Goal: Task Accomplishment & Management: Complete application form

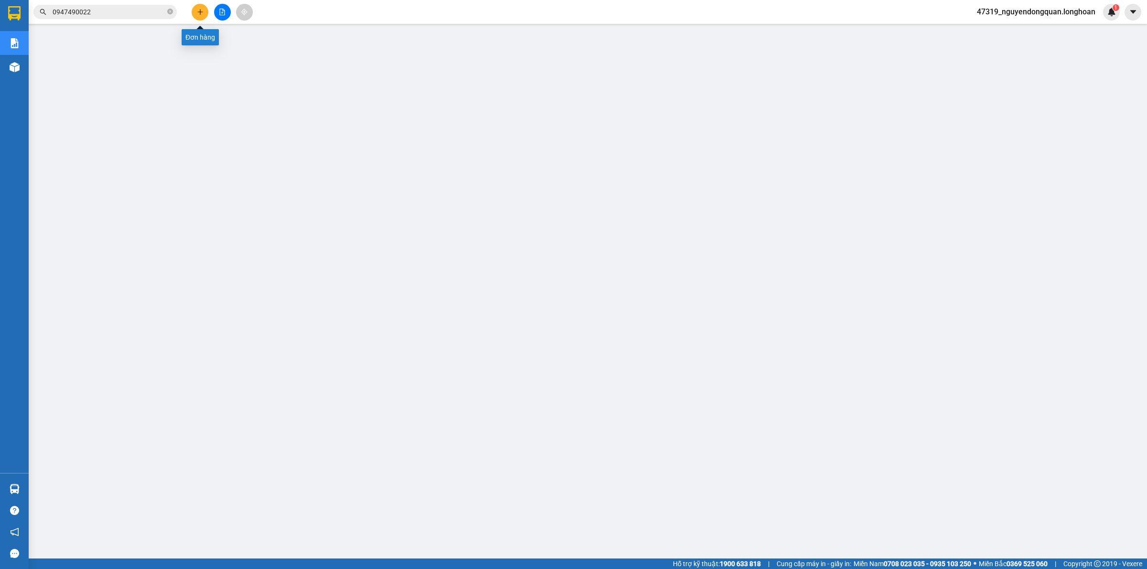
click at [197, 15] on button at bounding box center [200, 12] width 17 height 17
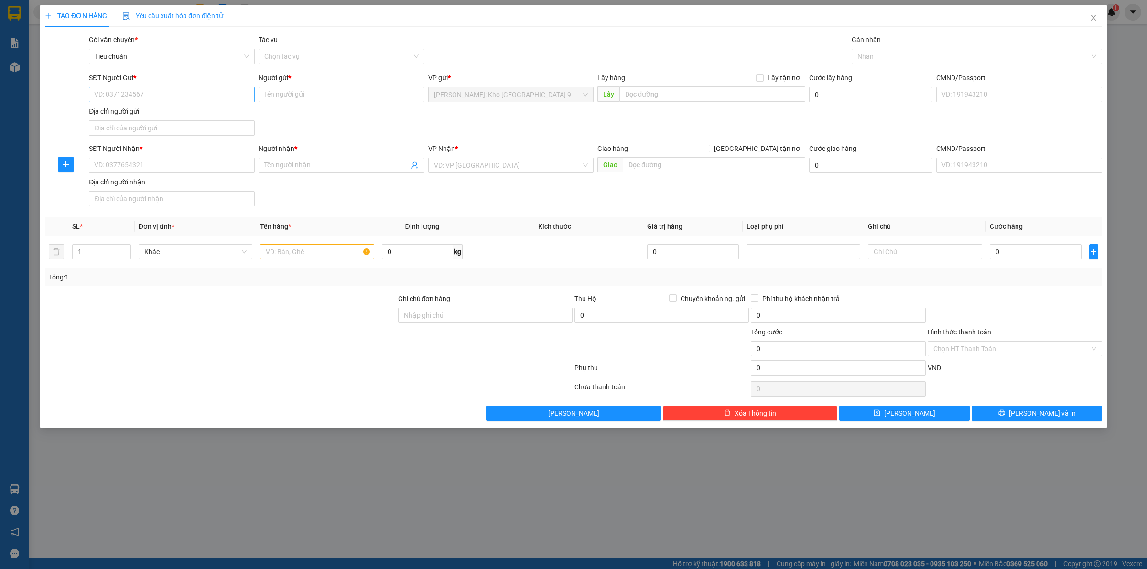
click at [201, 102] on div "SĐT Người Gửi * VD: 0371234567" at bounding box center [172, 89] width 166 height 33
click at [231, 96] on input "SĐT Người Gửi *" at bounding box center [172, 94] width 166 height 15
type input "0919563277"
click at [214, 109] on div "0919563277 - a tỉnh" at bounding box center [172, 114] width 154 height 11
type input "a tỉnh"
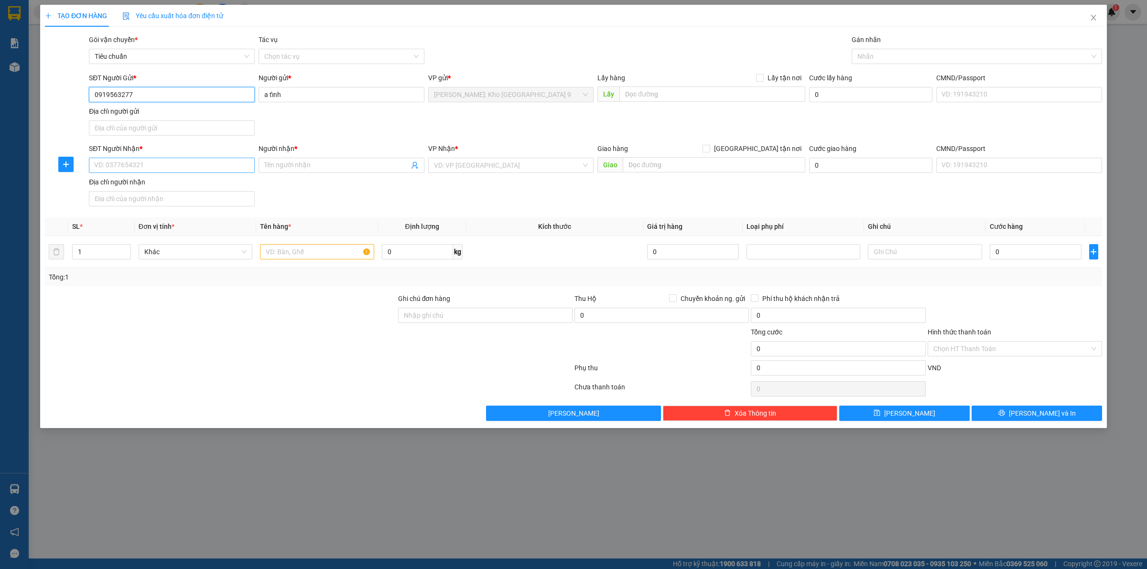
type input "0919563277"
click at [227, 165] on input "SĐT Người Nhận *" at bounding box center [172, 165] width 166 height 15
click at [186, 188] on div "0906662295 - Anh Minh" at bounding box center [172, 185] width 154 height 11
type input "0906662295"
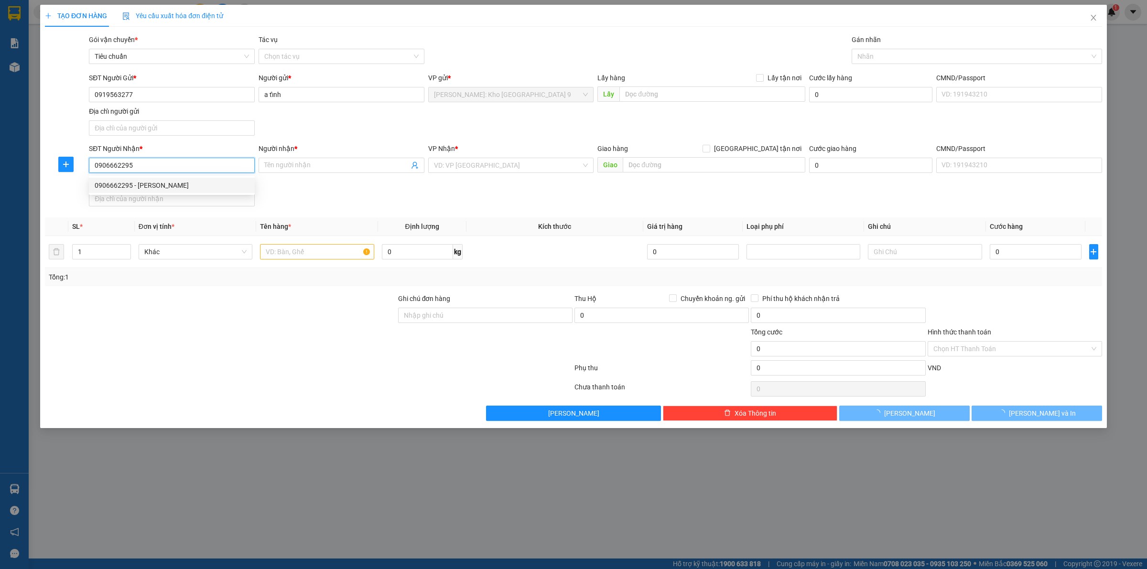
type input "Anh Minh"
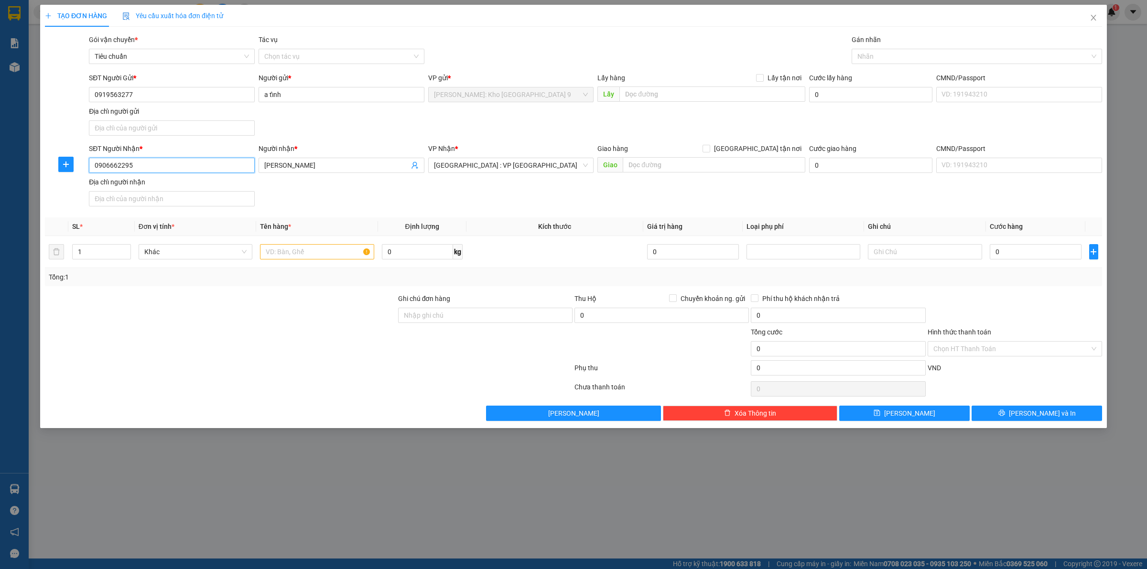
click at [197, 166] on input "0906662295" at bounding box center [172, 165] width 166 height 15
drag, startPoint x: 163, startPoint y: 166, endPoint x: 90, endPoint y: 170, distance: 73.2
click at [87, 171] on div "SĐT Người Nhận * 0906662295" at bounding box center [172, 159] width 170 height 33
click at [149, 197] on div "0912097031 - a thắm" at bounding box center [172, 200] width 154 height 11
type input "0912097031"
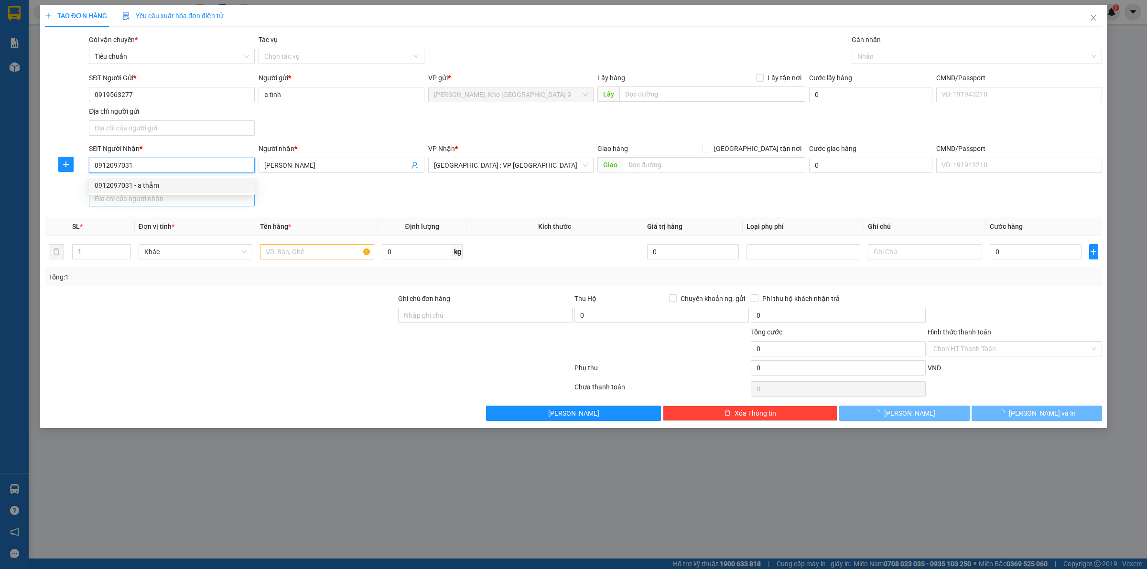
type input "a thắm"
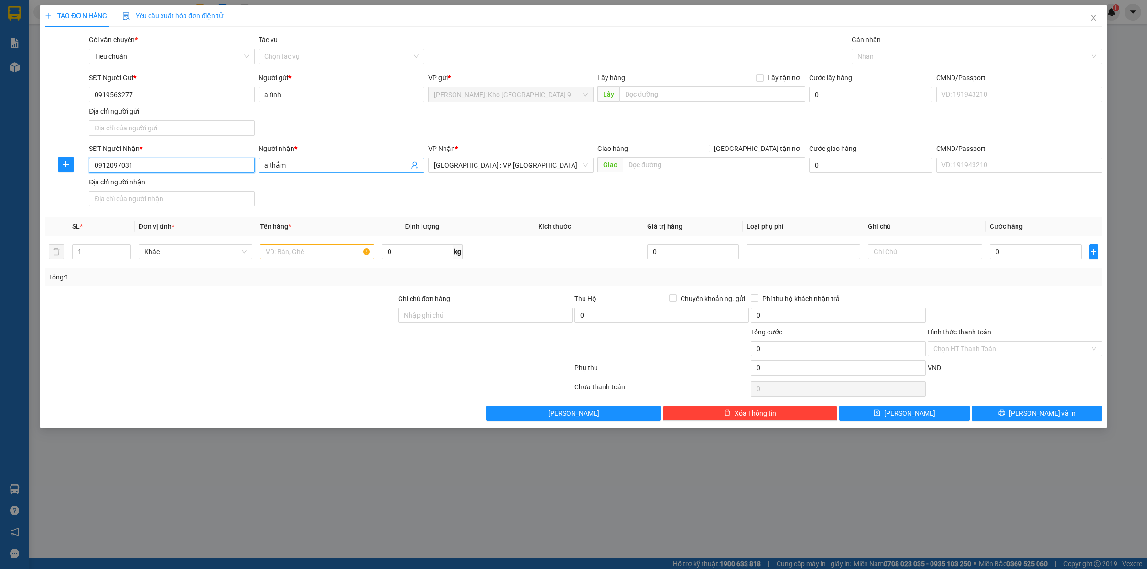
type input "0912097031"
click at [312, 165] on input "a thắm" at bounding box center [336, 165] width 145 height 11
click at [314, 165] on input "a thắm" at bounding box center [336, 165] width 145 height 11
type input "a"
drag, startPoint x: 460, startPoint y: 204, endPoint x: 398, endPoint y: 196, distance: 62.7
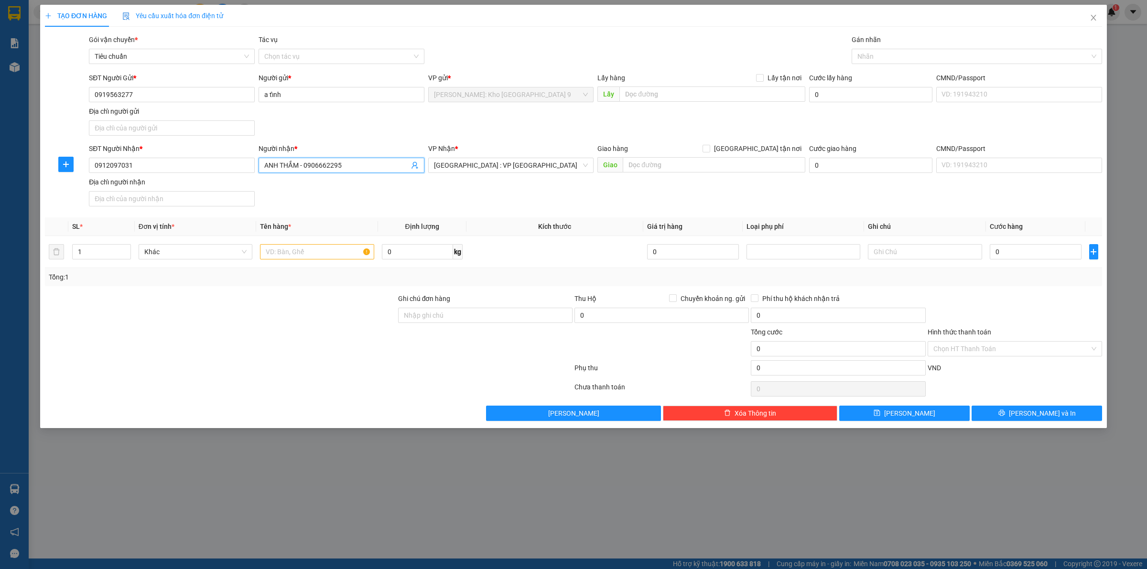
click at [459, 204] on div "SĐT Người Nhận * 0912097031 Người nhận * ANH THẮM - 0906662295 ANH THẮM - 09066…" at bounding box center [595, 176] width 1017 height 67
drag, startPoint x: 144, startPoint y: 159, endPoint x: 73, endPoint y: 173, distance: 72.0
click at [73, 173] on div "SĐT Người Nhận * 0912097031 Người nhận * ANH THẮM - 0906662295 VP Nhận * Hà Nội…" at bounding box center [573, 176] width 1059 height 67
click at [391, 169] on input "ANH THẮM - 0906662295" at bounding box center [336, 165] width 145 height 11
type input "ANH THẮM - 0906662295 (ANH MINH)"
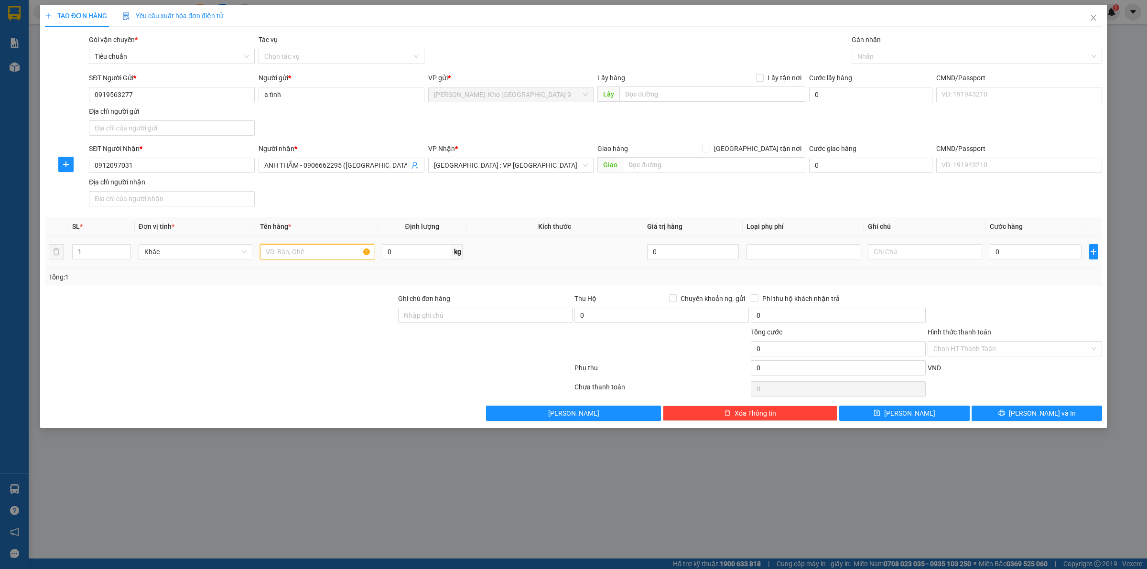
click at [310, 250] on input "text" at bounding box center [317, 251] width 114 height 15
type input "1 KIỆN NHỎ XÍU MÀU TRẮNG (DẦU)"
click at [471, 320] on input "Ghi chú đơn hàng" at bounding box center [485, 315] width 174 height 15
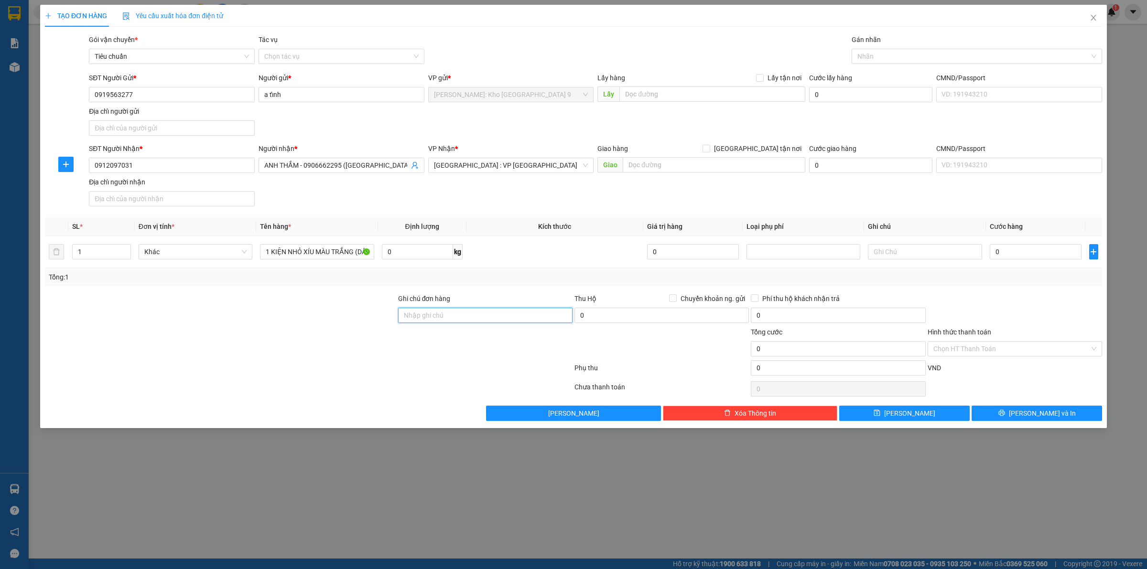
type input "VẬN CHUYỂN NHẸ TAY - HƯ VỠ KHÔNG ĐỀN"
click at [997, 256] on input "0" at bounding box center [1036, 251] width 92 height 15
type input "7"
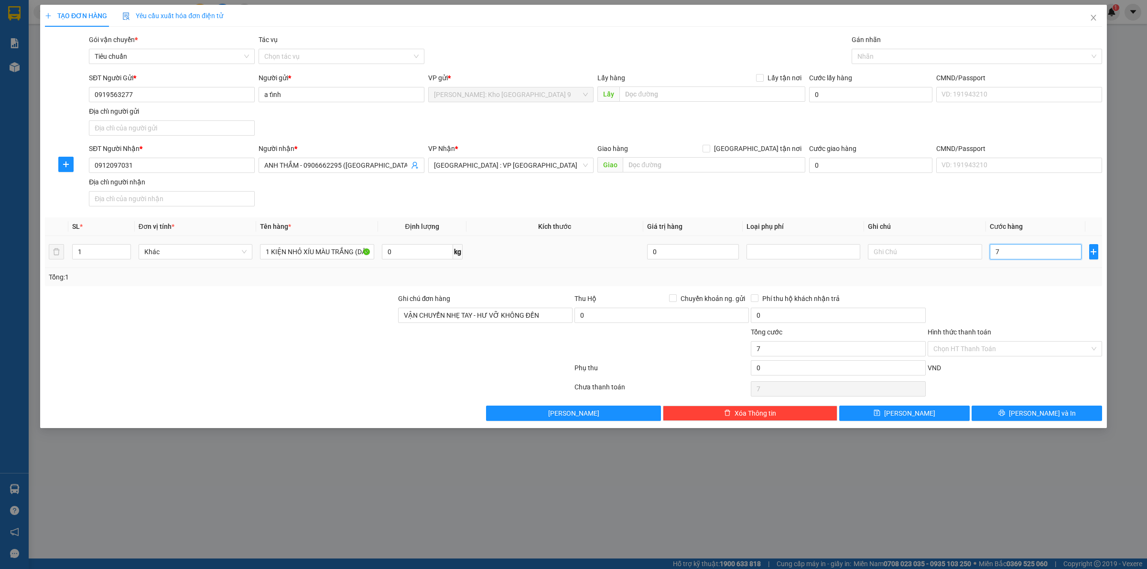
type input "70"
type input "700"
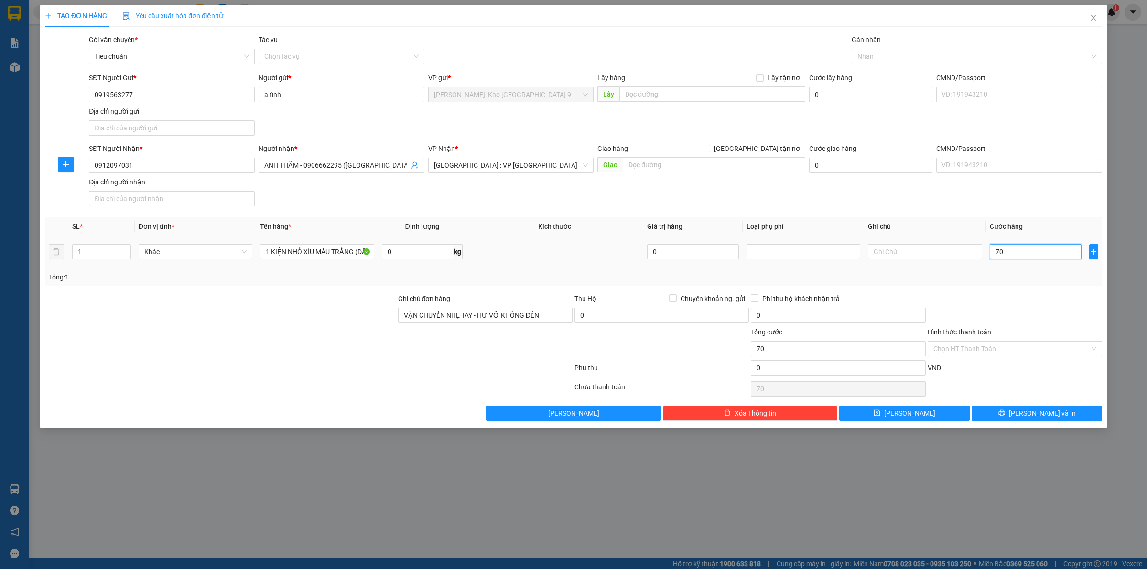
type input "700"
type input "7.000"
type input "70.000"
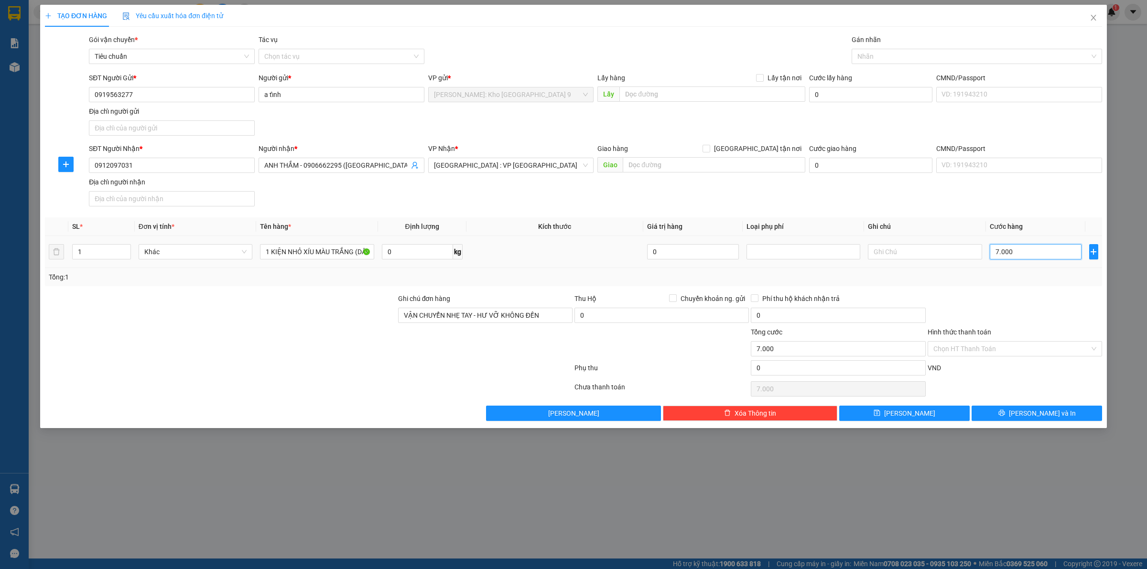
type input "70.000"
click at [1005, 412] on icon "printer" at bounding box center [1002, 413] width 7 height 7
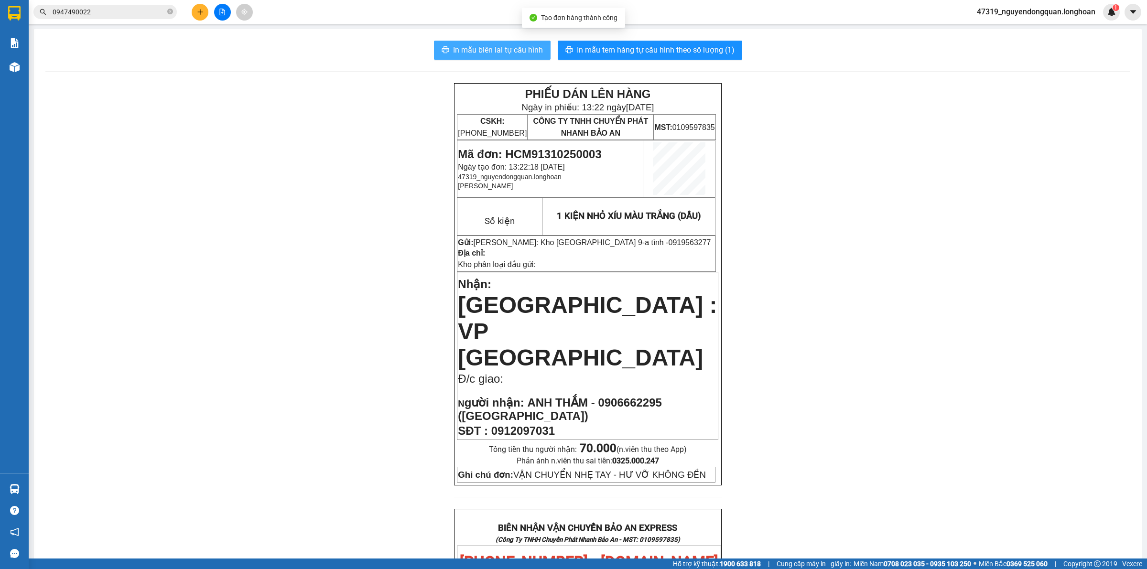
click at [506, 56] on button "In mẫu biên lai tự cấu hình" at bounding box center [492, 50] width 117 height 19
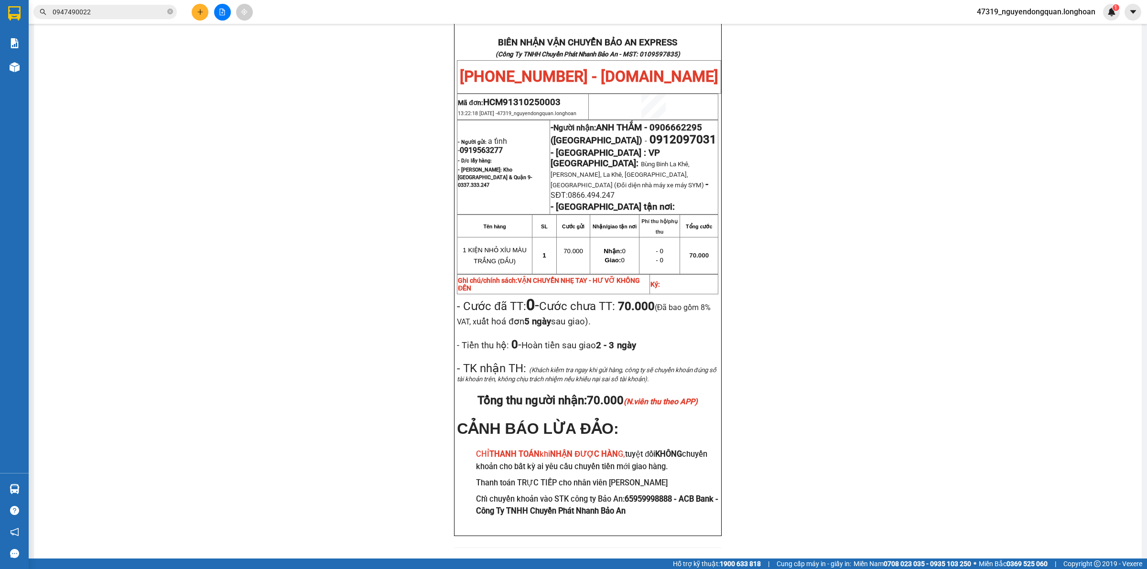
scroll to position [386, 0]
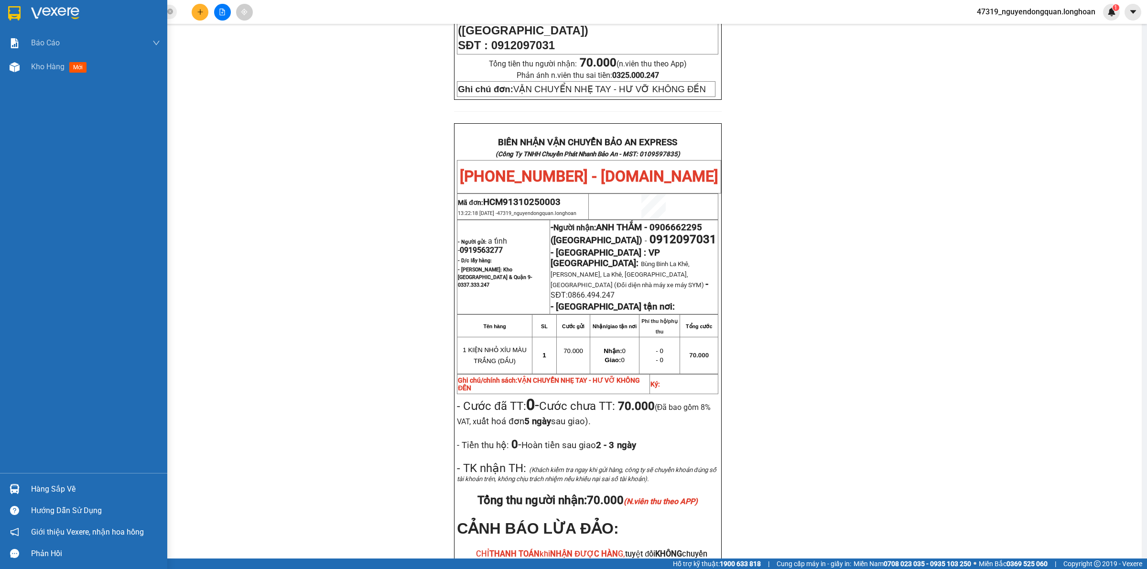
drag, startPoint x: 17, startPoint y: 14, endPoint x: 76, endPoint y: 0, distance: 61.0
click at [18, 14] on img at bounding box center [14, 13] width 12 height 14
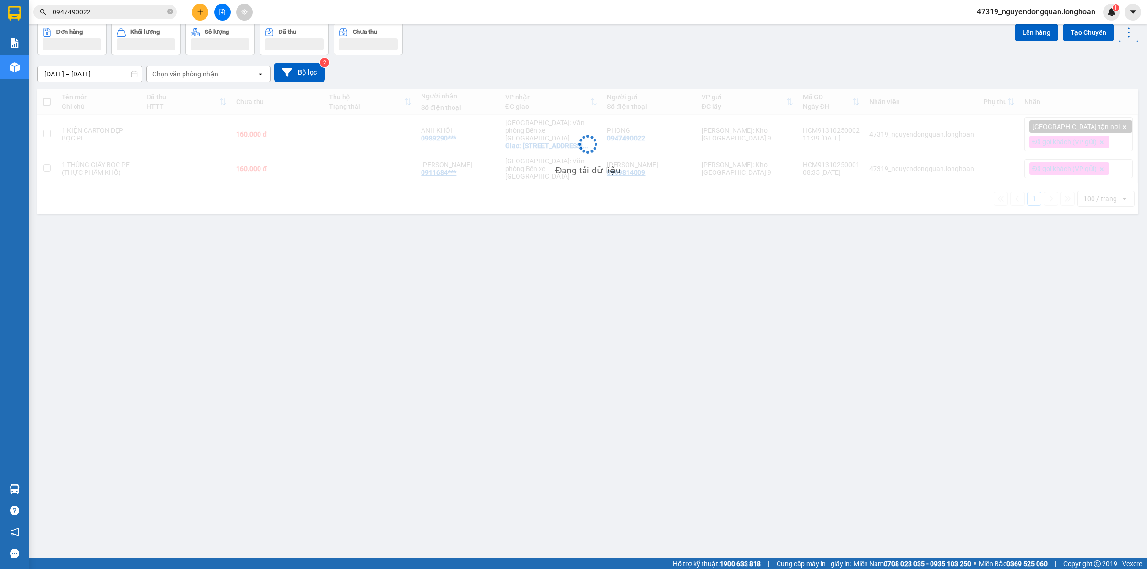
scroll to position [44, 0]
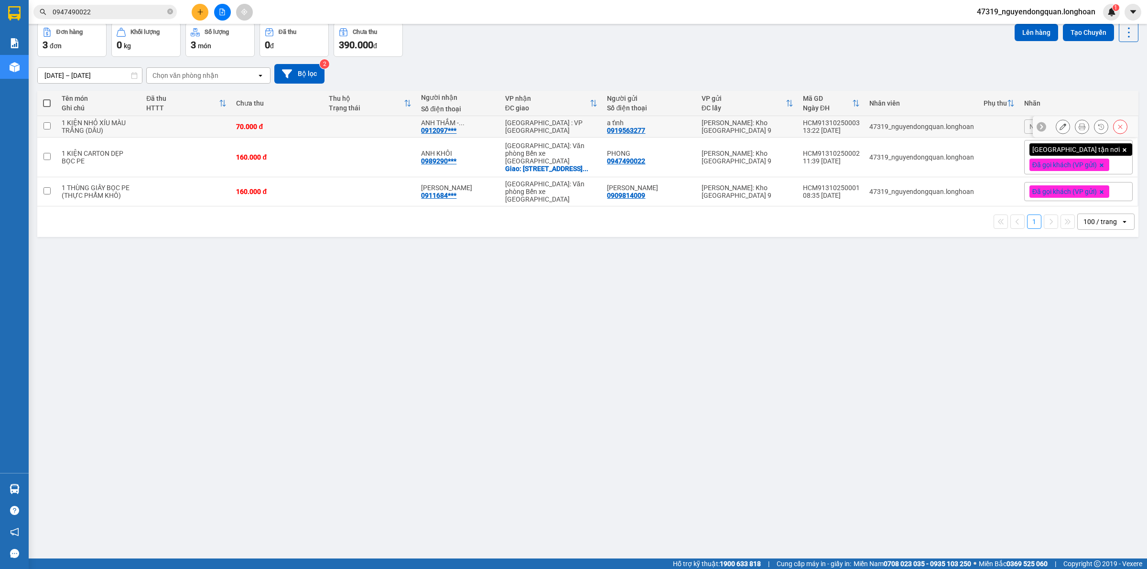
click at [1060, 127] on icon at bounding box center [1063, 126] width 7 height 7
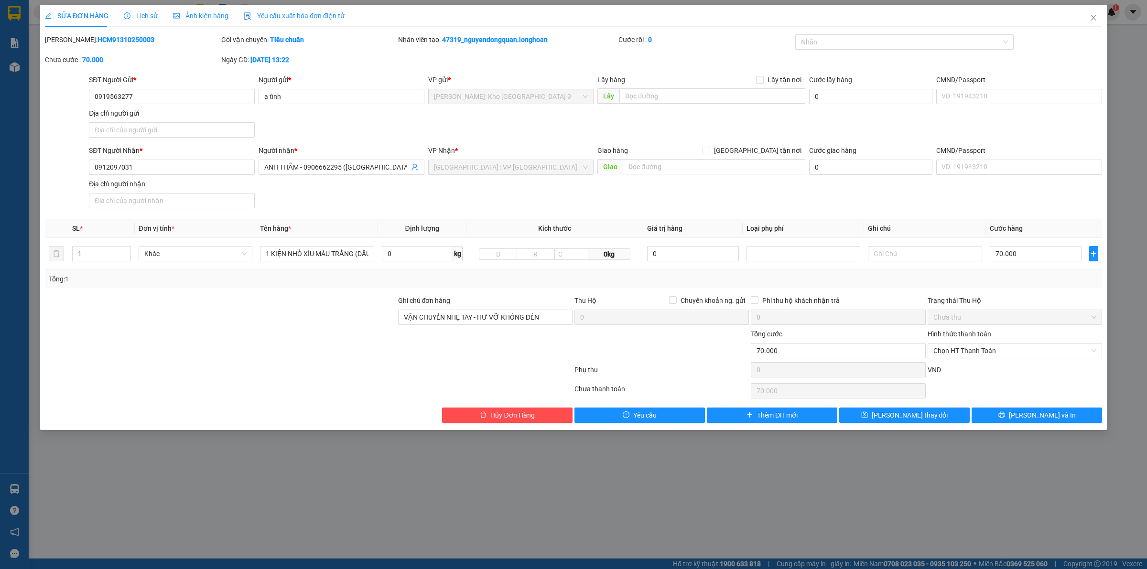
type input "0919563277"
type input "a tỉnh"
type input "0912097031"
type input "ANH THẮM - 0906662295 (ANH MINH)"
type input "VẬN CHUYỂN NHẸ TAY - HƯ VỠ KHÔNG ĐỀN"
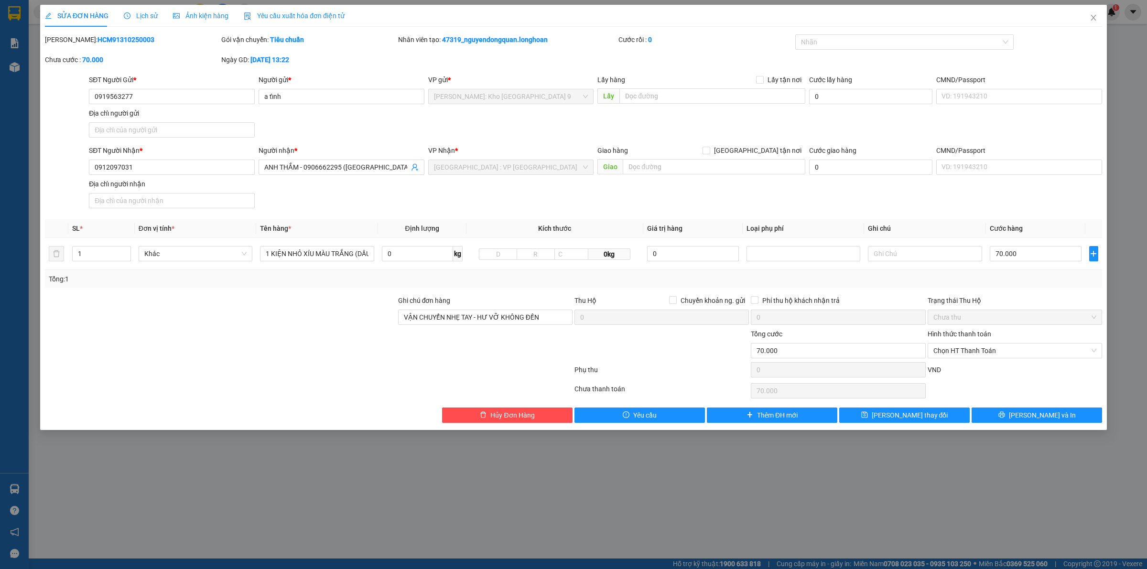
type input "0"
type input "70.000"
click at [527, 166] on span "Hà Nội : VP Hà Đông" at bounding box center [511, 167] width 154 height 14
click at [529, 167] on span "Hà Nội : VP Hà Đông" at bounding box center [511, 167] width 154 height 14
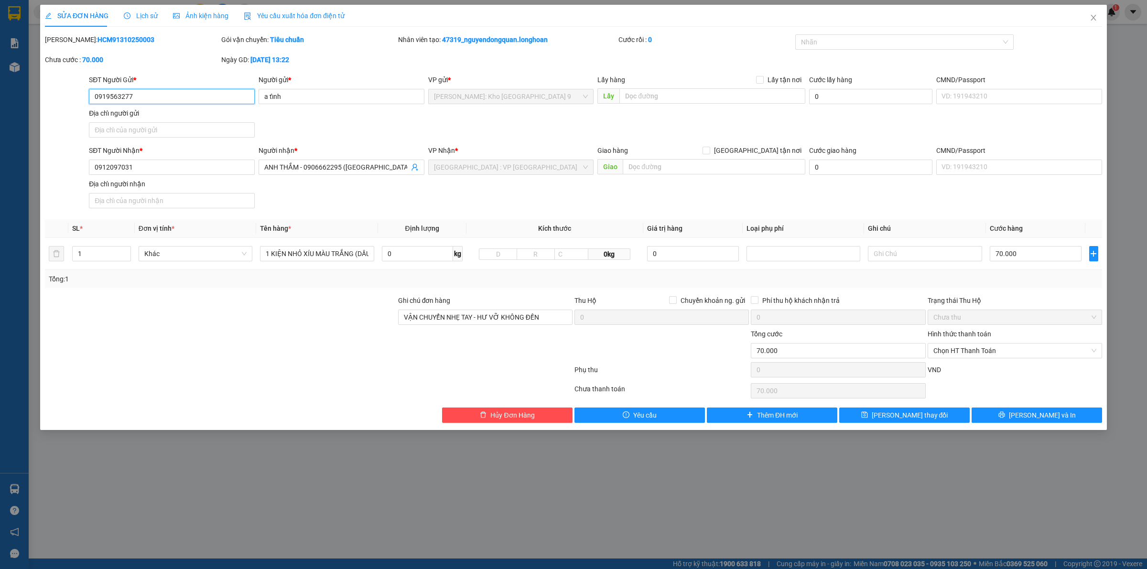
click at [531, 167] on span "Hà Nội : VP Hà Đông" at bounding box center [511, 167] width 154 height 14
drag, startPoint x: 139, startPoint y: 98, endPoint x: 82, endPoint y: 103, distance: 56.6
click at [82, 103] on div "SĐT Người Gửi * 0919563277 0919563277 Người gửi * a tỉnh VP gửi * Hồ Chí Minh:…" at bounding box center [573, 108] width 1059 height 67
click at [515, 410] on button "Hủy Đơn Hàng" at bounding box center [507, 415] width 130 height 15
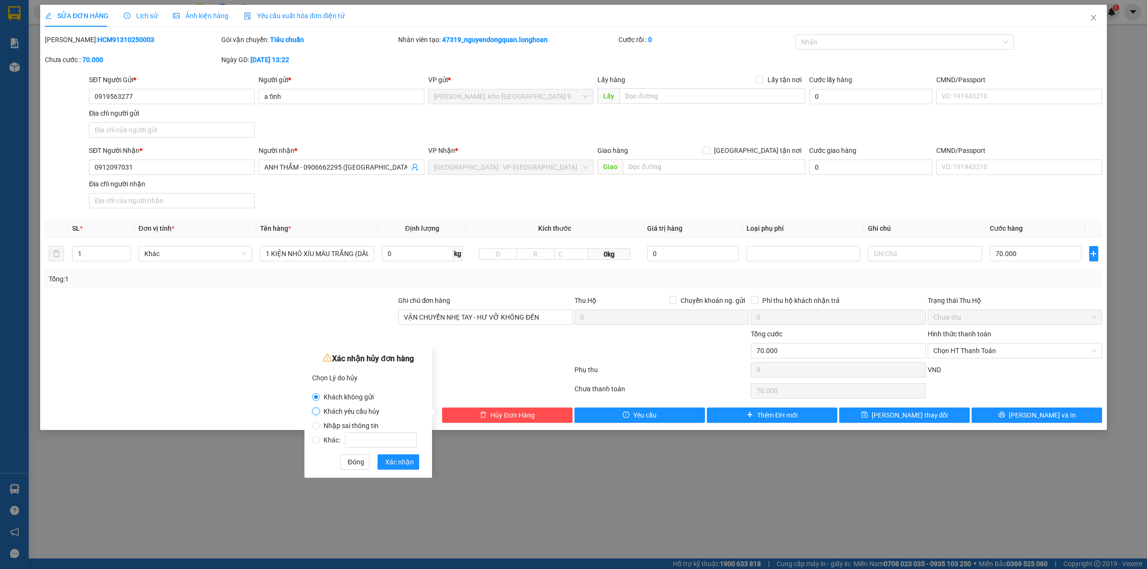
click at [316, 413] on input "Khách yêu cầu hủy" at bounding box center [316, 412] width 8 height 8
radio input "true"
radio input "false"
click at [390, 457] on span "Xác nhận" at bounding box center [399, 462] width 29 height 11
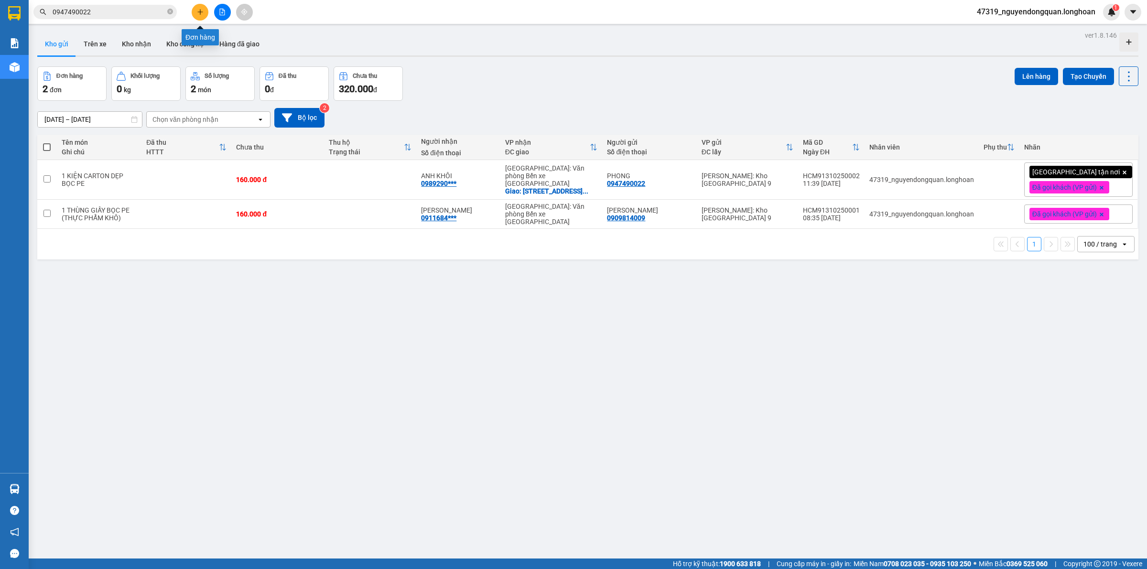
click at [202, 15] on icon "plus" at bounding box center [200, 12] width 7 height 7
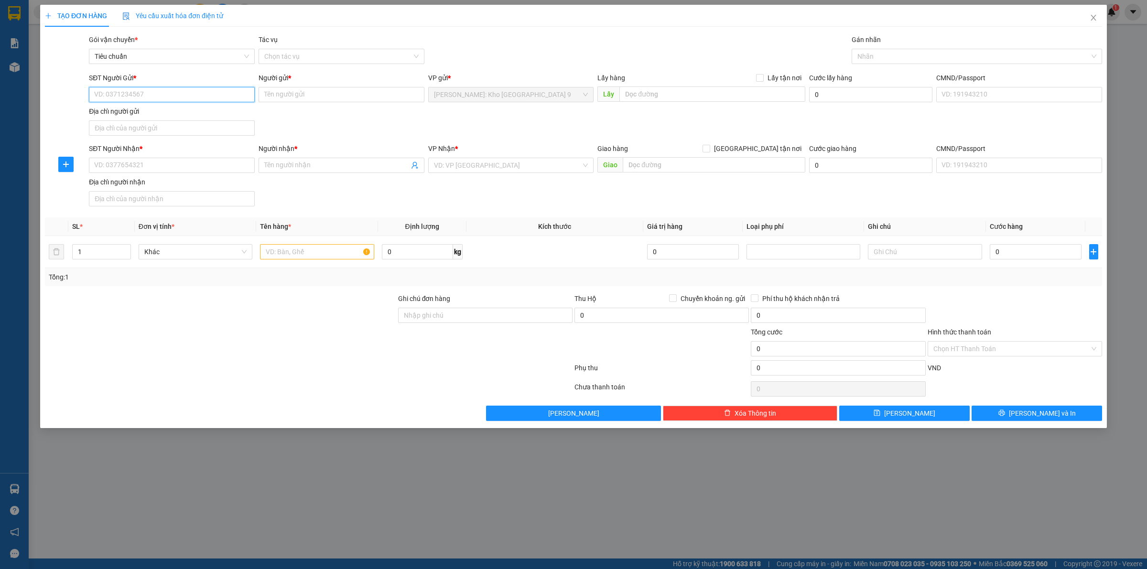
paste input "0919563277"
type input "0919563277"
click at [196, 99] on input "0919563277" at bounding box center [172, 94] width 166 height 15
click at [194, 112] on div "0919563277 - a tỉnh" at bounding box center [172, 114] width 154 height 11
type input "a tỉnh"
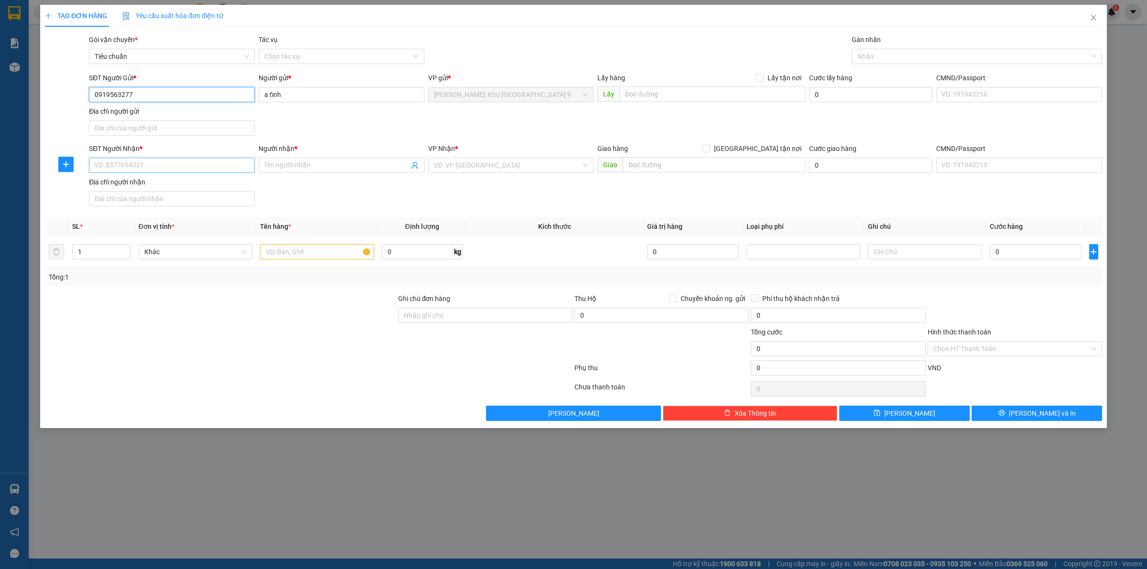
type input "0919563277"
click at [195, 163] on input "SĐT Người Nhận *" at bounding box center [172, 165] width 166 height 15
click at [180, 201] on div "0912097031 - a thắm" at bounding box center [172, 200] width 154 height 11
type input "0912097031"
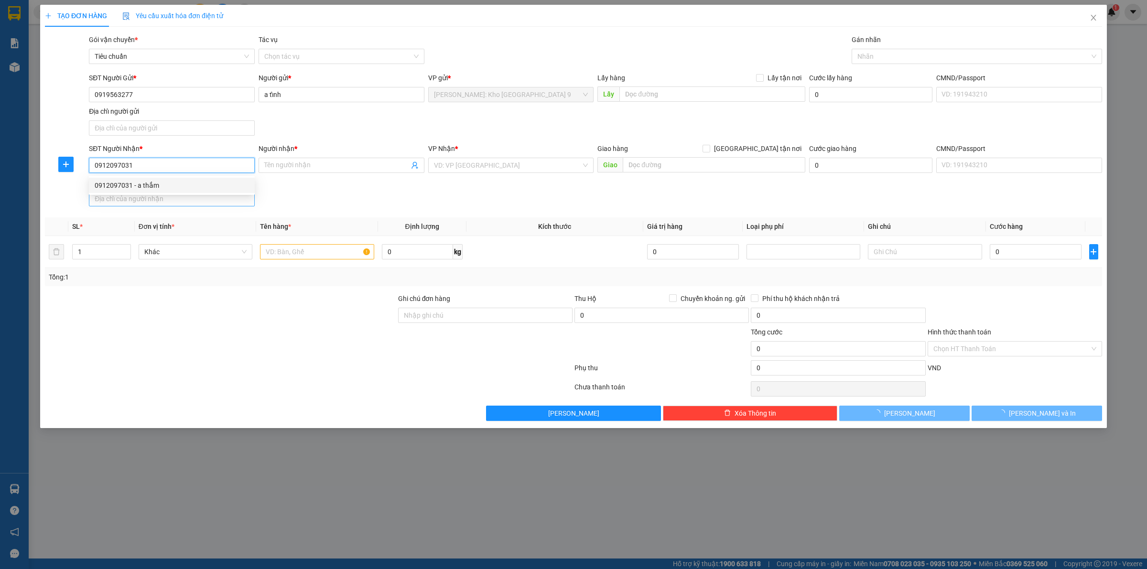
type input "a thắm"
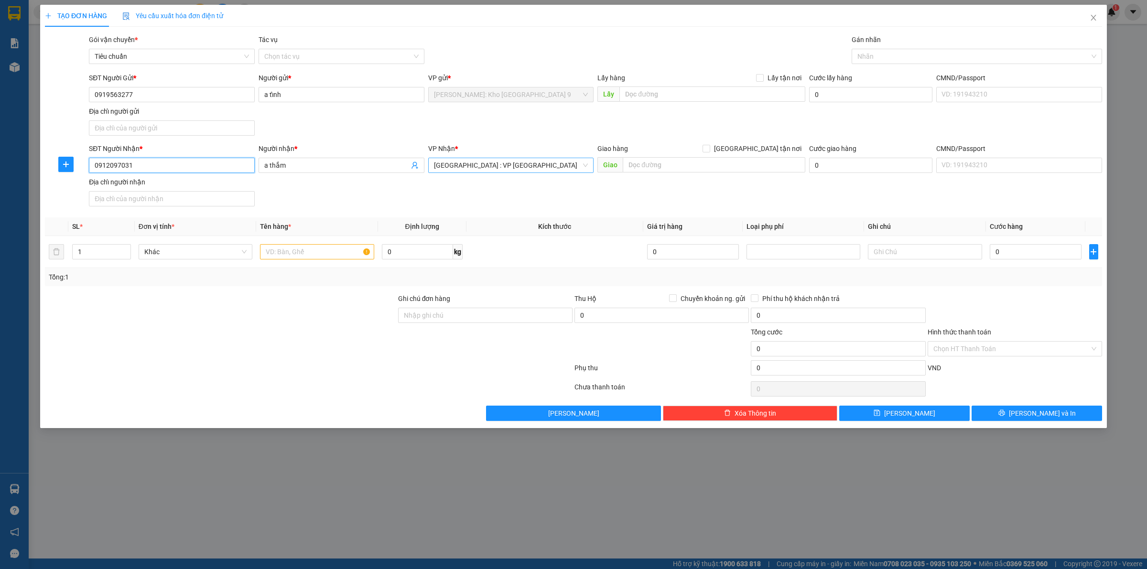
click at [526, 166] on span "Hà Nội : VP Hà Đông" at bounding box center [511, 165] width 154 height 14
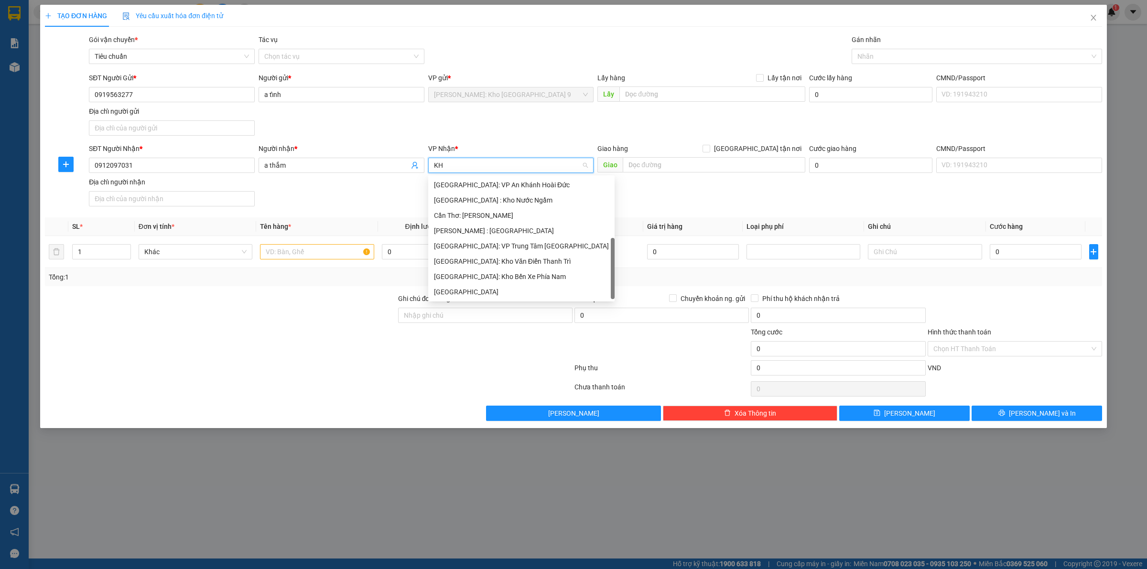
scroll to position [30, 0]
type input "KHO"
click at [518, 248] on div "[GEOGRAPHIC_DATA]: Kho Văn Điển Thanh Trì" at bounding box center [511, 246] width 154 height 11
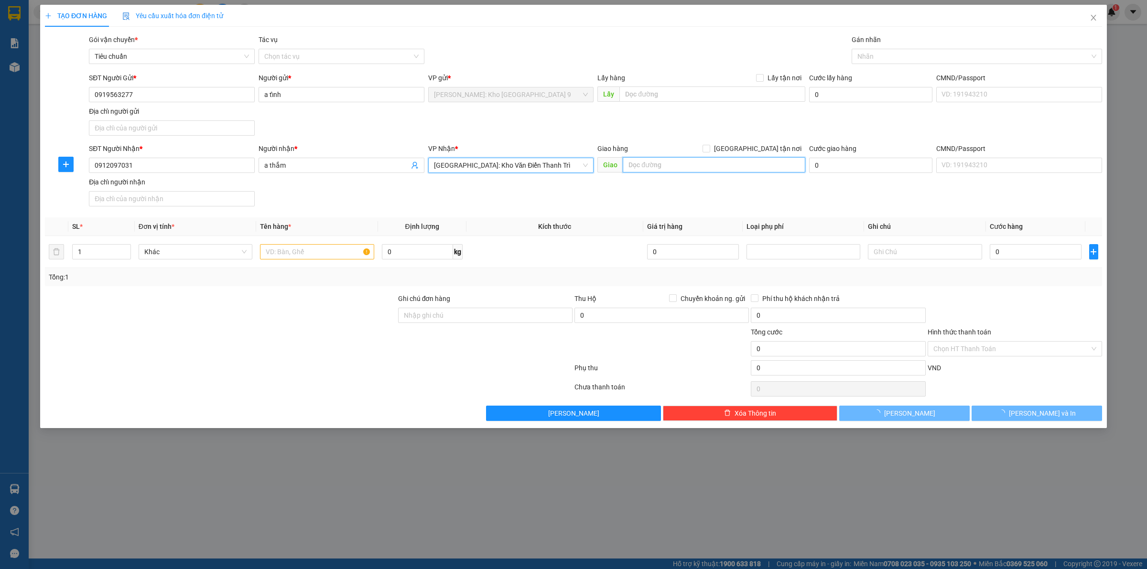
click at [717, 168] on input "text" at bounding box center [714, 164] width 183 height 15
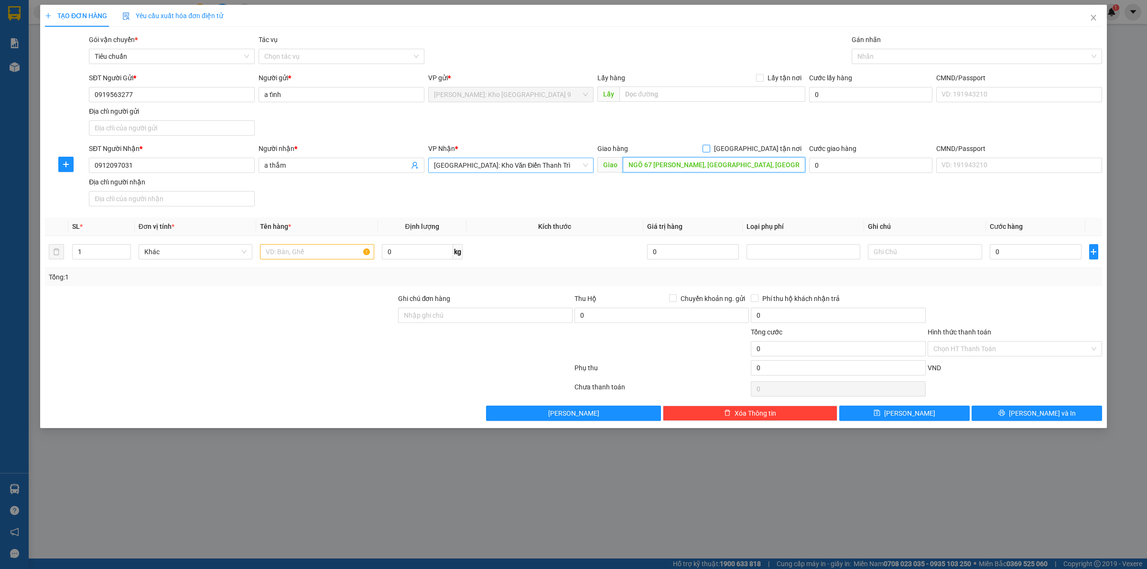
type input "NGÕ 67 TRẦN PHÚ, VĂN QUÁN, HÀ ĐÔNG, HÀ NỘI"
click at [709, 149] on input "[GEOGRAPHIC_DATA] tận nơi" at bounding box center [706, 148] width 7 height 7
checkbox input "true"
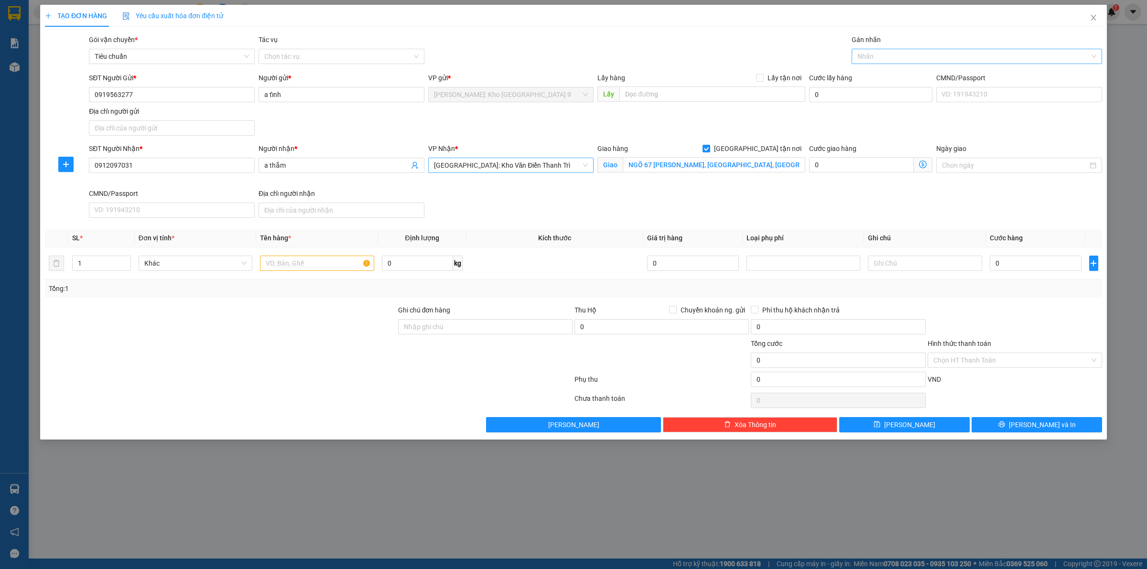
click at [949, 53] on div at bounding box center [972, 56] width 236 height 11
type input "GIAO"
click at [926, 82] on div "[GEOGRAPHIC_DATA] tận nơi" at bounding box center [977, 75] width 250 height 15
click at [312, 266] on input "text" at bounding box center [317, 263] width 114 height 15
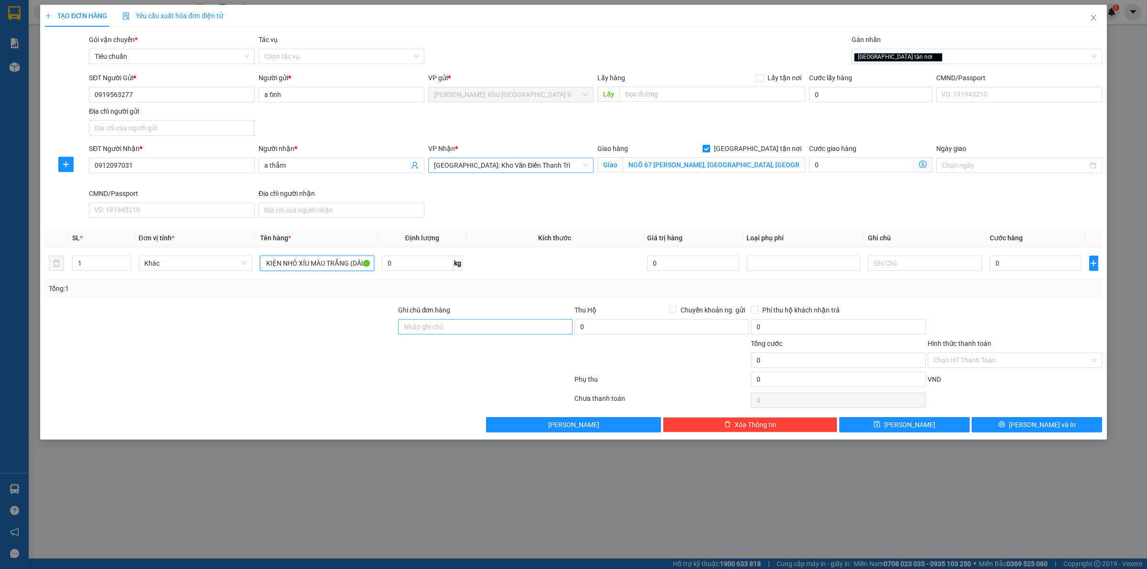
type input "1 KIỆN NHỎ XÍU MÀU TRẮNG (DẦU)"
click at [527, 328] on input "Ghi chú đơn hàng" at bounding box center [485, 326] width 174 height 15
click at [362, 328] on div at bounding box center [220, 321] width 353 height 33
click at [507, 333] on input "Ghi chú đơn hàng" at bounding box center [485, 326] width 174 height 15
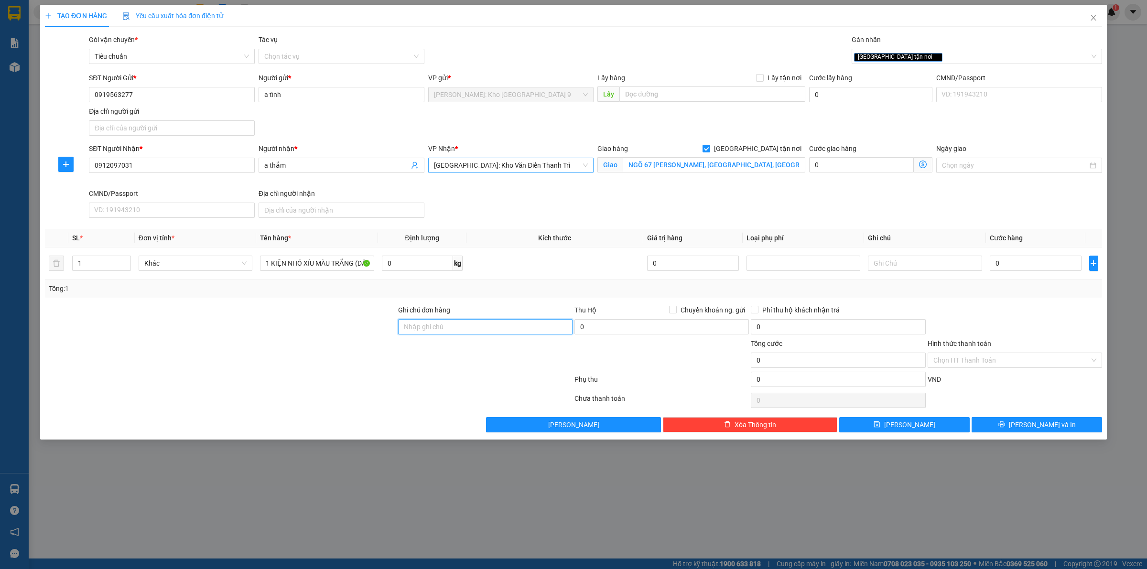
type input "VẬN CHUYỂN NHẸ TAY - HƯ VỠ KHÔNG ĐỀN"
click at [990, 259] on input "0" at bounding box center [1036, 263] width 92 height 15
type input "01"
type input "1"
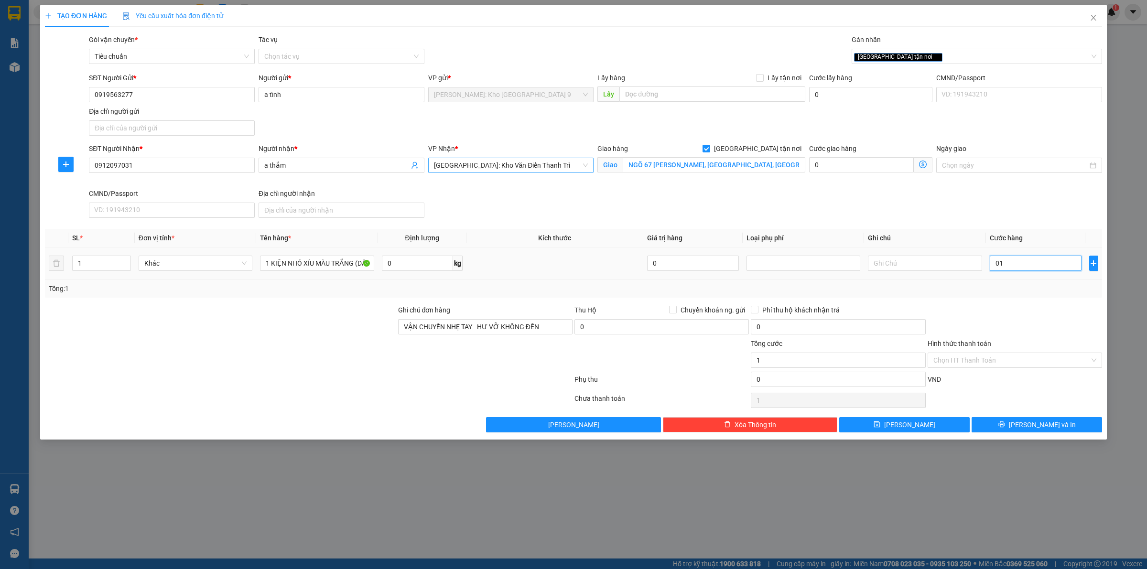
type input "010"
type input "10"
type input "0.100"
type input "100"
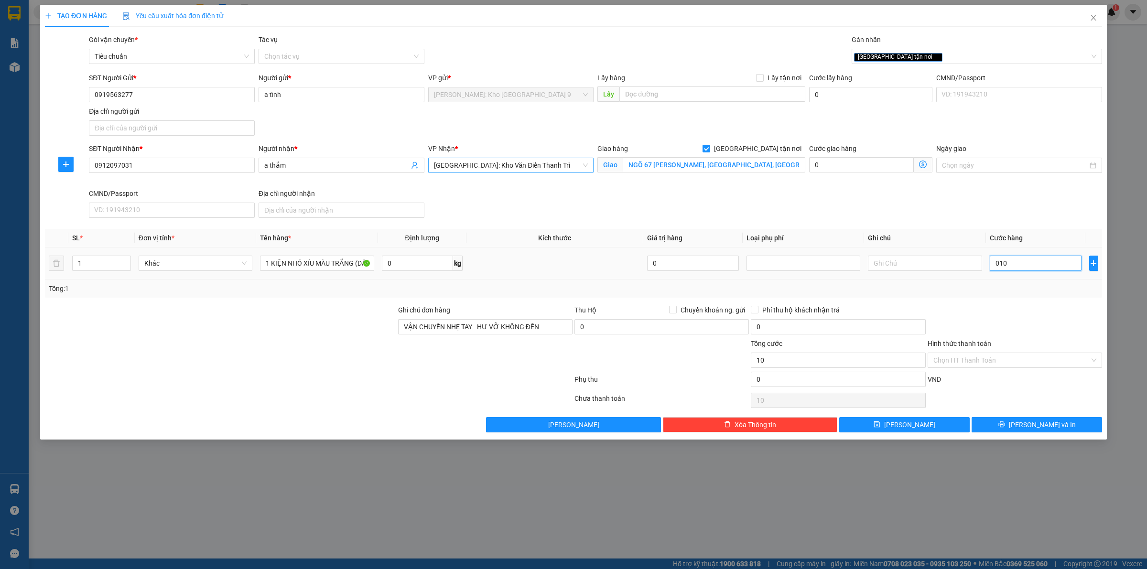
type input "100"
type input "01.000"
type input "1.000"
type input "010.000"
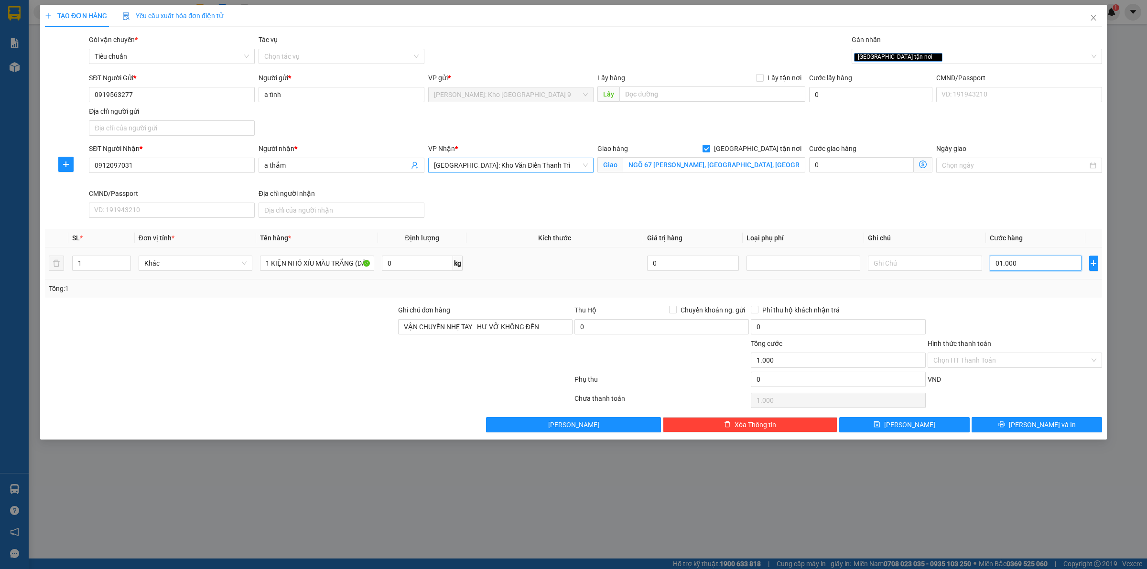
type input "10.000"
type input "0.100.000"
type input "100.000"
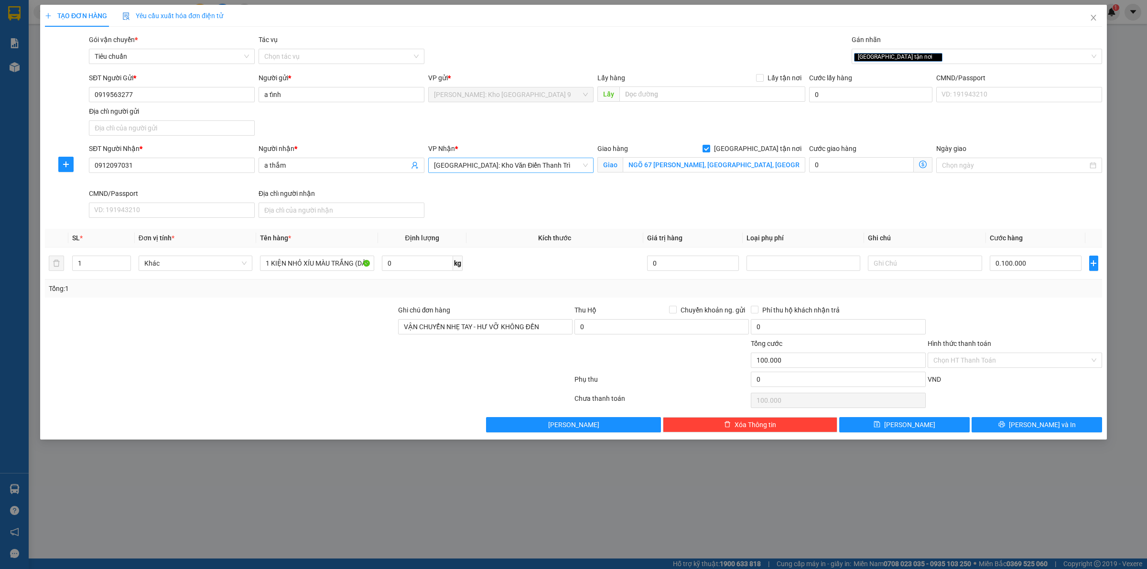
type input "100.000"
click at [1033, 302] on div "Transit Pickup Surcharge Ids Transit Deliver Surcharge Ids Transit Deliver Surc…" at bounding box center [573, 233] width 1057 height 398
click at [1013, 362] on input "Hình thức thanh toán" at bounding box center [1011, 360] width 156 height 14
click at [986, 381] on div "Tại văn phòng" at bounding box center [1014, 380] width 163 height 11
type input "0"
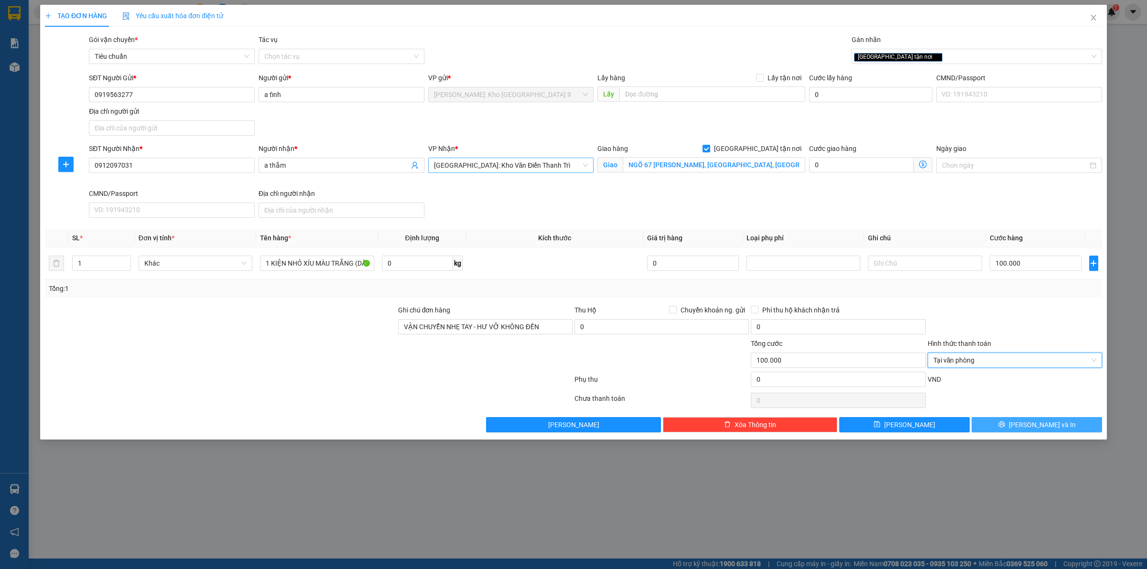
click at [1009, 424] on button "[PERSON_NAME] và In" at bounding box center [1037, 424] width 130 height 15
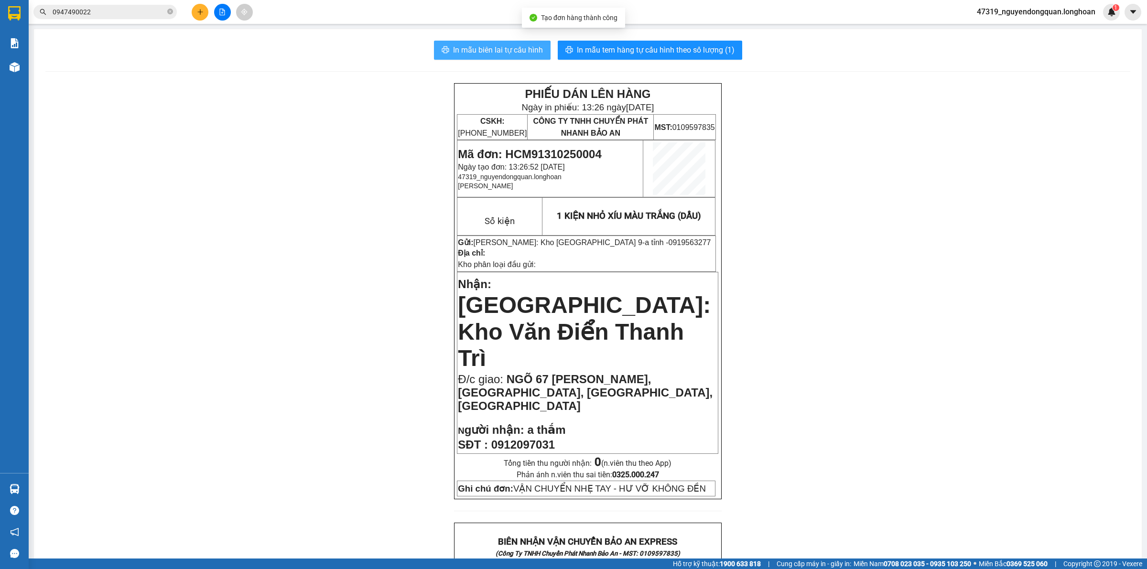
click at [521, 48] on span "In mẫu biên lai tự cấu hình" at bounding box center [498, 50] width 90 height 12
click at [379, 425] on div "PHIẾU DÁN LÊN HÀNG Ngày in phiếu: 13:26 ngày 13-10-2025 CSKH: 1900.06.88.33 CÔN…" at bounding box center [587, 577] width 1085 height 989
drag, startPoint x: 490, startPoint y: 387, endPoint x: 570, endPoint y: 381, distance: 80.0
click at [570, 438] on p "SĐT : 0912097031" at bounding box center [588, 444] width 260 height 13
copy span "0912097031"
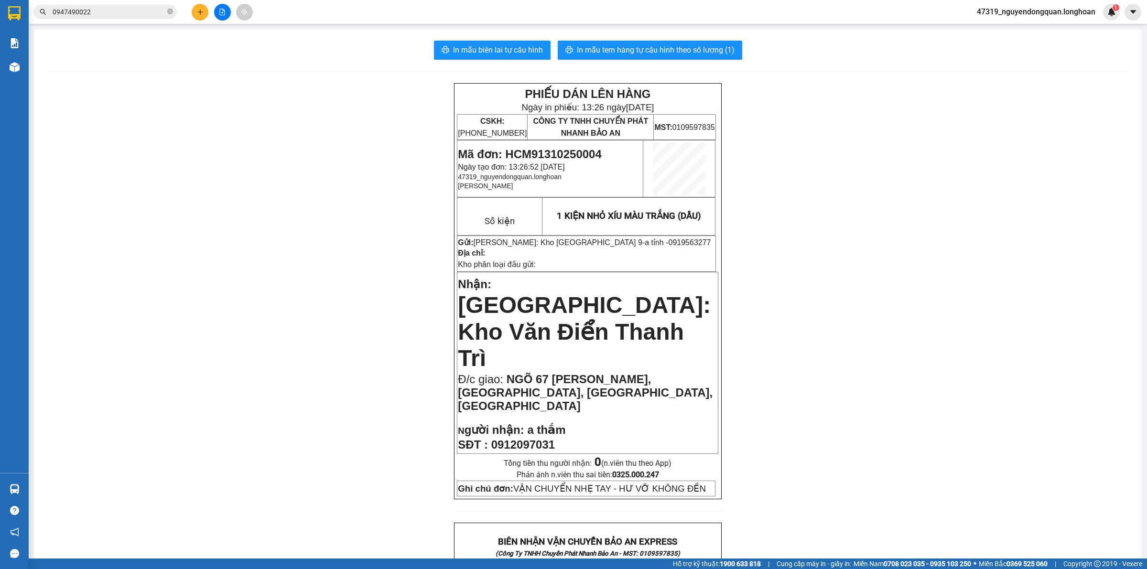
click at [335, 312] on div "PHIẾU DÁN LÊN HÀNG Ngày in phiếu: 13:26 ngày 13-10-2025 CSKH: 1900.06.88.33 CÔN…" at bounding box center [587, 577] width 1085 height 989
click at [347, 59] on div "In mẫu biên lai tự cấu hình In mẫu tem hàng tự cấu hình theo số lượng (1)" at bounding box center [587, 50] width 1085 height 19
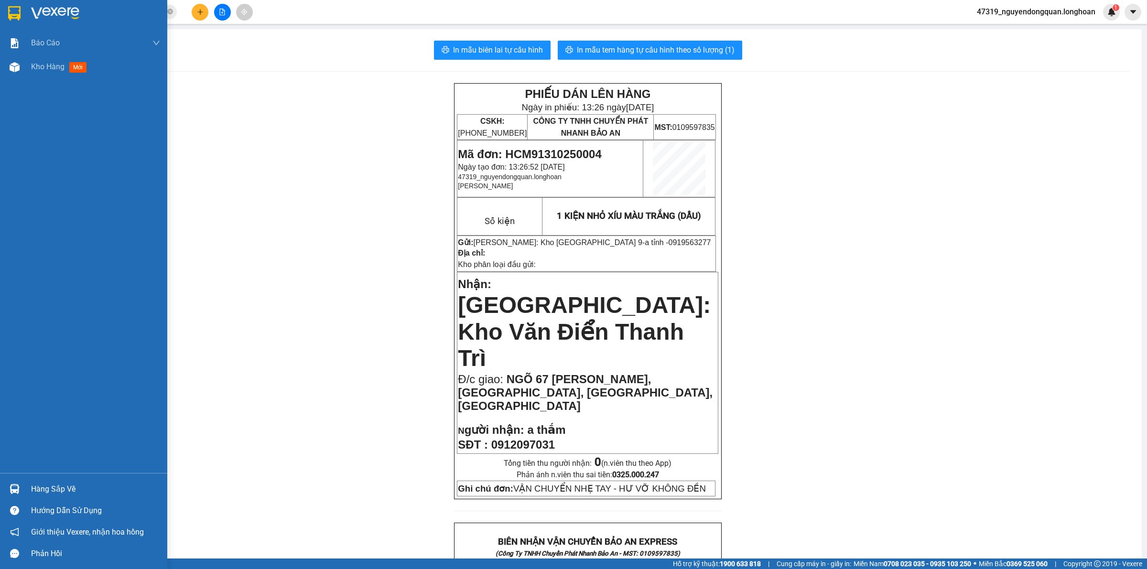
click at [13, 23] on div at bounding box center [83, 15] width 167 height 31
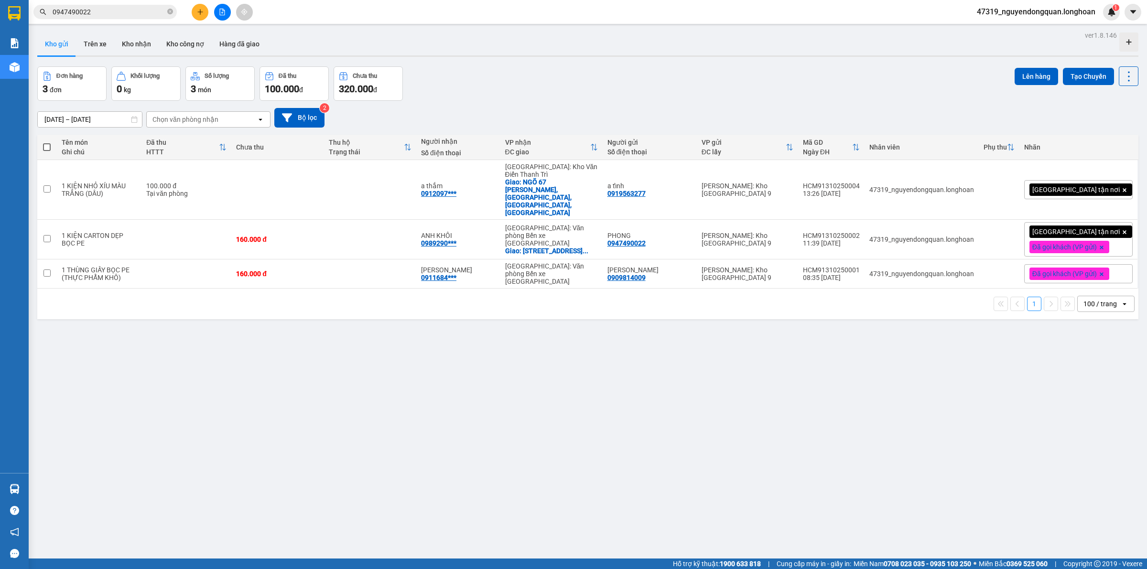
click at [1102, 184] on div "[GEOGRAPHIC_DATA] tận nơi" at bounding box center [1078, 189] width 109 height 19
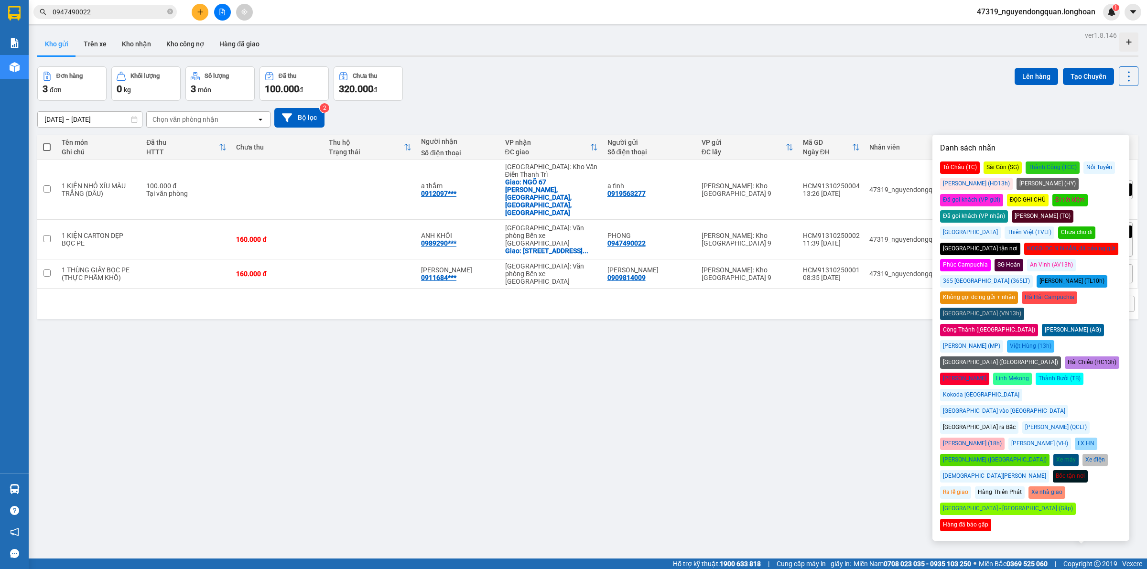
click at [1003, 194] on div "Đã gọi khách (VP gửi)" at bounding box center [971, 200] width 63 height 12
click at [796, 364] on div "ver 1.8.146 Kho gửi Trên xe Kho nhận Kho công nợ Hàng đã giao Đơn hàng 3 đơn Kh…" at bounding box center [587, 313] width 1109 height 569
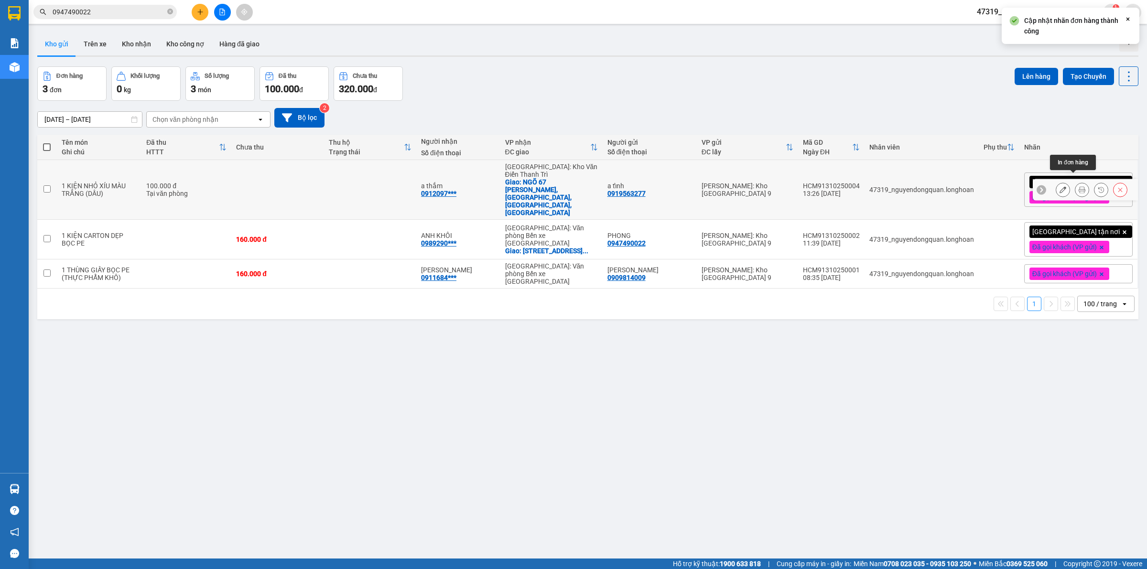
click at [1078, 182] on button at bounding box center [1081, 190] width 13 height 17
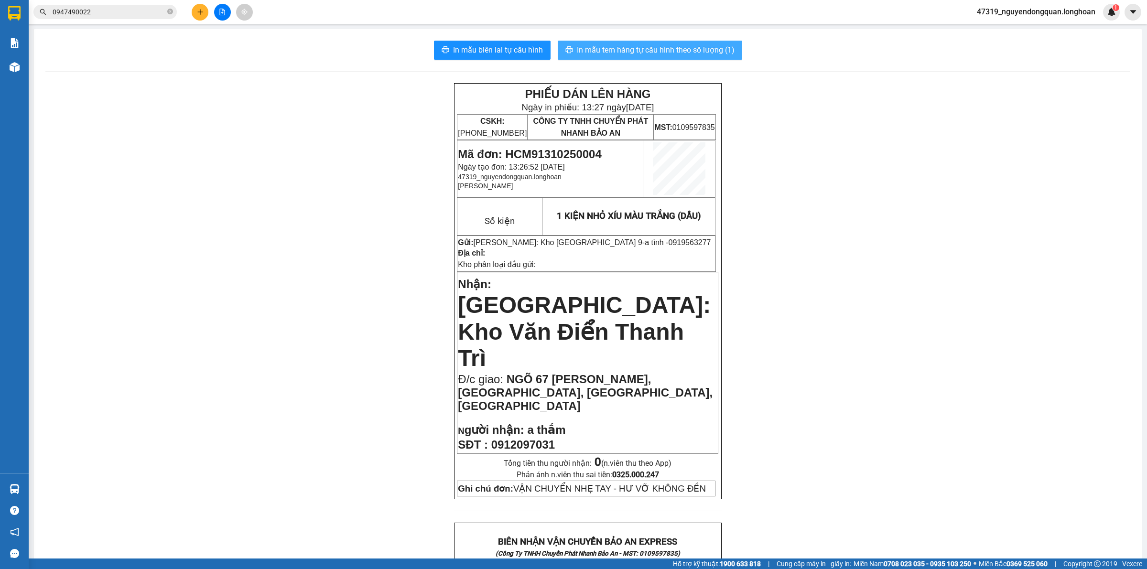
click at [710, 55] on span "In mẫu tem hàng tự cấu hình theo số lượng (1)" at bounding box center [656, 50] width 158 height 12
click at [473, 414] on p at bounding box center [588, 418] width 260 height 8
click at [199, 17] on button at bounding box center [200, 12] width 17 height 17
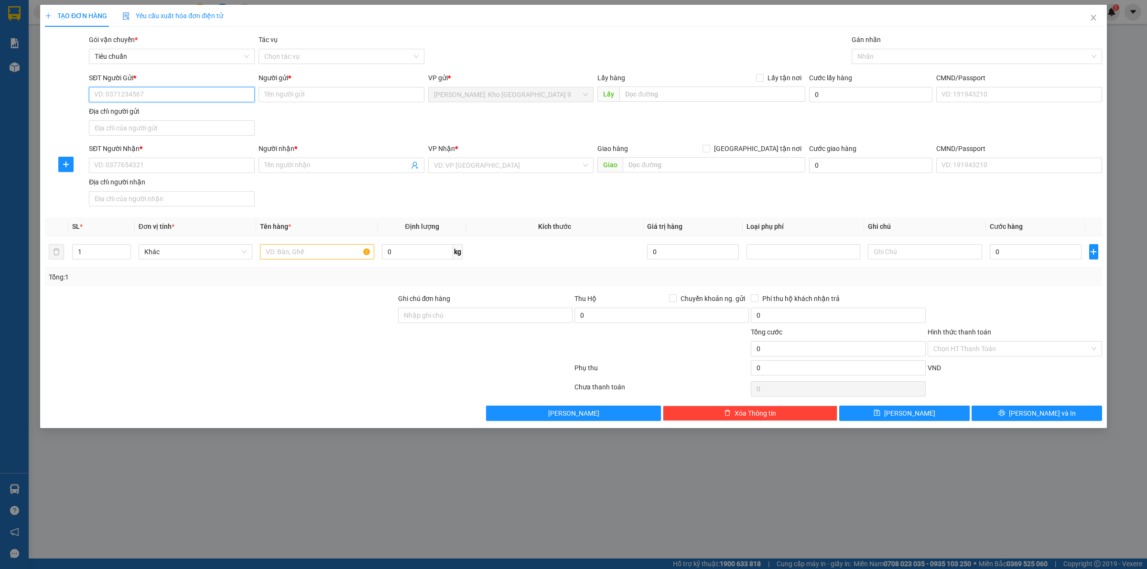
click at [152, 88] on input "SĐT Người Gửi *" at bounding box center [172, 94] width 166 height 15
click at [148, 102] on input "0901298608" at bounding box center [172, 94] width 166 height 15
type input "0901298608"
click at [272, 96] on input "Người gửi *" at bounding box center [342, 94] width 166 height 15
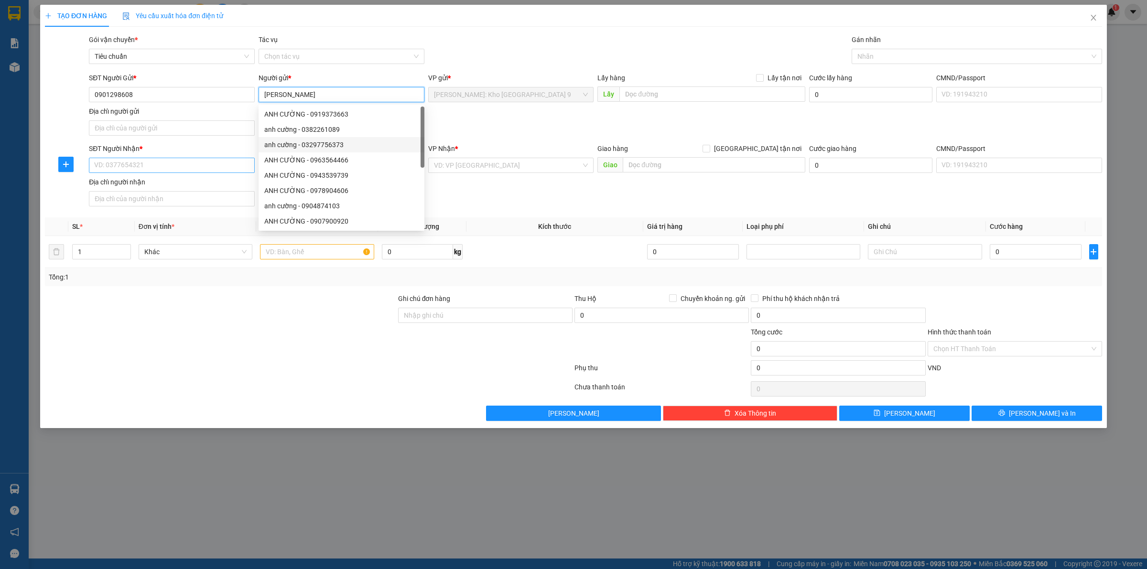
type input "[PERSON_NAME]"
click at [145, 172] on input "SĐT Người Nhận *" at bounding box center [172, 165] width 166 height 15
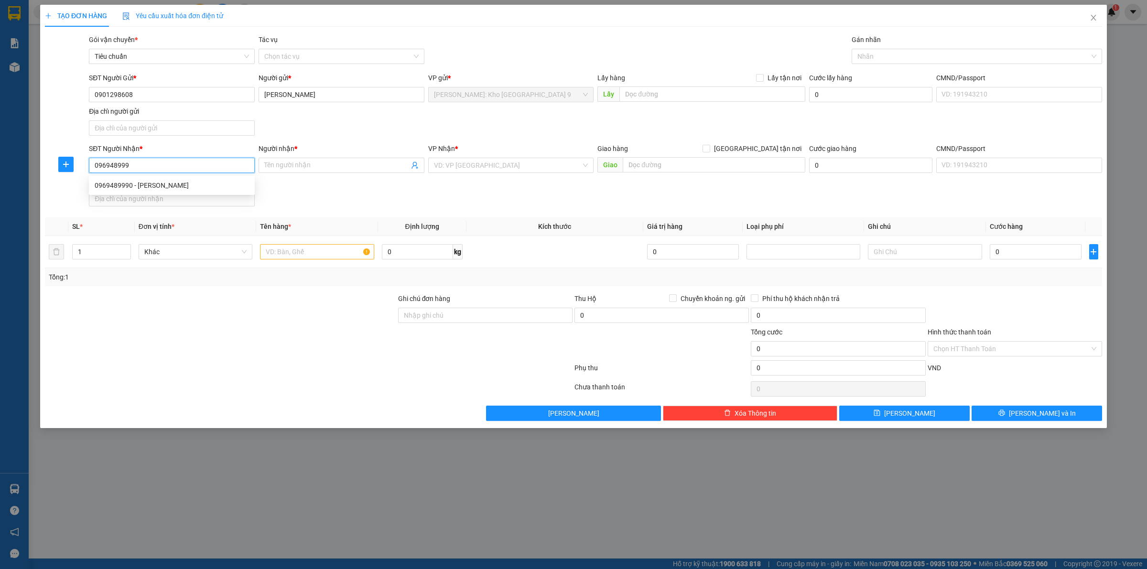
type input "0969489990"
click at [189, 183] on div "0969489990 - ngọc huyền" at bounding box center [172, 185] width 154 height 11
type input "[PERSON_NAME]"
type input "0969489990"
click at [398, 168] on input "[PERSON_NAME]" at bounding box center [336, 165] width 145 height 11
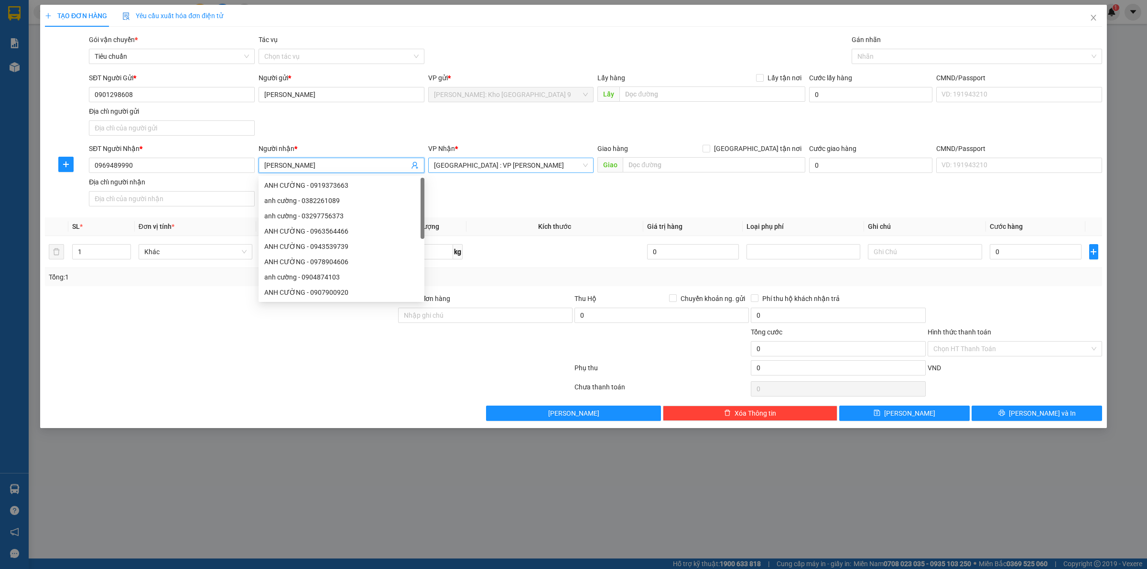
click at [538, 168] on span "[GEOGRAPHIC_DATA] : VP [PERSON_NAME]" at bounding box center [511, 165] width 154 height 14
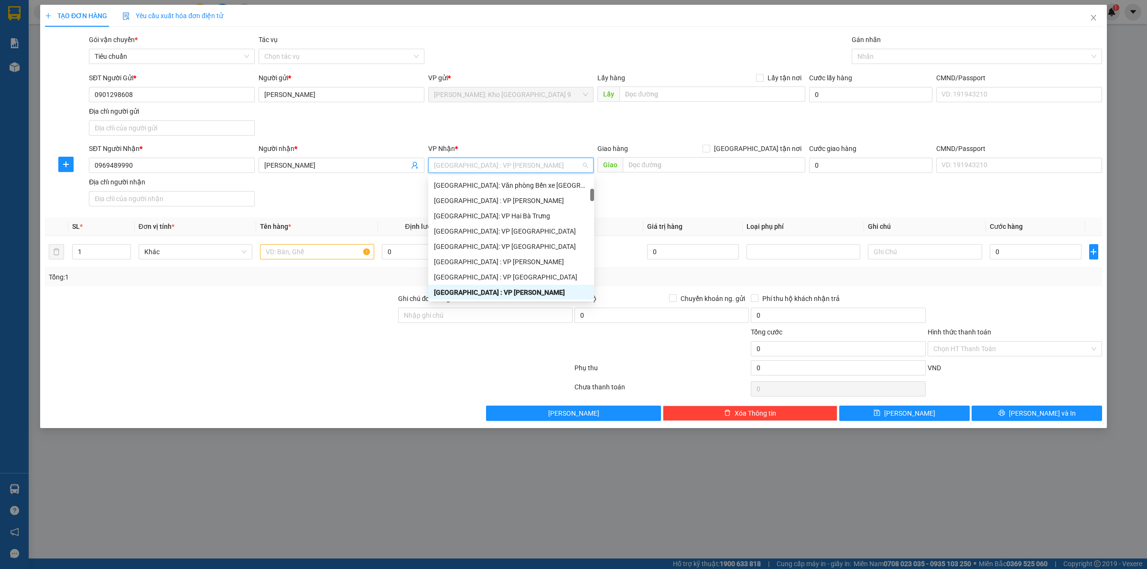
click at [545, 288] on div "[GEOGRAPHIC_DATA] : VP [PERSON_NAME]" at bounding box center [511, 292] width 154 height 11
click at [515, 290] on div "[GEOGRAPHIC_DATA] : VP [PERSON_NAME]" at bounding box center [511, 292] width 154 height 11
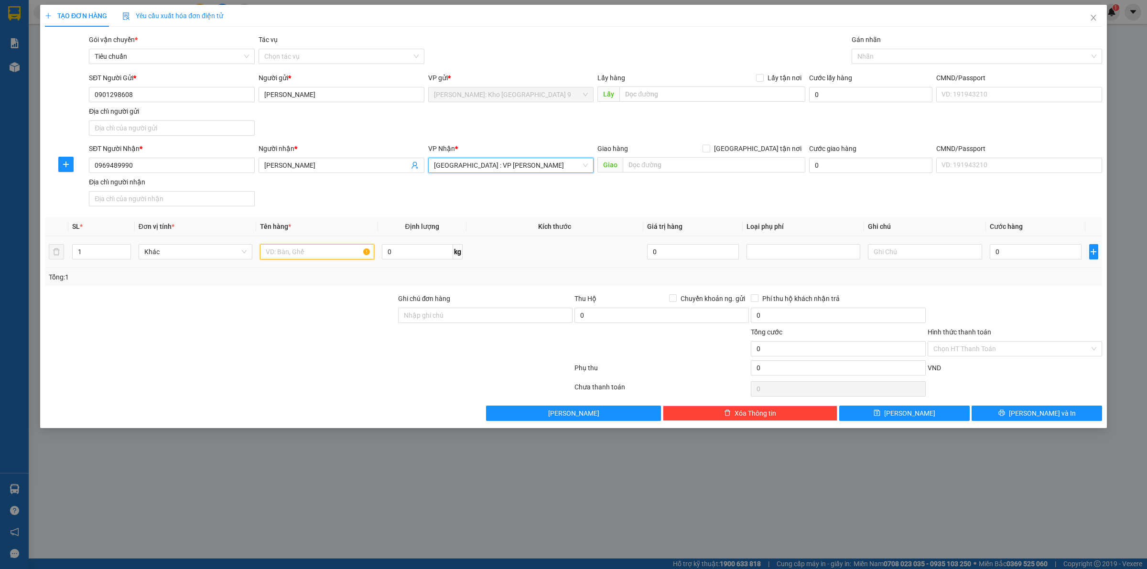
click at [307, 254] on input "text" at bounding box center [317, 251] width 114 height 15
type input "1"
type input "1 NỬA BAO TẢI XANH XÁM (QUẦN ÁO)"
click at [502, 316] on input "Ghi chú đơn hàng" at bounding box center [485, 315] width 174 height 15
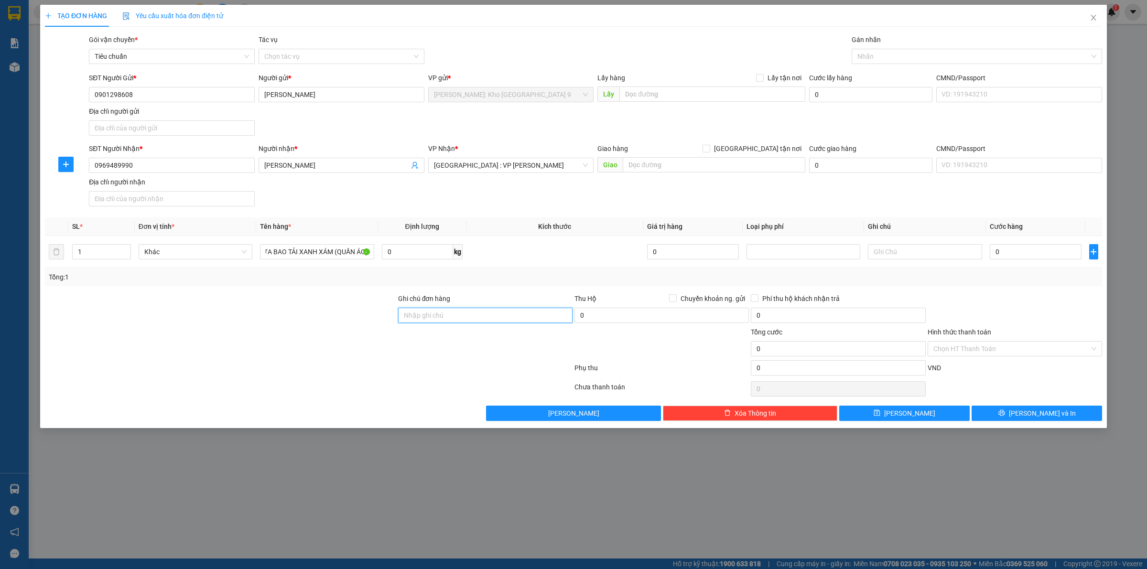
scroll to position [0, 0]
click at [1011, 258] on input "0" at bounding box center [1036, 251] width 92 height 15
type input "01"
type input "1"
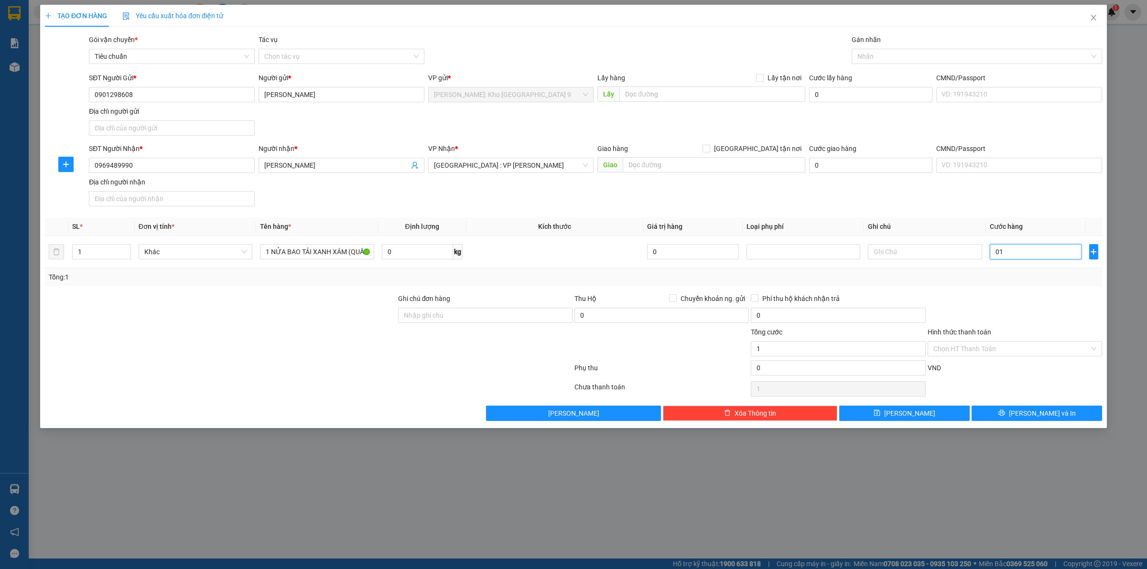
type input "017"
type input "17"
type input "0.170"
type input "170"
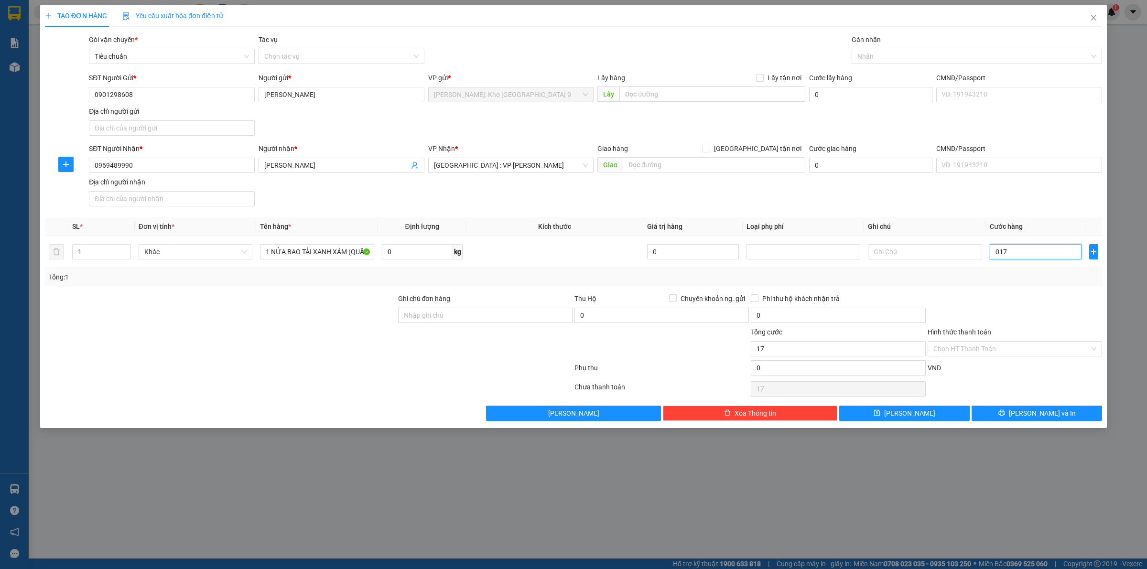
type input "170"
type input "01.700"
type input "1.700"
type input "017.000"
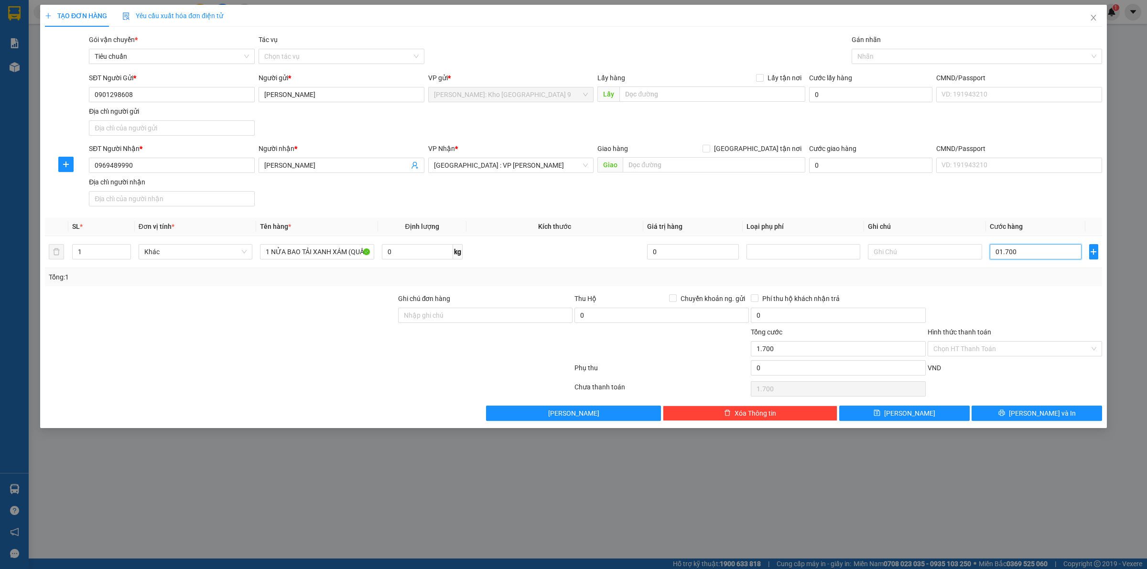
type input "17.000"
type input "0.170.000"
type input "170.000"
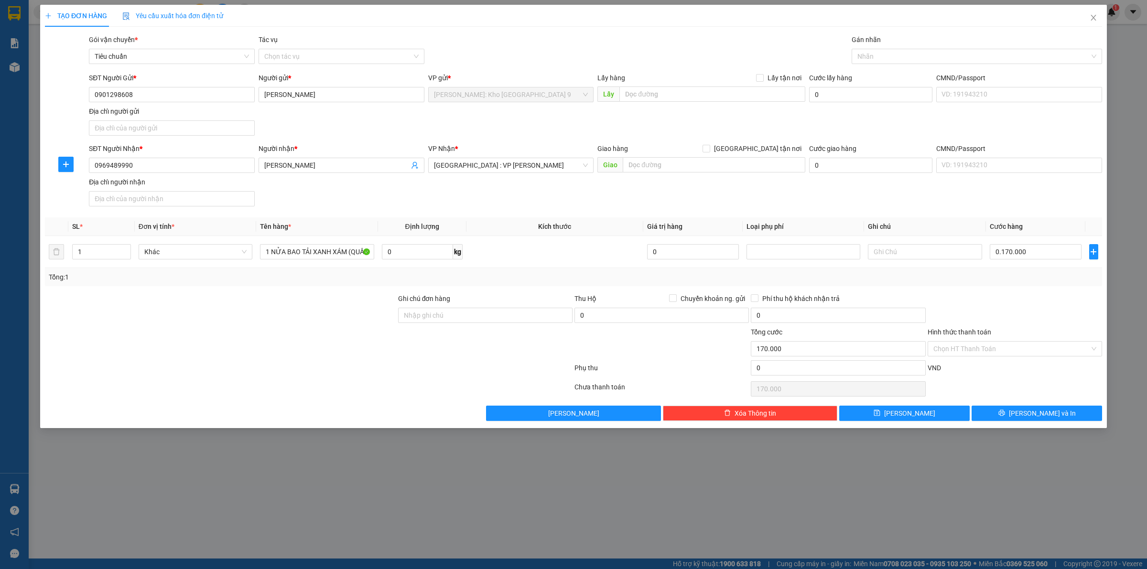
type input "170.000"
click at [981, 310] on div at bounding box center [1015, 309] width 176 height 33
click at [1025, 415] on button "[PERSON_NAME] và In" at bounding box center [1037, 413] width 130 height 15
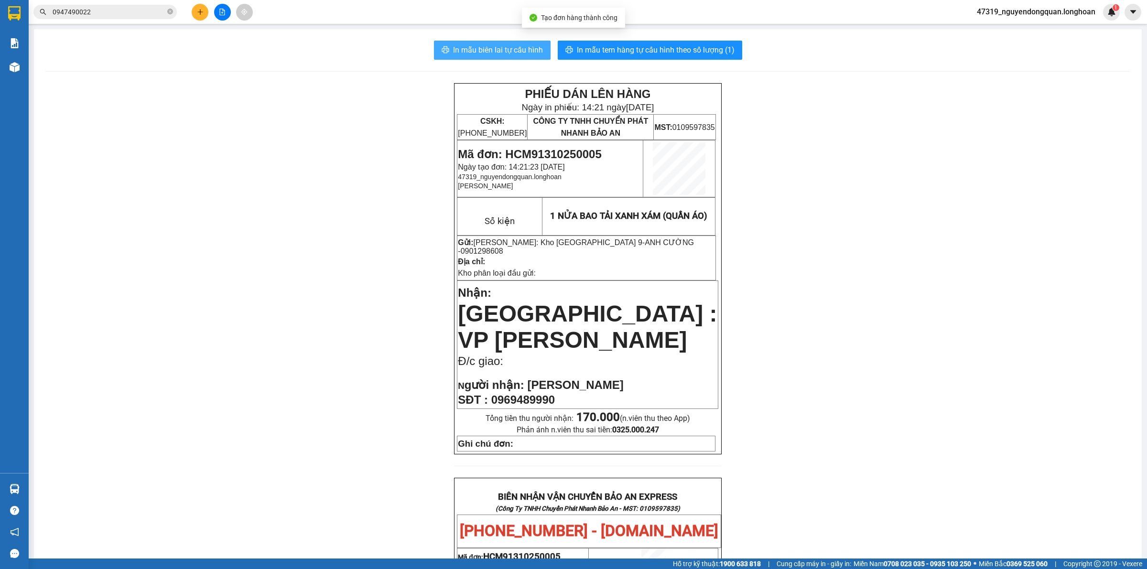
drag, startPoint x: 490, startPoint y: 54, endPoint x: 566, endPoint y: 96, distance: 86.6
click at [491, 54] on span "In mẫu biên lai tự cấu hình" at bounding box center [498, 50] width 90 height 12
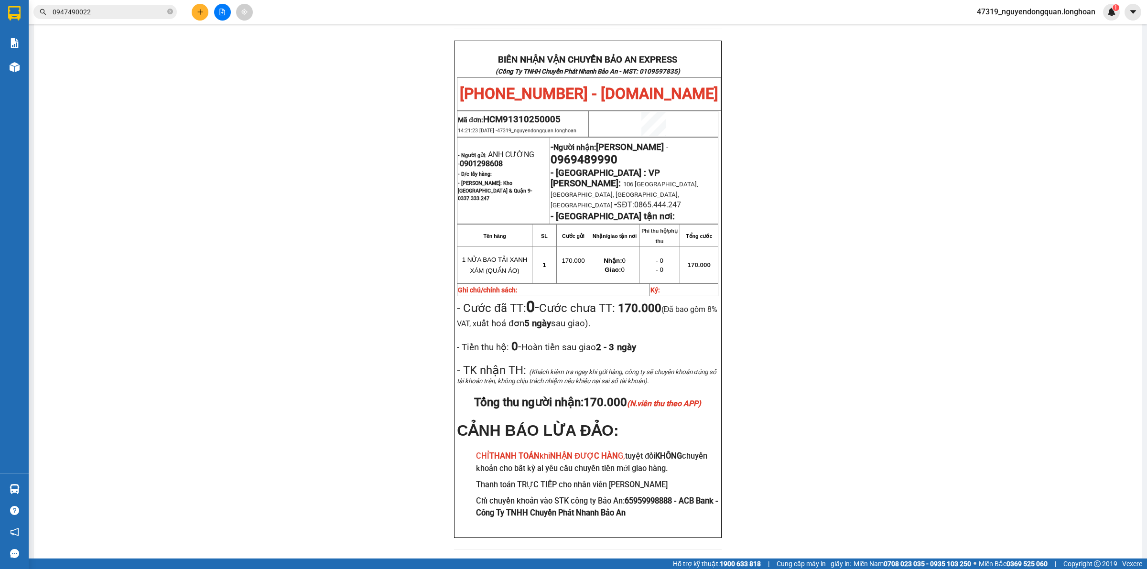
scroll to position [443, 0]
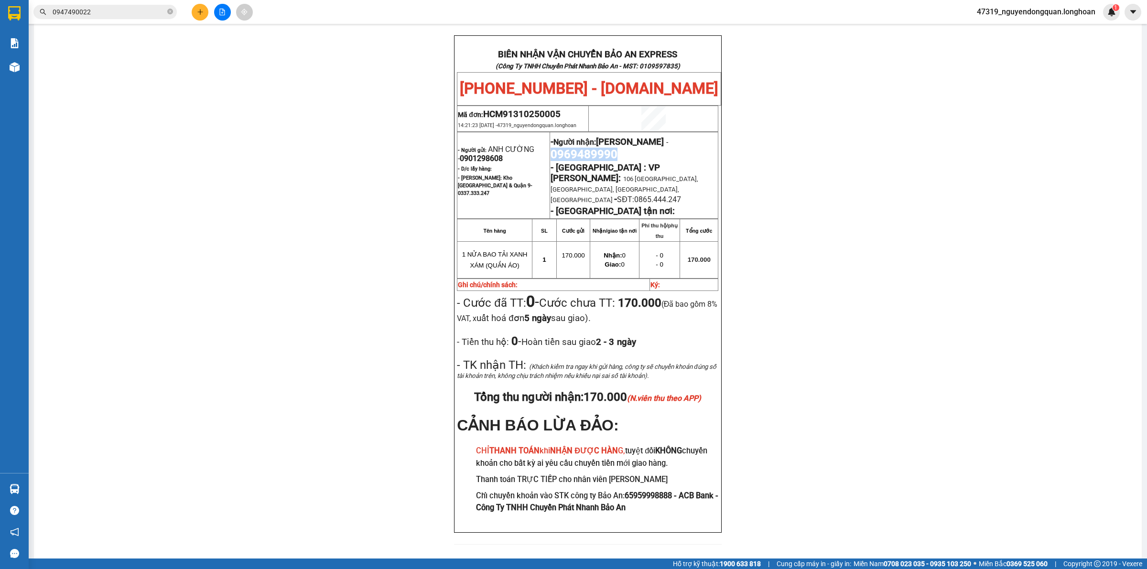
drag, startPoint x: 546, startPoint y: 147, endPoint x: 635, endPoint y: 145, distance: 88.9
click at [635, 145] on p "- Người nhận: ngọc huyền - 0969489990" at bounding box center [634, 147] width 167 height 27
copy span "0969489990"
click at [422, 245] on div "PHIẾU DÁN LÊN HÀNG Ngày in phiếu: 14:21 ngày 13-10-2025 CSKH: 1900.06.88.33 CÔN…" at bounding box center [587, 99] width 1085 height 916
click at [342, 223] on div "PHIẾU DÁN LÊN HÀNG Ngày in phiếu: 14:21 ngày 13-10-2025 CSKH: 1900.06.88.33 CÔN…" at bounding box center [587, 99] width 1085 height 916
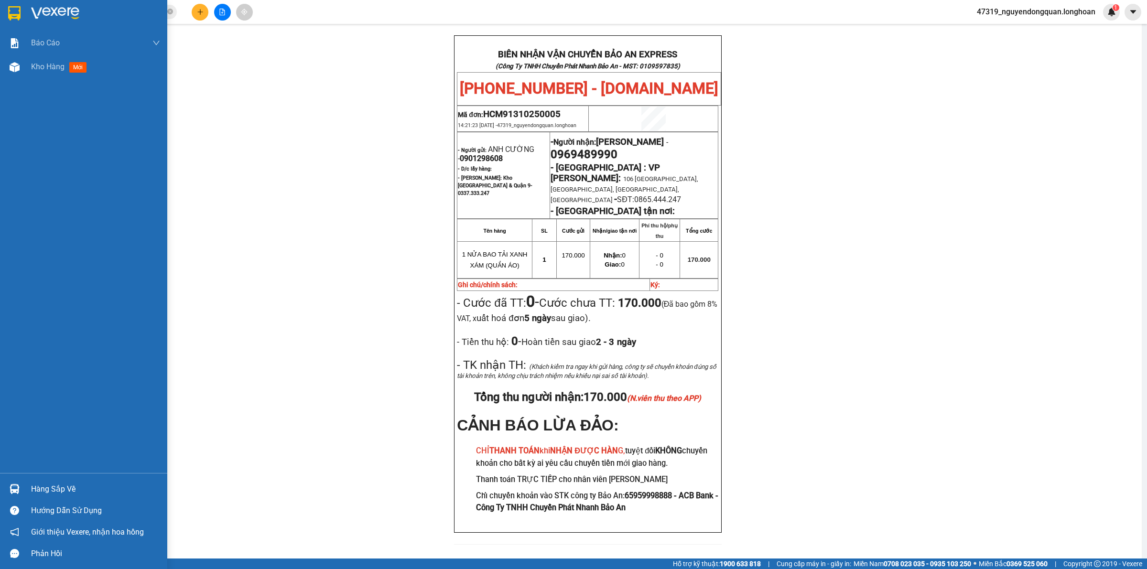
click at [27, 18] on div at bounding box center [83, 15] width 167 height 31
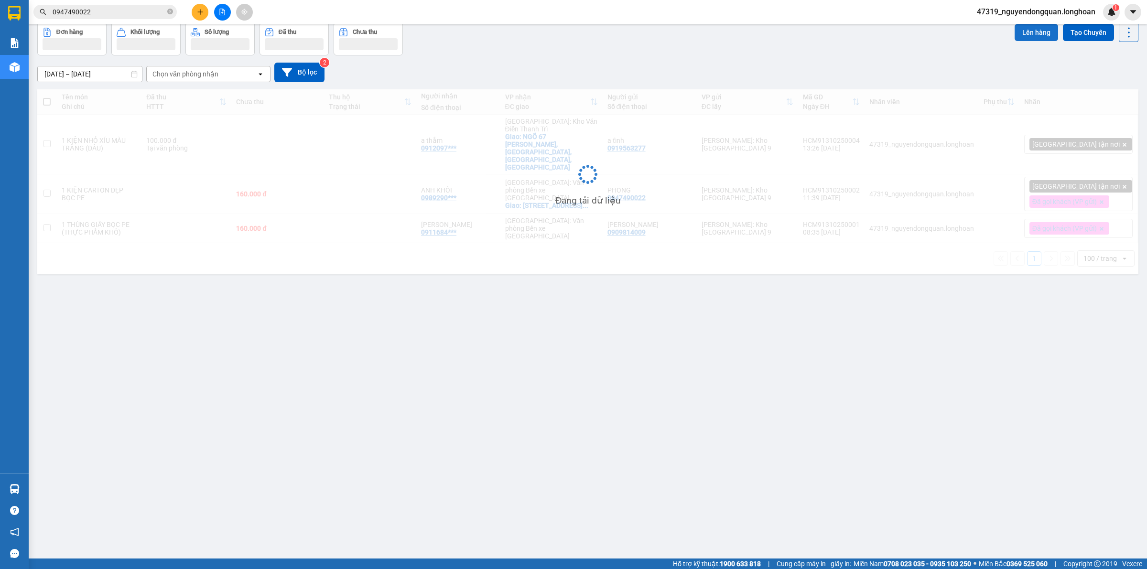
scroll to position [44, 0]
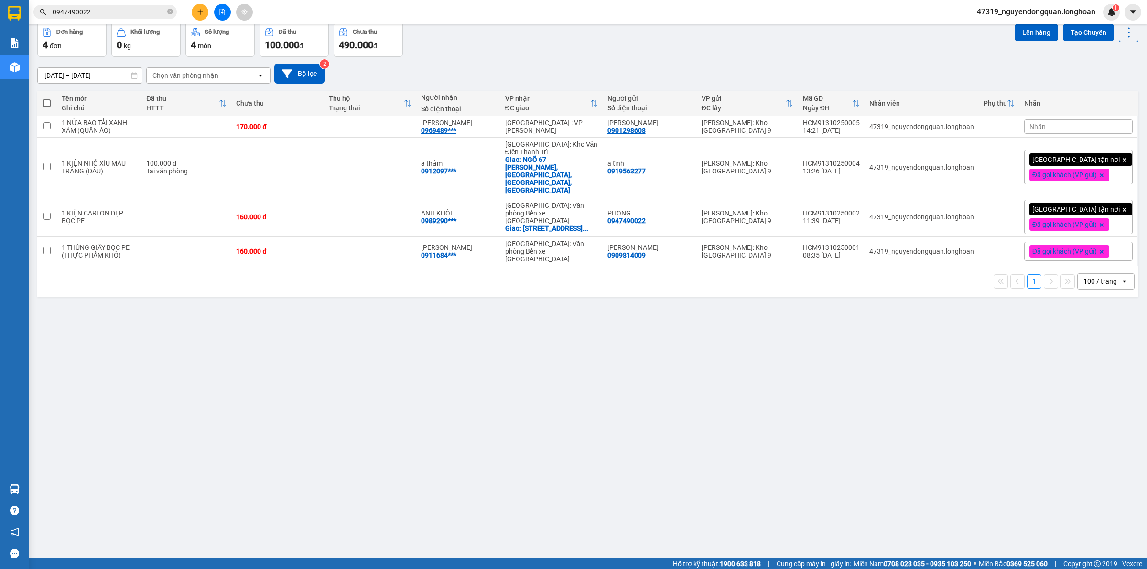
click at [1090, 130] on div "Nhãn" at bounding box center [1078, 126] width 109 height 14
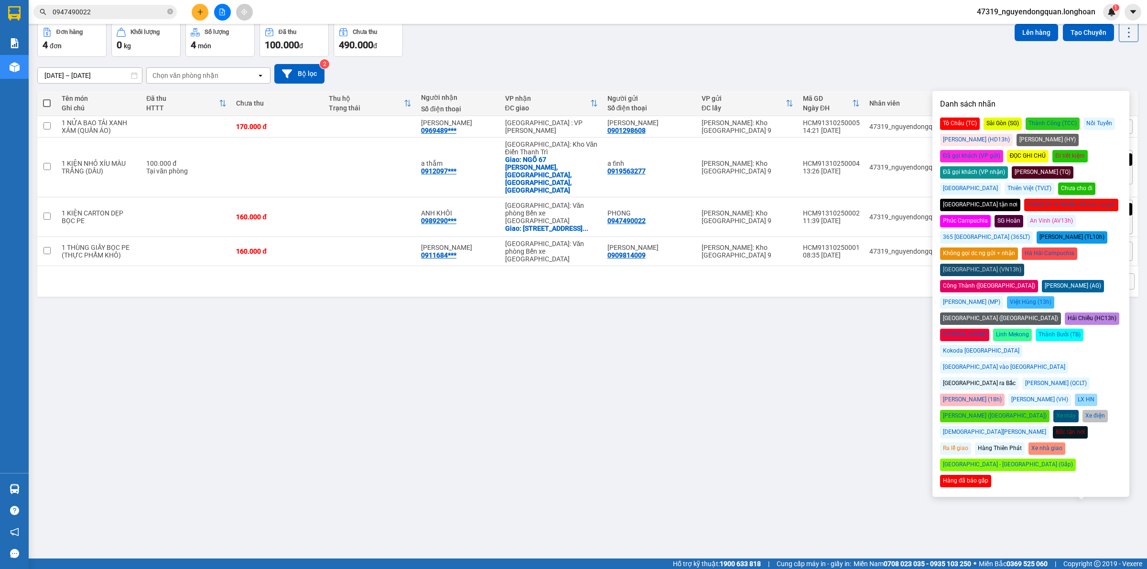
click at [1003, 150] on div "Đã gọi khách (VP gửi)" at bounding box center [971, 156] width 63 height 12
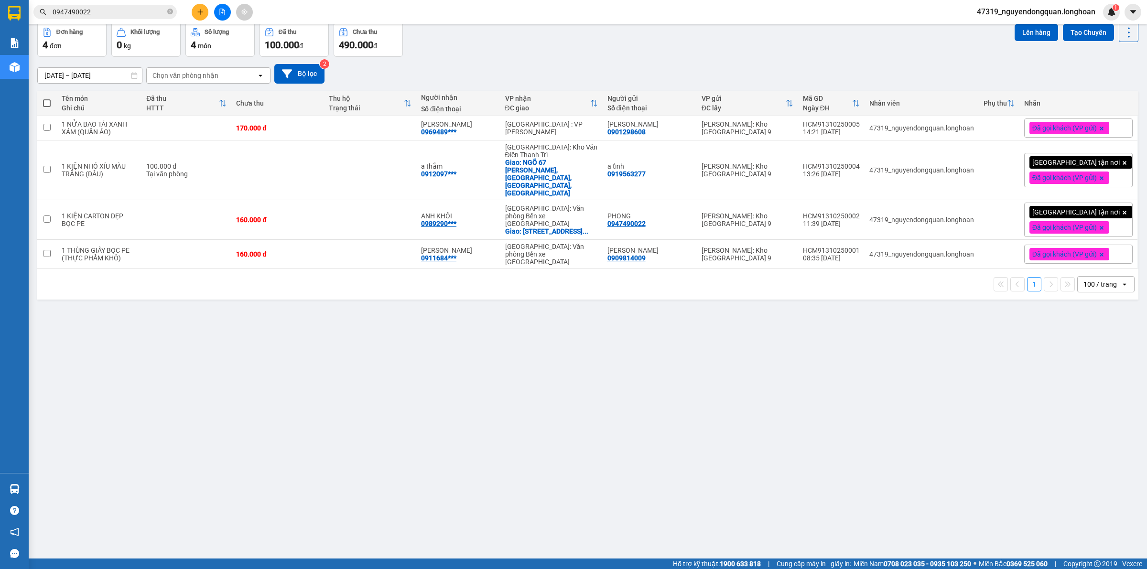
click at [706, 431] on div "ver 1.8.146 Kho gửi Trên xe Kho nhận Kho công nợ Hàng đã giao Đơn hàng 4 đơn Kh…" at bounding box center [587, 269] width 1109 height 569
click at [1079, 125] on icon at bounding box center [1082, 128] width 7 height 7
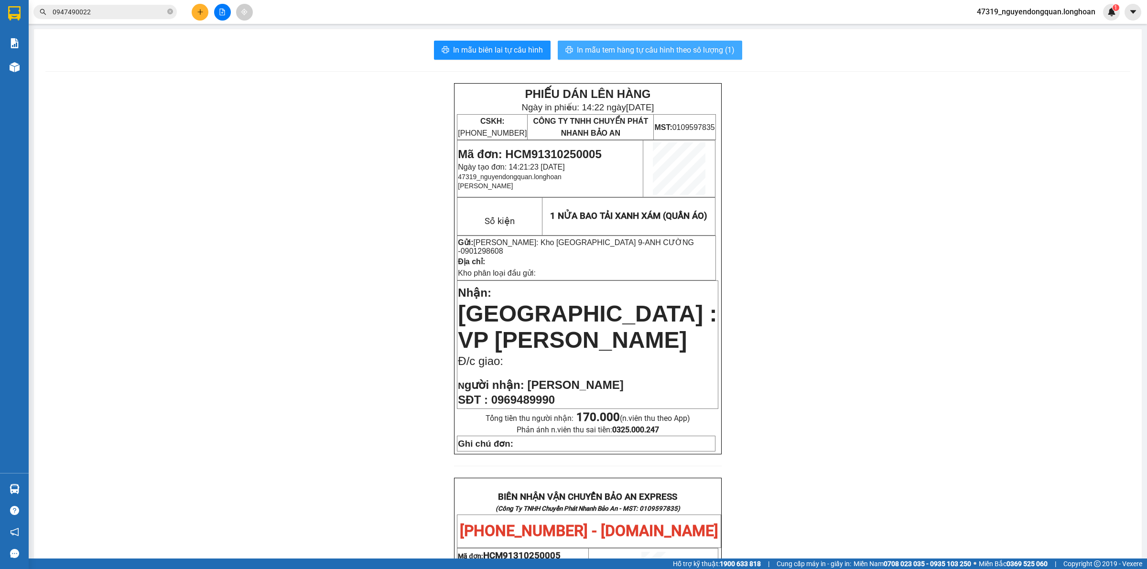
click at [686, 50] on span "In mẫu tem hàng tự cấu hình theo số lượng (1)" at bounding box center [656, 50] width 158 height 12
drag, startPoint x: 211, startPoint y: 228, endPoint x: 214, endPoint y: 208, distance: 20.4
click at [210, 228] on div "PHIẾU DÁN LÊN HÀNG Ngày in phiếu: 14:23 ngày 13-10-2025 CSKH: 1900.06.88.33 CÔN…" at bounding box center [587, 544] width 1085 height 922
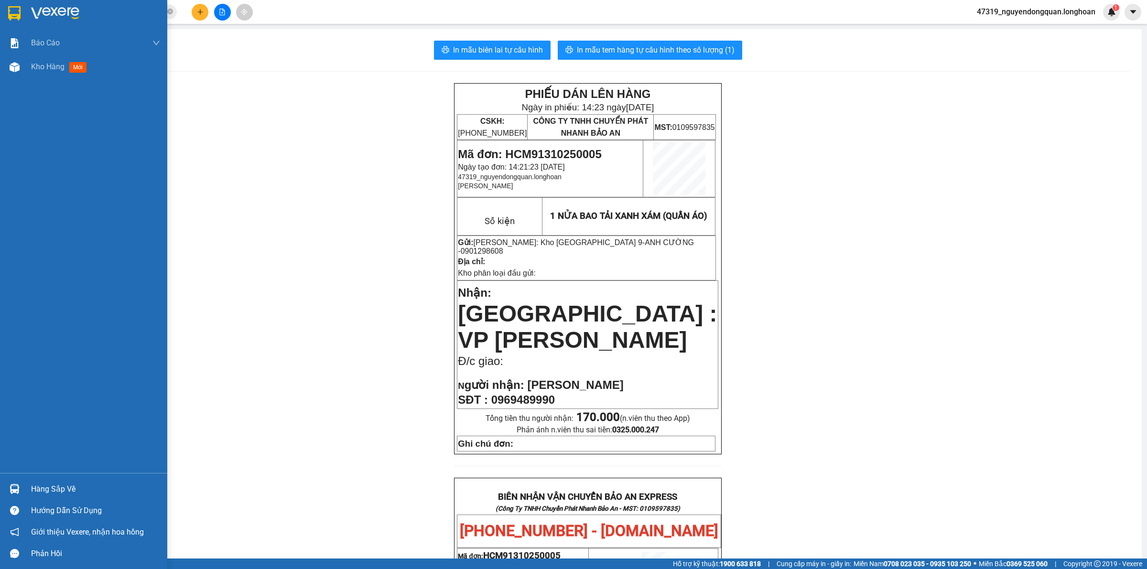
click at [19, 13] on img at bounding box center [14, 13] width 12 height 14
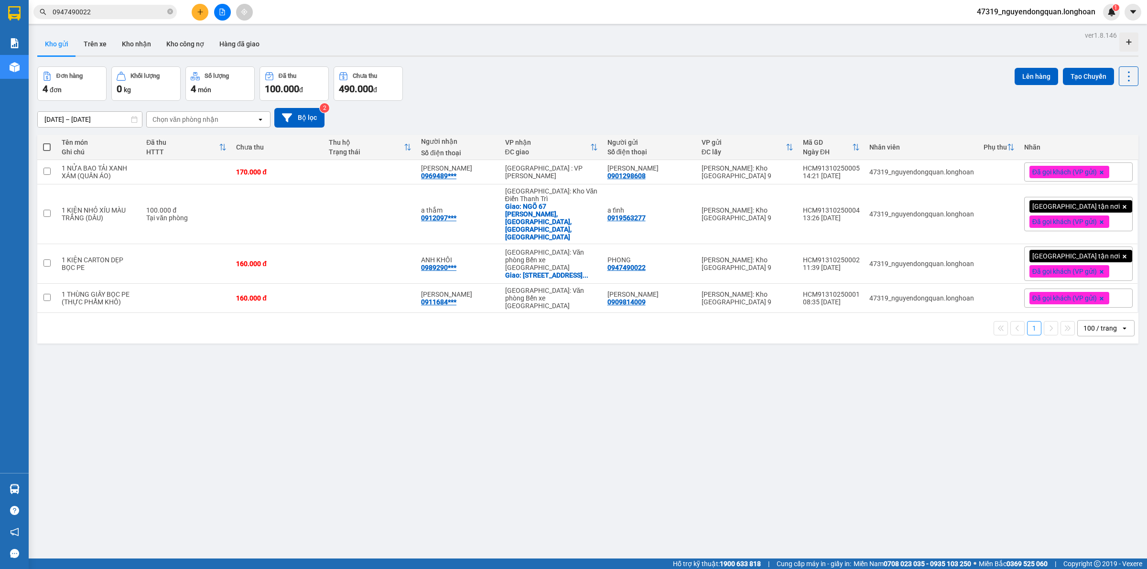
click at [1058, 13] on span "47319_nguyendongquan.longhoan" at bounding box center [1036, 12] width 134 height 12
click at [1010, 27] on span "Đăng xuất" at bounding box center [1039, 29] width 115 height 11
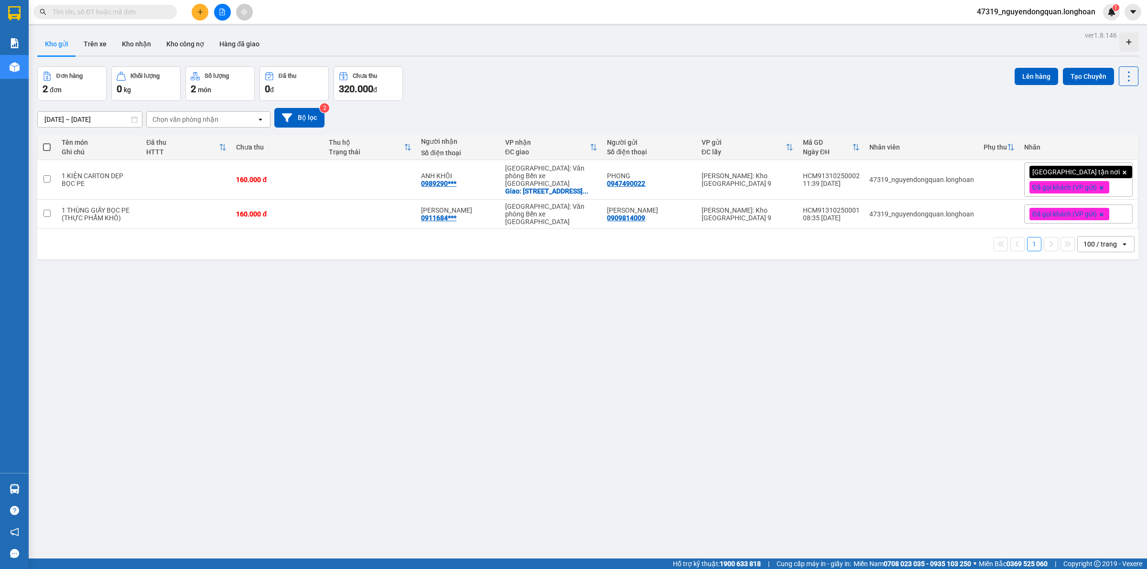
click at [110, 12] on input "text" at bounding box center [109, 12] width 113 height 11
paste input "0912097031"
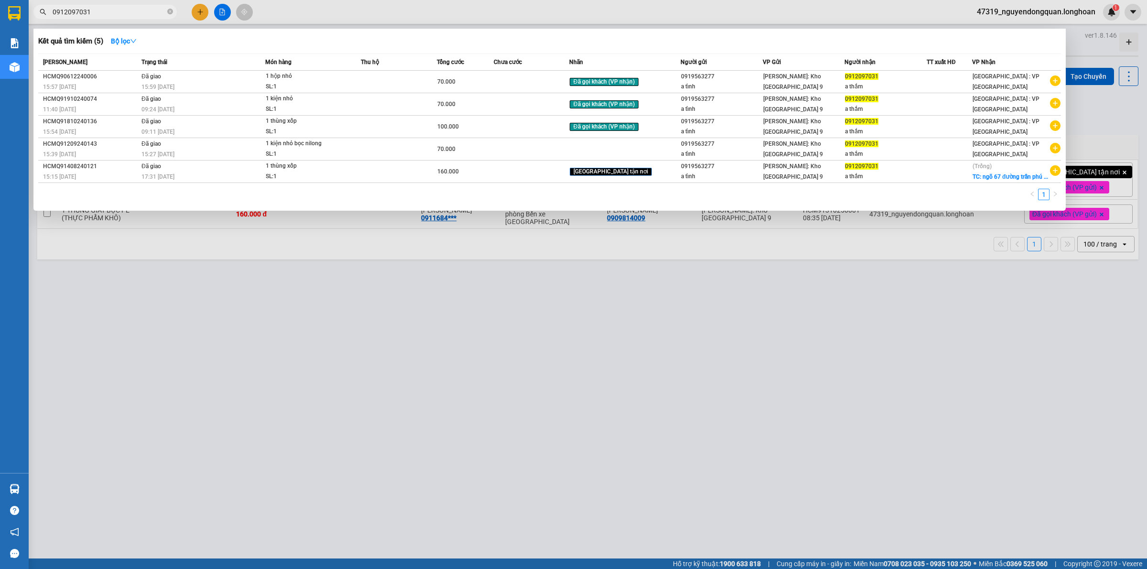
type input "0912097031"
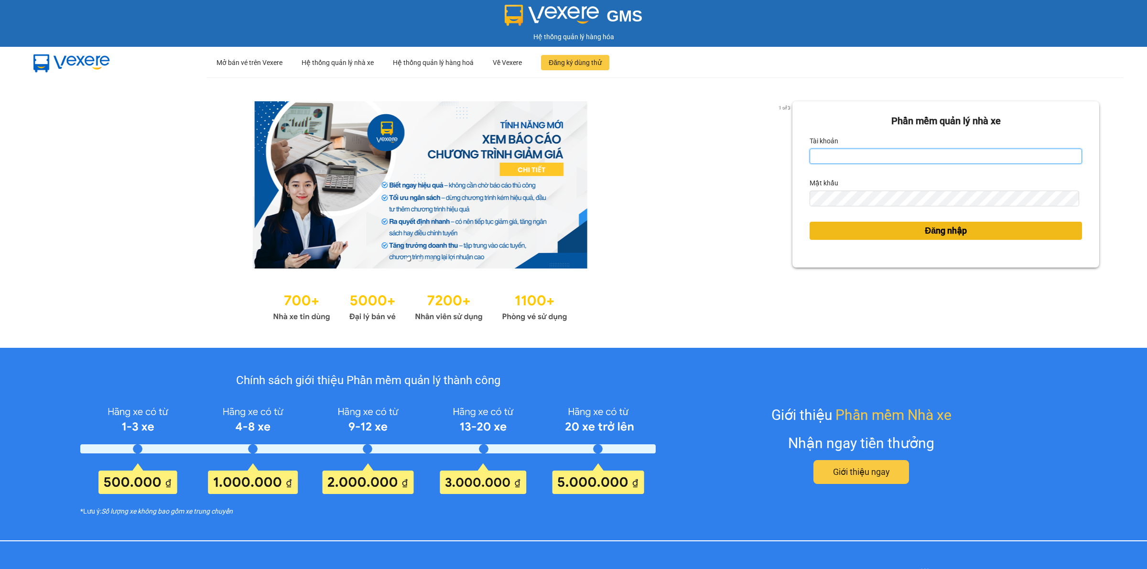
type input "nguyendongquan.longhoan"
click at [988, 234] on button "Đăng nhập" at bounding box center [946, 231] width 272 height 18
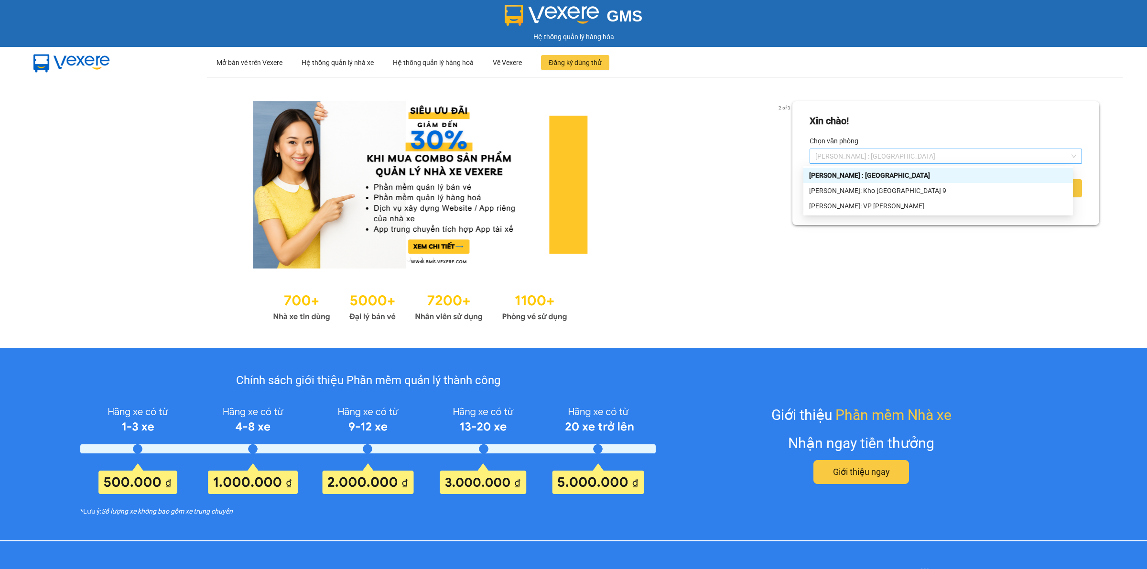
click at [888, 156] on span "[PERSON_NAME] : [GEOGRAPHIC_DATA]" at bounding box center [945, 156] width 261 height 14
click at [878, 204] on div "Hồ Chí Minh: VP Bình Thạnh" at bounding box center [938, 206] width 258 height 11
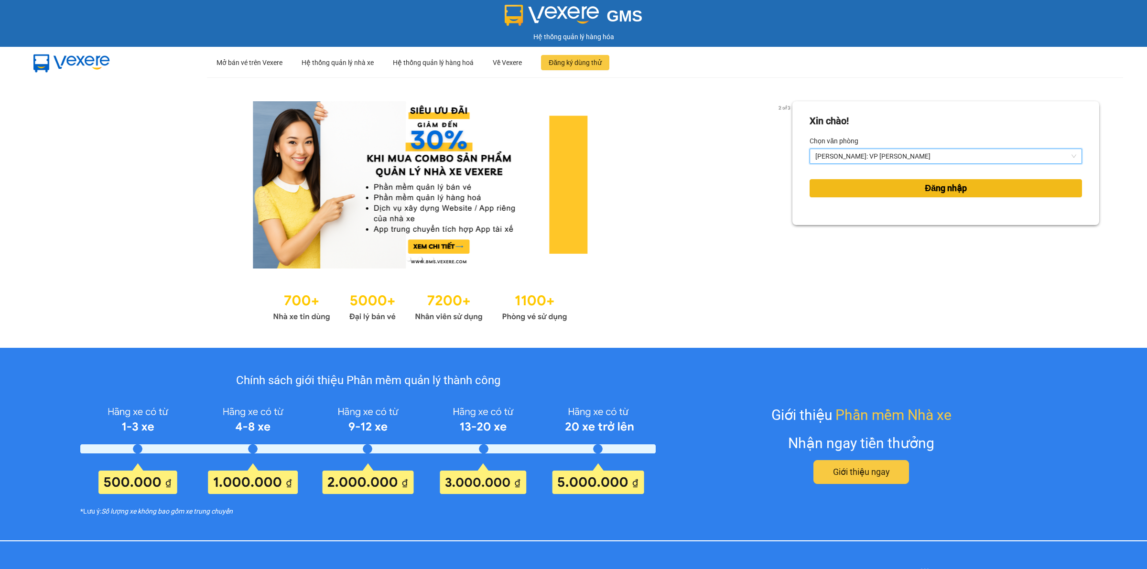
click at [899, 189] on button "Đăng nhập" at bounding box center [946, 188] width 272 height 18
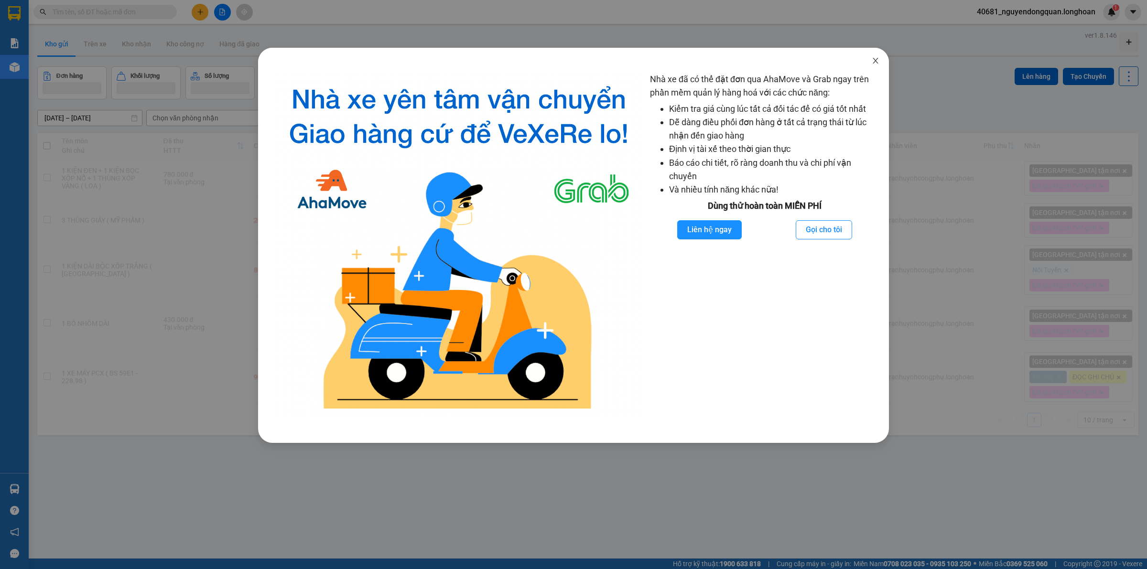
click at [875, 66] on span "Close" at bounding box center [875, 61] width 27 height 27
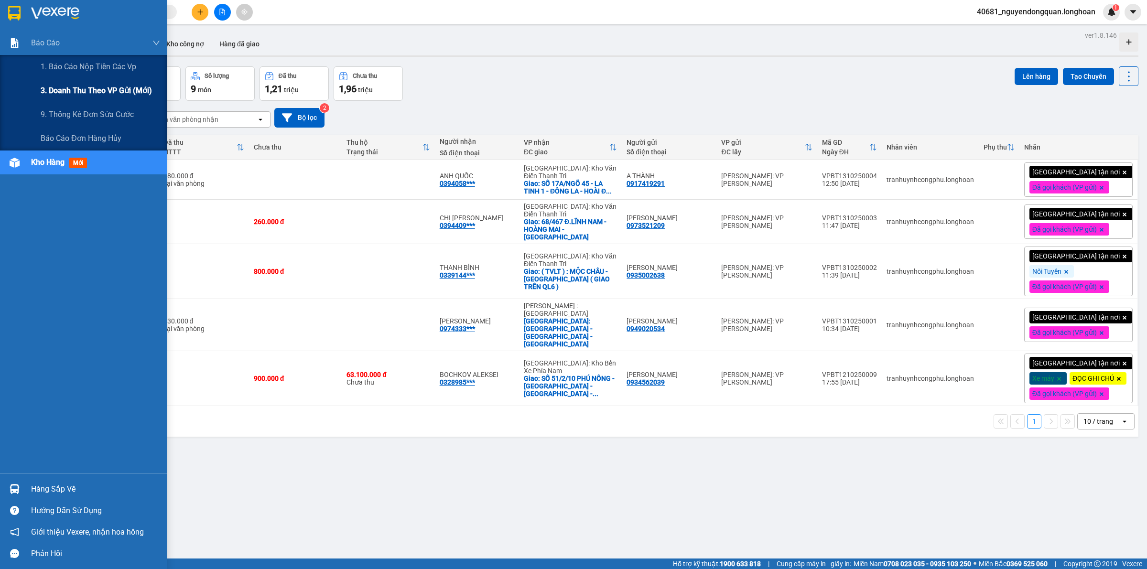
click at [85, 87] on span "3. Doanh Thu theo VP Gửi (mới)" at bounding box center [96, 91] width 111 height 12
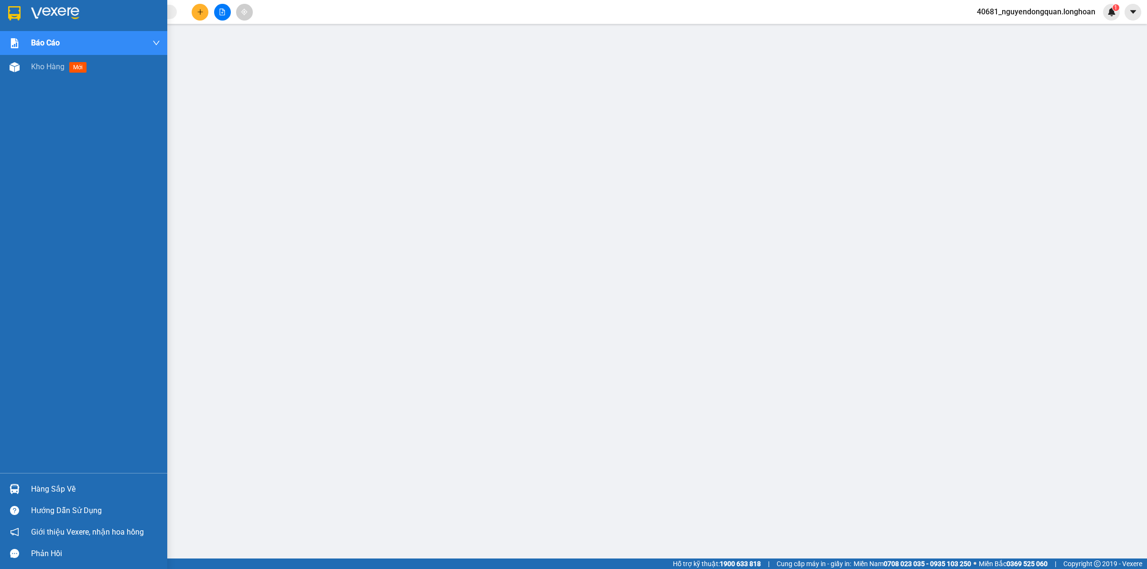
click at [34, 6] on img at bounding box center [55, 13] width 48 height 14
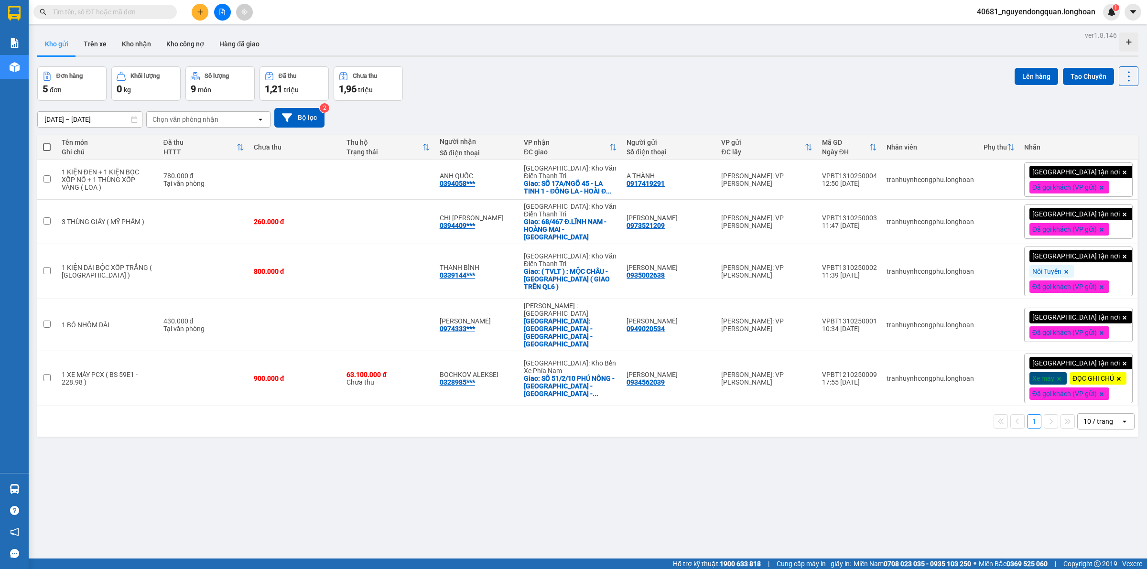
click at [1048, 15] on span "40681_nguyendongquan.longhoan" at bounding box center [1036, 12] width 134 height 12
click at [1037, 33] on span "Đăng xuất" at bounding box center [1039, 29] width 115 height 11
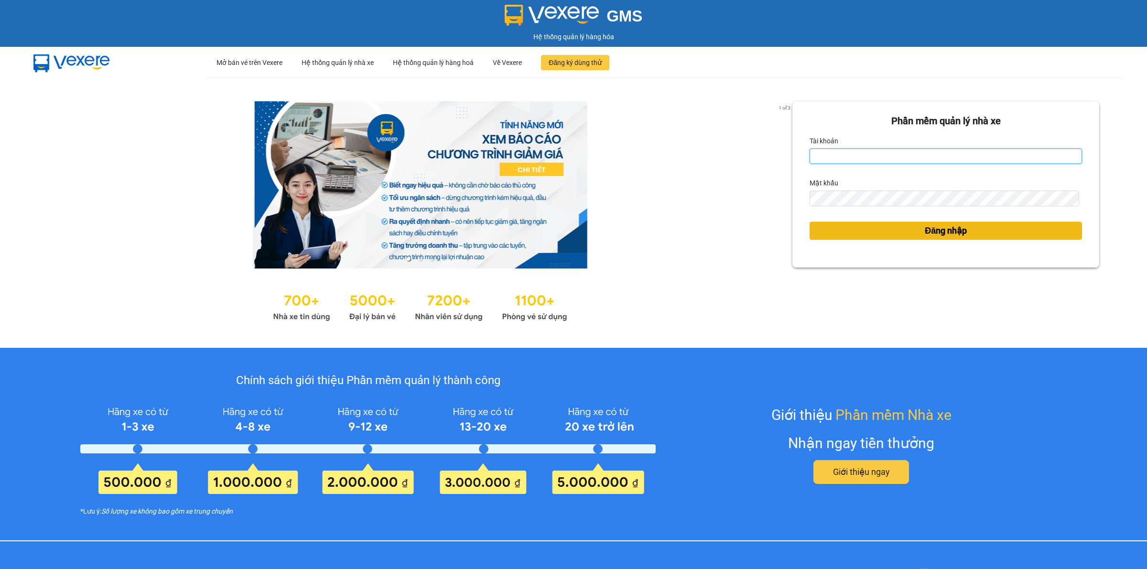
type input "nguyendongquan.longhoan"
click at [885, 238] on button "Đăng nhập" at bounding box center [946, 231] width 272 height 18
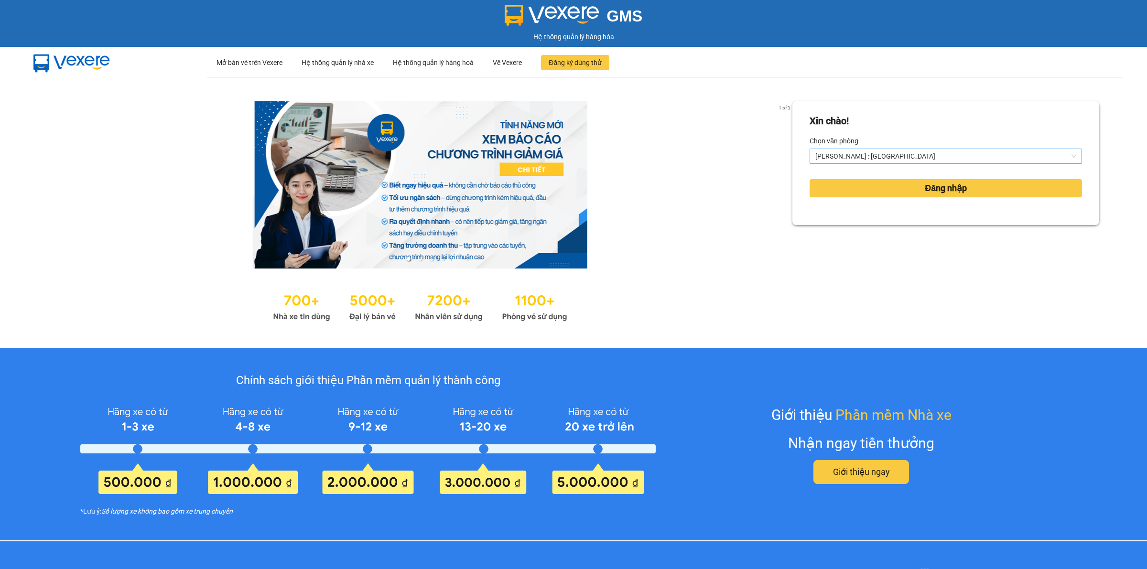
click at [926, 160] on span "[PERSON_NAME] : [GEOGRAPHIC_DATA]" at bounding box center [945, 156] width 261 height 14
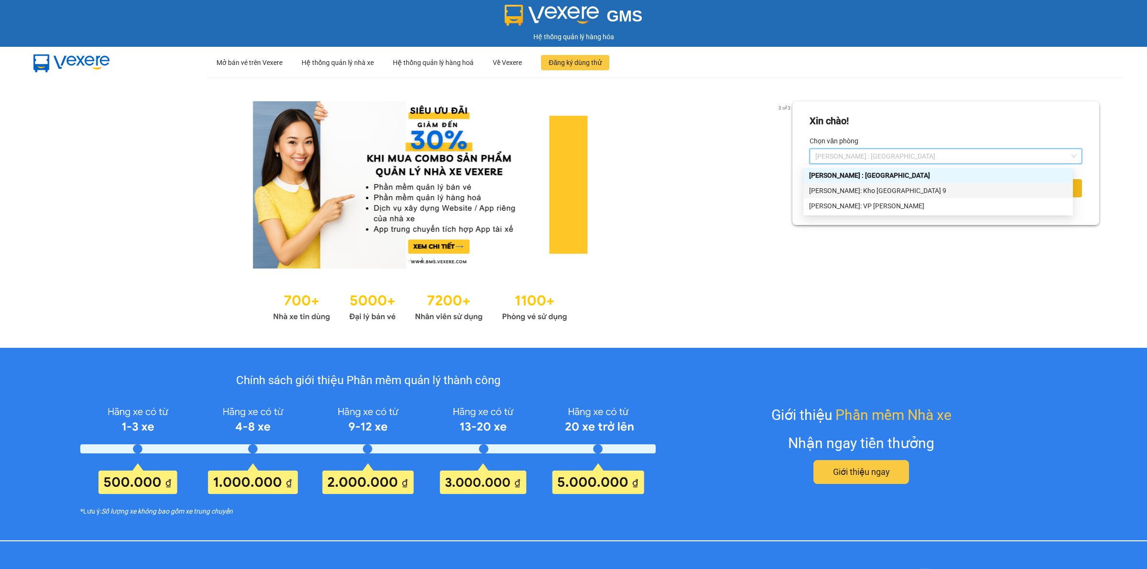
click at [917, 189] on div "[PERSON_NAME]: Kho [GEOGRAPHIC_DATA] 9" at bounding box center [938, 190] width 258 height 11
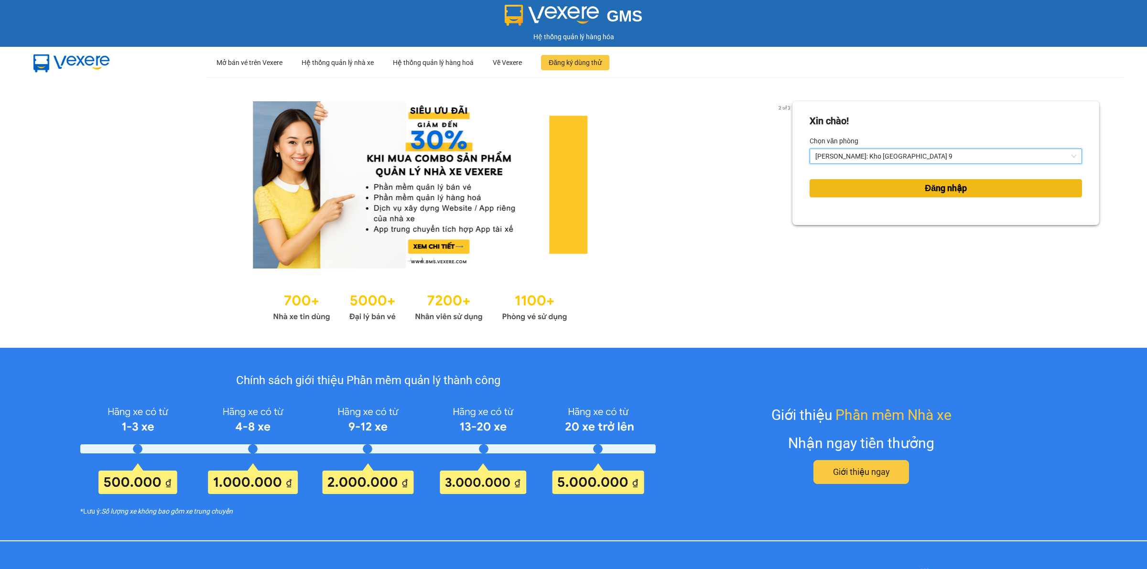
click at [930, 190] on span "Đăng nhập" at bounding box center [946, 188] width 42 height 13
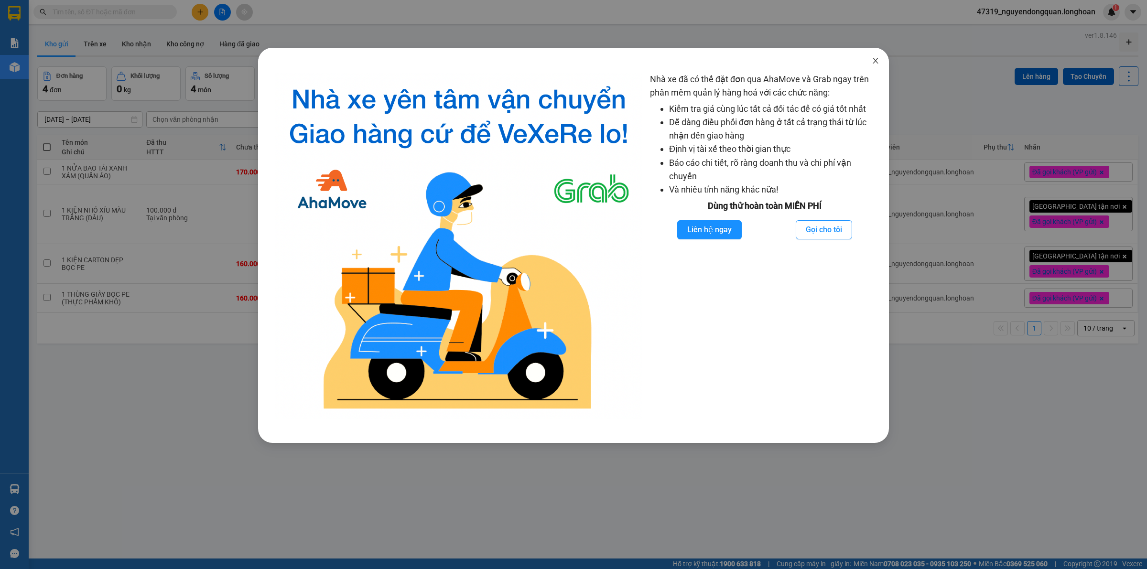
click at [870, 59] on span "Close" at bounding box center [875, 61] width 27 height 27
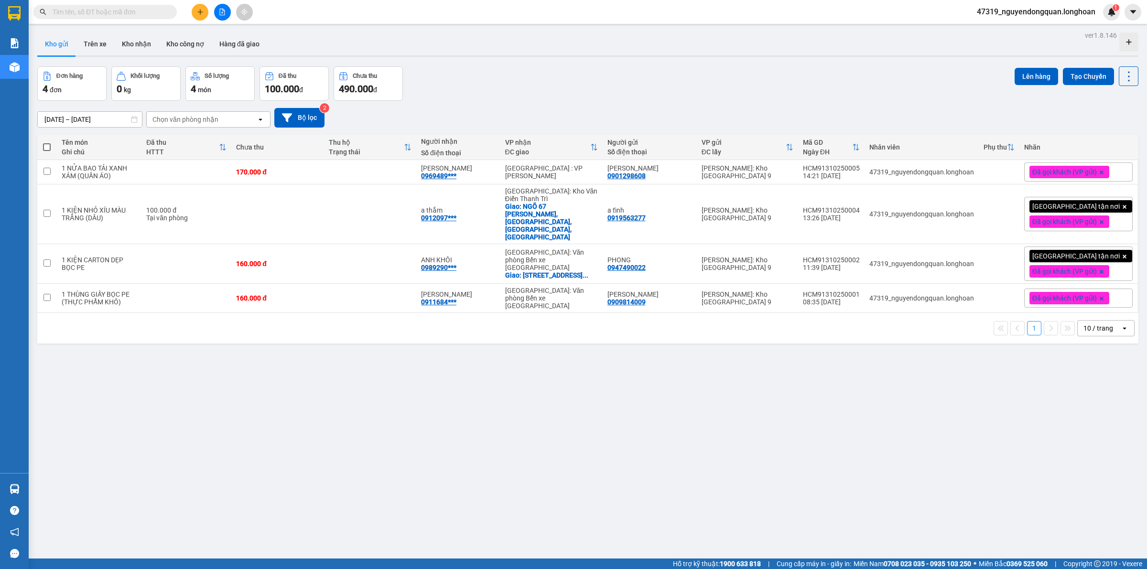
click at [1084, 324] on div "10 / trang" at bounding box center [1099, 329] width 30 height 10
click at [1110, 417] on span "100 / trang" at bounding box center [1093, 417] width 34 height 10
click at [457, 407] on div "ver 1.8.146 Kho gửi Trên xe Kho nhận Kho công nợ Hàng đã giao Đơn hàng 4 đơn Kh…" at bounding box center [587, 313] width 1109 height 569
click at [459, 405] on div "ver 1.8.146 Kho gửi Trên xe Kho nhận Kho công nợ Hàng đã giao Đơn hàng 4 đơn Kh…" at bounding box center [587, 313] width 1109 height 569
click at [434, 445] on div "ver 1.8.146 Kho gửi Trên xe Kho nhận Kho công nợ Hàng đã giao Đơn hàng 4 đơn Kh…" at bounding box center [587, 313] width 1109 height 569
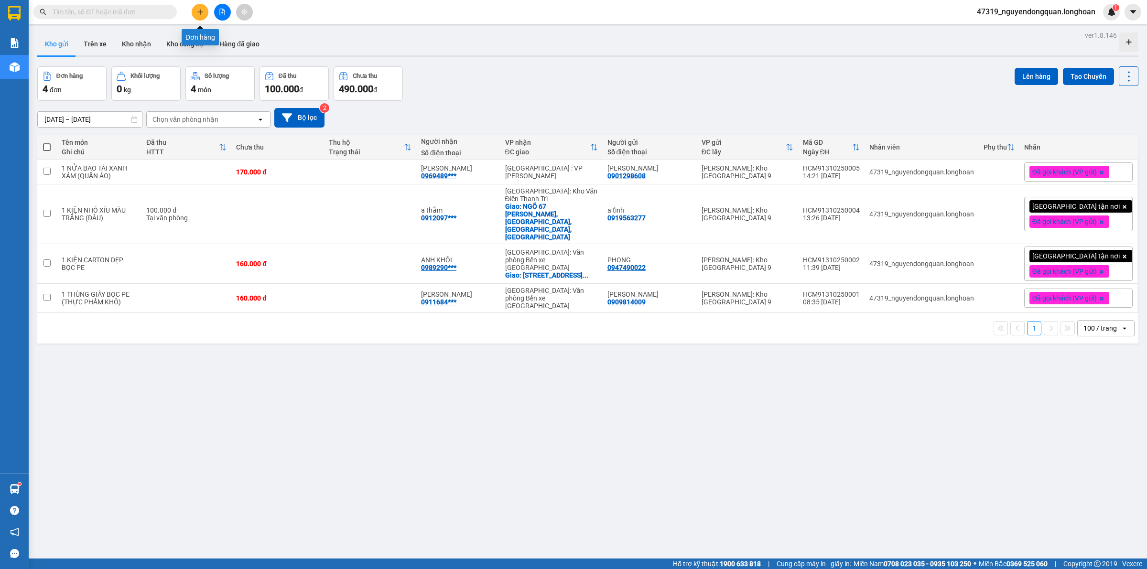
click at [203, 14] on icon "plus" at bounding box center [200, 12] width 7 height 7
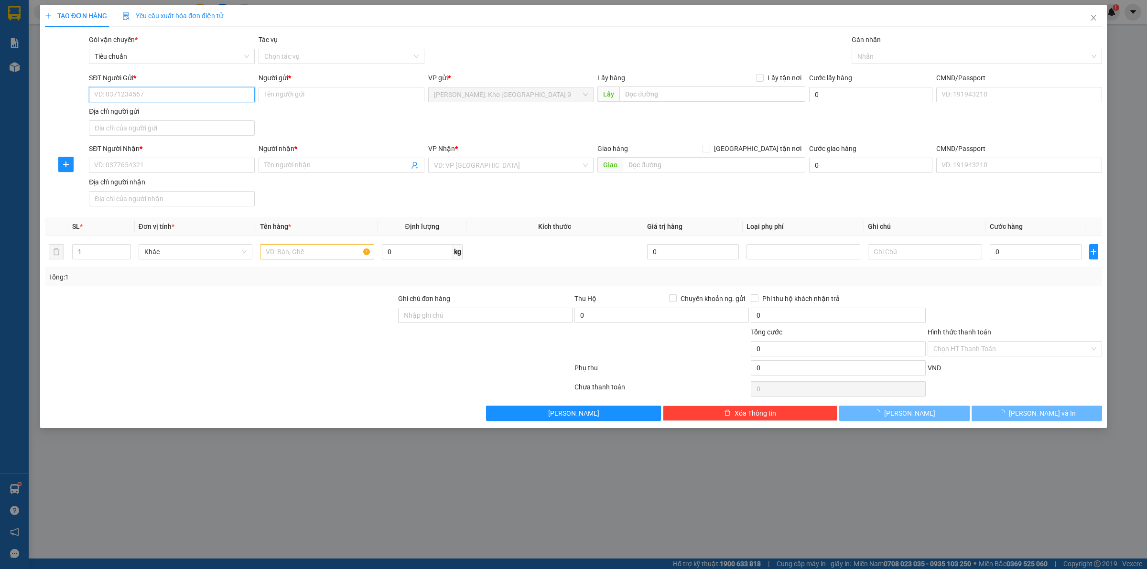
click at [204, 97] on input "SĐT Người Gửi *" at bounding box center [172, 94] width 166 height 15
type input "0898438025"
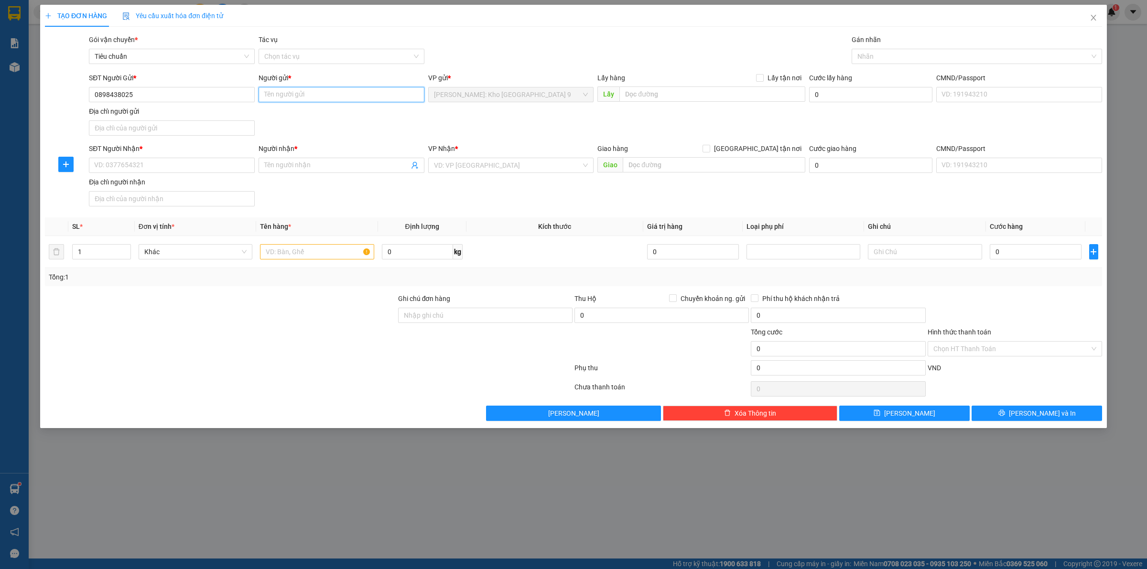
click at [335, 96] on input "Người gửi *" at bounding box center [342, 94] width 166 height 15
type input "a"
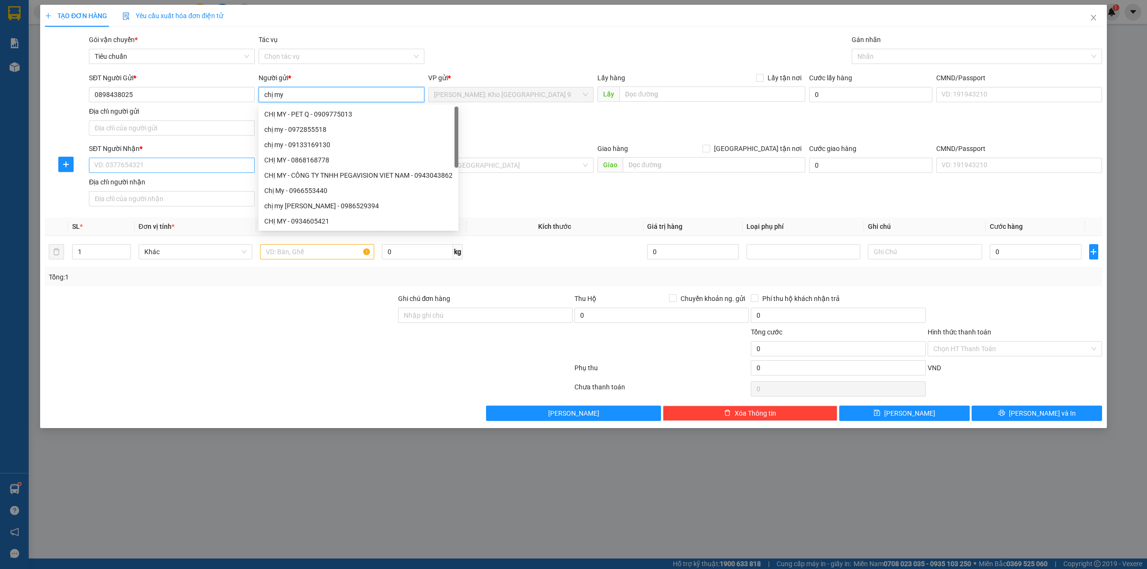
type input "chị my"
click at [162, 163] on input "SĐT Người Nhận *" at bounding box center [172, 165] width 166 height 15
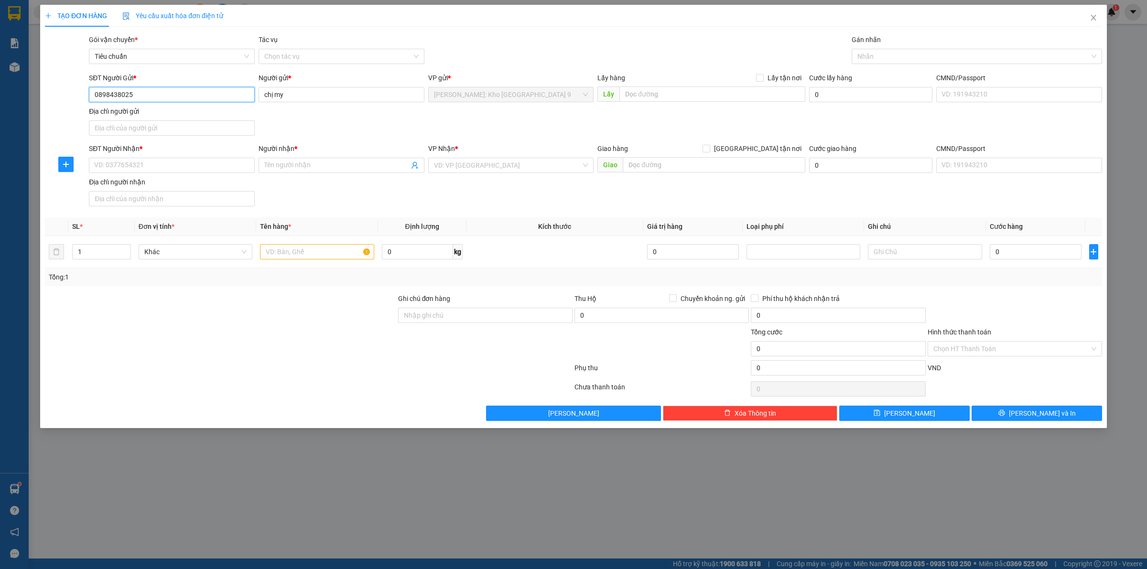
drag, startPoint x: 141, startPoint y: 91, endPoint x: 80, endPoint y: 89, distance: 61.2
click at [82, 91] on div "SĐT Người Gửi * 0898438025 0898438025 Người gửi * chị my VP gửi * Hồ Chí Minh: …" at bounding box center [573, 106] width 1059 height 67
click at [137, 163] on input "SĐT Người Nhận *" at bounding box center [172, 165] width 166 height 15
paste input "0898438025"
type input "0898438025"
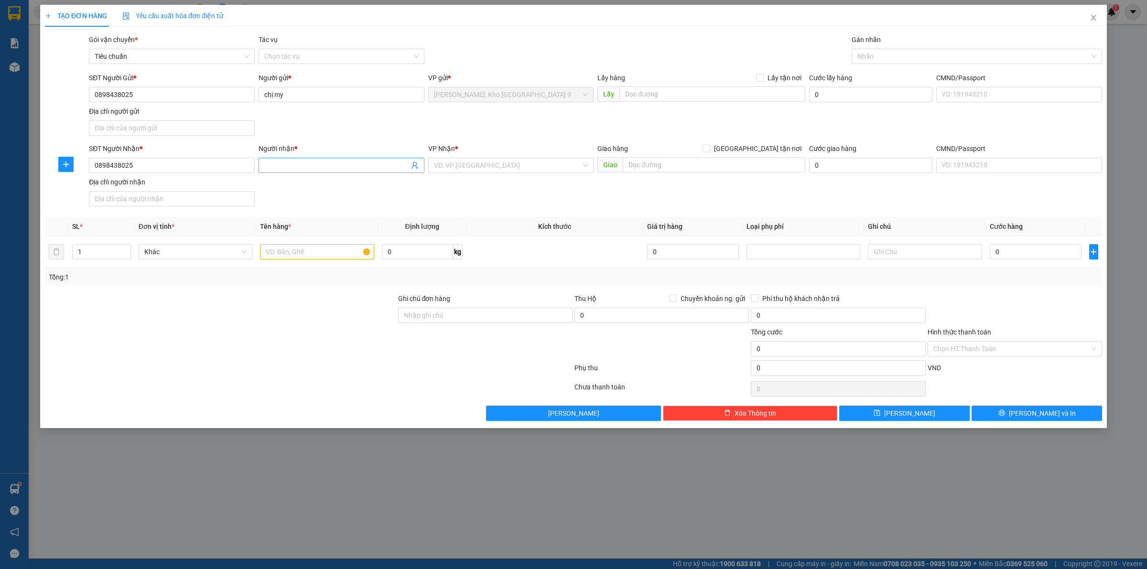
click at [296, 158] on span at bounding box center [342, 165] width 166 height 15
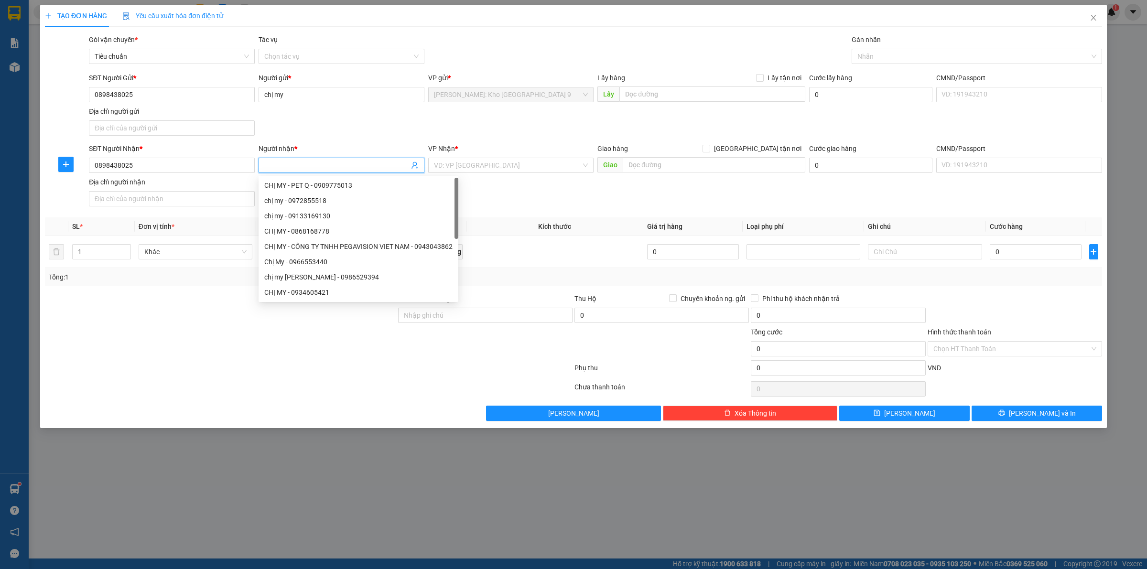
type input "c"
type input "CHỊ MY"
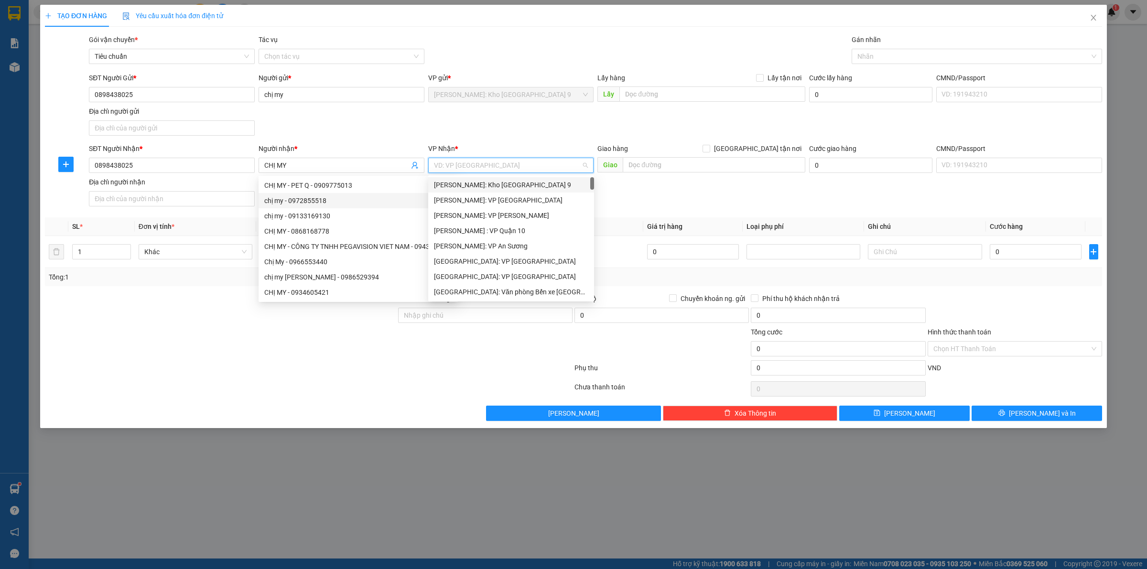
click at [498, 166] on input "search" at bounding box center [508, 165] width 148 height 14
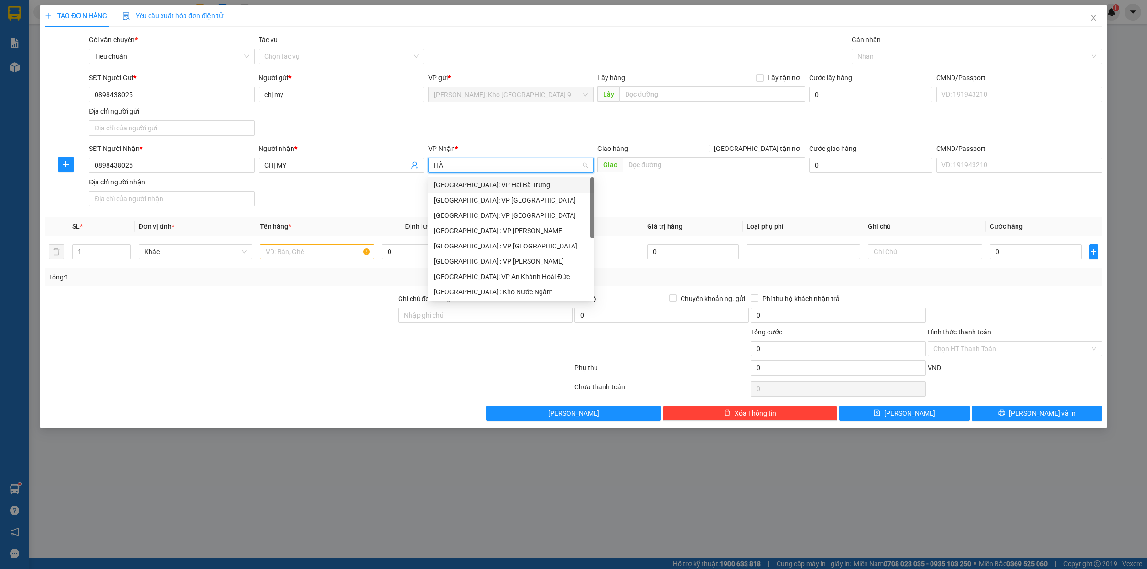
type input "HÀ T"
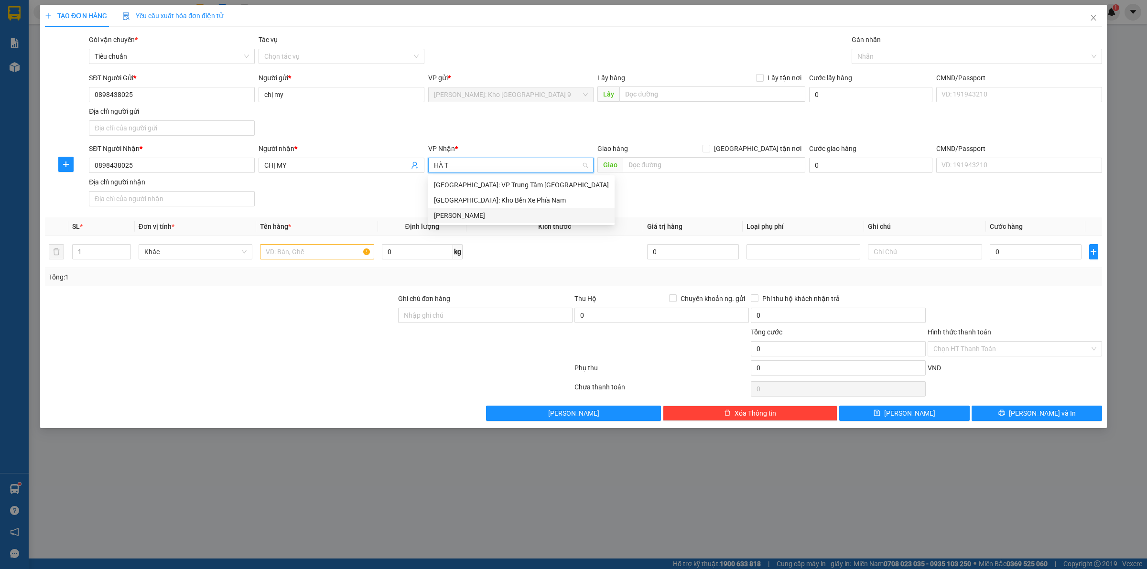
click at [498, 221] on div "[PERSON_NAME]" at bounding box center [521, 215] width 186 height 15
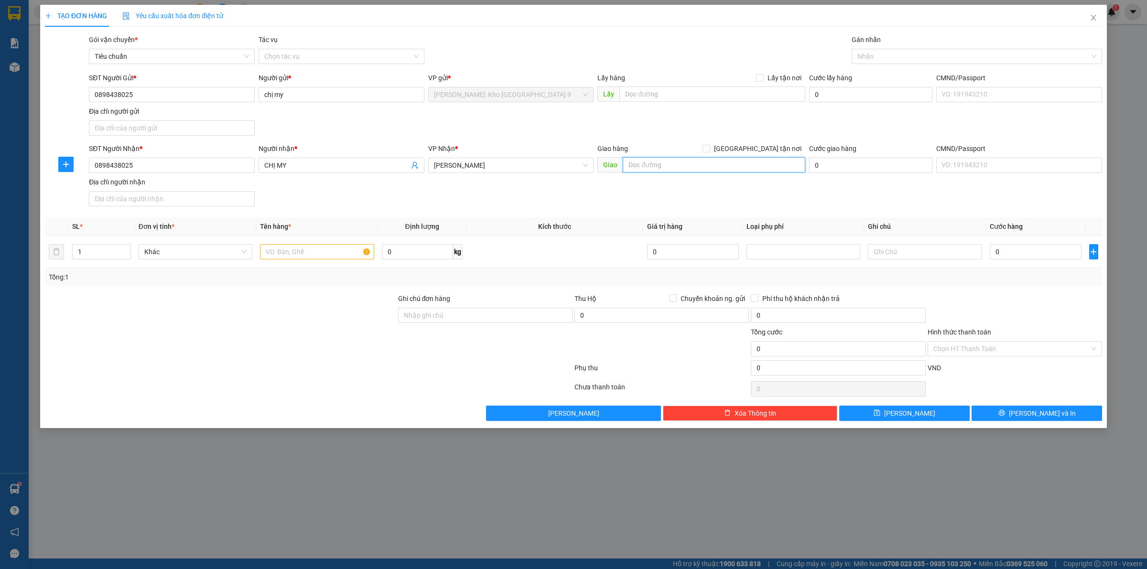
click at [676, 166] on input "text" at bounding box center [714, 164] width 183 height 15
click at [715, 170] on input "HÀ TĨNH -" at bounding box center [714, 164] width 183 height 15
click at [741, 167] on input "HÀ TĨNH - GIAO QL1A," at bounding box center [714, 164] width 183 height 15
type input "HÀ TĨNH - GIAO QL1A, CHỢ CỦI, XUÂN HỒNG, NGHI XUÂN, HÀ TĨNH"
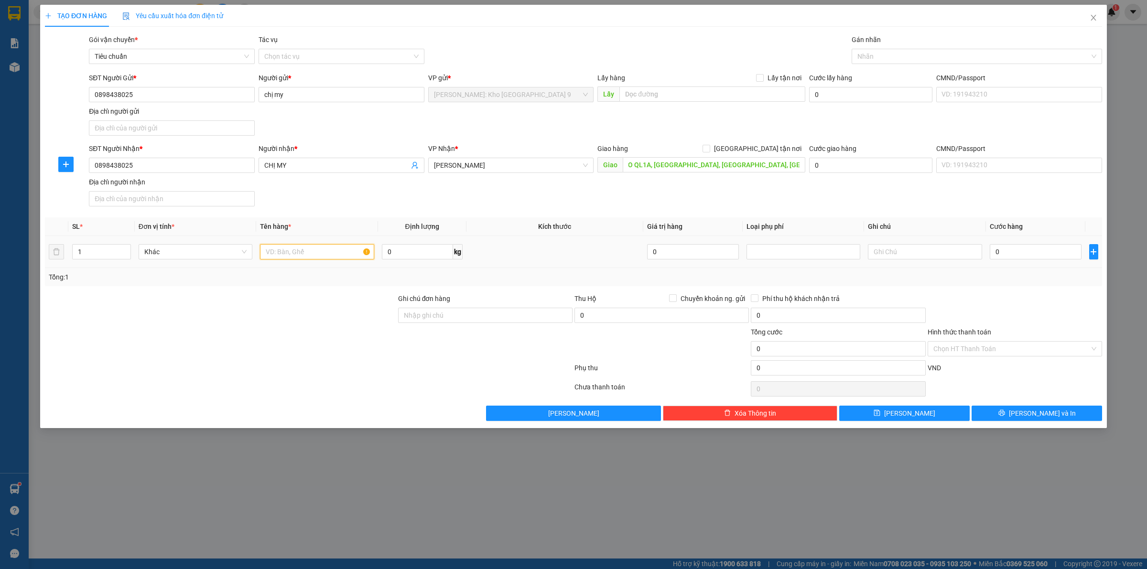
click at [278, 250] on input "text" at bounding box center [317, 251] width 114 height 15
type input "1 XE MÁY WAVE BS: 38N1-29424"
click at [467, 312] on input "Ghi chú đơn hàng" at bounding box center [485, 315] width 174 height 15
type input "KHÔNG CHÌA KHÓA, KHÔNG CAVET"
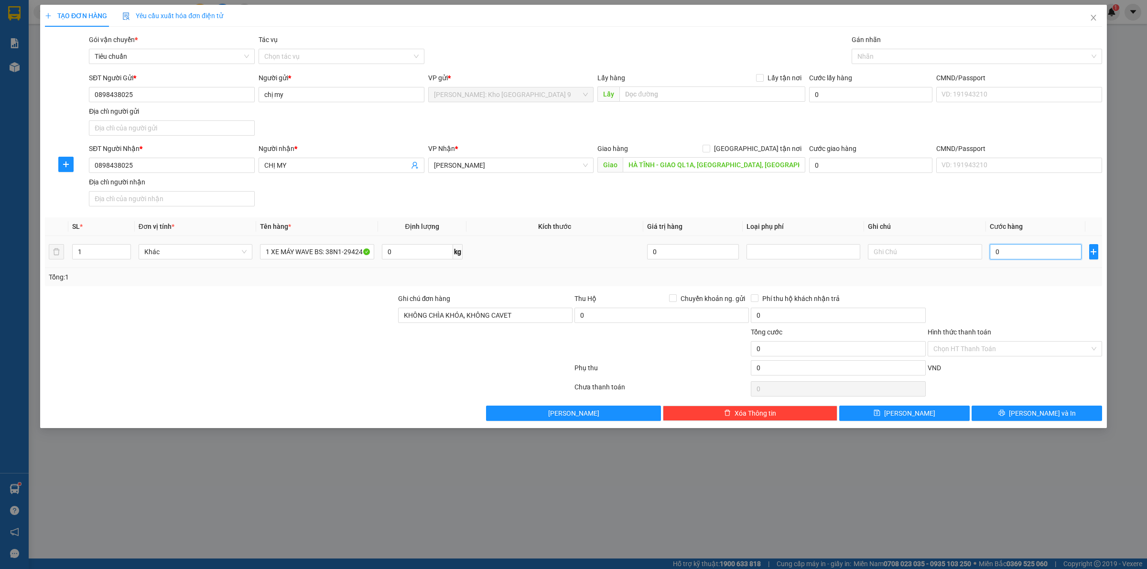
click at [1010, 254] on input "0" at bounding box center [1036, 251] width 92 height 15
type input "08"
type input "8"
type input "082"
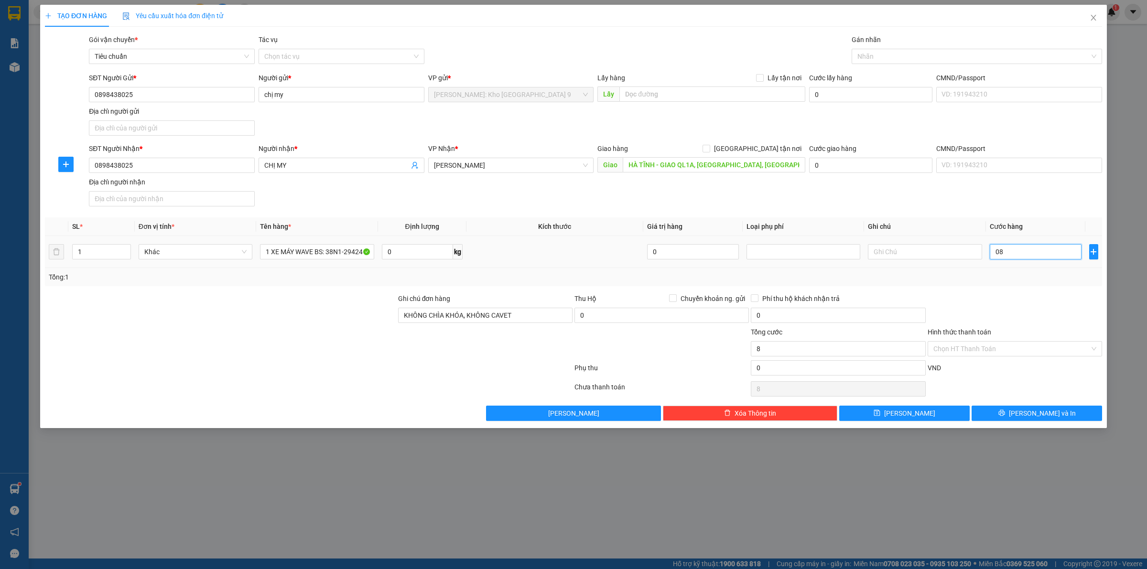
type input "82"
type input "0.820"
type input "820"
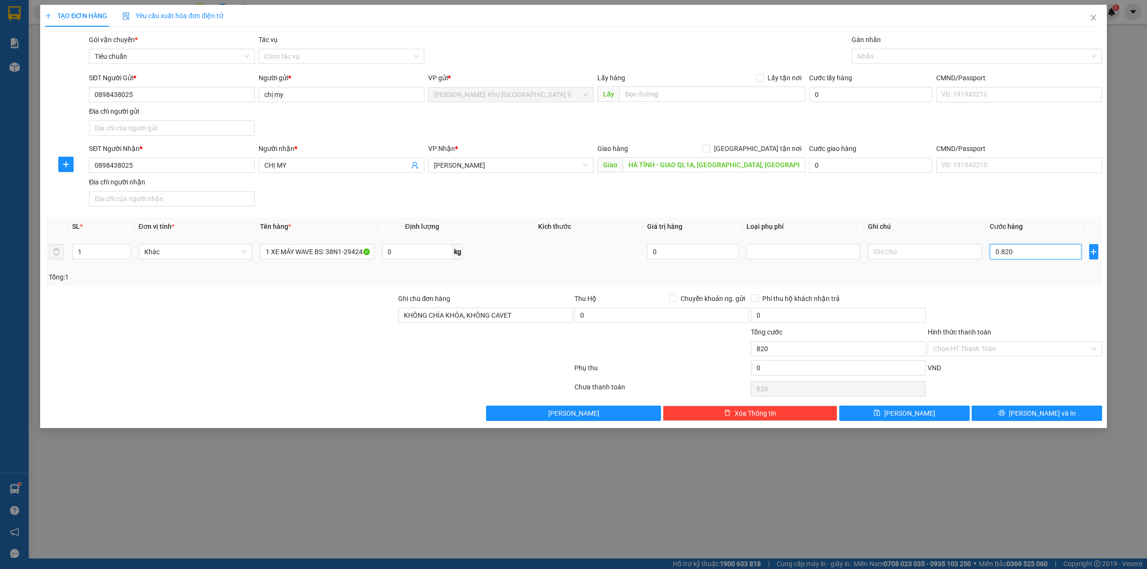
type input "08.200"
type input "8.200"
type input "082.000"
type input "82.000"
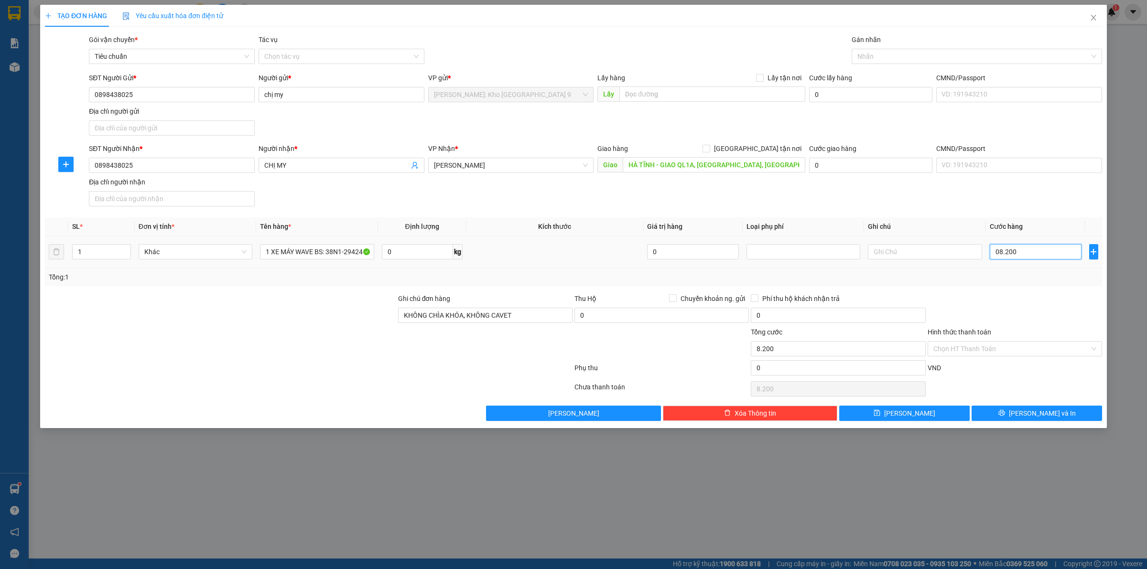
type input "82.000"
type input "0.820.000"
type input "820.000"
click at [996, 304] on div at bounding box center [1015, 309] width 176 height 33
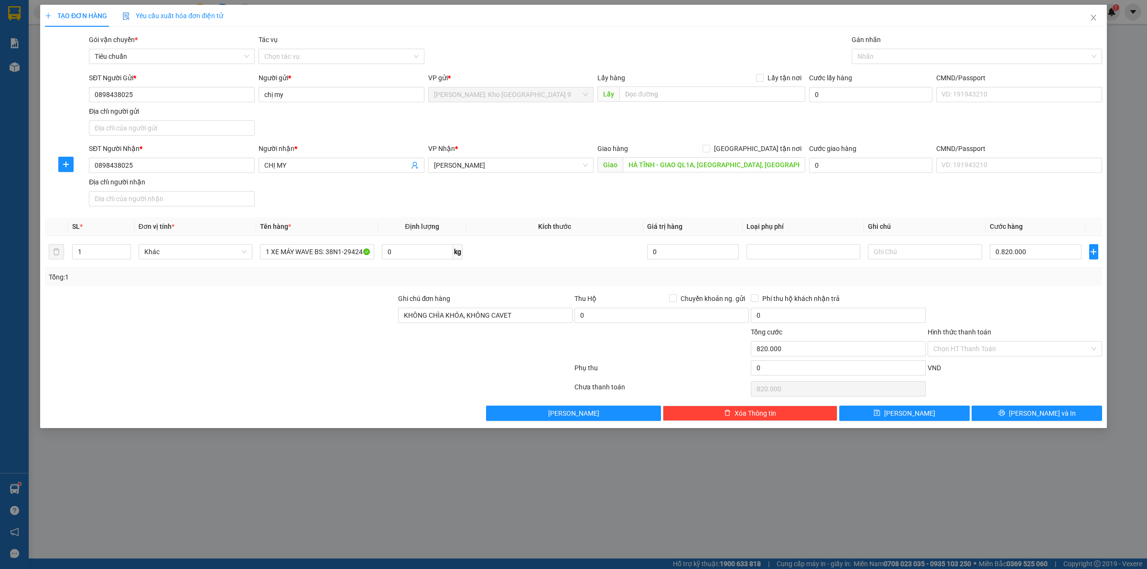
type input "820.000"
click at [993, 350] on input "Hình thức thanh toán" at bounding box center [1011, 349] width 156 height 14
click at [973, 369] on div "Tại văn phòng" at bounding box center [1014, 369] width 163 height 11
type input "0"
click at [1034, 410] on span "Lưu và In" at bounding box center [1042, 413] width 67 height 11
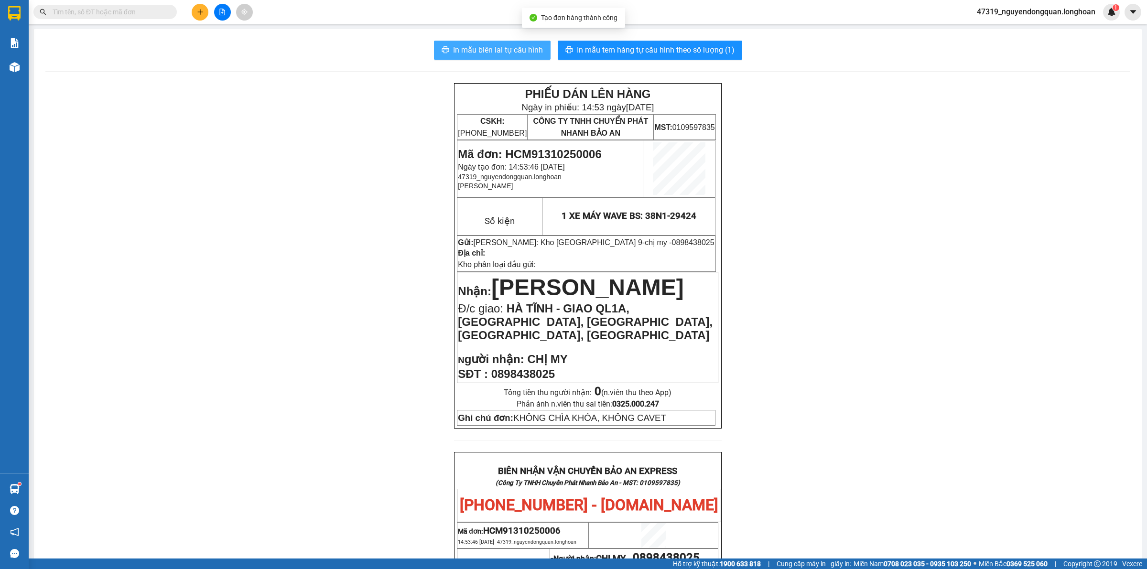
click at [492, 49] on span "In mẫu biên lai tự cấu hình" at bounding box center [498, 50] width 90 height 12
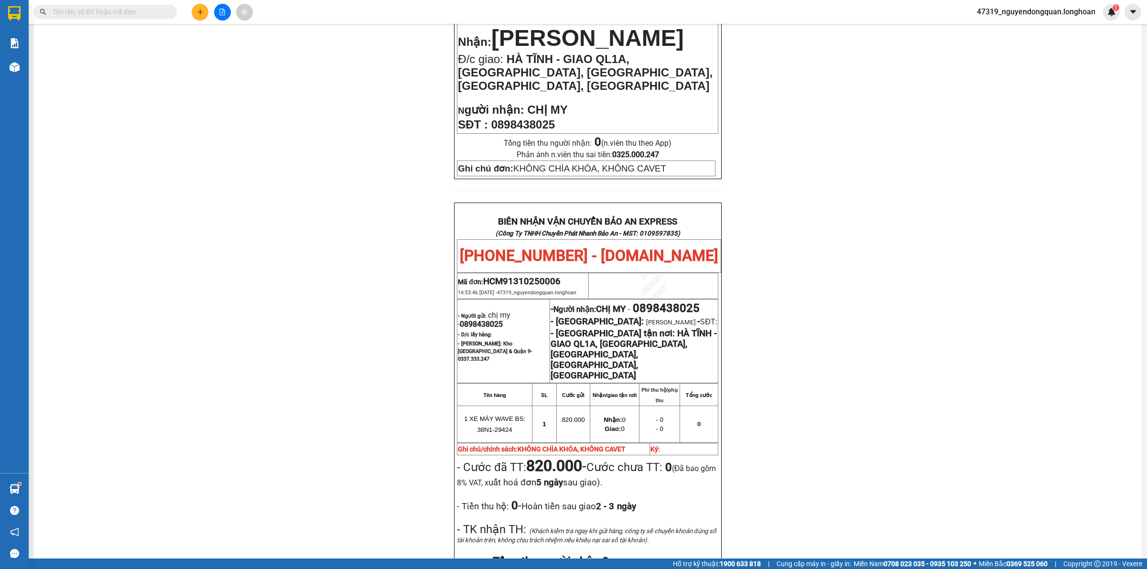
scroll to position [438, 0]
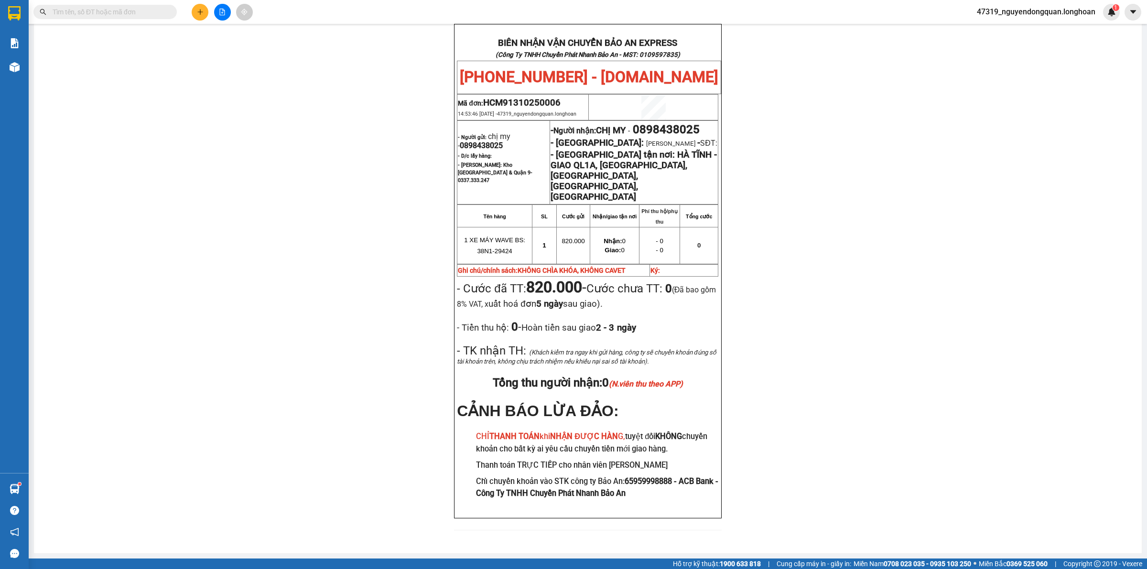
drag, startPoint x: 246, startPoint y: 331, endPoint x: 221, endPoint y: 343, distance: 28.0
click at [241, 332] on div "PHIẾU DÁN LÊN HÀNG Ngày in phiếu: 14:53 ngày 13-10-2025 CSKH: 1900.06.88.33 CÔN…" at bounding box center [587, 98] width 1085 height 887
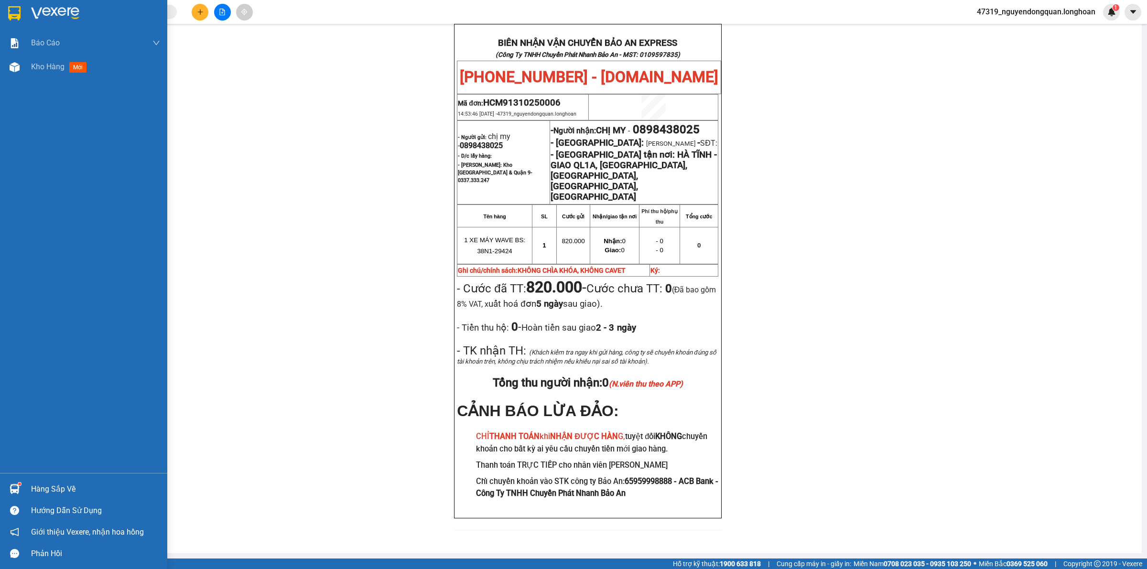
click at [25, 17] on div at bounding box center [83, 15] width 167 height 31
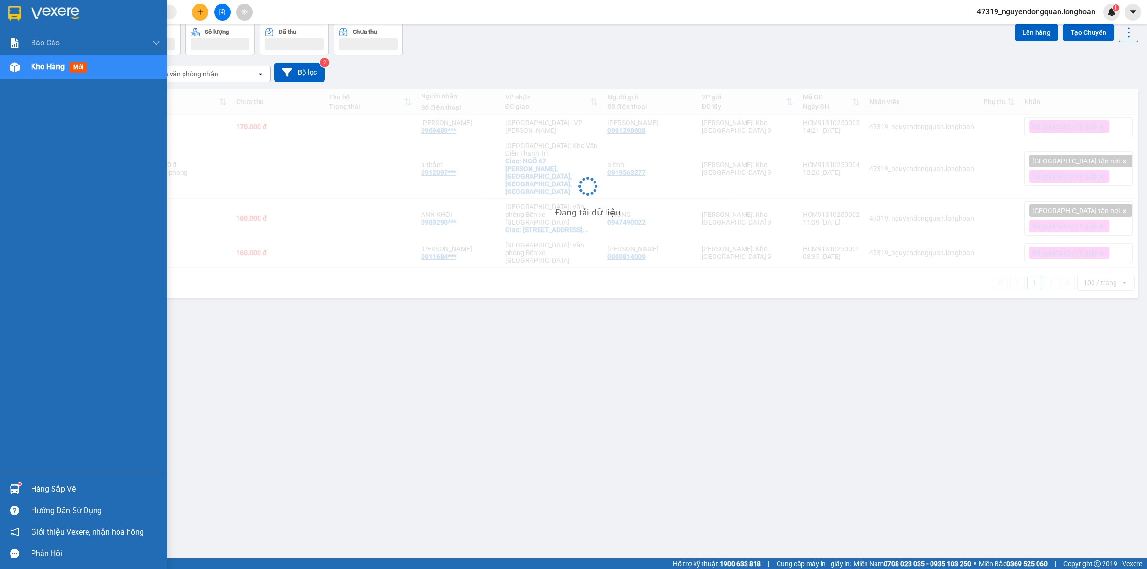
scroll to position [44, 0]
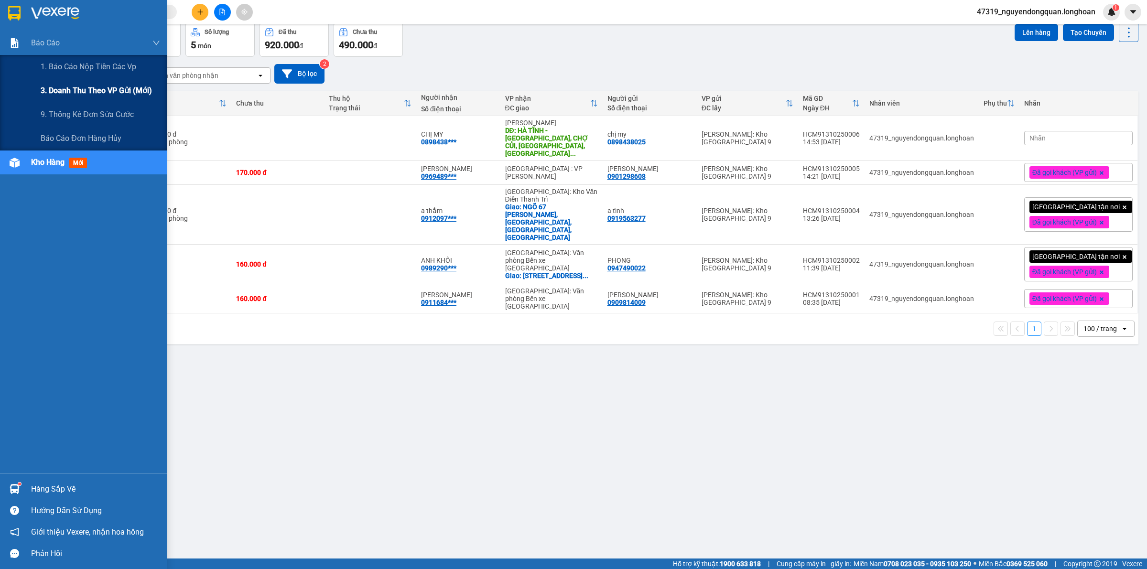
click at [109, 98] on div "3. Doanh Thu theo VP Gửi (mới)" at bounding box center [100, 91] width 119 height 24
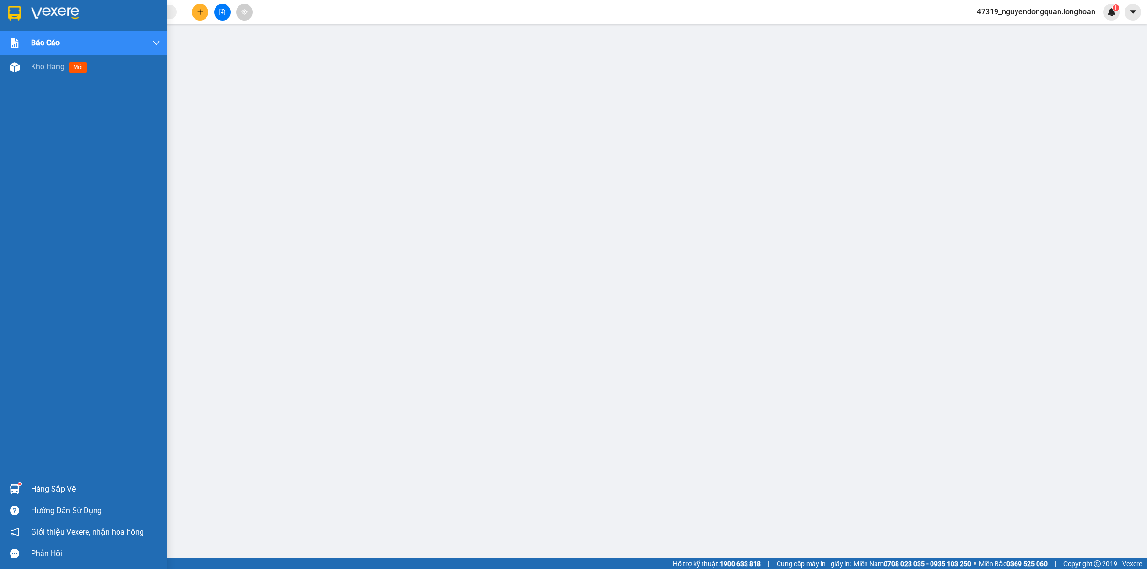
click at [20, 11] on img at bounding box center [14, 13] width 12 height 14
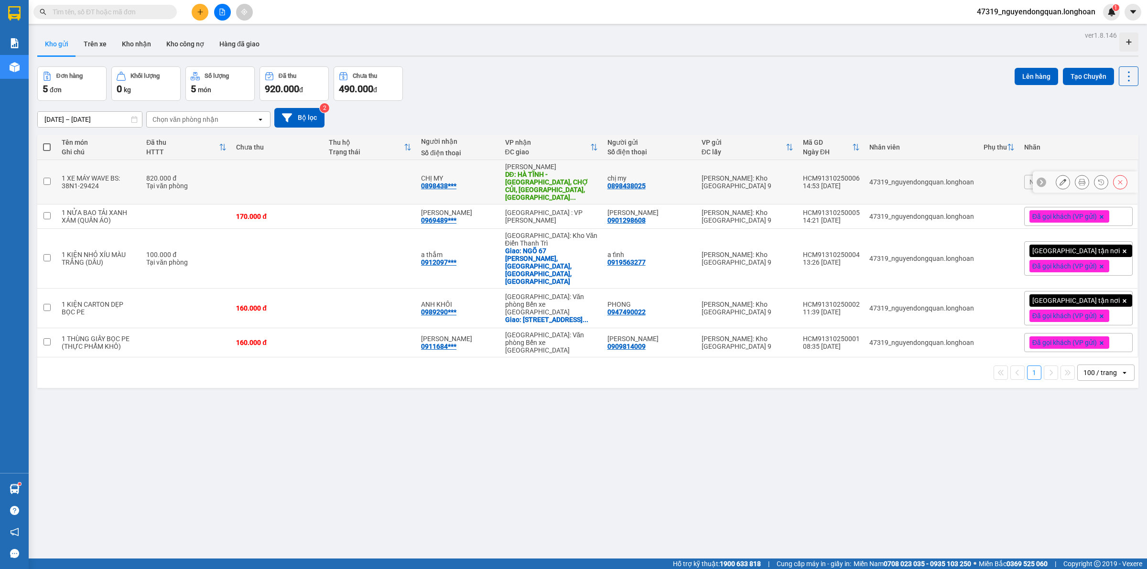
click at [1079, 179] on icon at bounding box center [1082, 182] width 7 height 7
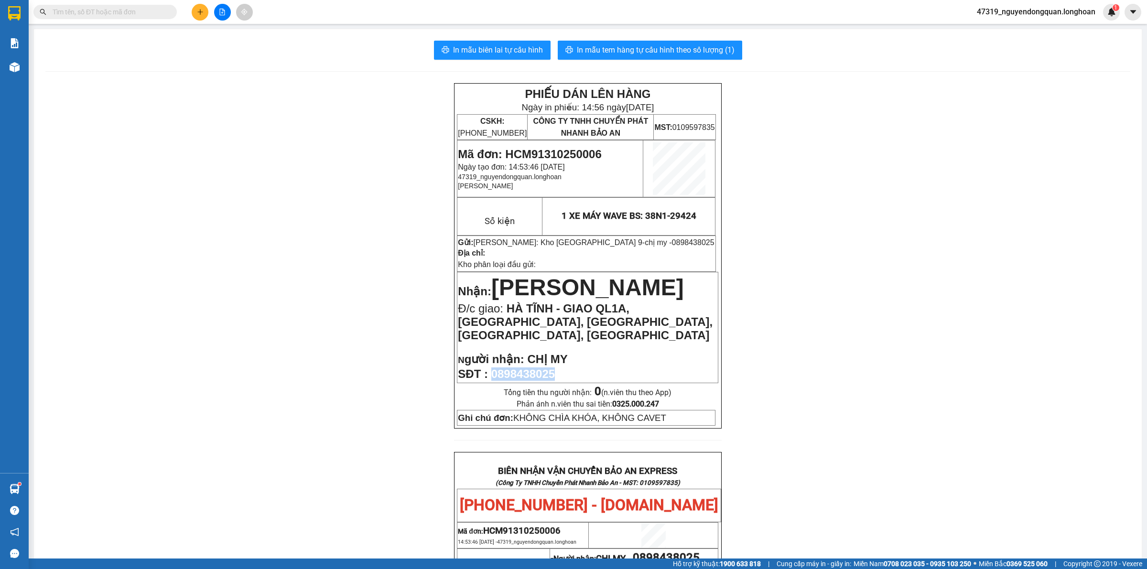
drag, startPoint x: 488, startPoint y: 359, endPoint x: 575, endPoint y: 364, distance: 86.6
click at [575, 368] on p "SĐT : 0898438025" at bounding box center [588, 374] width 260 height 13
copy span "0898438025"
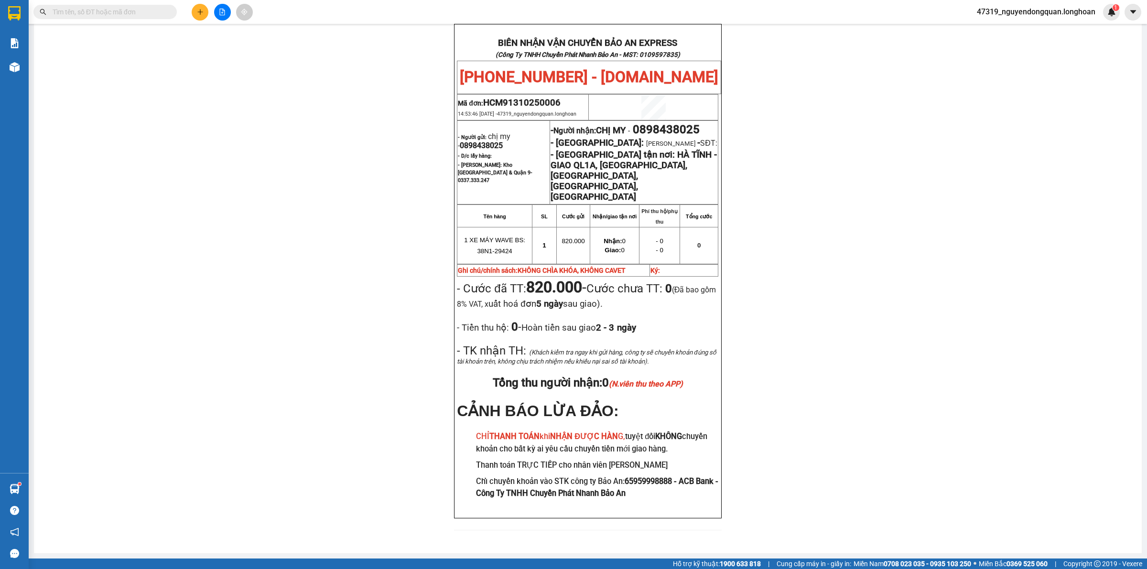
scroll to position [424, 0]
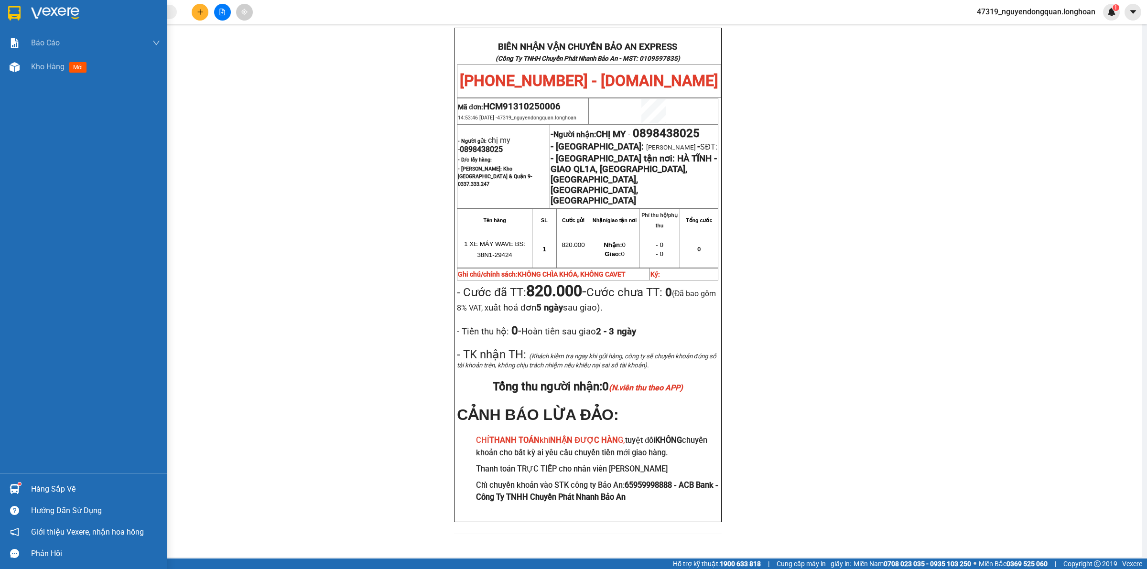
click at [32, 6] on img at bounding box center [55, 13] width 48 height 14
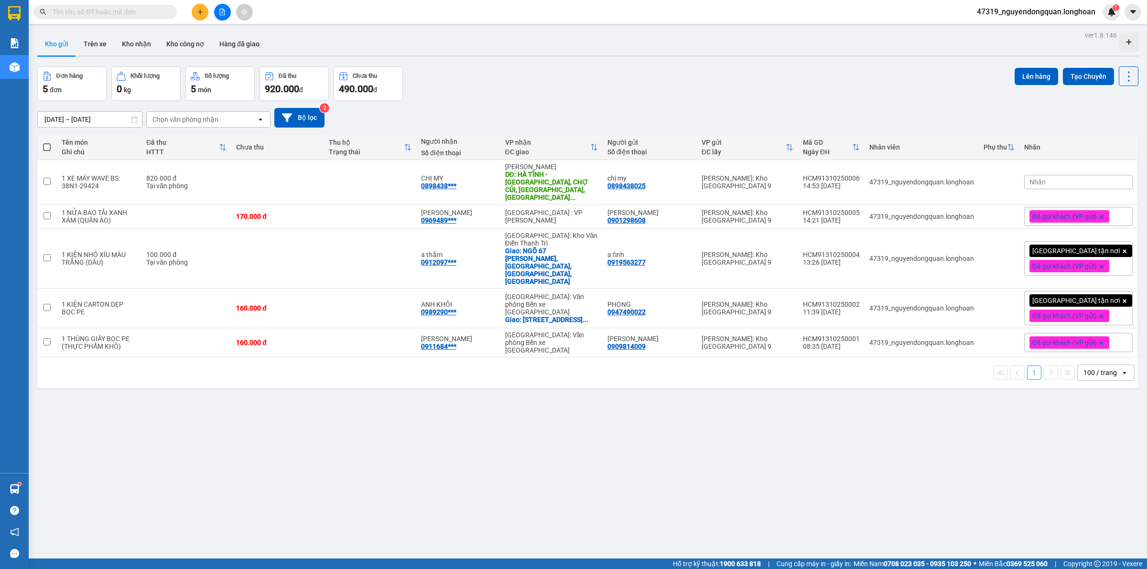
click at [1045, 184] on div "Nhãn" at bounding box center [1078, 182] width 109 height 14
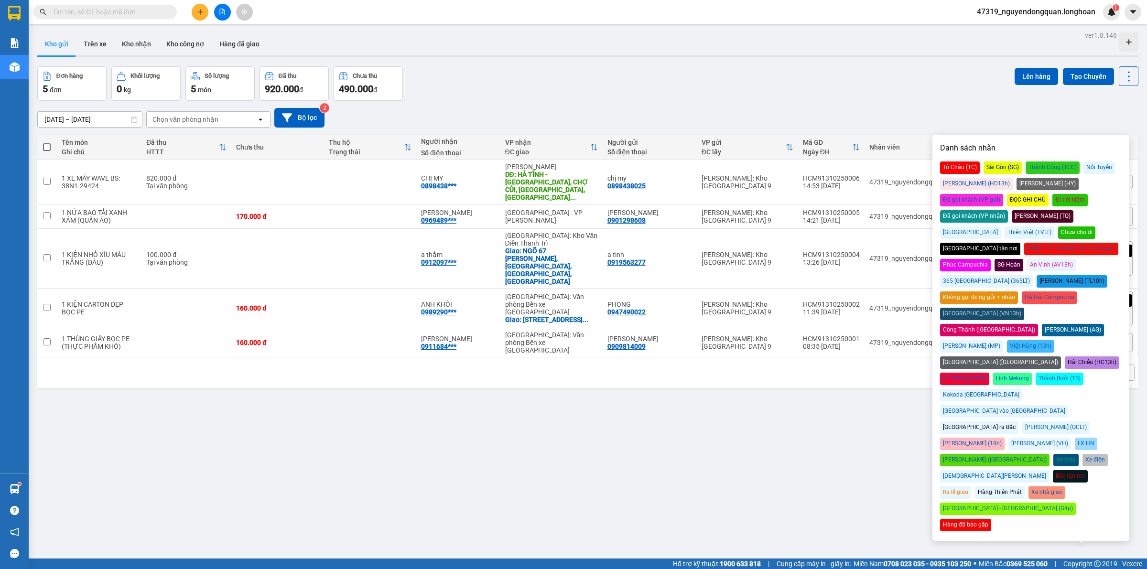
click at [1003, 194] on div "Đã gọi khách (VP gửi)" at bounding box center [971, 200] width 63 height 12
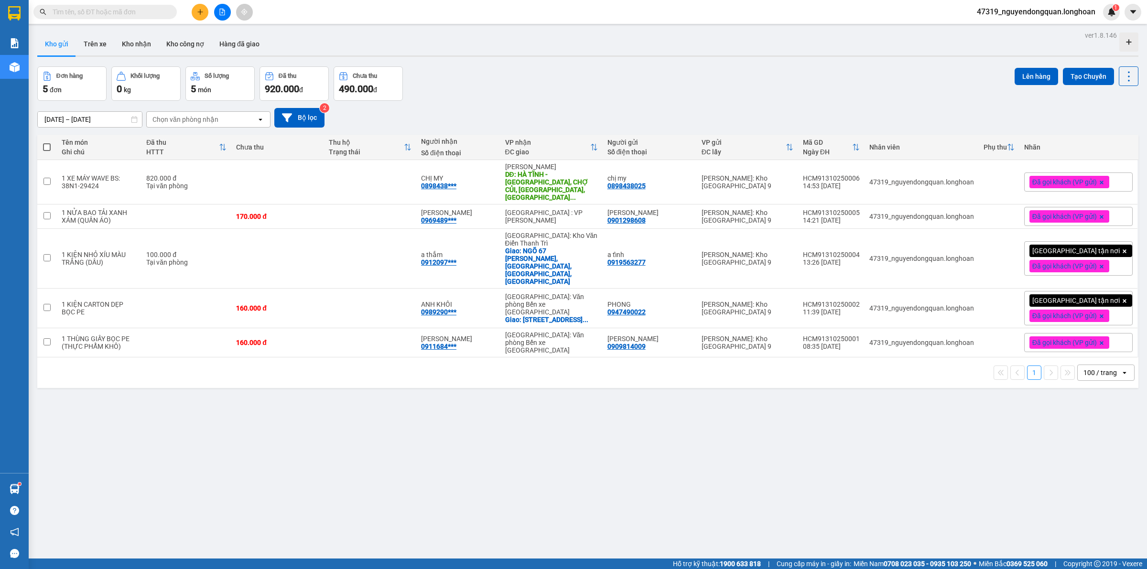
click at [725, 507] on div "ver 1.8.146 Kho gửi Trên xe Kho nhận Kho công nợ Hàng đã giao Đơn hàng 5 đơn Kh…" at bounding box center [587, 313] width 1109 height 569
click at [129, 58] on div "ver 1.8.146 Kho gửi Trên xe Kho nhận Kho công nợ Hàng đã giao Đơn hàng 5 đơn Kh…" at bounding box center [587, 313] width 1109 height 569
click at [134, 44] on button "Kho nhận" at bounding box center [136, 44] width 44 height 23
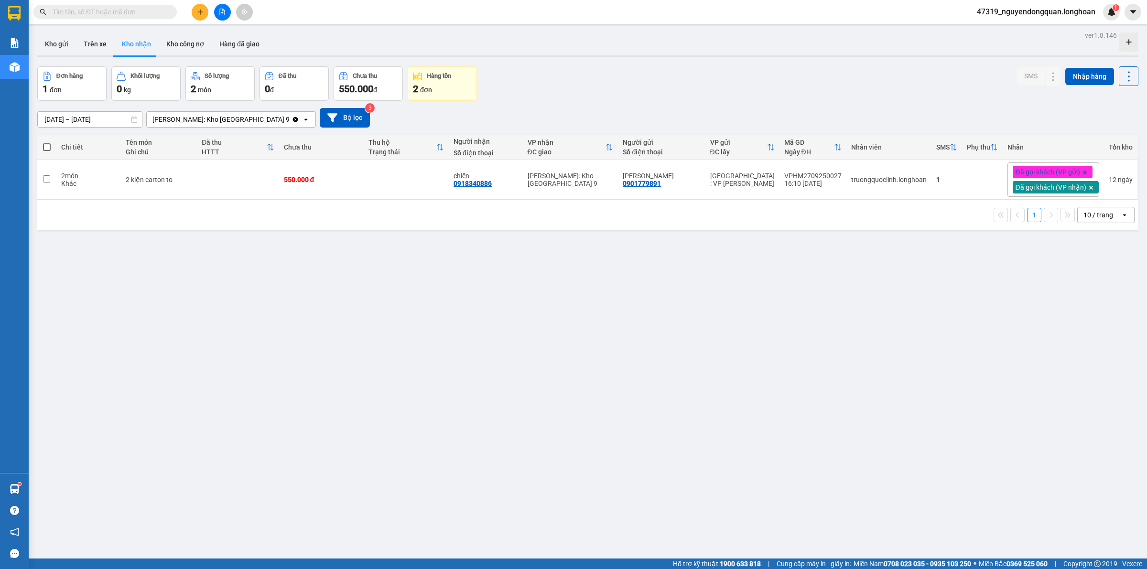
drag, startPoint x: 119, startPoint y: 391, endPoint x: 111, endPoint y: 383, distance: 10.1
click at [116, 388] on div "ver 1.8.146 Kho gửi Trên xe Kho nhận Kho công nợ Hàng đã giao Đơn hàng 1 đơn Kh…" at bounding box center [587, 313] width 1109 height 569
click at [56, 39] on button "Kho gửi" at bounding box center [56, 44] width 39 height 23
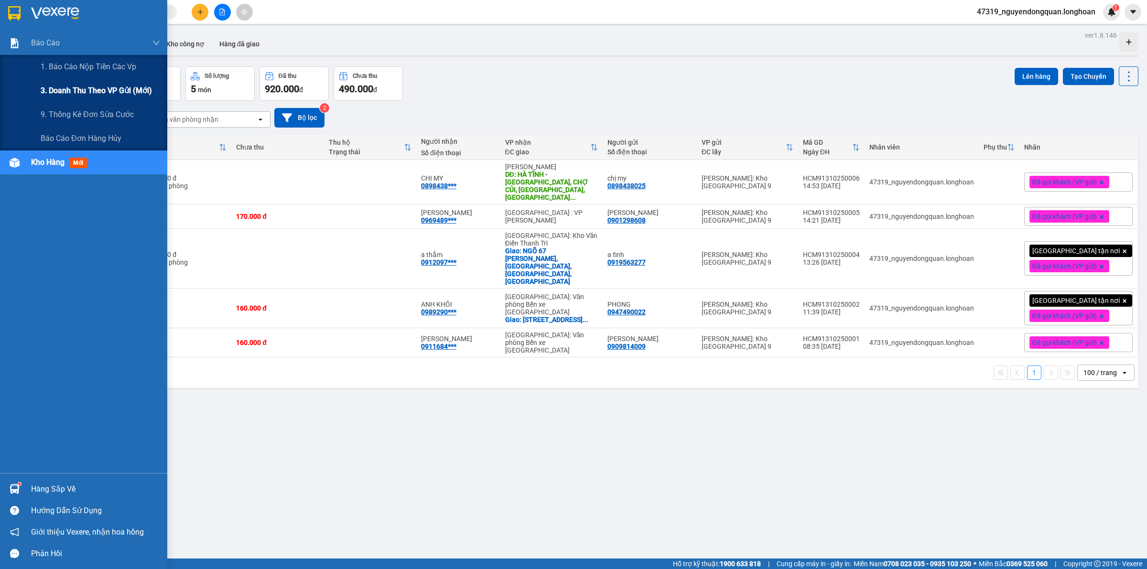
click at [77, 86] on span "3. Doanh Thu theo VP Gửi (mới)" at bounding box center [96, 91] width 111 height 12
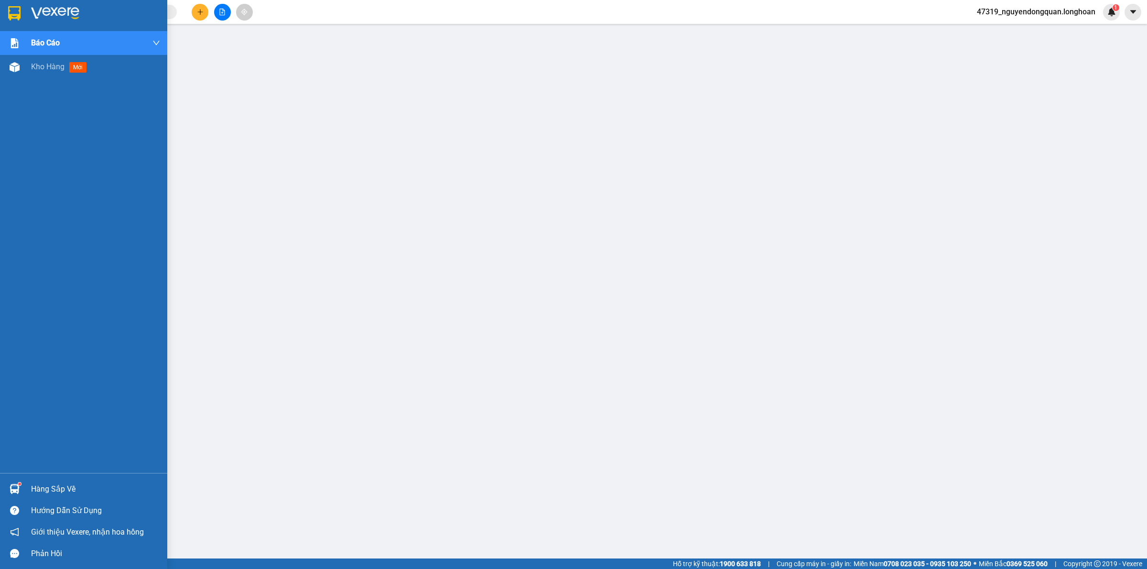
click at [24, 14] on div at bounding box center [83, 15] width 167 height 31
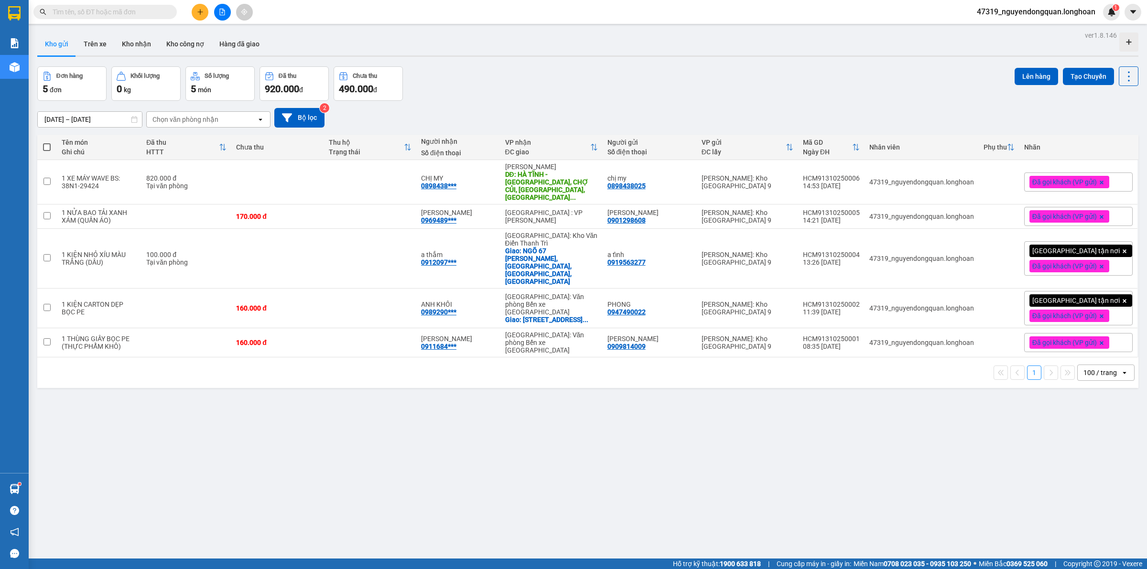
click at [418, 456] on div "ver 1.8.146 Kho gửi Trên xe Kho nhận Kho công nợ Hàng đã giao Đơn hàng 5 đơn Kh…" at bounding box center [587, 313] width 1109 height 569
click at [412, 439] on div "ver 1.8.146 Kho gửi Trên xe Kho nhận Kho công nợ Hàng đã giao Đơn hàng 5 đơn Kh…" at bounding box center [587, 313] width 1109 height 569
click at [148, 10] on input "text" at bounding box center [109, 12] width 113 height 11
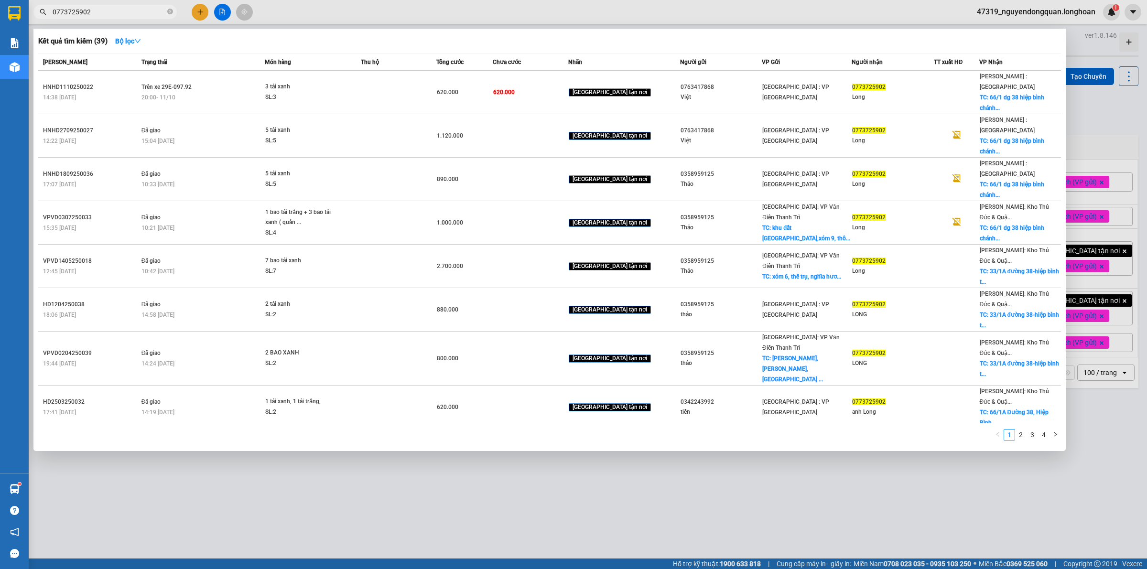
type input "0773725902"
click at [309, 463] on div at bounding box center [573, 284] width 1147 height 569
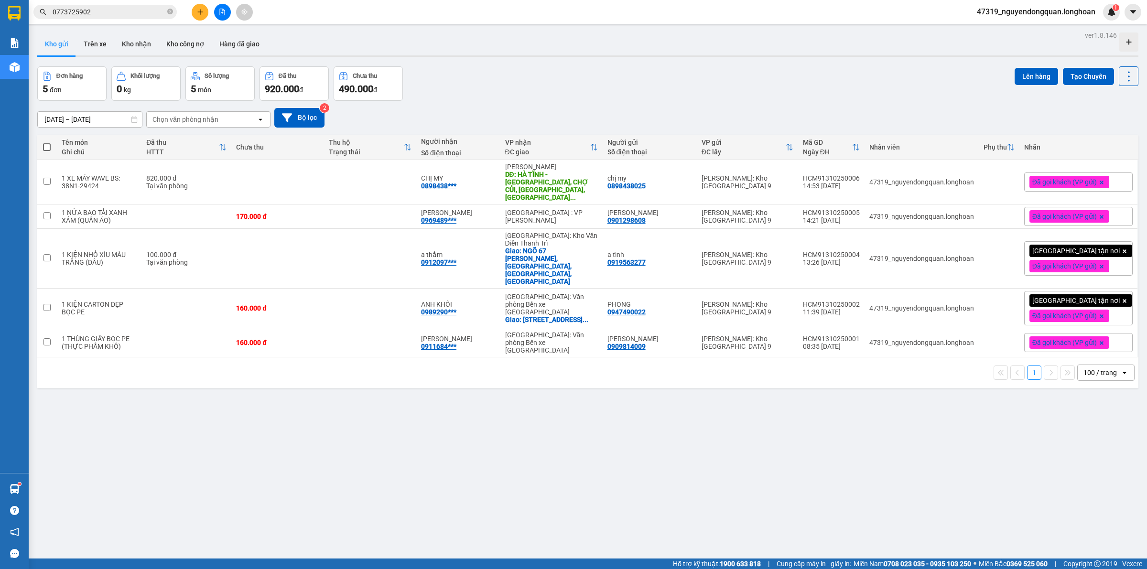
click at [419, 459] on div "ver 1.8.146 Kho gửi Trên xe Kho nhận Kho công nợ Hàng đã giao Đơn hàng 5 đơn Kh…" at bounding box center [587, 313] width 1109 height 569
click at [462, 453] on div "ver 1.8.146 Kho gửi Trên xe Kho nhận Kho công nợ Hàng đã giao Đơn hàng 5 đơn Kh…" at bounding box center [587, 313] width 1109 height 569
click at [446, 429] on div "ver 1.8.146 Kho gửi Trên xe Kho nhận Kho công nợ Hàng đã giao Đơn hàng 5 đơn Kh…" at bounding box center [587, 313] width 1109 height 569
click at [1076, 182] on button at bounding box center [1081, 182] width 13 height 17
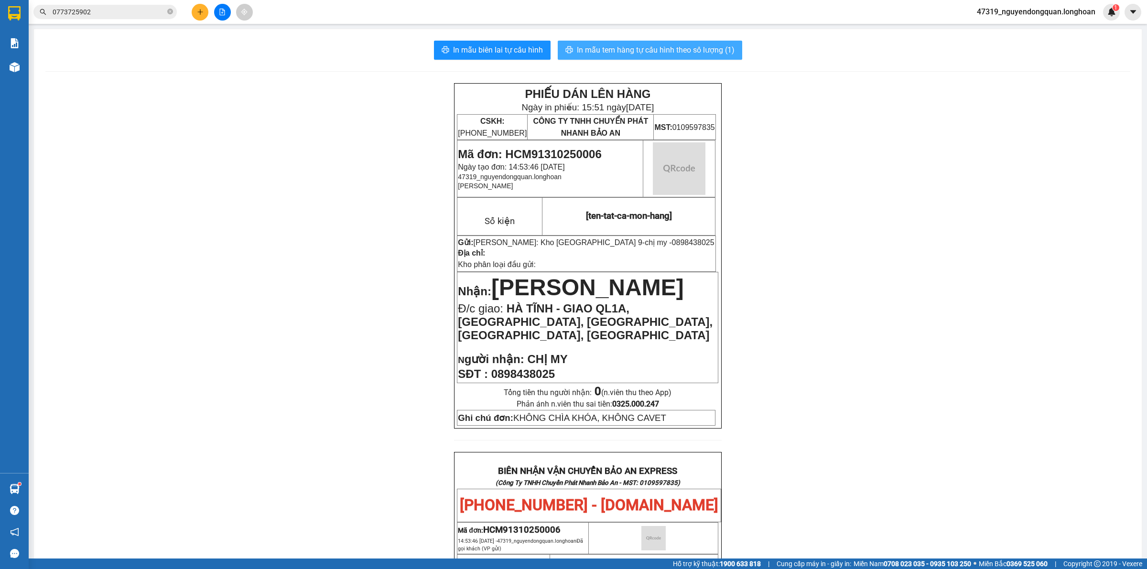
click at [681, 47] on span "In mẫu tem hàng tự cấu hình theo số lượng (1)" at bounding box center [656, 50] width 158 height 12
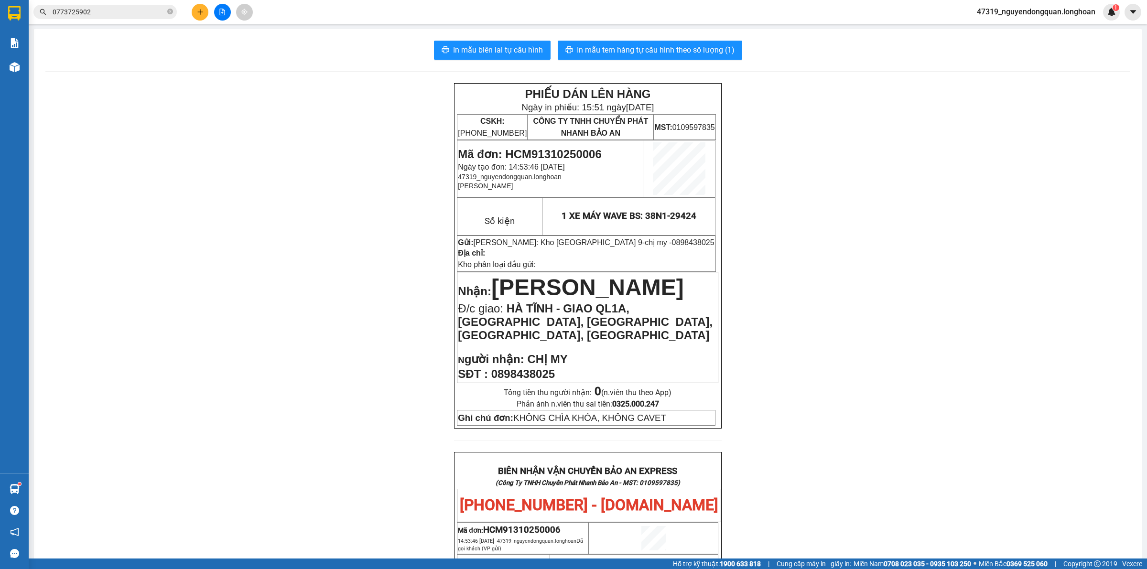
click at [211, 476] on div "PHIẾU DÁN LÊN HÀNG Ngày in phiếu: 15:51 ngày 13-10-2025 CSKH: 1900.06.88.33 CÔN…" at bounding box center [587, 529] width 1085 height 893
drag, startPoint x: 502, startPoint y: 154, endPoint x: 607, endPoint y: 156, distance: 105.2
click at [607, 156] on p "Mã đơn: HCM91310250006" at bounding box center [550, 154] width 185 height 13
copy span "HCM91310250006"
click at [171, 8] on span at bounding box center [170, 12] width 6 height 9
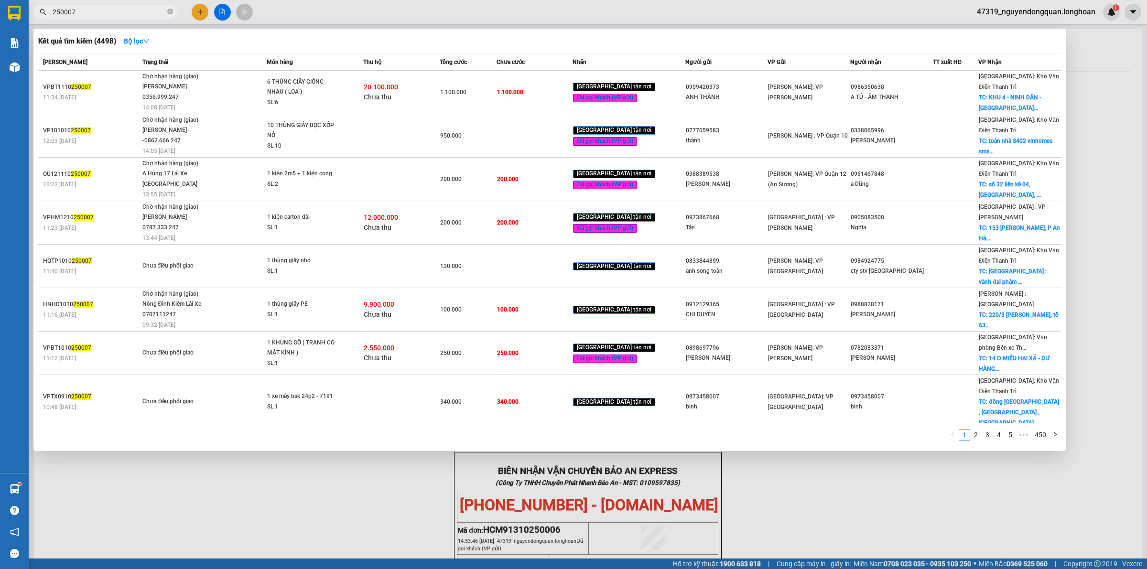
drag, startPoint x: 85, startPoint y: 15, endPoint x: 33, endPoint y: 11, distance: 51.3
click at [33, 11] on span "250007" at bounding box center [104, 12] width 143 height 14
click at [120, 15] on input "250007" at bounding box center [109, 12] width 113 height 11
click at [53, 11] on input "250007" at bounding box center [109, 12] width 113 height 11
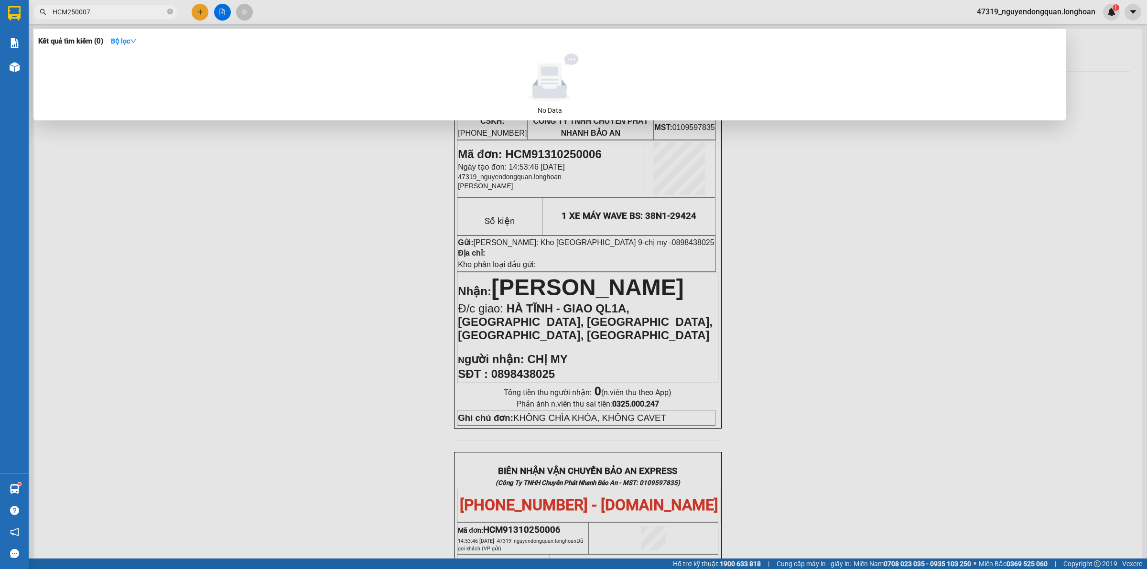
type input "HCM9250007"
drag, startPoint x: 134, startPoint y: 13, endPoint x: 35, endPoint y: 9, distance: 99.5
click at [35, 9] on span "HCM9250007" at bounding box center [104, 12] width 143 height 14
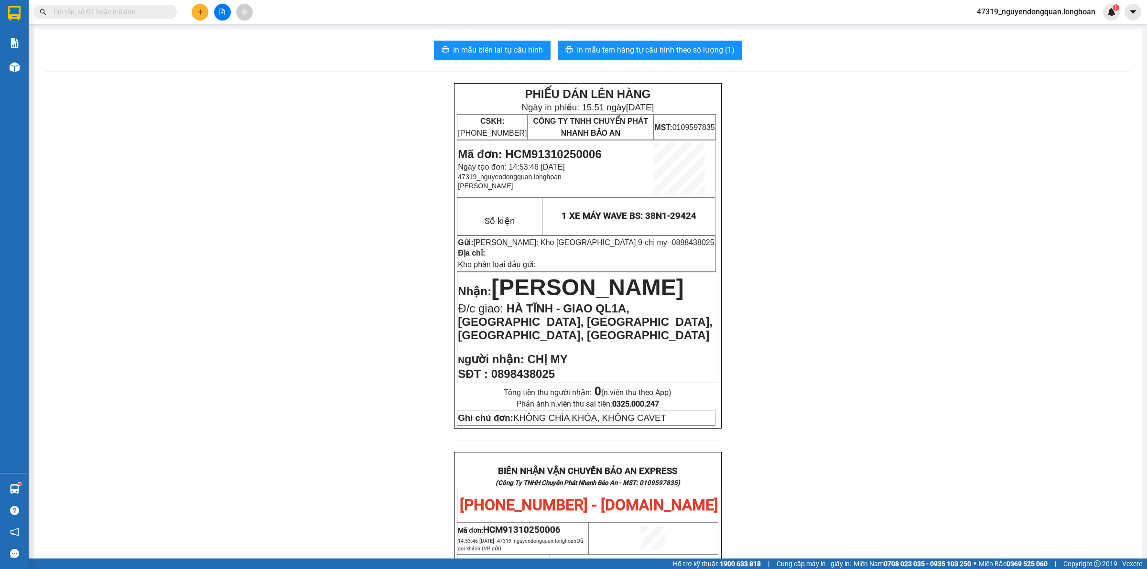
click at [161, 11] on input "text" at bounding box center [109, 12] width 113 height 11
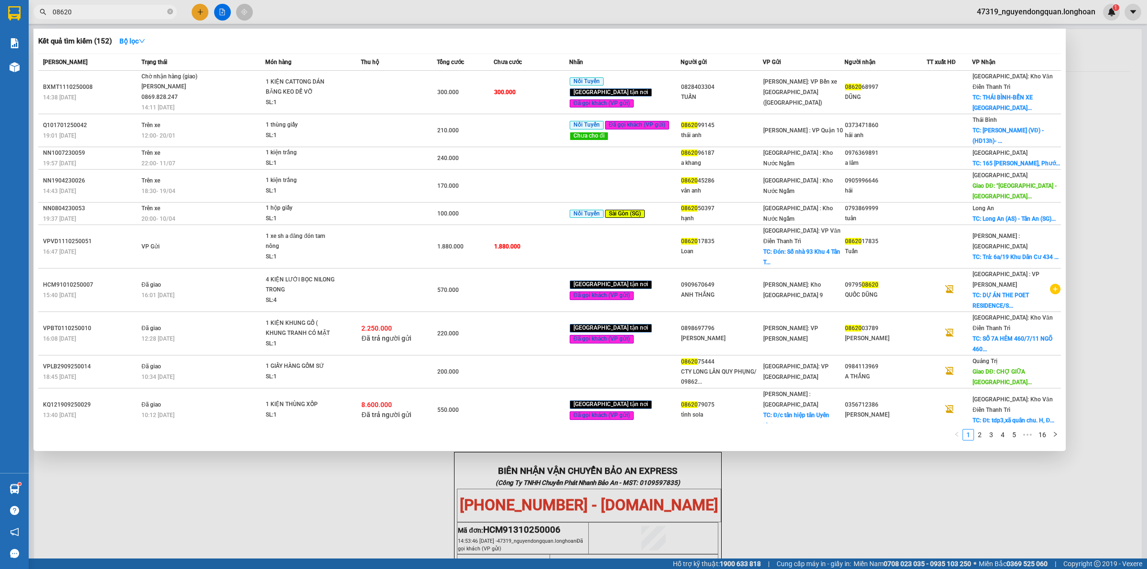
type input "08620"
click at [278, 475] on div at bounding box center [573, 284] width 1147 height 569
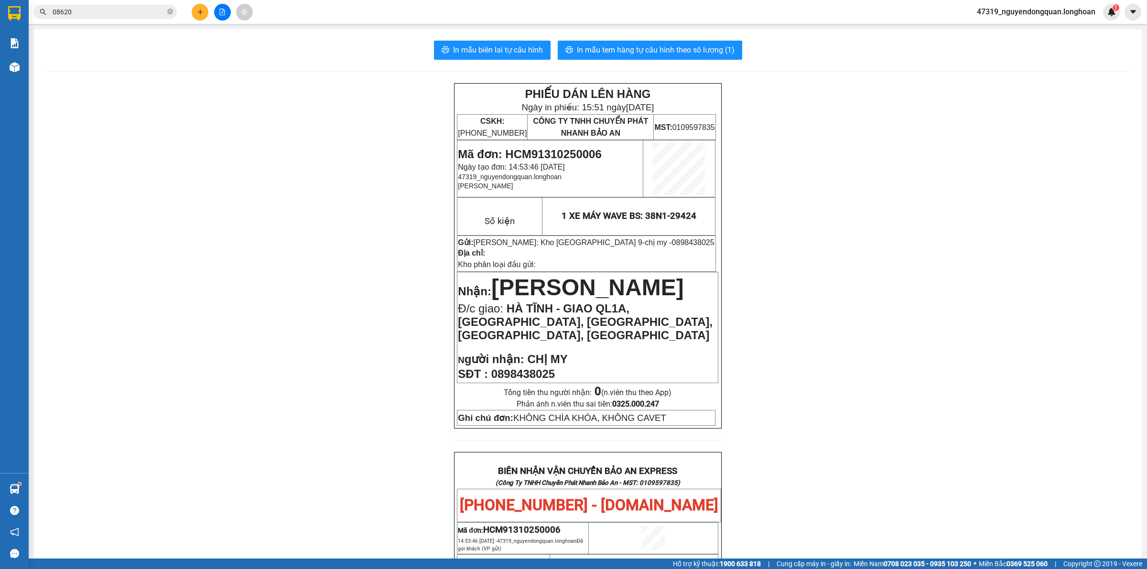
click at [91, 18] on span "08620" at bounding box center [104, 12] width 143 height 14
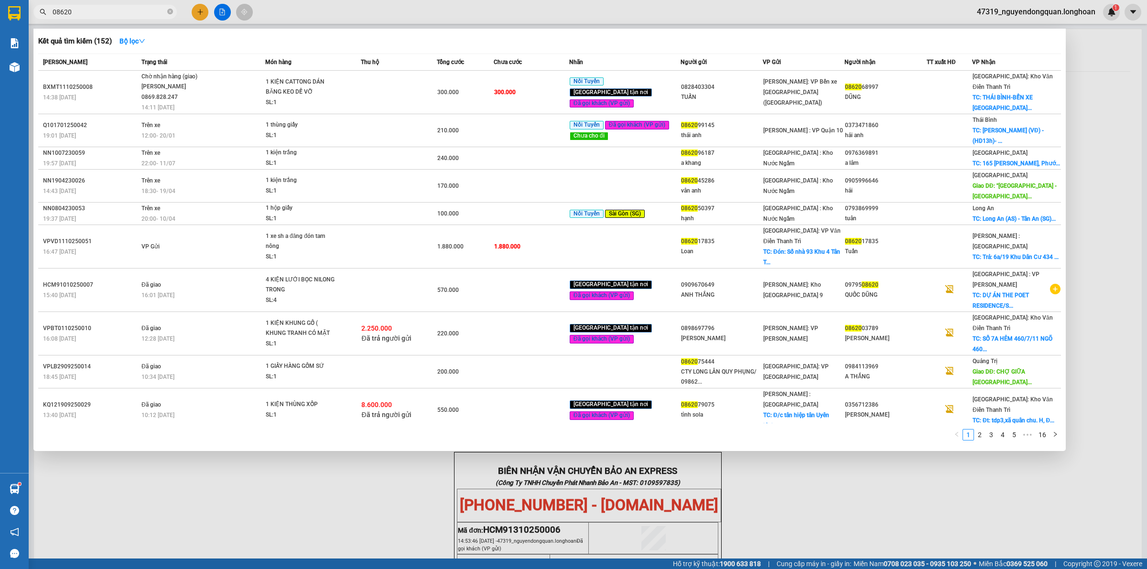
click at [392, 466] on div at bounding box center [573, 284] width 1147 height 569
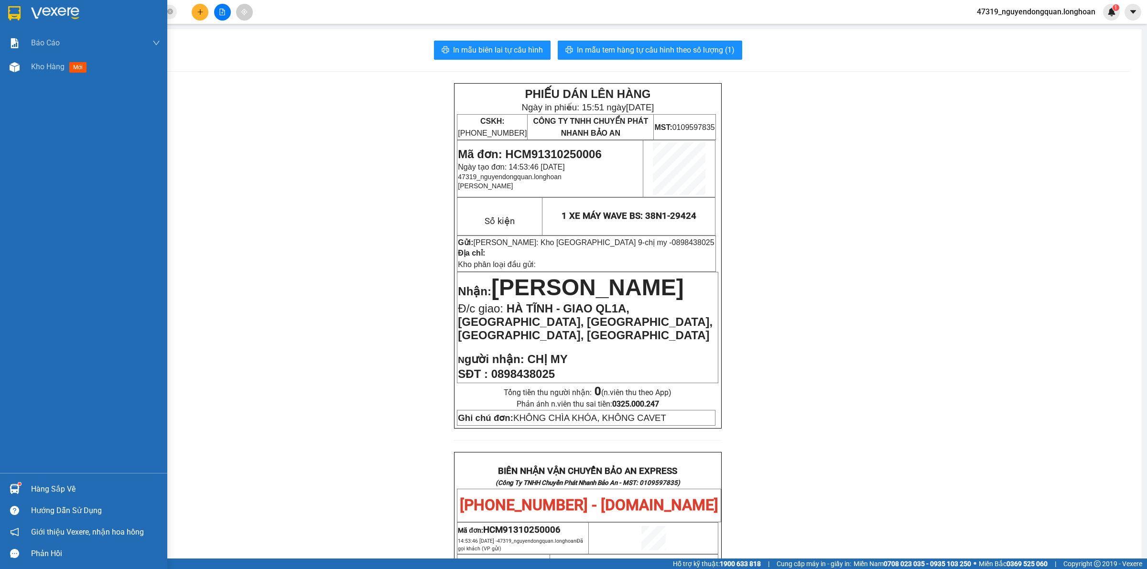
click at [24, 21] on div at bounding box center [83, 15] width 167 height 31
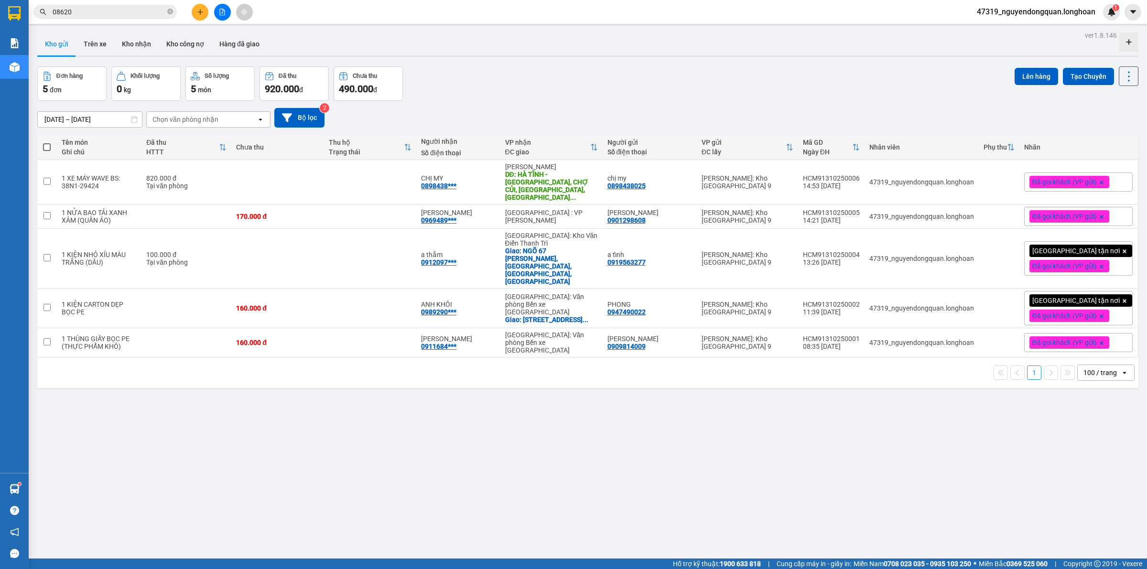
click at [315, 469] on div "ver 1.8.146 Kho gửi Trên xe Kho nhận Kho công nợ Hàng đã giao Đơn hàng 5 đơn Kh…" at bounding box center [587, 313] width 1109 height 569
click at [397, 489] on div "ver 1.8.146 Kho gửi Trên xe Kho nhận Kho công nợ Hàng đã giao Đơn hàng 5 đơn Kh…" at bounding box center [587, 313] width 1109 height 569
click at [204, 13] on button at bounding box center [200, 12] width 17 height 17
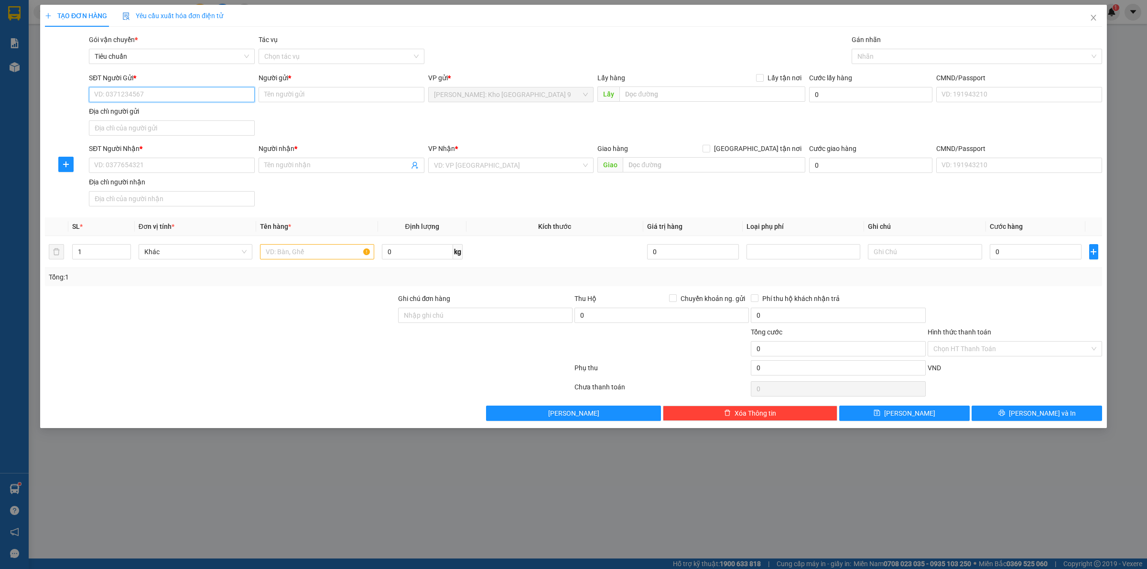
click at [192, 98] on input "SĐT Người Gửi *" at bounding box center [172, 94] width 166 height 15
type input "0375005660"
drag, startPoint x: 241, startPoint y: 67, endPoint x: 366, endPoint y: 97, distance: 128.3
click at [247, 71] on div "Transit Pickup Surcharge Ids Transit Deliver Surcharge Ids Transit Deliver Surc…" at bounding box center [573, 227] width 1057 height 387
click at [367, 97] on input "Người gửi *" at bounding box center [342, 94] width 166 height 15
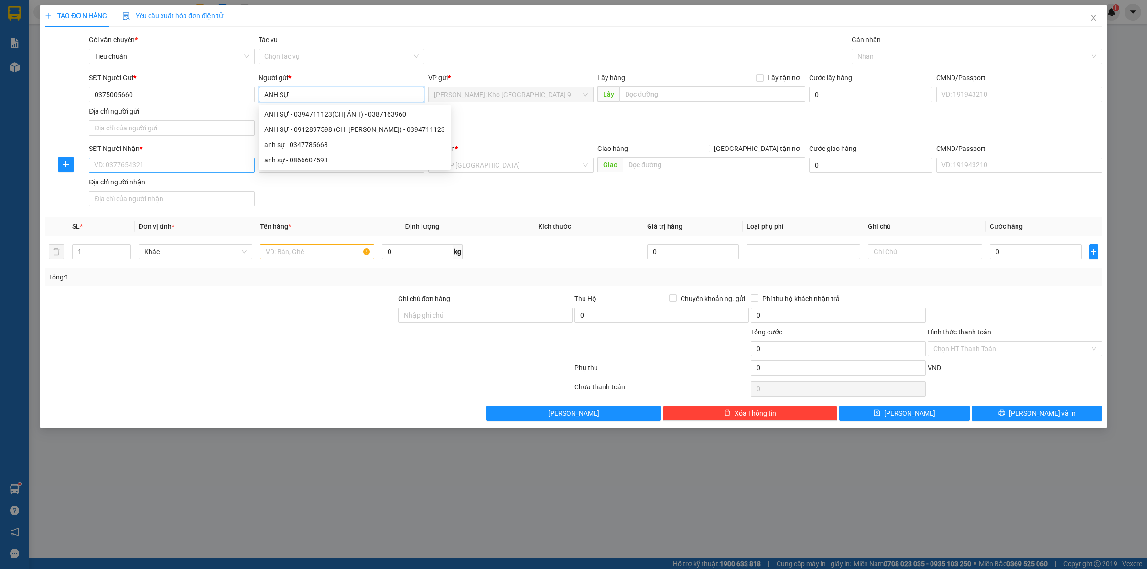
type input "ANH SỰ"
click at [214, 169] on input "SĐT Người Nhận *" at bounding box center [172, 165] width 166 height 15
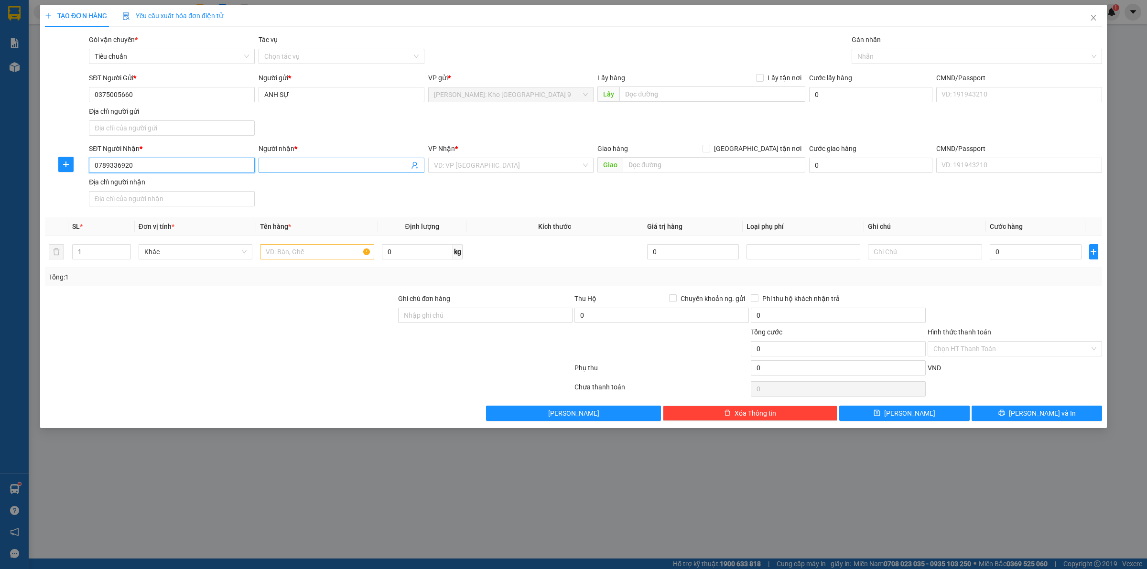
type input "0789336920"
click at [357, 168] on input "Người nhận *" at bounding box center [336, 165] width 145 height 11
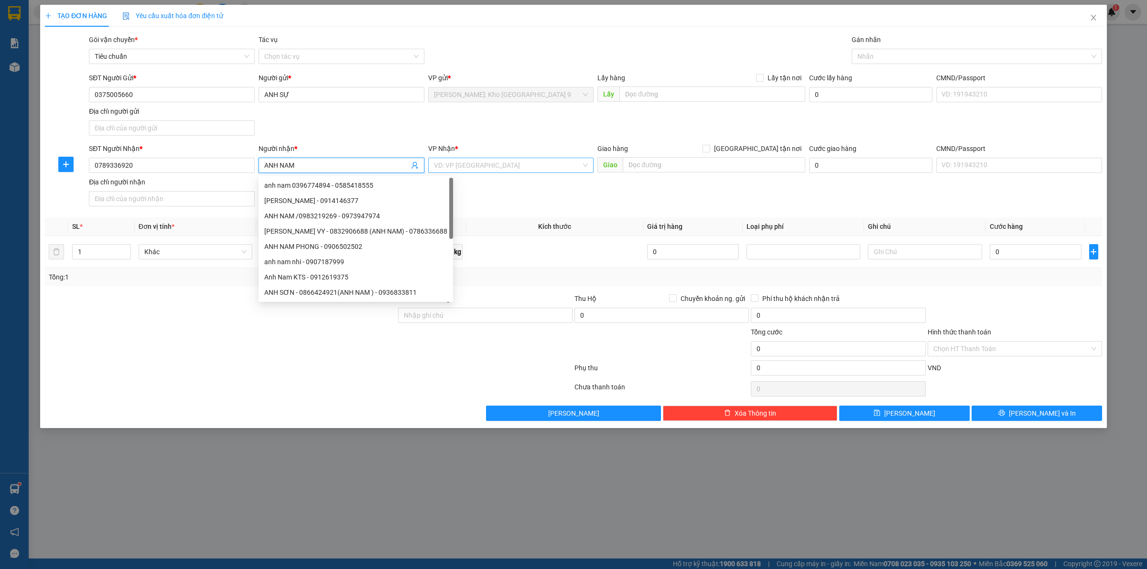
type input "ANH NAM"
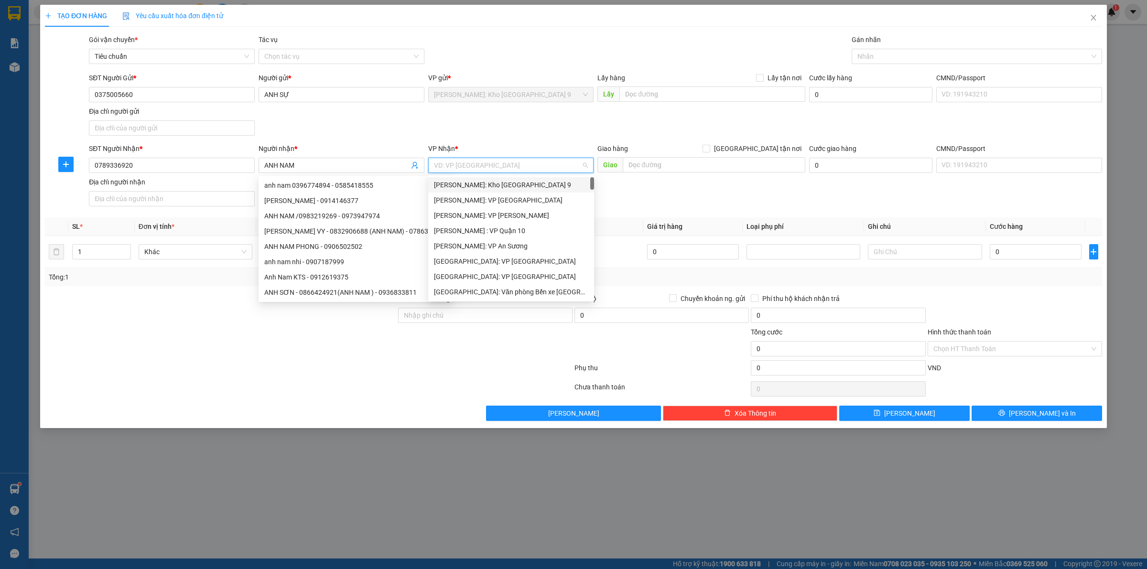
click at [468, 161] on input "search" at bounding box center [508, 165] width 148 height 14
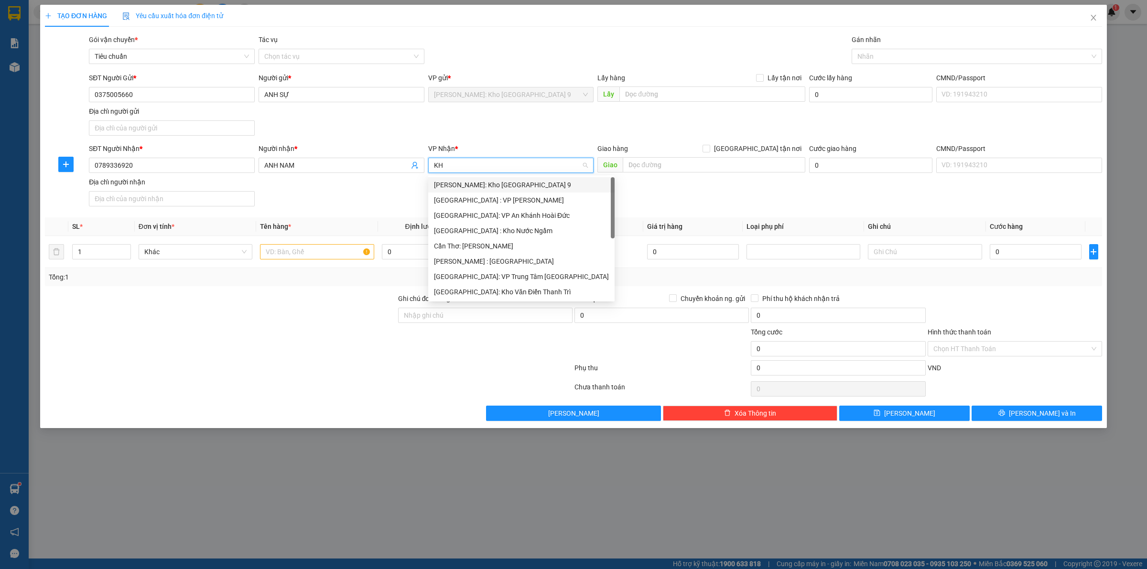
type input "KHO"
drag, startPoint x: 496, startPoint y: 242, endPoint x: 587, endPoint y: 216, distance: 94.5
click at [498, 242] on div "[GEOGRAPHIC_DATA]: Kho Văn Điển Thanh Trì" at bounding box center [511, 246] width 154 height 11
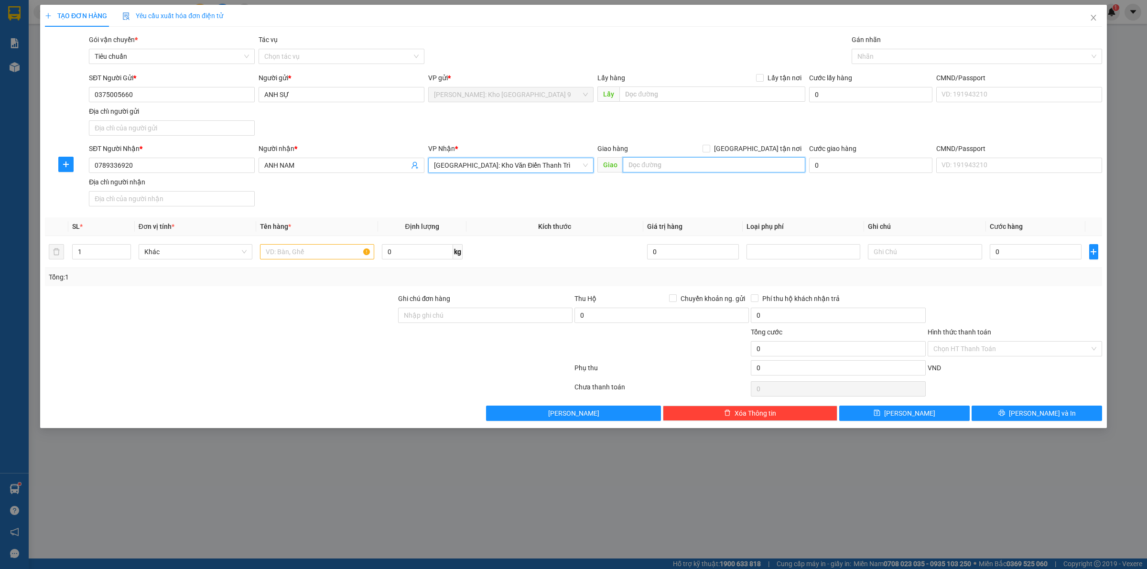
click at [669, 165] on input "text" at bounding box center [714, 164] width 183 height 15
type input "131 NGÕ 230, ĐỊNH CÔNG THƯỢNG, HOÀNG MAI, HÀ NỘI"
click at [762, 147] on span "[GEOGRAPHIC_DATA] tận nơi" at bounding box center [757, 148] width 95 height 11
click at [709, 147] on input "[GEOGRAPHIC_DATA] tận nơi" at bounding box center [706, 148] width 7 height 7
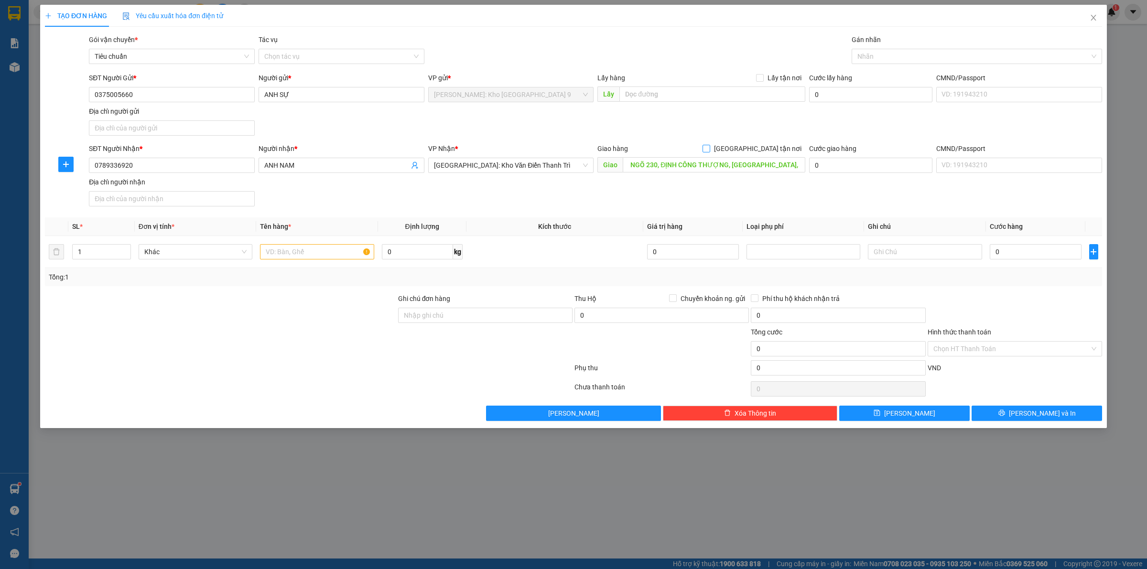
checkbox input "true"
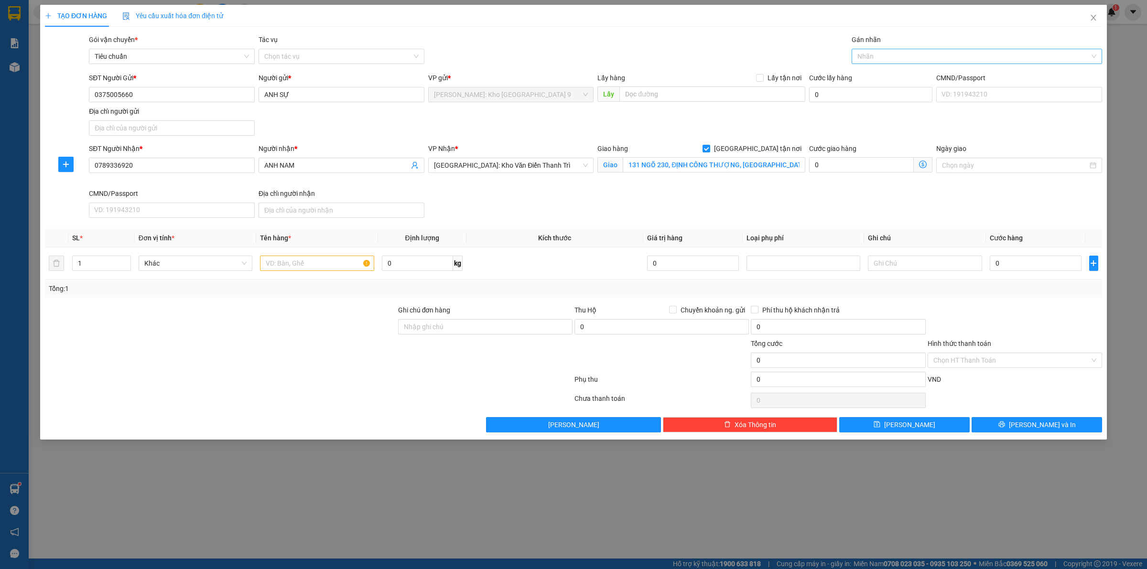
click at [943, 49] on div "Nhãn" at bounding box center [977, 56] width 250 height 15
type input "GIAO"
drag, startPoint x: 945, startPoint y: 78, endPoint x: 802, endPoint y: 137, distance: 154.5
click at [944, 78] on div "[GEOGRAPHIC_DATA] tận nơi" at bounding box center [976, 75] width 239 height 11
click at [321, 260] on input "text" at bounding box center [317, 263] width 114 height 15
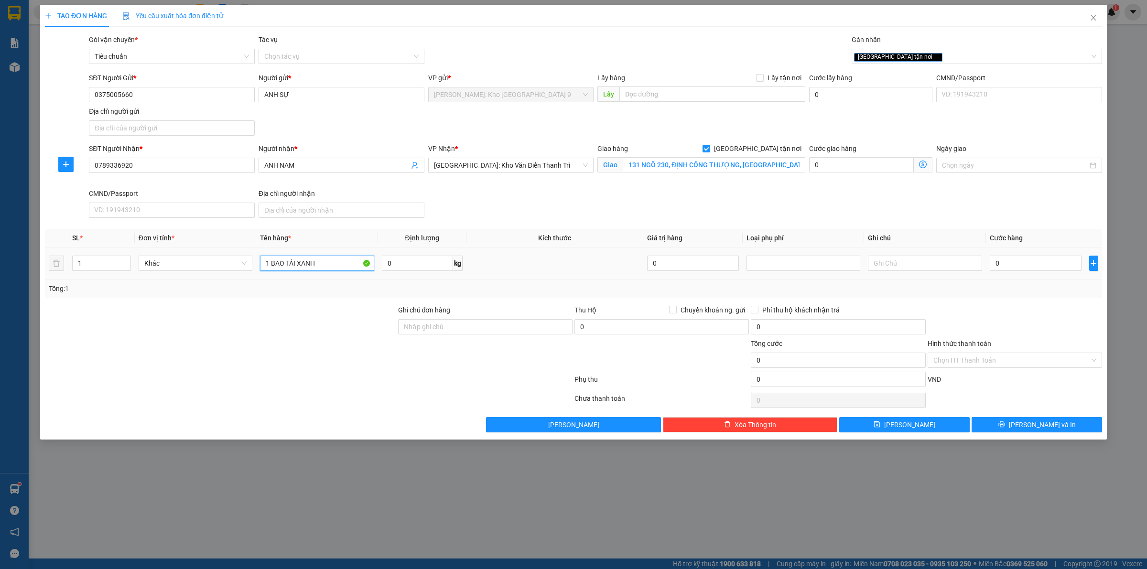
click at [271, 261] on input "1 BAO TẢI XANH" at bounding box center [317, 263] width 114 height 15
click at [322, 263] on input "1 BAO TẢI XANH" at bounding box center [317, 263] width 114 height 15
type input "1 BAO TẢI XANH (NÓN RƠM)"
click at [443, 329] on input "Ghi chú đơn hàng" at bounding box center [485, 326] width 174 height 15
click at [402, 327] on input "VẬN CHUYỂN NHẸ TAY - HƯ VỠ KHÔNG ĐỀN" at bounding box center [485, 326] width 174 height 15
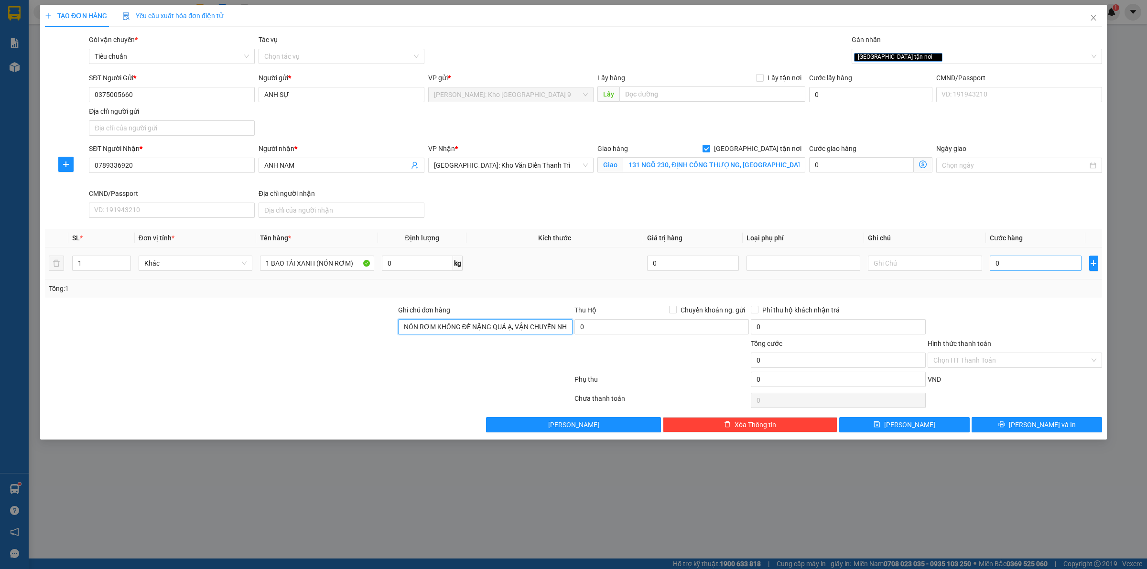
type input "NÓN RƠM KHÔNG ĐÈ NẶNG QUÁ Ạ, VẬN CHUYỂN NHẸ TAY - HƯ VỠ KHÔNG ĐỀN"
click at [1026, 265] on input "0" at bounding box center [1036, 263] width 92 height 15
type input "01"
type input "1"
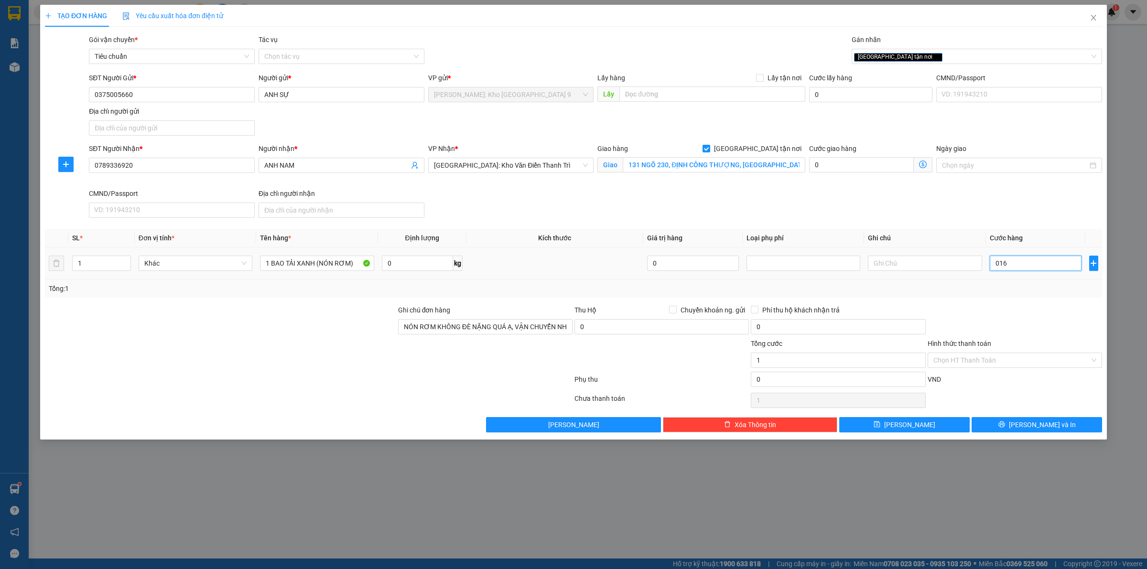
type input "016+"
type input "0"
type input "016"
type input "16"
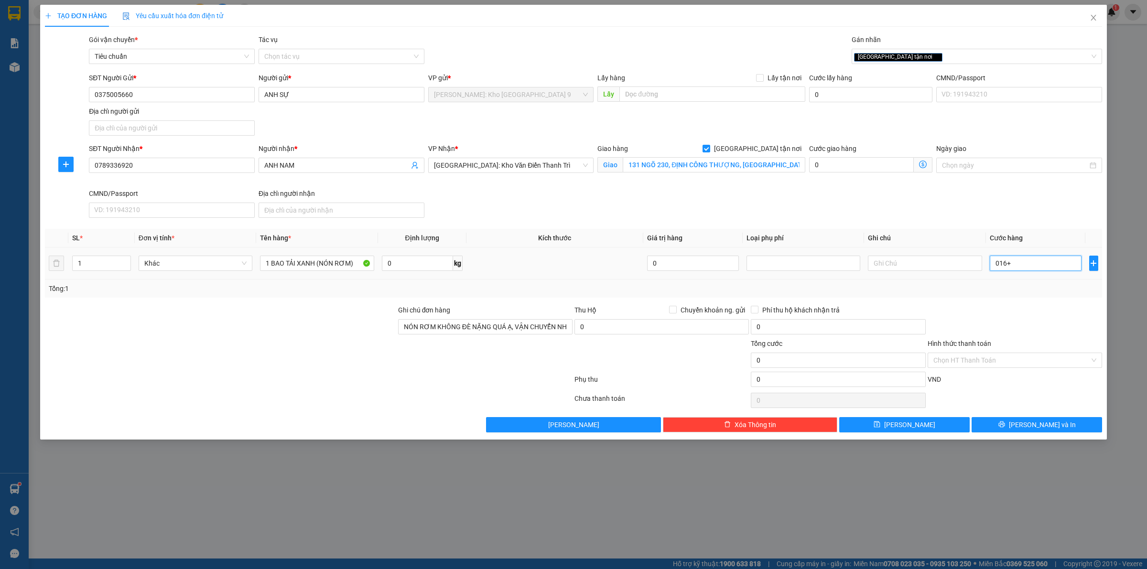
type input "16"
type input "0.160"
type input "160"
type input "01.600"
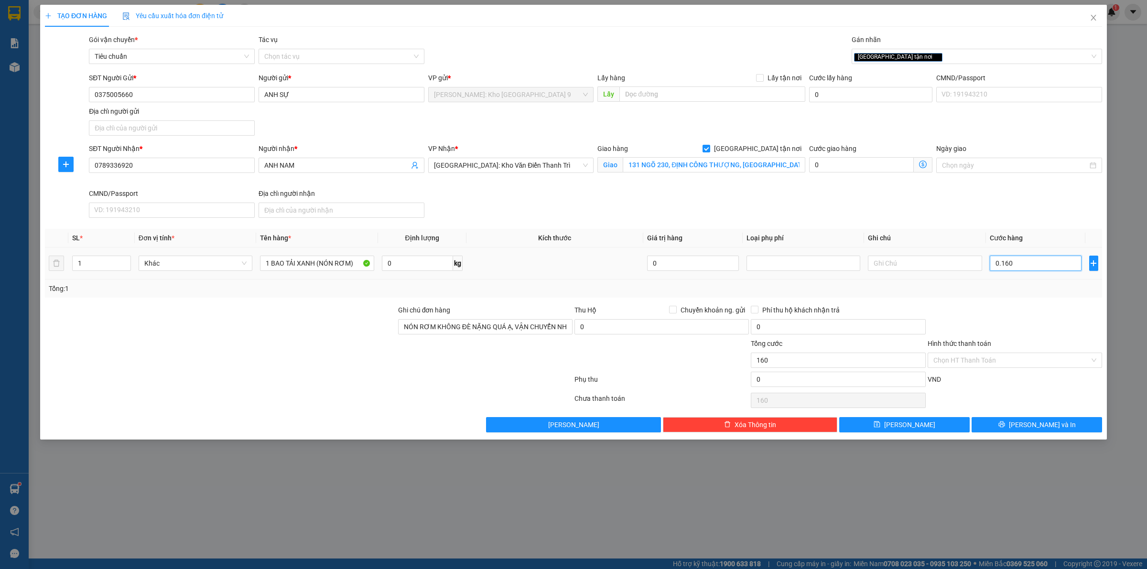
type input "1.600"
type input "016.000"
type input "16.000"
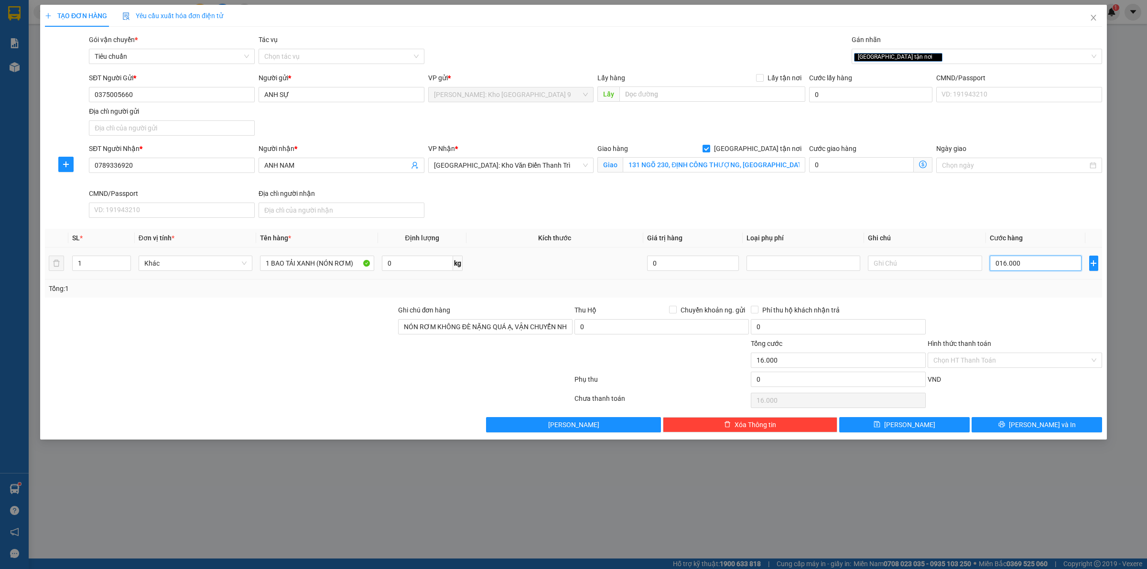
type input "0.160.000"
type input "160.000"
click at [966, 292] on div "Tổng: 1" at bounding box center [574, 288] width 1050 height 11
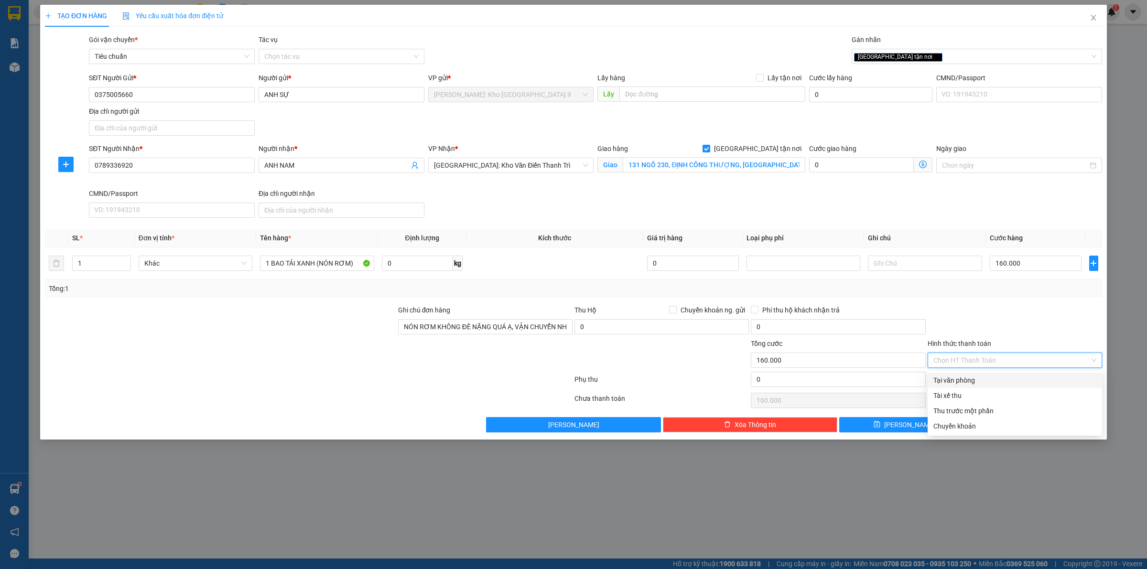
click at [1030, 355] on input "Hình thức thanh toán" at bounding box center [1011, 360] width 156 height 14
click at [1004, 381] on div "Tại văn phòng" at bounding box center [1014, 380] width 163 height 11
type input "0"
click at [1024, 417] on div "Transit Pickup Surcharge Ids Transit Deliver Surcharge Ids Transit Deliver Surc…" at bounding box center [573, 233] width 1057 height 398
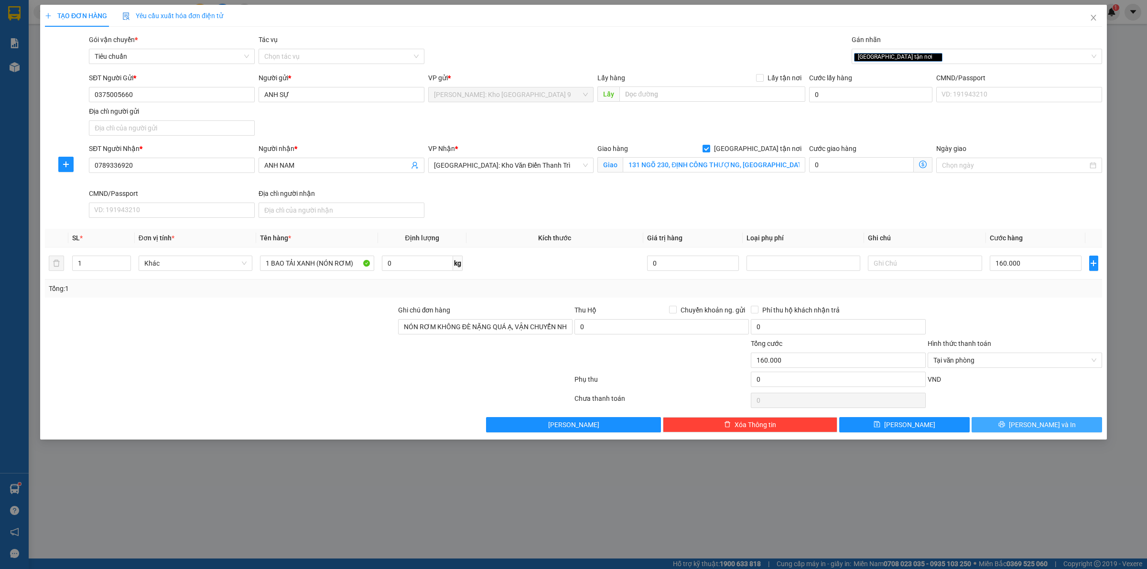
click at [1005, 428] on icon "printer" at bounding box center [1002, 424] width 7 height 7
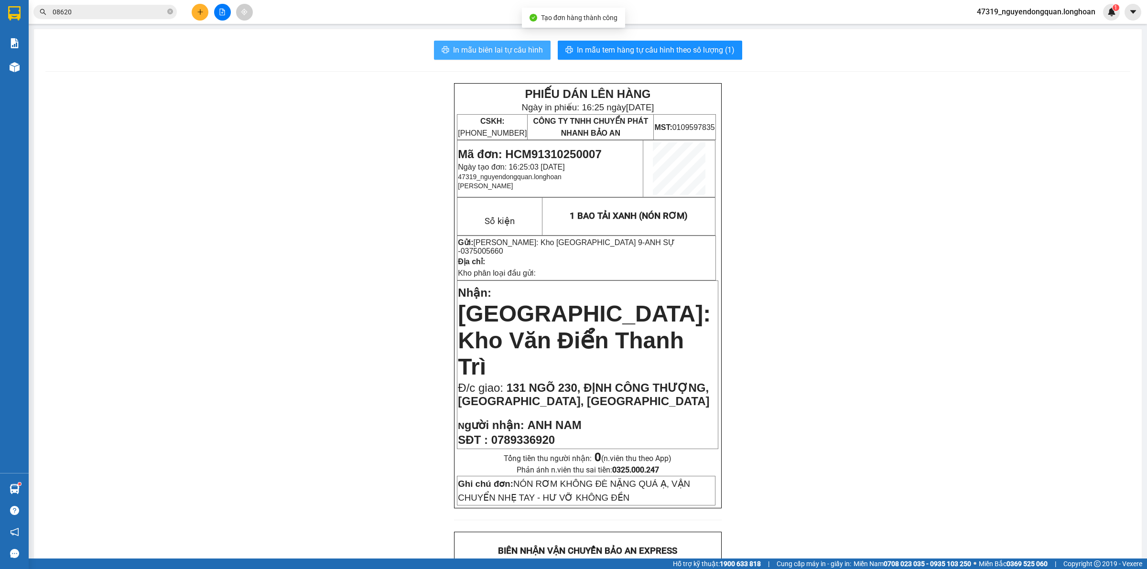
click at [471, 44] on span "In mẫu biên lai tự cấu hình" at bounding box center [498, 50] width 90 height 12
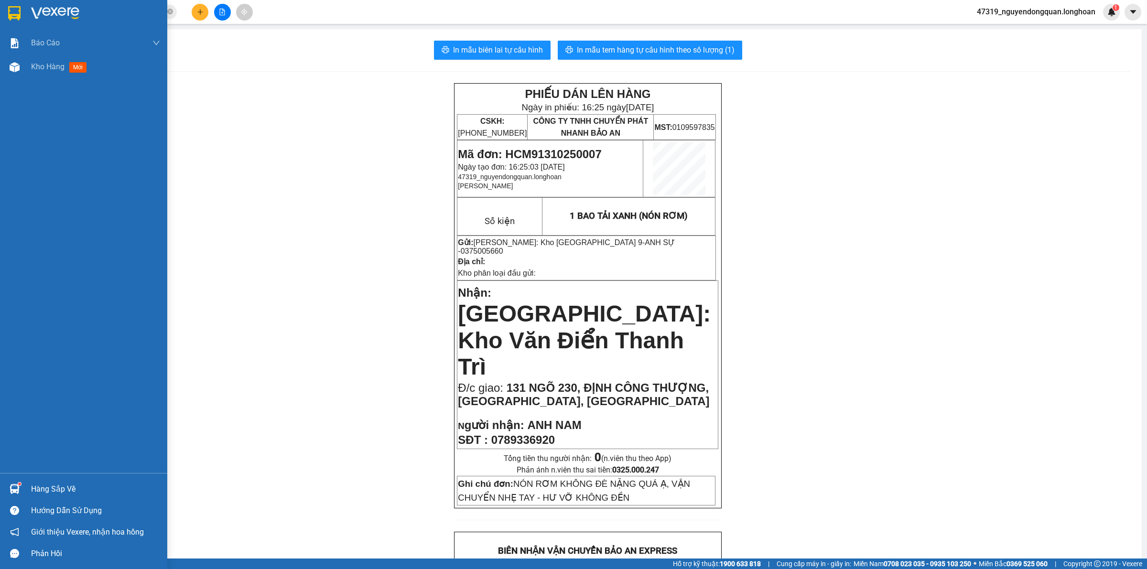
click at [17, 17] on img at bounding box center [14, 13] width 12 height 14
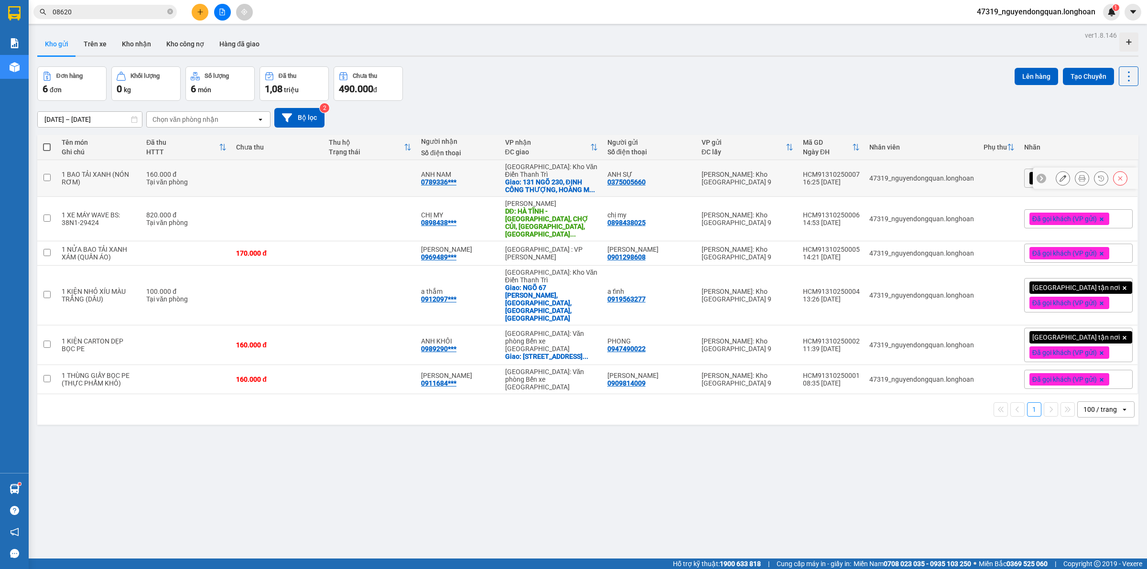
click at [1079, 175] on icon at bounding box center [1082, 178] width 7 height 7
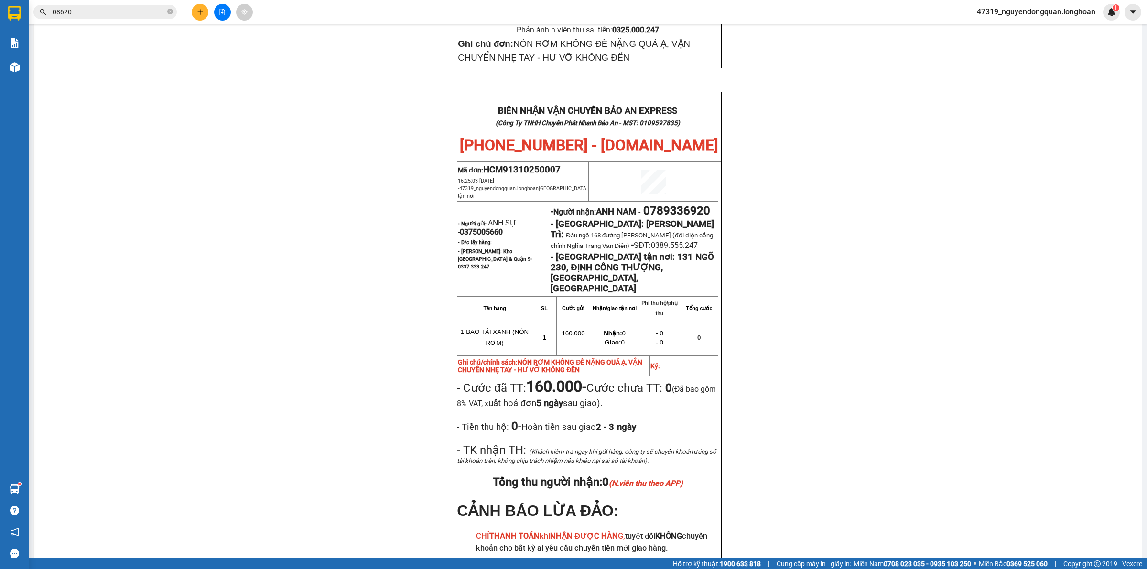
scroll to position [467, 0]
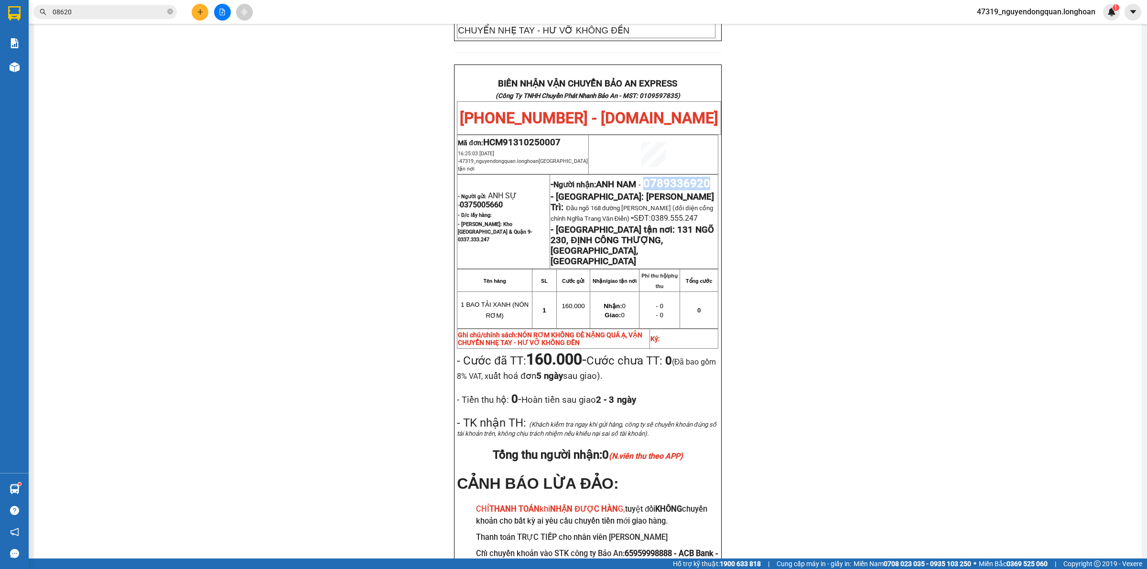
drag, startPoint x: 547, startPoint y: 149, endPoint x: 630, endPoint y: 146, distance: 82.2
click at [630, 177] on p "- Người nhận: ANH NAM - 0789336920" at bounding box center [634, 183] width 167 height 13
copy span "0789336920"
drag, startPoint x: 287, startPoint y: 245, endPoint x: 297, endPoint y: 213, distance: 33.9
click at [287, 242] on div "PHIẾU DÁN LÊN HÀNG Ngày in phiếu: 16:25 ngày 13-10-2025 CSKH: 1900.06.88.33 CÔN…" at bounding box center [587, 115] width 1085 height 999
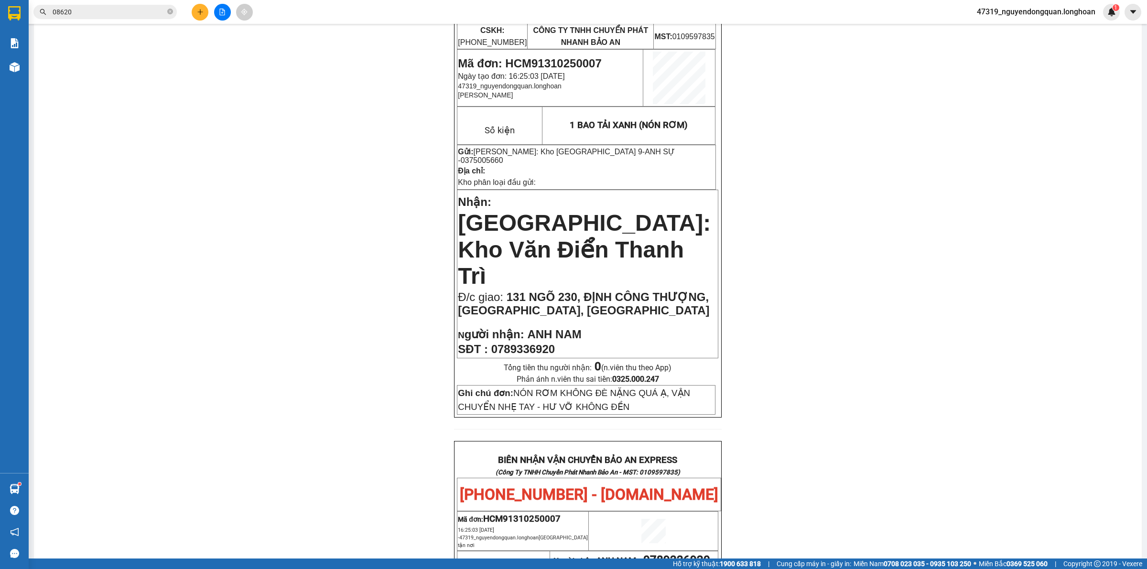
scroll to position [0, 0]
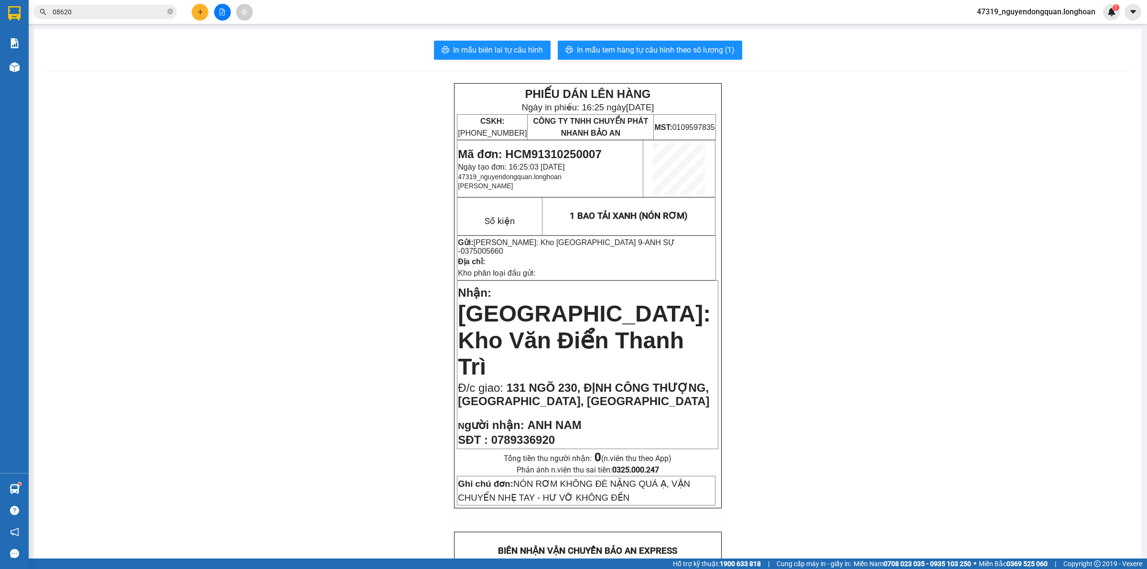
drag, startPoint x: 333, startPoint y: 286, endPoint x: 338, endPoint y: 284, distance: 5.4
click at [670, 46] on span "In mẫu tem hàng tự cấu hình theo số lượng (1)" at bounding box center [656, 50] width 158 height 12
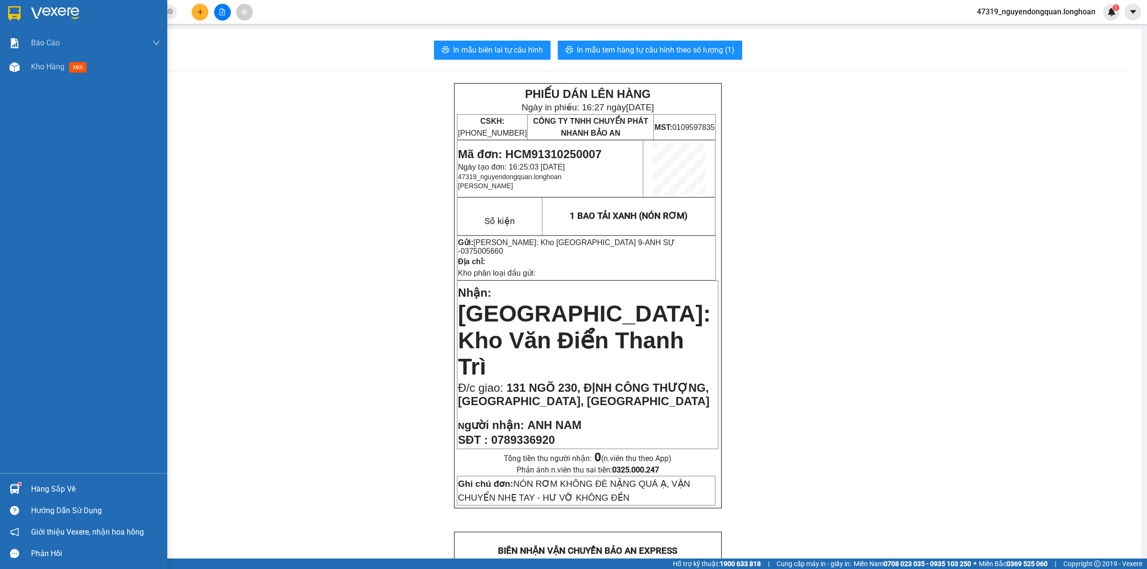
click at [53, 14] on img at bounding box center [55, 13] width 48 height 14
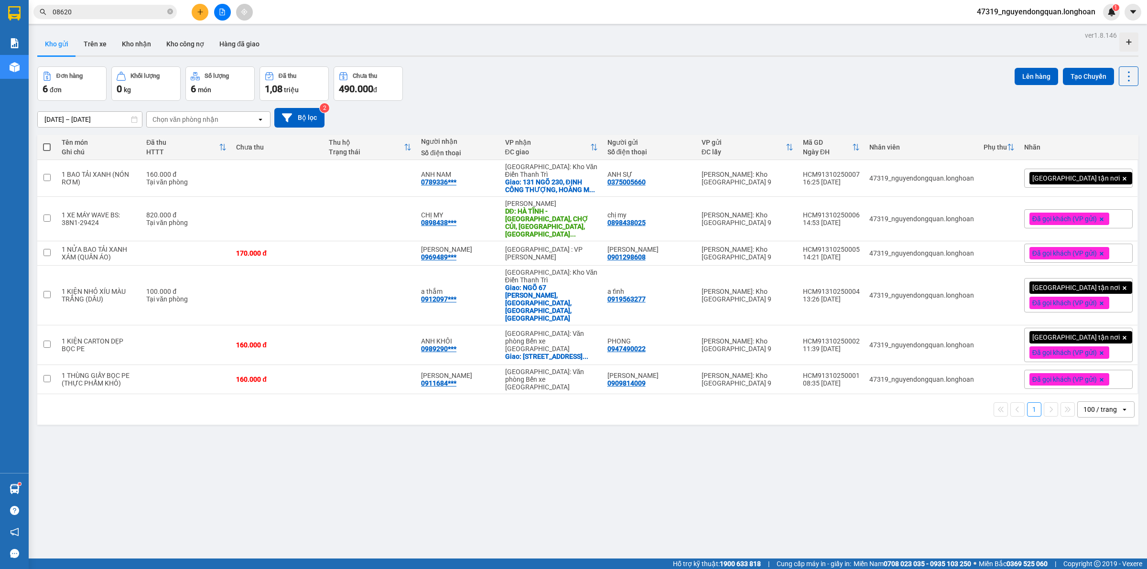
click at [1107, 180] on div "[GEOGRAPHIC_DATA] tận nơi" at bounding box center [1078, 178] width 109 height 19
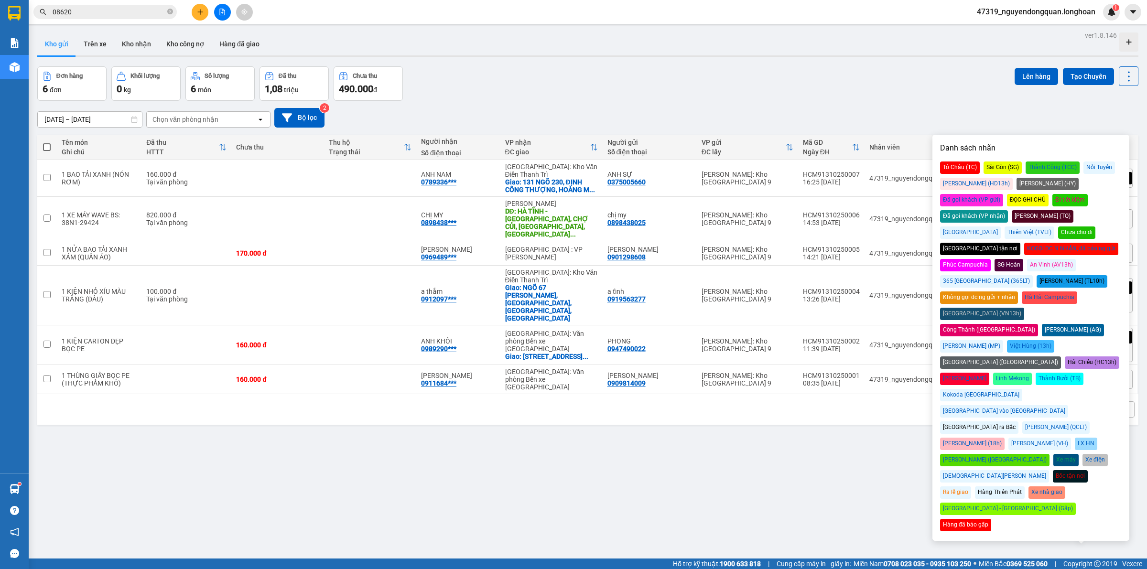
click at [1003, 194] on div "Đã gọi khách (VP gửi)" at bounding box center [971, 200] width 63 height 12
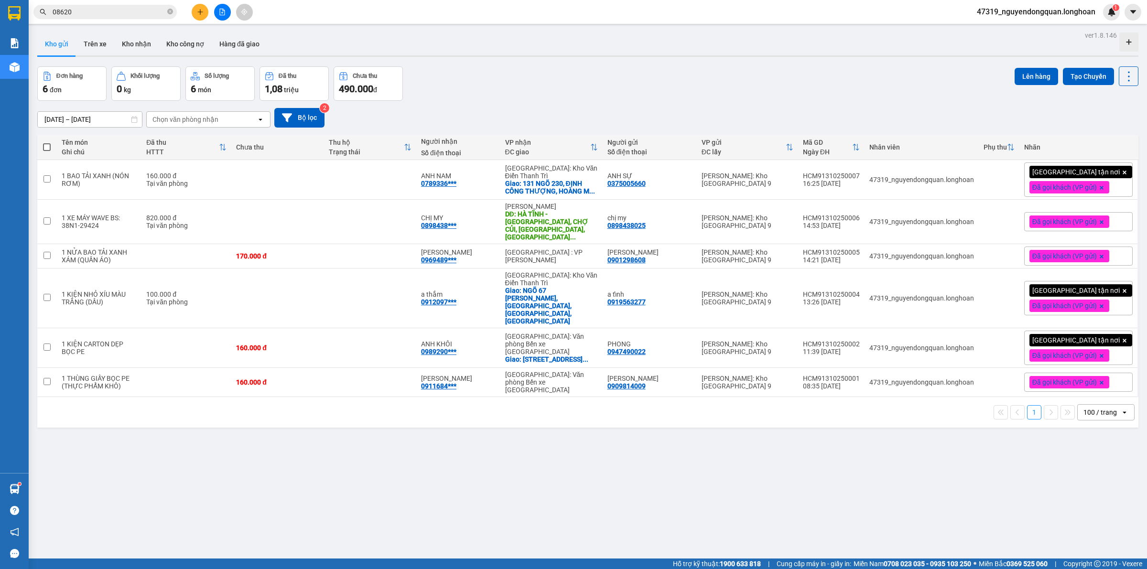
click at [689, 469] on div "ver 1.8.146 Kho gửi Trên xe Kho nhận Kho công nợ Hàng đã giao Đơn hàng 6 đơn Kh…" at bounding box center [587, 313] width 1109 height 569
click at [202, 12] on icon "plus" at bounding box center [200, 12] width 7 height 7
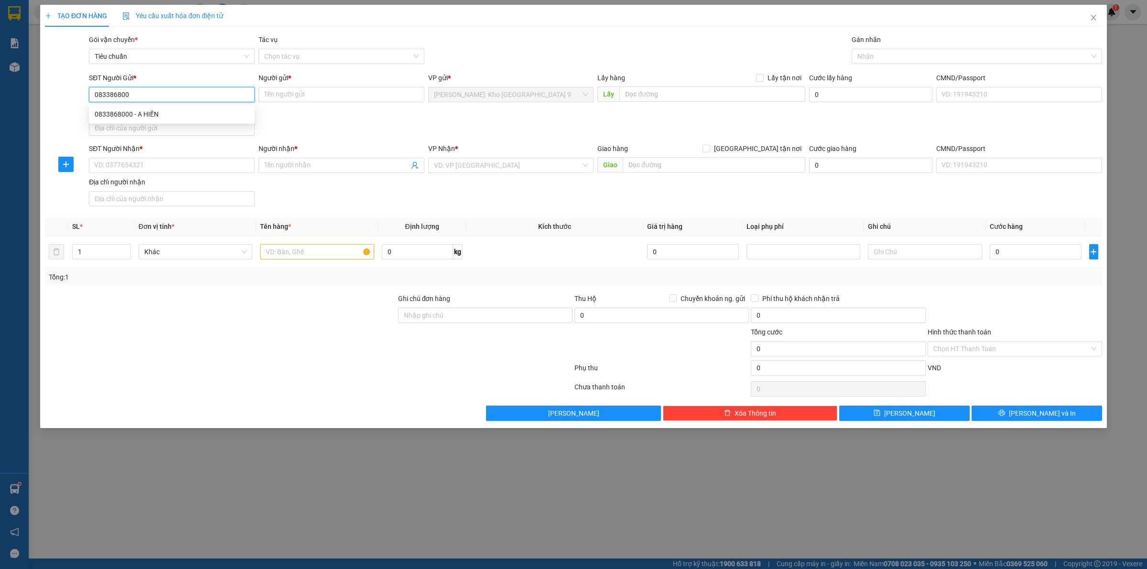
type input "0833868000"
click at [226, 119] on div "0833868000 - A HIẾN" at bounding box center [172, 114] width 154 height 11
type input "A HIẾN"
type input "0833868000"
click at [218, 171] on input "SĐT Người Nhận *" at bounding box center [172, 165] width 166 height 15
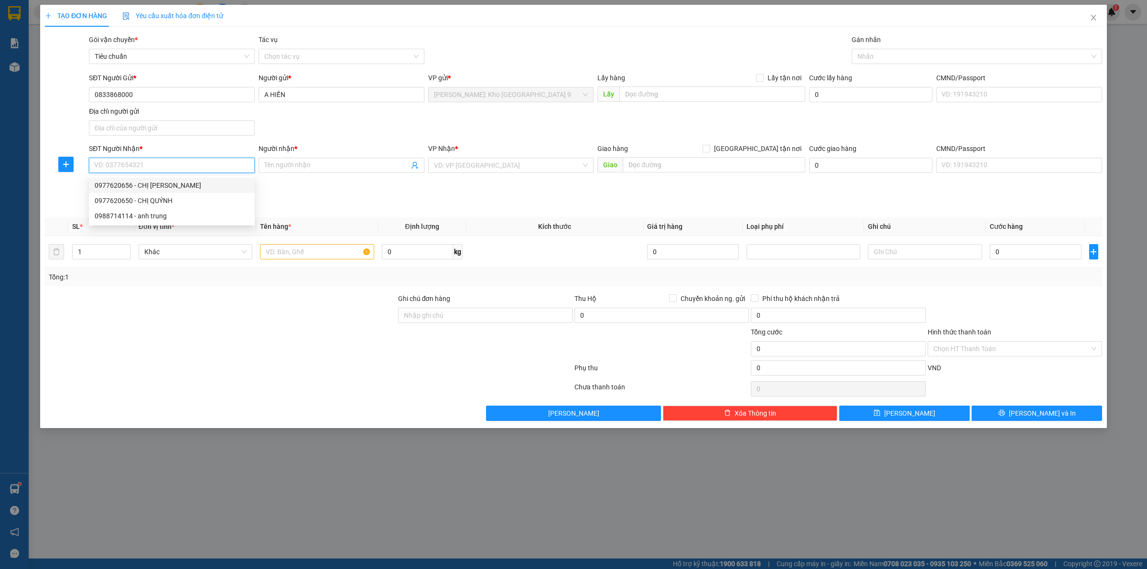
click at [200, 187] on div "0977620656 - CHỊ QUỲNH" at bounding box center [172, 185] width 154 height 11
type input "0977620656"
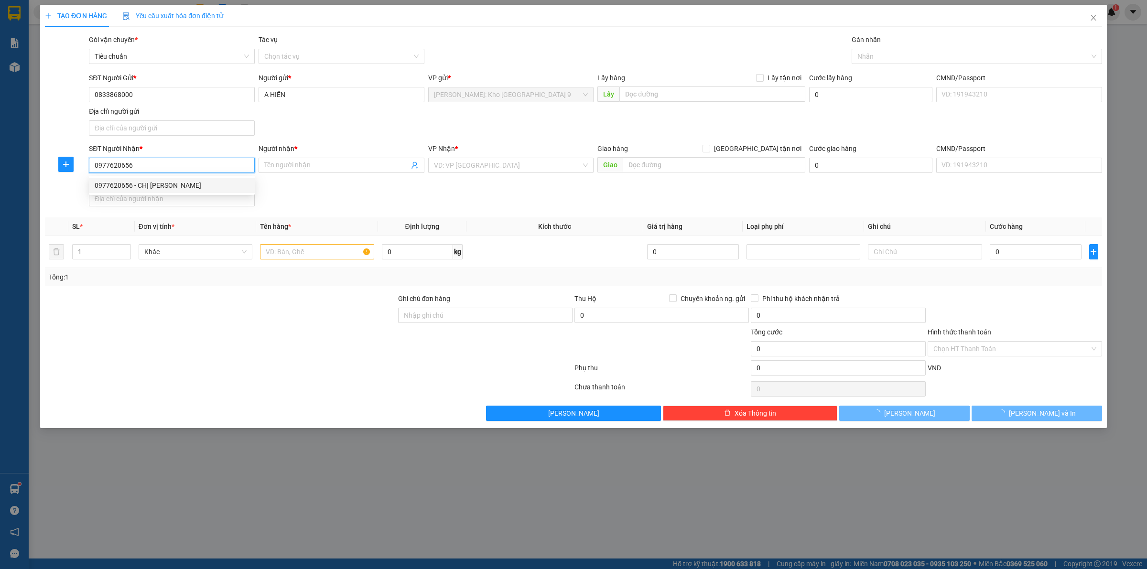
type input "CHỊ [PERSON_NAME]"
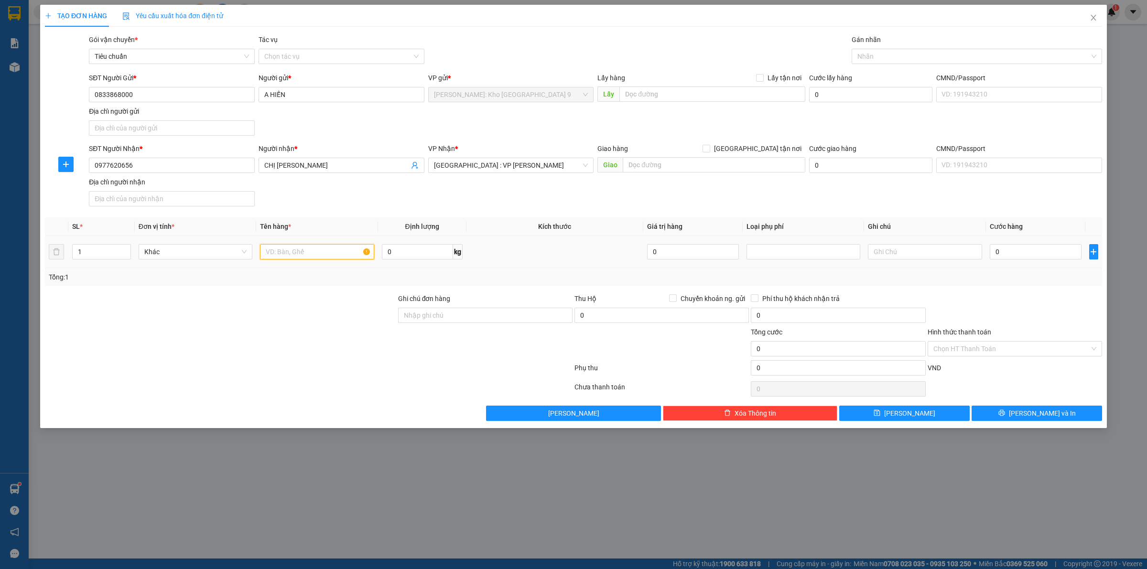
click at [318, 252] on input "text" at bounding box center [317, 251] width 114 height 15
type input "1 KIỆN GIẤY NHỎ XÍU BỌC PE (SĂT THÉP)"
click at [502, 313] on input "Ghi chú đơn hàng" at bounding box center [485, 315] width 174 height 15
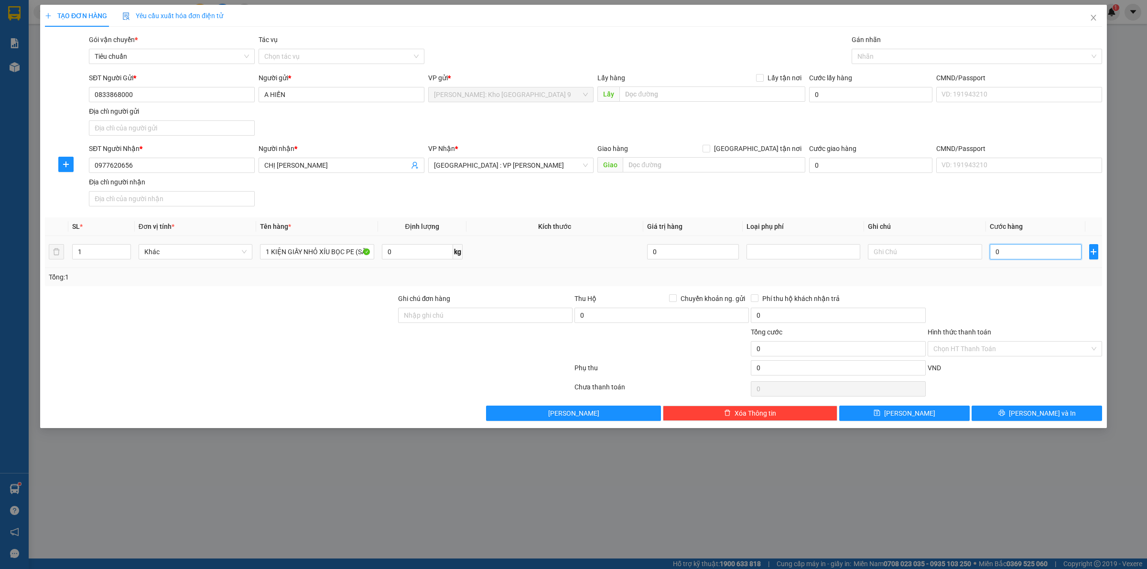
click at [1040, 259] on input "0" at bounding box center [1036, 251] width 92 height 15
click at [447, 319] on input "Ghi chú đơn hàng" at bounding box center [485, 315] width 174 height 15
type input "VẬN CHUYỂN NHẸ TAY - HƯ VỠ KHÔNG ĐỀN"
click at [1018, 254] on input "0" at bounding box center [1036, 251] width 92 height 15
type input "01"
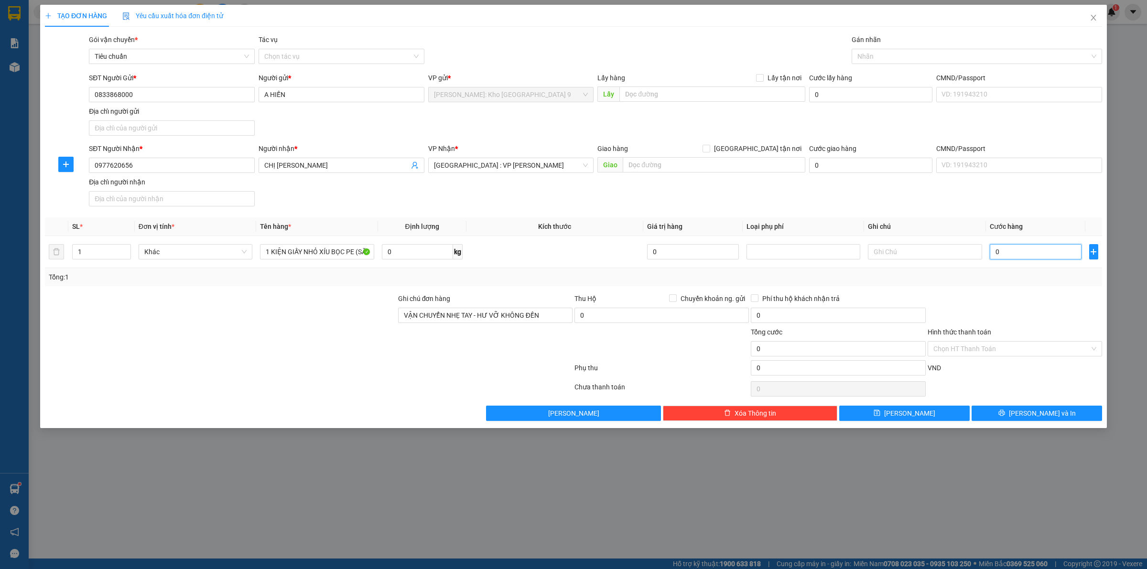
type input "1"
type input "010"
type input "10"
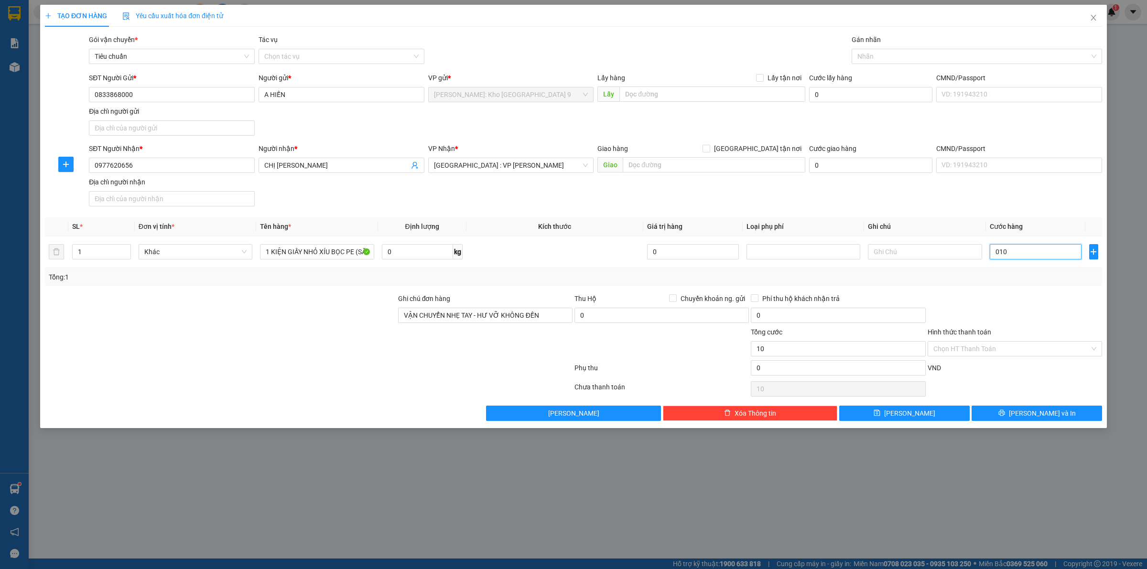
type input "0.100"
type input "100"
type input "01.000"
type input "1.000"
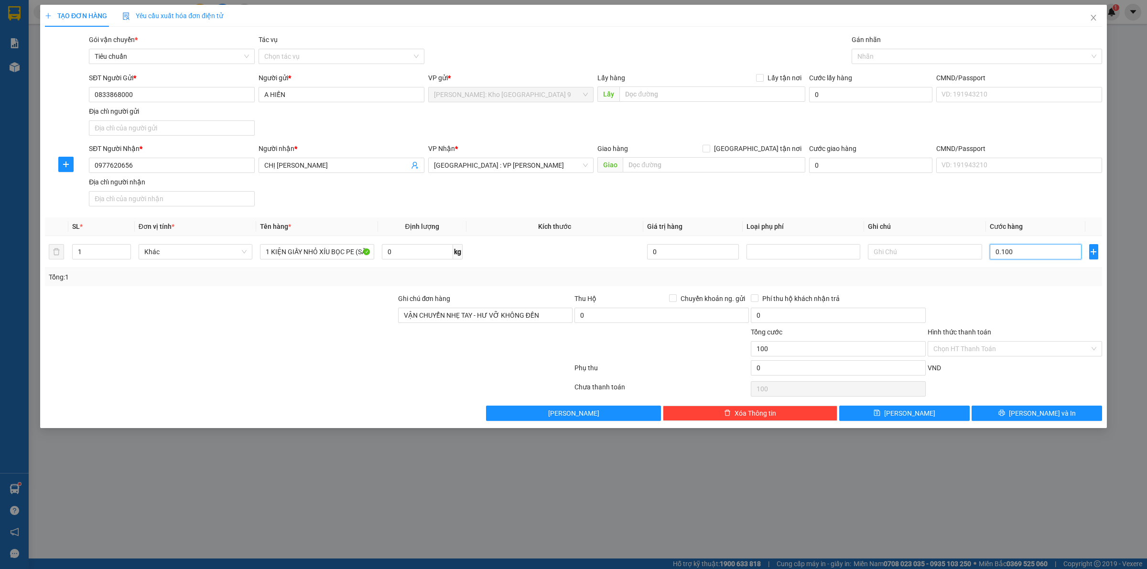
type input "1.000"
type input "010.000"
type input "10.000"
type input "0.100.000"
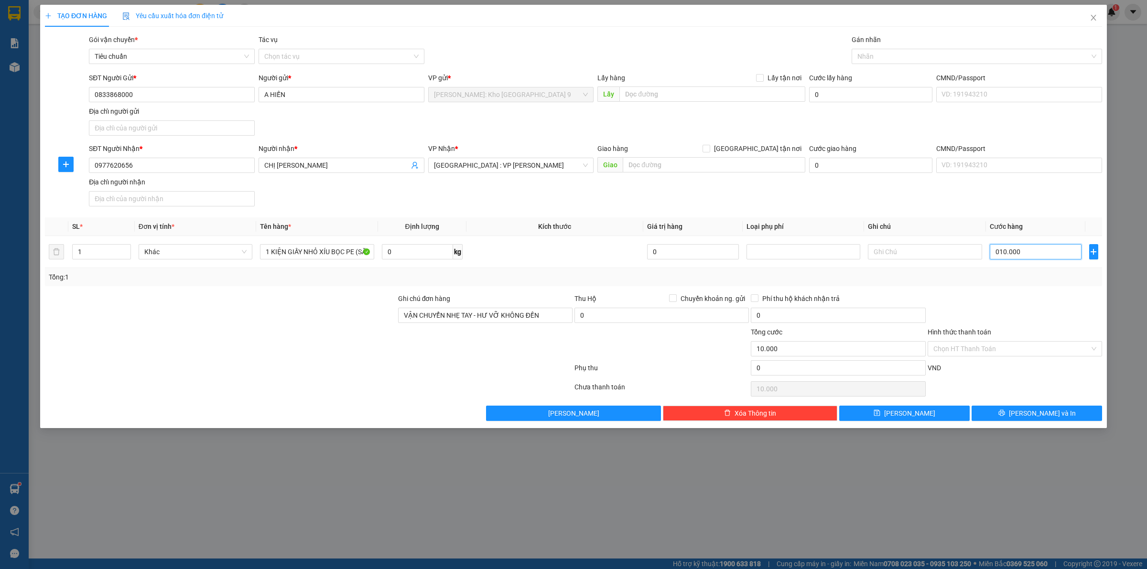
type input "100.000"
click at [1005, 416] on button "[PERSON_NAME] và In" at bounding box center [1037, 413] width 130 height 15
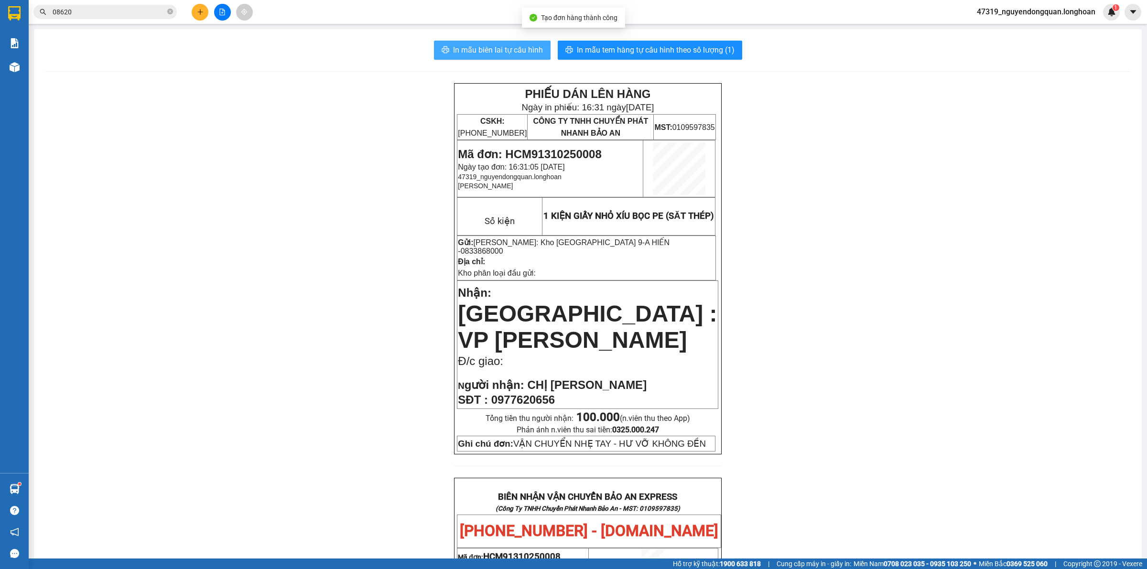
click at [517, 49] on span "In mẫu biên lai tự cấu hình" at bounding box center [498, 50] width 90 height 12
click at [316, 260] on div "PHIẾU DÁN LÊN HÀNG Ngày in phiếu: 16:31 ngày 13-10-2025 CSKH: 1900.06.88.33 CÔN…" at bounding box center [587, 539] width 1085 height 913
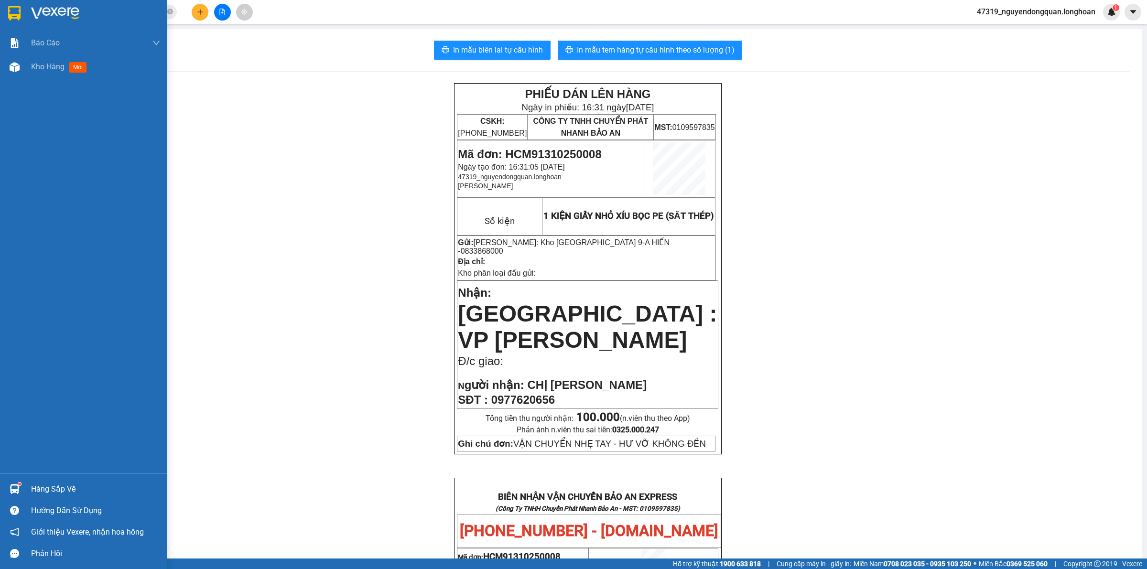
click at [27, 13] on div at bounding box center [83, 15] width 167 height 31
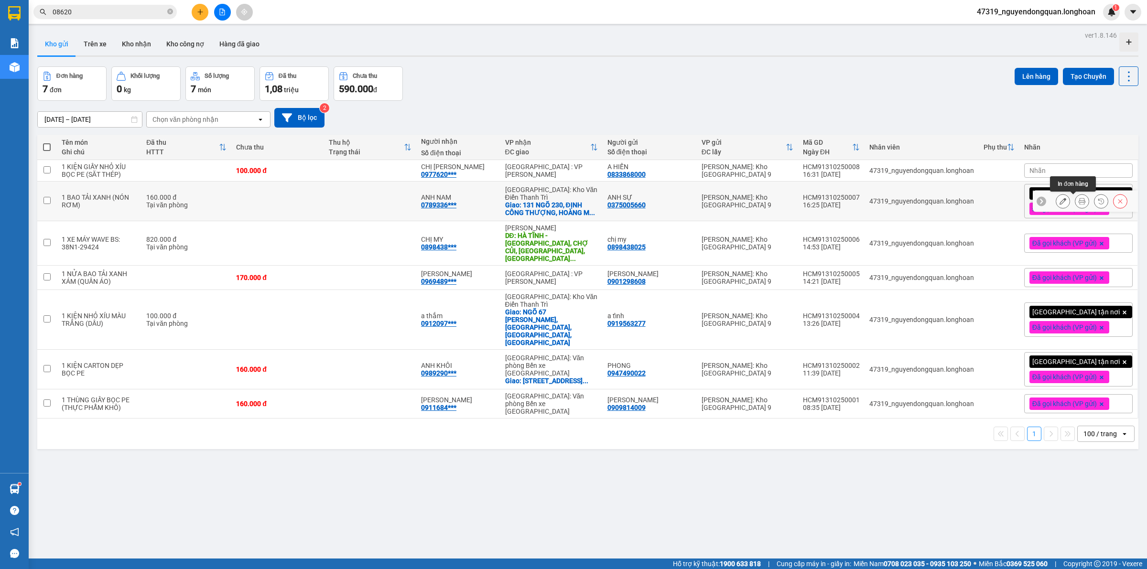
click at [1079, 197] on div at bounding box center [1082, 201] width 14 height 14
click at [1079, 168] on icon at bounding box center [1082, 170] width 7 height 7
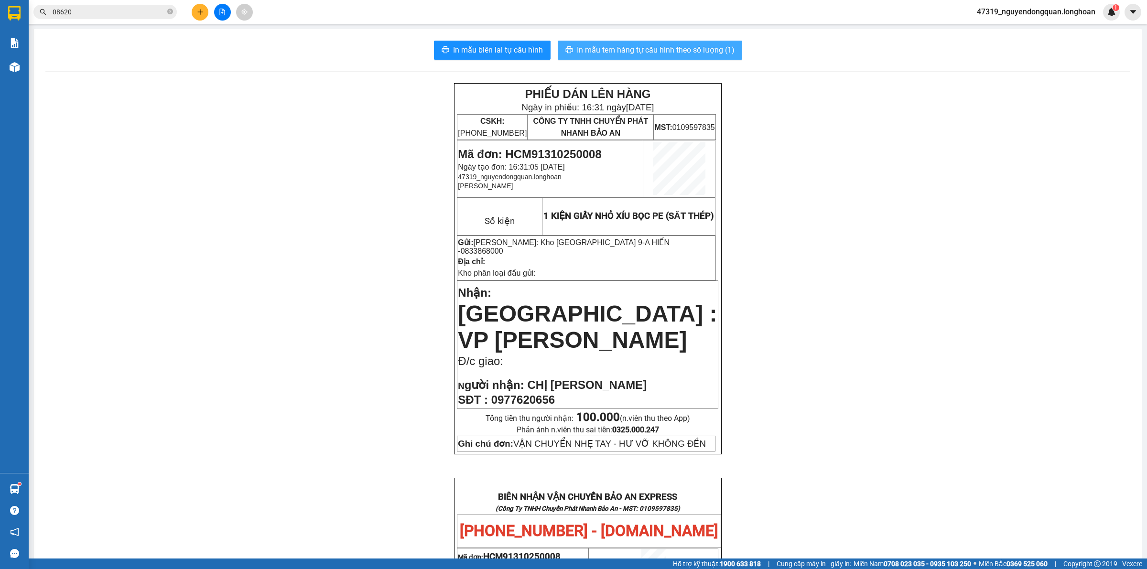
click at [691, 51] on span "In mẫu tem hàng tự cấu hình theo số lượng (1)" at bounding box center [656, 50] width 158 height 12
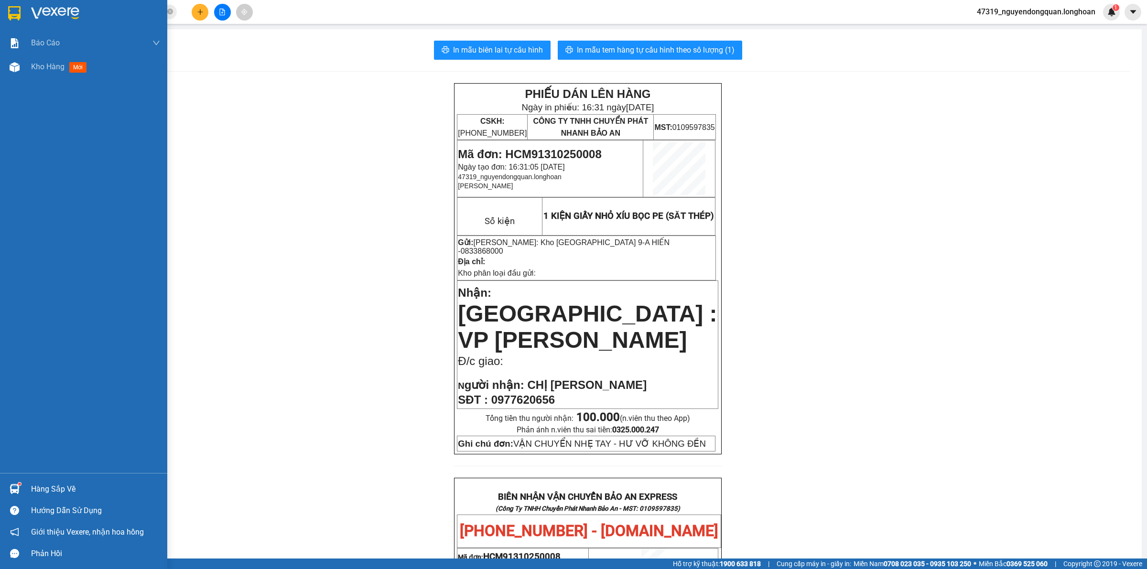
click at [42, 22] on div at bounding box center [83, 15] width 167 height 31
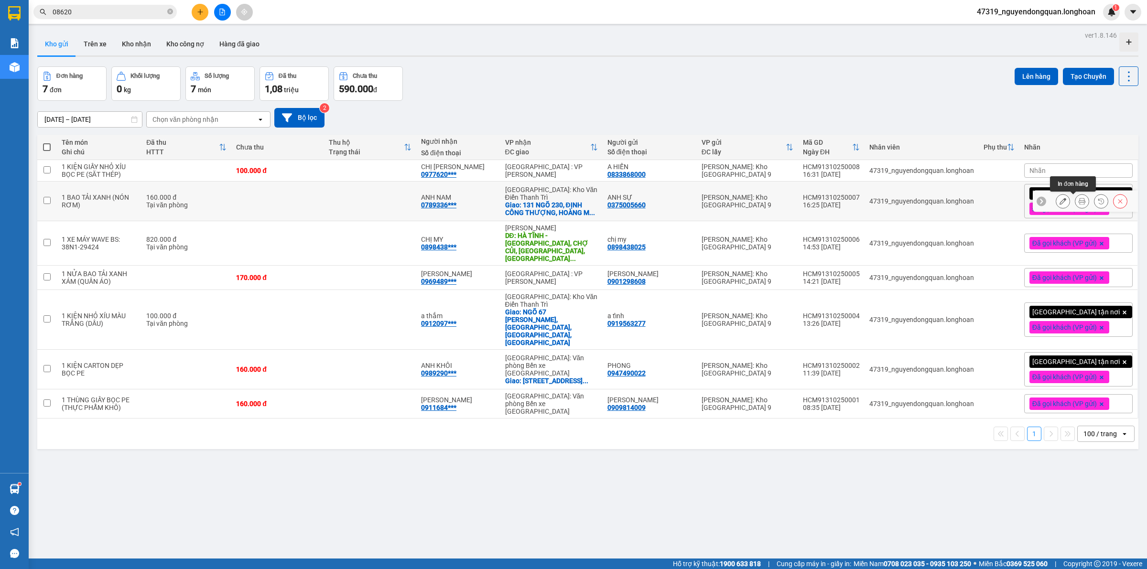
click at [1079, 202] on icon at bounding box center [1082, 201] width 7 height 7
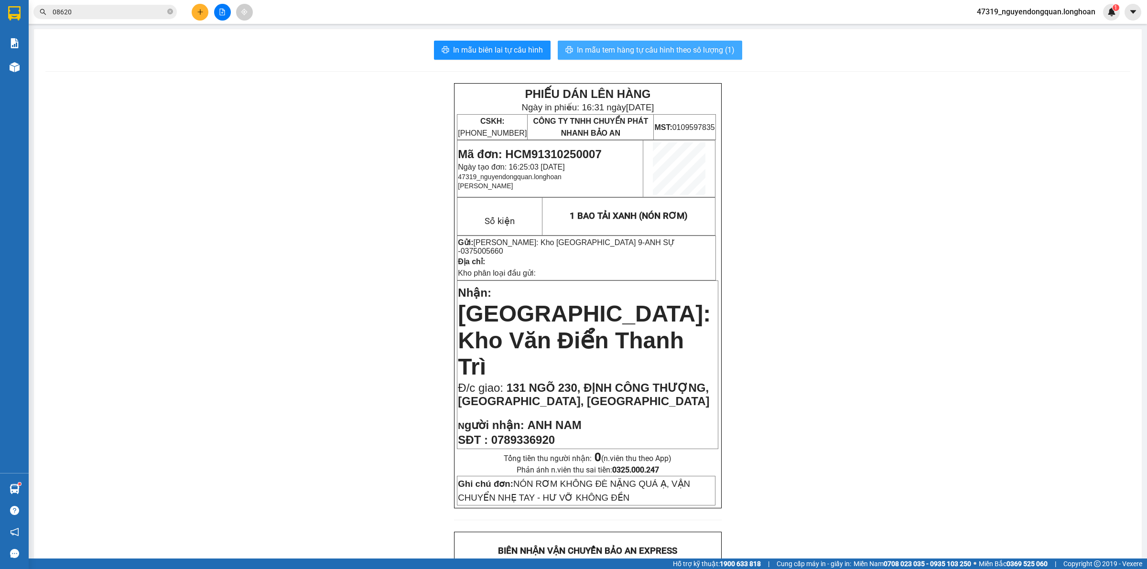
click at [711, 55] on span "In mẫu tem hàng tự cấu hình theo số lượng (1)" at bounding box center [656, 50] width 158 height 12
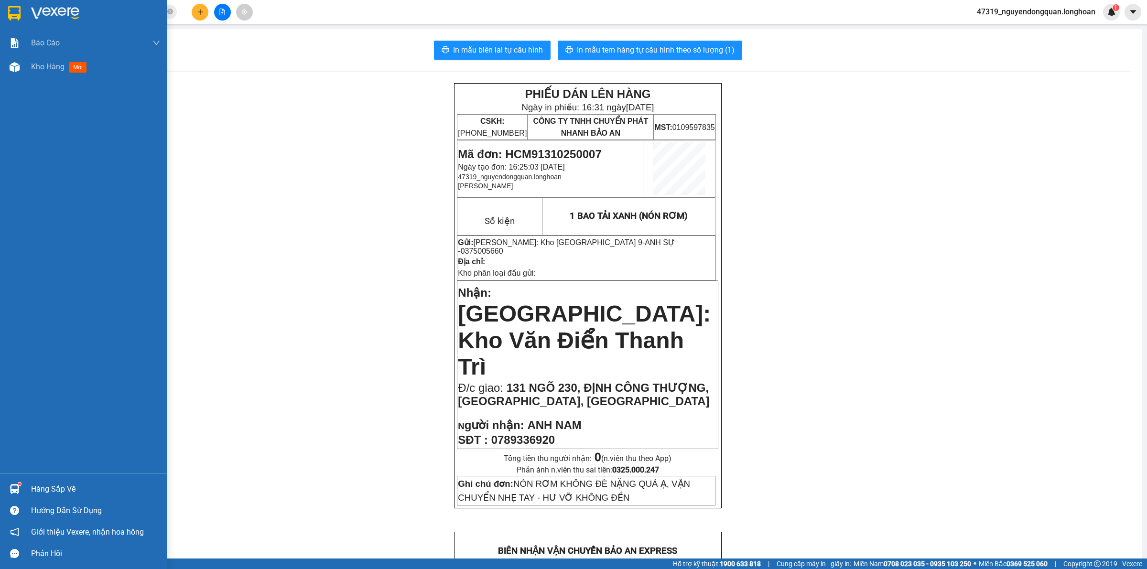
drag, startPoint x: 65, startPoint y: 10, endPoint x: 1146, endPoint y: 56, distance: 1081.7
click at [66, 10] on img at bounding box center [55, 13] width 48 height 14
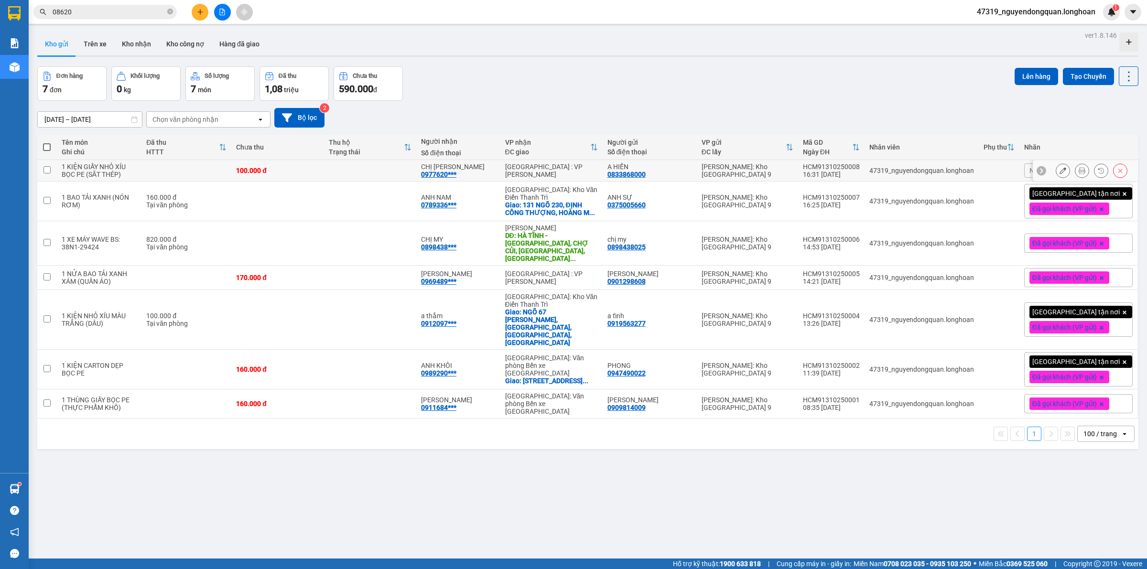
click at [1079, 170] on icon at bounding box center [1082, 170] width 7 height 7
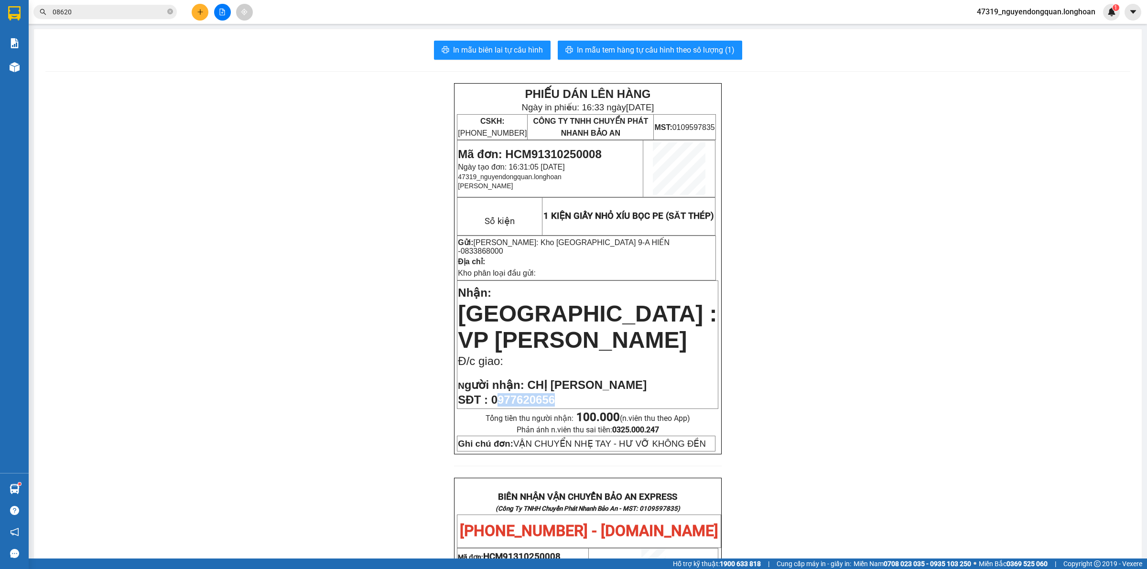
drag, startPoint x: 493, startPoint y: 374, endPoint x: 567, endPoint y: 376, distance: 74.1
click at [567, 393] on p "SĐT : 0977620656" at bounding box center [588, 399] width 260 height 13
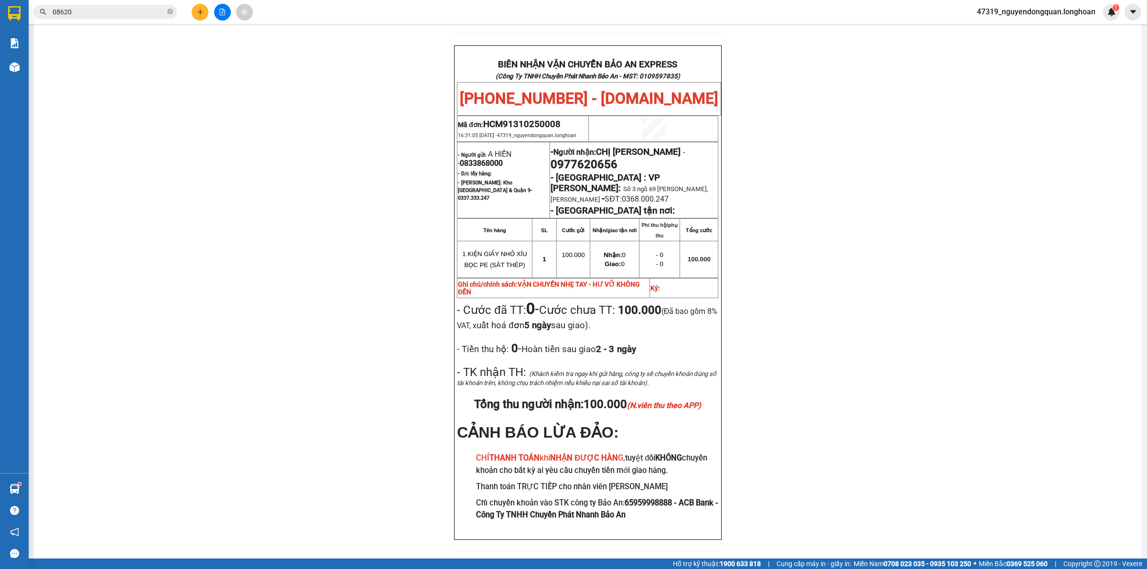
scroll to position [435, 0]
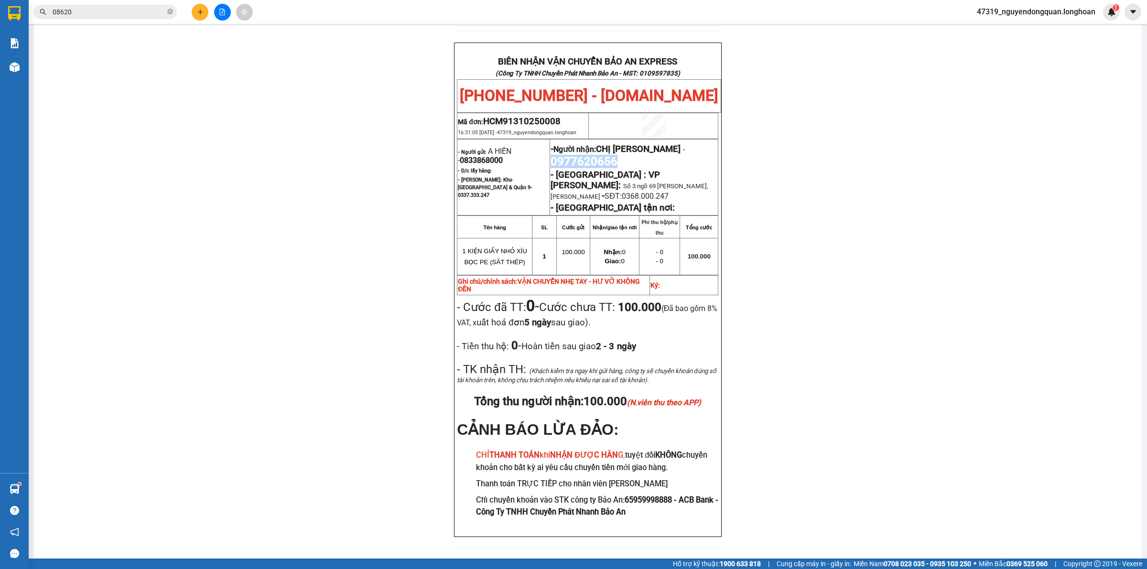
drag, startPoint x: 548, startPoint y: 153, endPoint x: 626, endPoint y: 151, distance: 78.4
click at [626, 151] on p "- Người nhận: CHỊ QUỲNH - 0977620656" at bounding box center [634, 154] width 167 height 27
copy span "0977620656"
click at [230, 397] on div "PHIẾU DÁN LÊN HÀNG Ngày in phiếu: 16:33 ngày 13-10-2025 CSKH: 1900.06.88.33 CÔN…" at bounding box center [587, 104] width 1085 height 913
drag, startPoint x: 166, startPoint y: 318, endPoint x: 172, endPoint y: 315, distance: 6.6
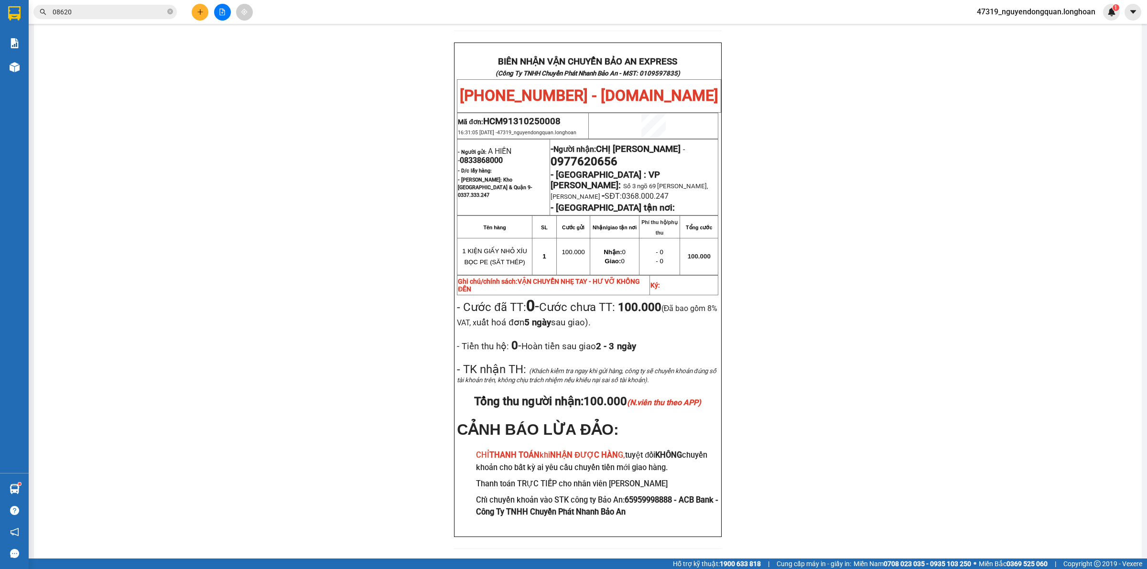
click at [166, 318] on div "PHIẾU DÁN LÊN HÀNG Ngày in phiếu: 16:33 ngày 13-10-2025 CSKH: 1900.06.88.33 CÔN…" at bounding box center [587, 104] width 1085 height 913
click at [238, 366] on div "PHIẾU DÁN LÊN HÀNG Ngày in phiếu: 16:33 ngày 13-10-2025 CSKH: 1900.06.88.33 CÔN…" at bounding box center [587, 104] width 1085 height 913
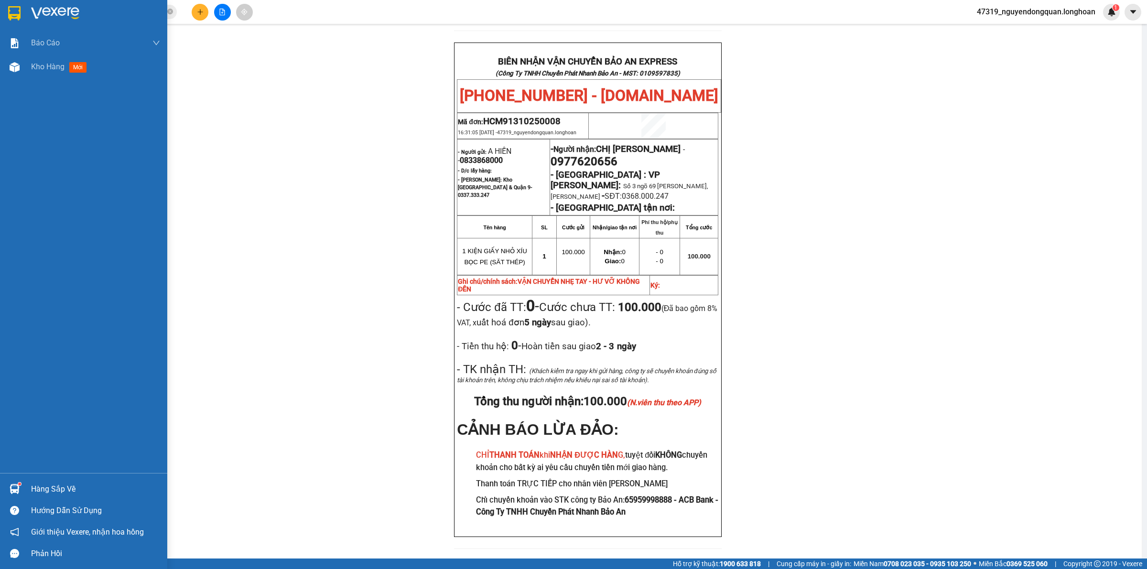
click at [13, 11] on img at bounding box center [14, 13] width 12 height 14
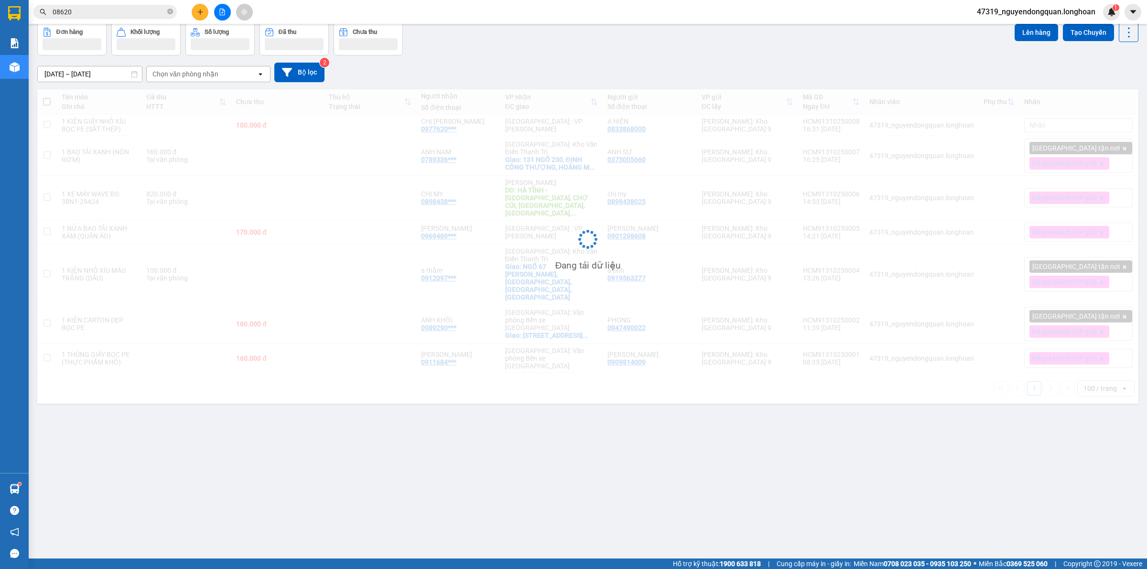
scroll to position [44, 0]
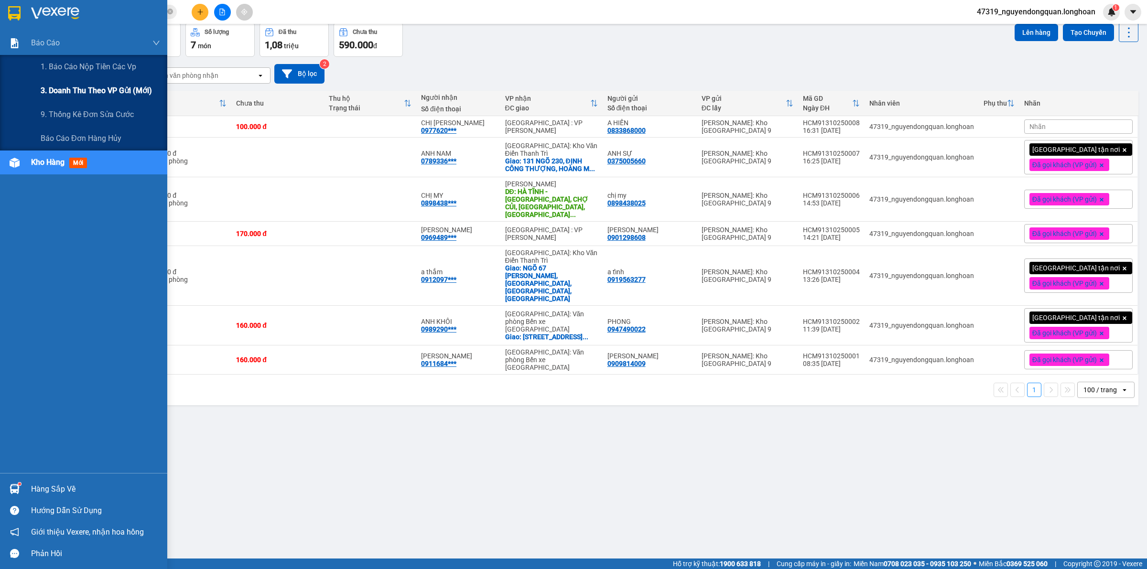
click at [78, 85] on span "3. Doanh Thu theo VP Gửi (mới)" at bounding box center [96, 91] width 111 height 12
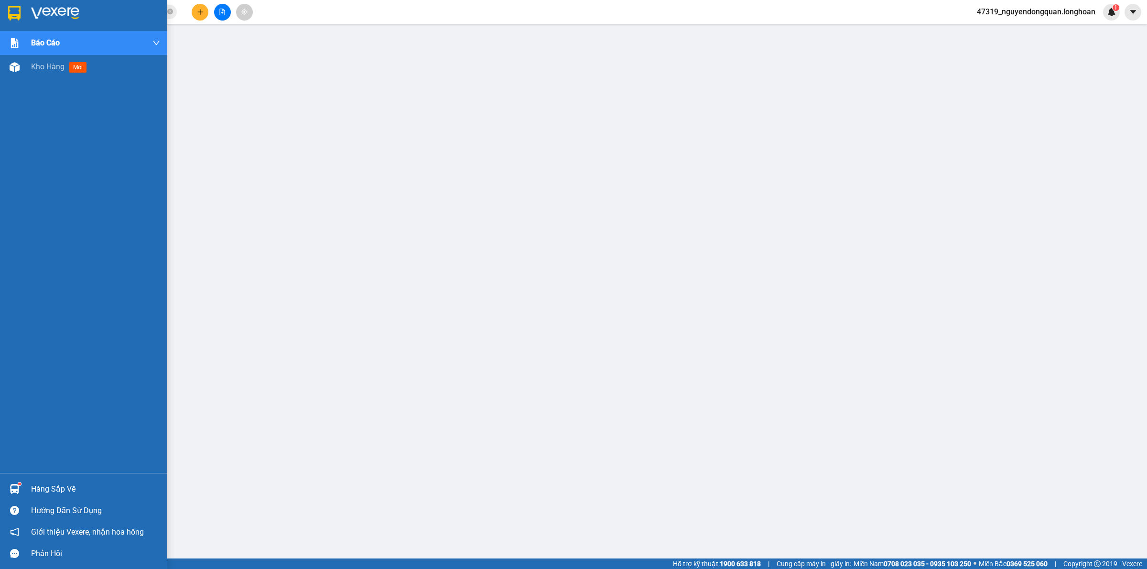
click at [19, 15] on img at bounding box center [14, 13] width 12 height 14
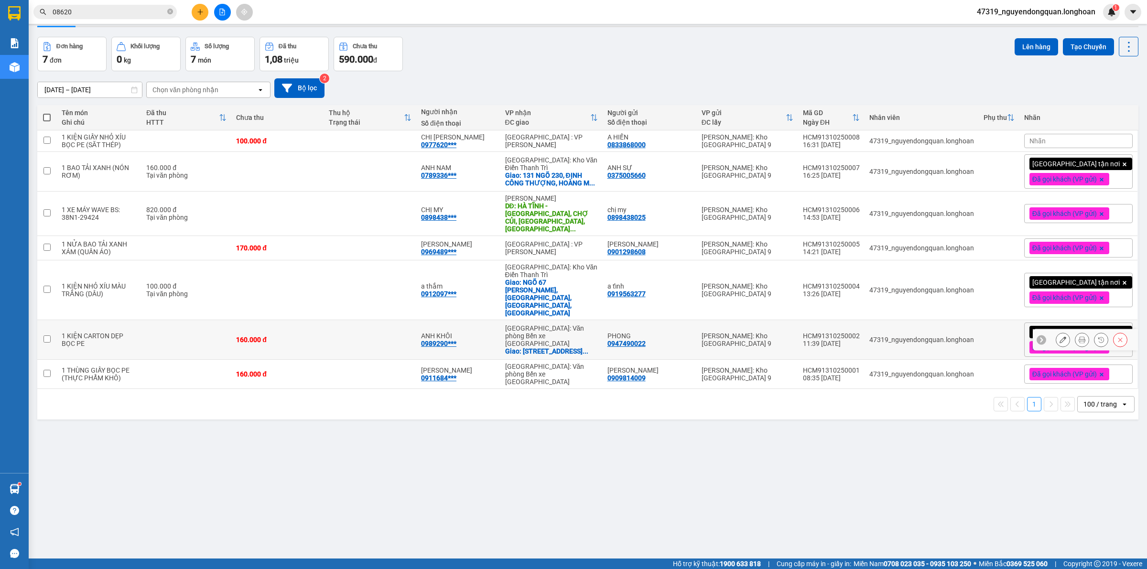
scroll to position [44, 0]
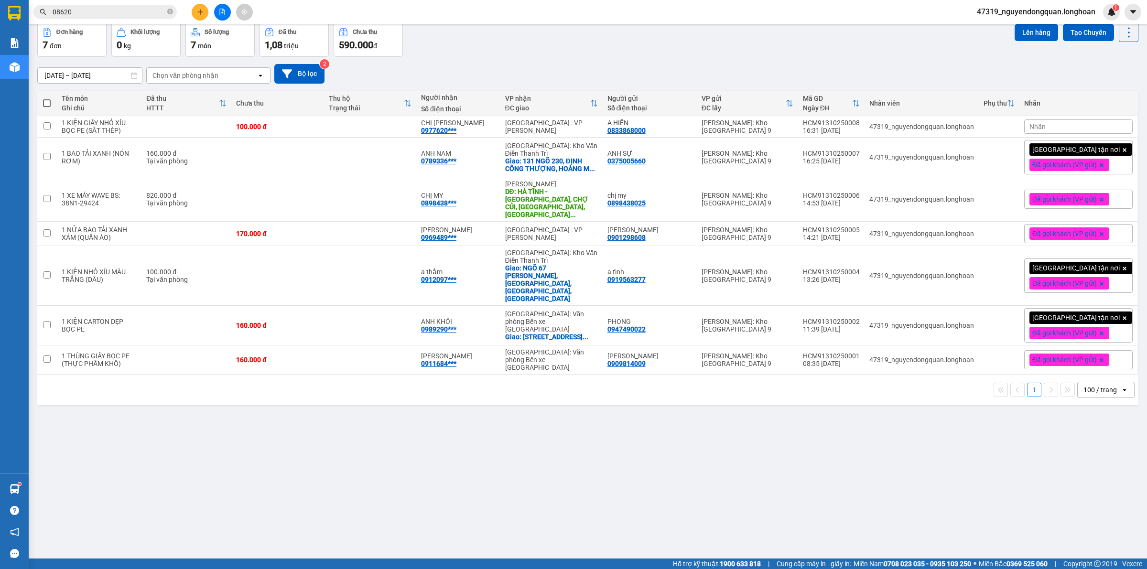
click at [470, 462] on div "ver 1.8.146 Kho gửi Trên xe Kho nhận Kho công nợ Hàng đã giao Đơn hàng 7 đơn Kh…" at bounding box center [587, 269] width 1109 height 569
click at [331, 479] on div "ver 1.8.146 Kho gửi Trên xe Kho nhận Kho công nợ Hàng đã giao Đơn hàng 7 đơn Kh…" at bounding box center [587, 269] width 1109 height 569
click at [339, 483] on div "ver 1.8.146 Kho gửi Trên xe Kho nhận Kho công nợ Hàng đã giao Đơn hàng 7 đơn Kh…" at bounding box center [587, 269] width 1109 height 569
click at [195, 13] on button at bounding box center [200, 12] width 17 height 17
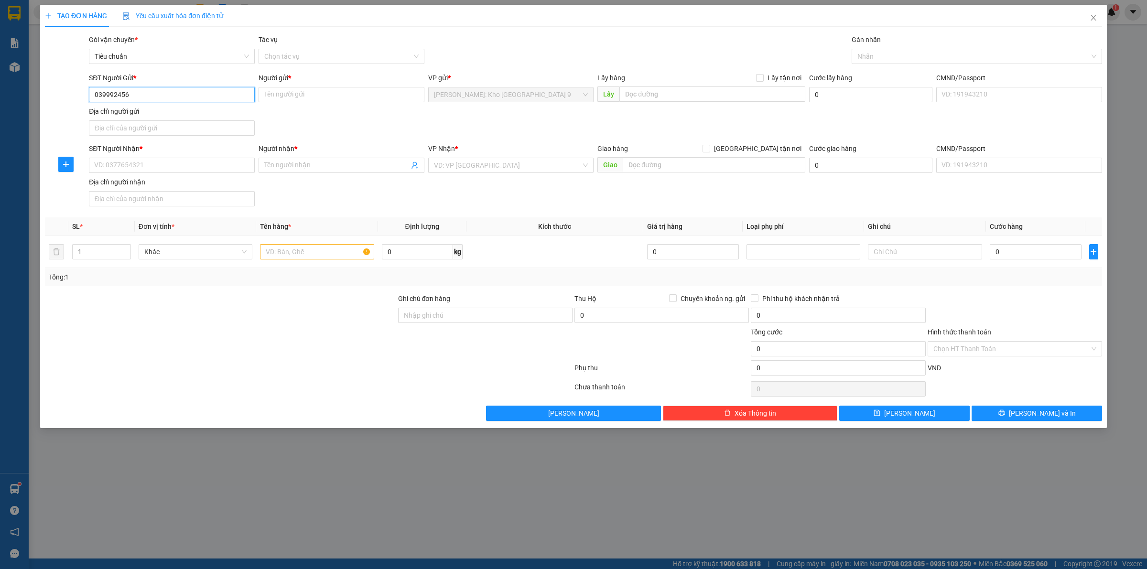
type input "0399924566"
click at [178, 115] on div "0399924566 - BÀN GHẾ TUẤN TÀI" at bounding box center [172, 114] width 154 height 11
type input "BÀN GHẾ TUẤN TÀI"
checkbox input "true"
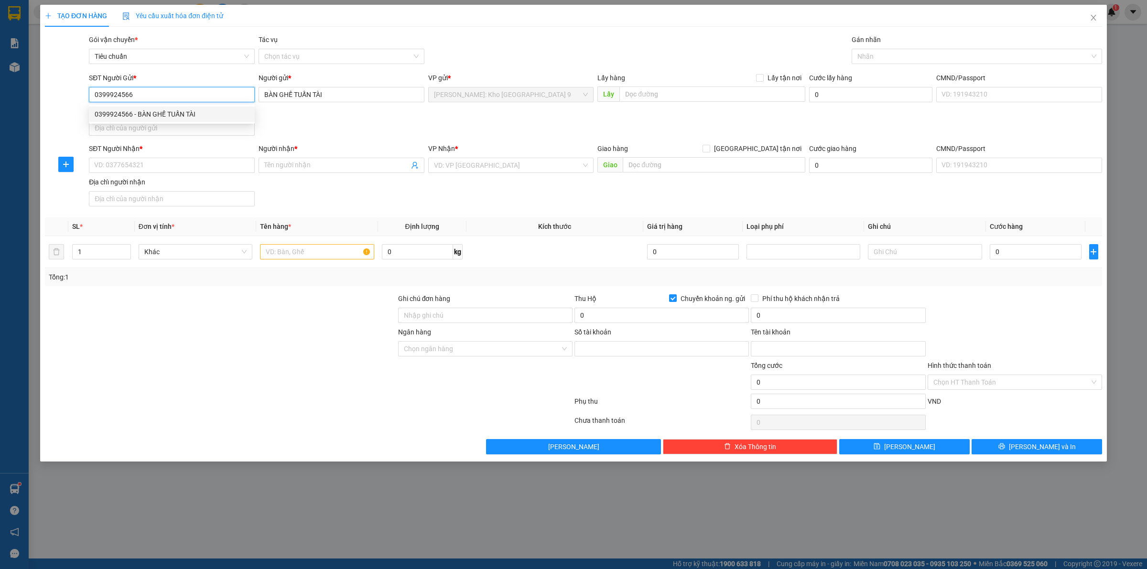
type input "2153906449"
type input "LÝ THỊ CHINH"
type input "0399924566"
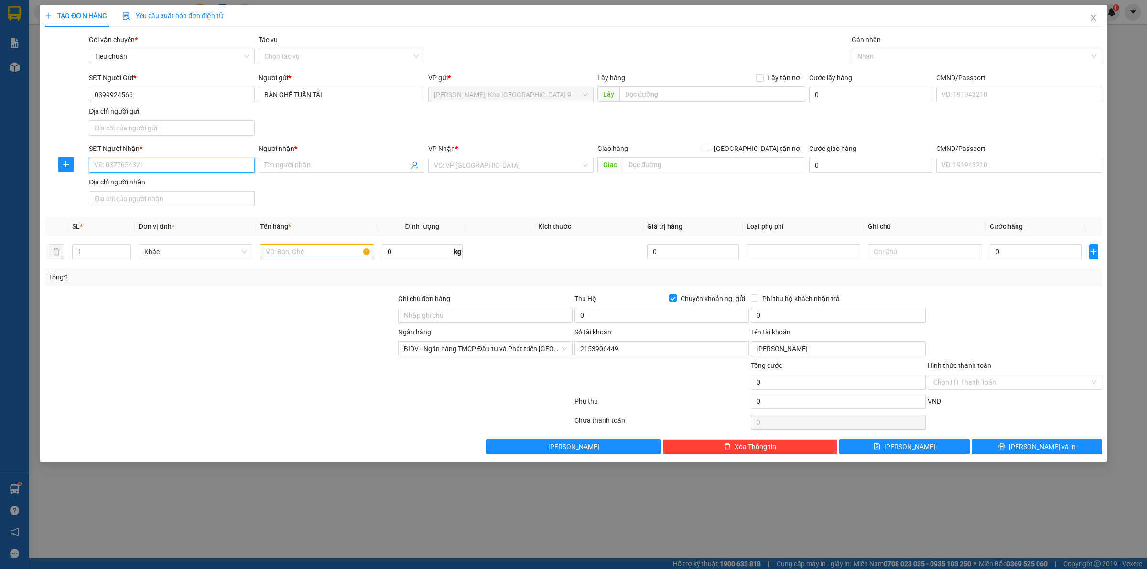
click at [178, 163] on input "SĐT Người Nhận *" at bounding box center [172, 165] width 166 height 15
type input "0983131255"
click at [307, 164] on input "Người nhận *" at bounding box center [336, 165] width 145 height 11
drag, startPoint x: 135, startPoint y: 168, endPoint x: 88, endPoint y: 161, distance: 46.9
click at [88, 161] on div "SĐT Người Nhận * 0983131255 0983131255" at bounding box center [172, 159] width 170 height 33
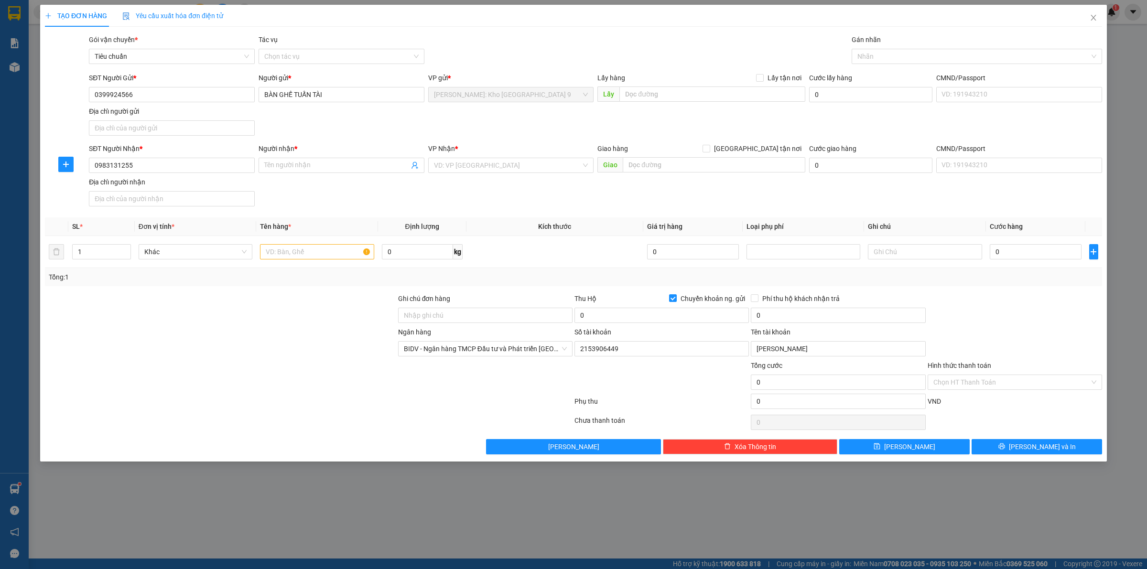
click at [307, 333] on div at bounding box center [220, 343] width 353 height 33
drag, startPoint x: 139, startPoint y: 168, endPoint x: 87, endPoint y: 168, distance: 52.1
click at [87, 168] on div "SĐT Người Nhận * 0983131255 0983131255" at bounding box center [172, 159] width 170 height 33
click at [350, 330] on div at bounding box center [220, 343] width 353 height 33
drag, startPoint x: 138, startPoint y: 158, endPoint x: 55, endPoint y: 175, distance: 84.0
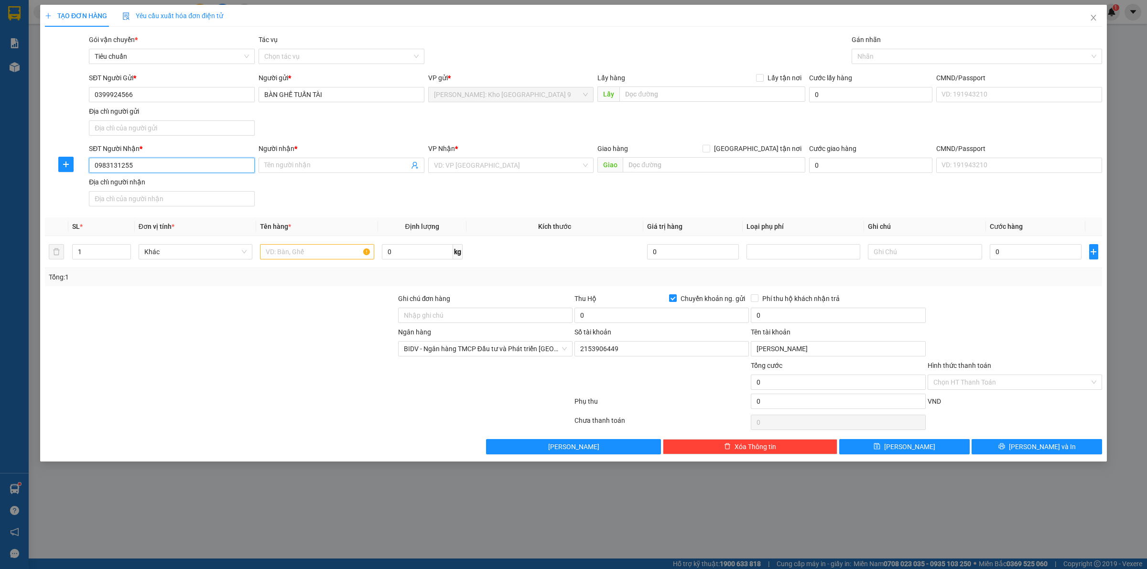
click at [55, 175] on div "SĐT Người Nhận * 0983131255 0983131255 Người nhận * Tên người nhận VP Nhận * VD…" at bounding box center [573, 176] width 1059 height 67
drag, startPoint x: 147, startPoint y: 163, endPoint x: 97, endPoint y: 170, distance: 50.7
click at [96, 170] on input "0939375633" at bounding box center [172, 165] width 166 height 15
type input "0939375633"
click at [360, 165] on input "Người nhận *" at bounding box center [336, 165] width 145 height 11
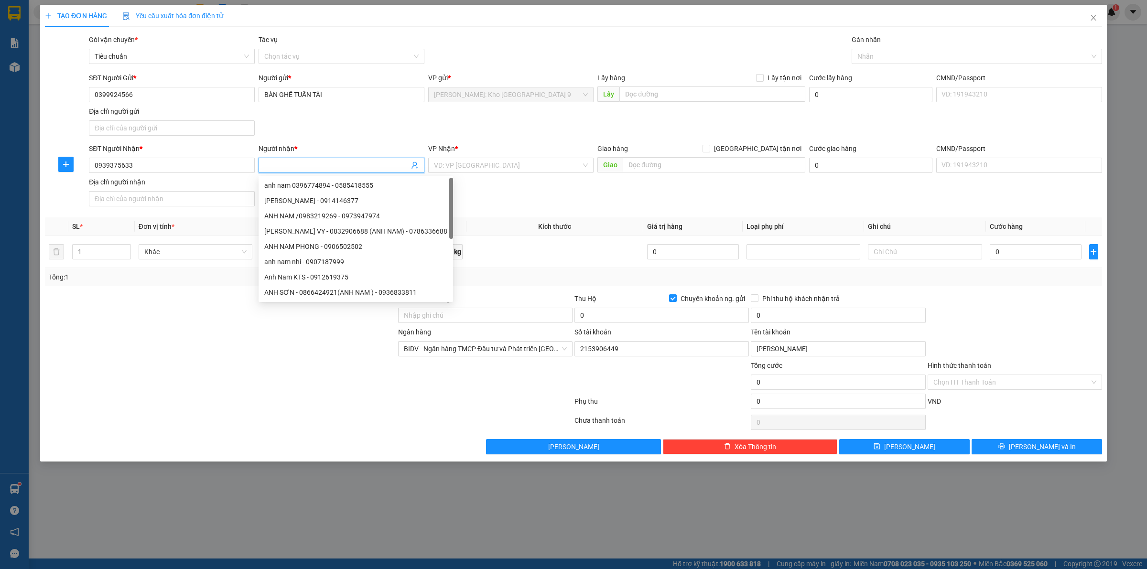
type input "d"
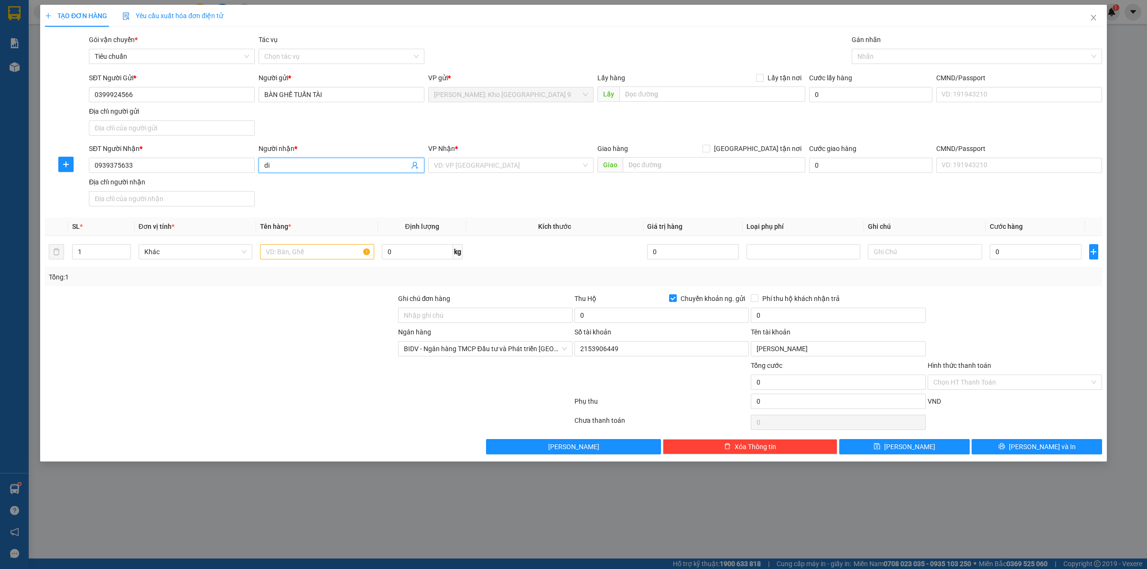
type input "d"
type input "[PERSON_NAME]"
click at [549, 166] on input "search" at bounding box center [508, 165] width 148 height 14
type input "CẦN"
click at [529, 185] on div "Cần Thơ: [PERSON_NAME]" at bounding box center [511, 185] width 154 height 11
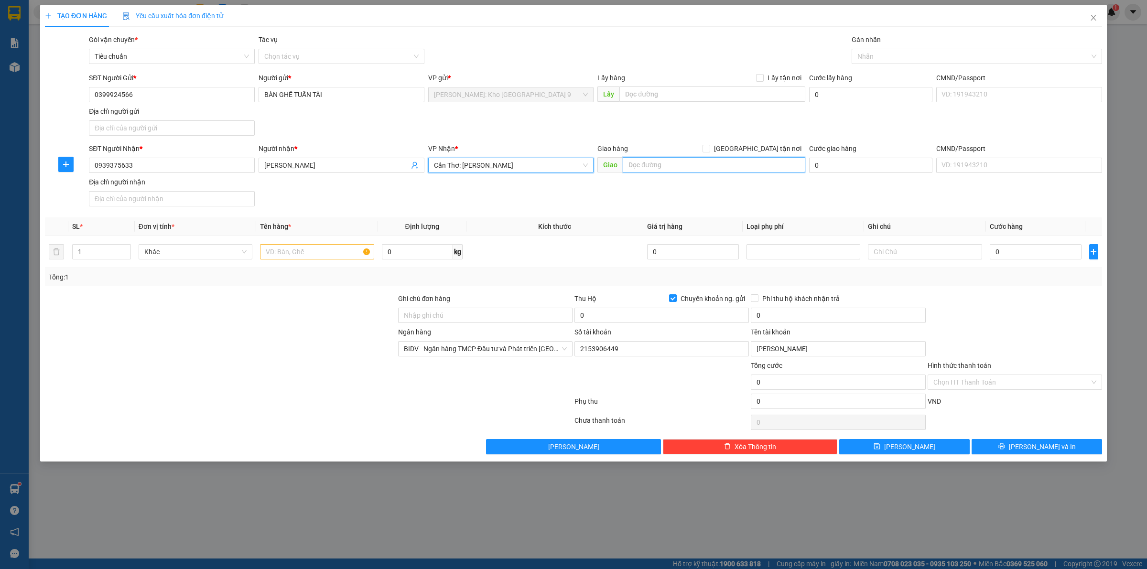
click at [651, 162] on input "text" at bounding box center [714, 164] width 183 height 15
drag, startPoint x: 764, startPoint y: 170, endPoint x: 600, endPoint y: 173, distance: 164.0
click at [600, 173] on span "Giao 114 HAI BÀ TRƯNG, NINH KIỀU, CẦN THƠ" at bounding box center [701, 164] width 208 height 15
type input "114 HAI BÀ TRƯNG, NINH KIỀU, CẦN THƠ"
click at [716, 185] on div "SĐT Người Nhận * 0939375633 Người nhận * DIỆP VŨ KHIÊM VP Nhận * Cần Thơ: Kho N…" at bounding box center [595, 176] width 1017 height 67
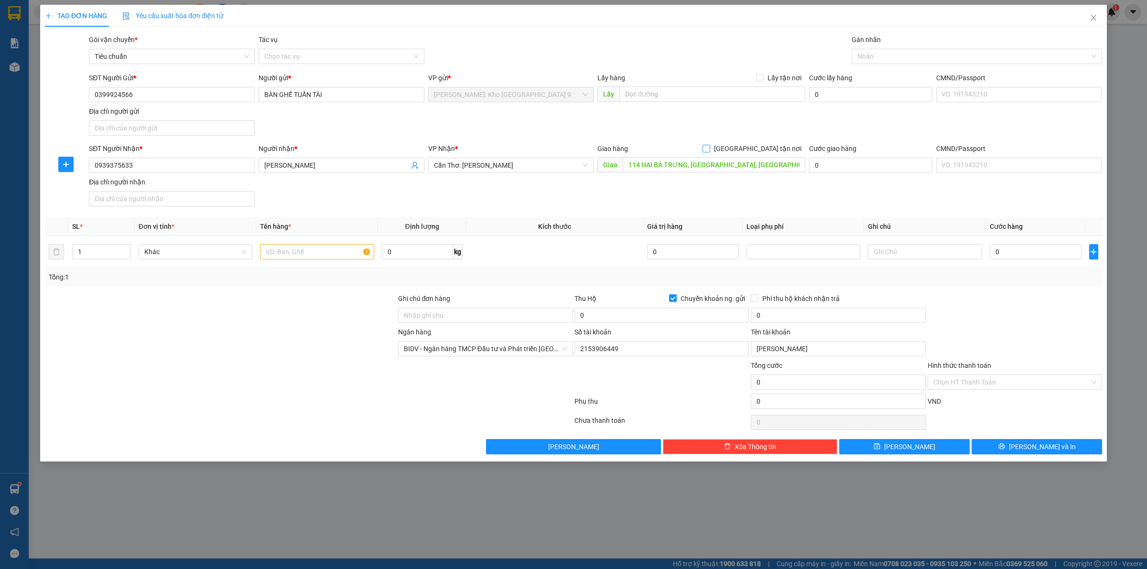
click at [709, 151] on input "[GEOGRAPHIC_DATA] tận nơi" at bounding box center [706, 148] width 7 height 7
checkbox input "true"
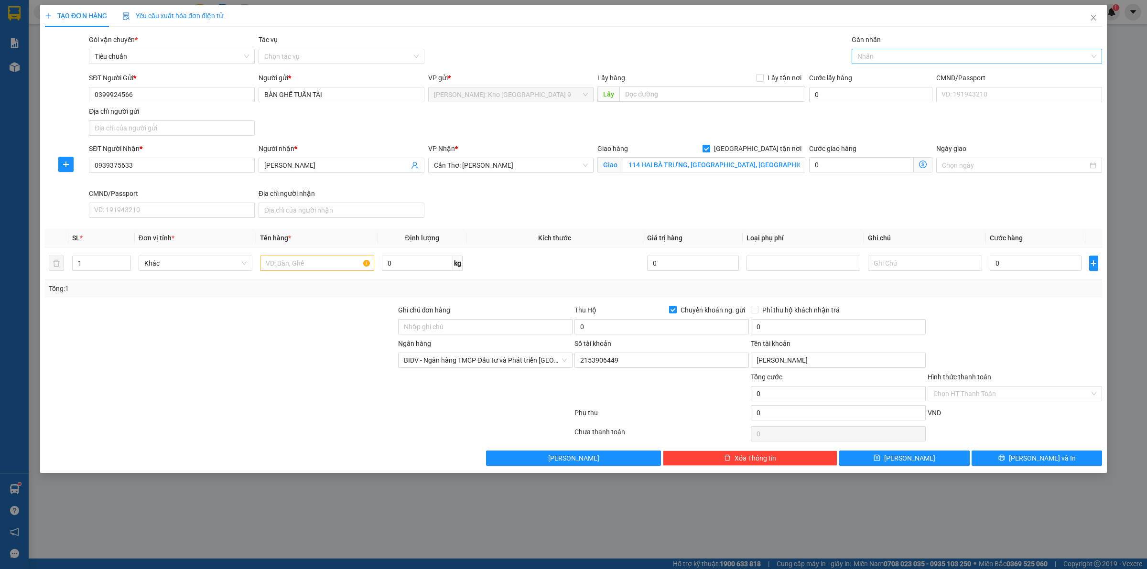
click at [902, 60] on div at bounding box center [972, 56] width 236 height 11
type input "GIAO"
click at [901, 68] on div "[GEOGRAPHIC_DATA] tận nơi" at bounding box center [977, 75] width 250 height 15
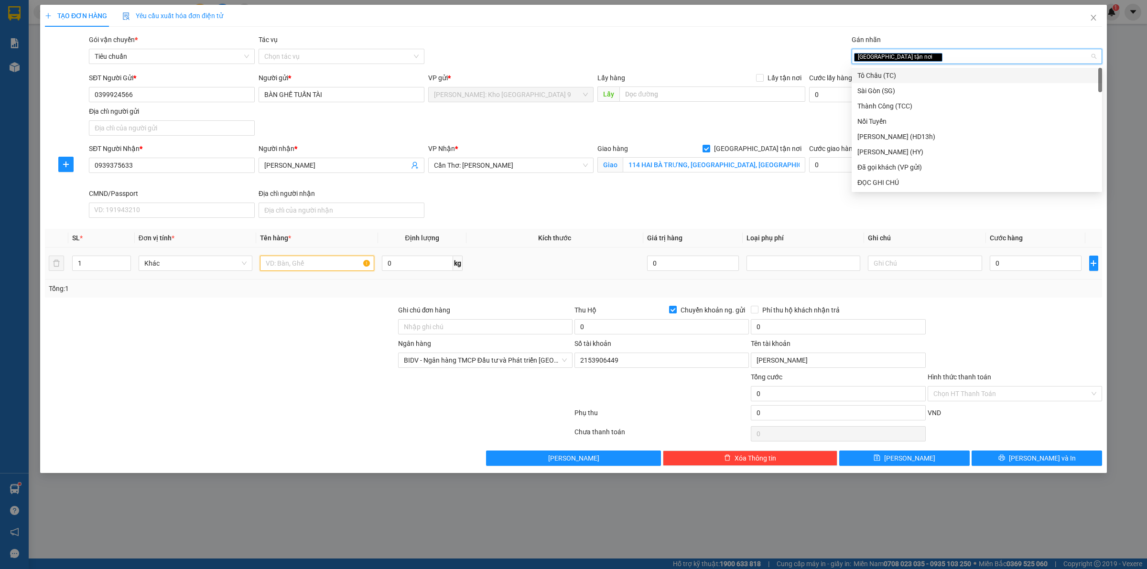
click at [300, 271] on input "text" at bounding box center [317, 263] width 114 height 15
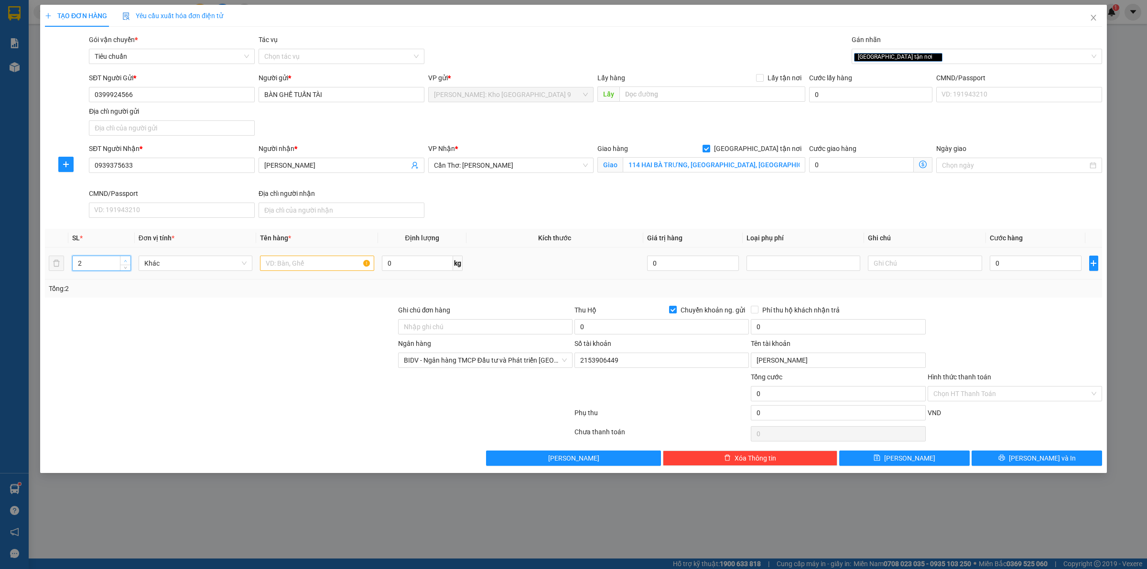
click at [125, 259] on span "up" at bounding box center [126, 261] width 6 height 6
type input "4"
click at [125, 259] on span "up" at bounding box center [126, 261] width 6 height 6
click at [312, 266] on input "text" at bounding box center [317, 263] width 114 height 15
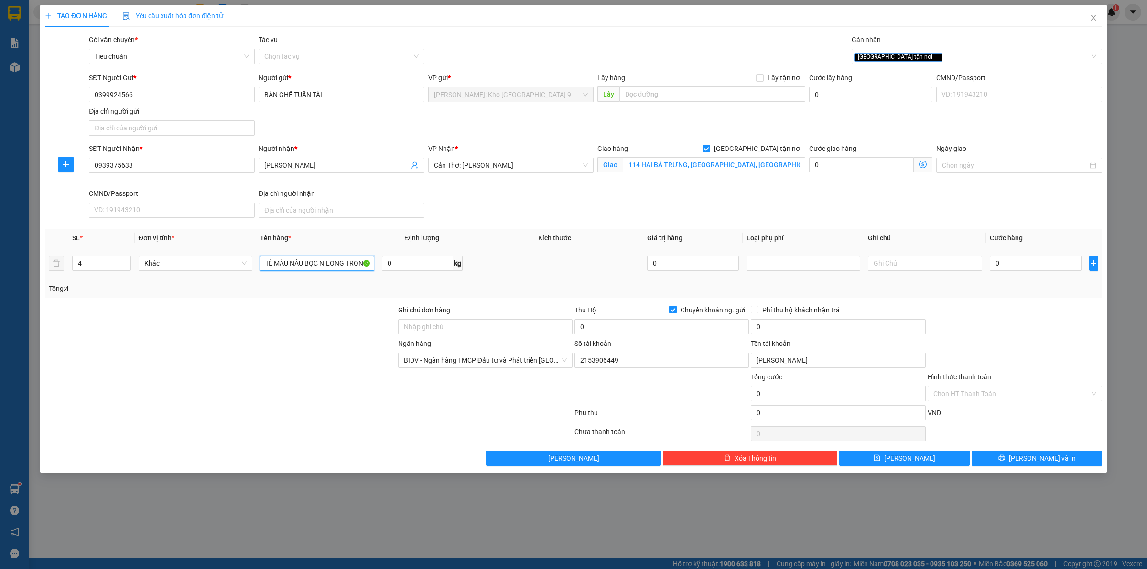
scroll to position [0, 31]
type input "4 KIỆN GHẾ MÀU NÂU BỌC NILONG TRONG"
click at [518, 342] on div "Ngân hàng" at bounding box center [485, 345] width 174 height 14
click at [514, 334] on input "Ghi chú đơn hàng" at bounding box center [485, 326] width 174 height 15
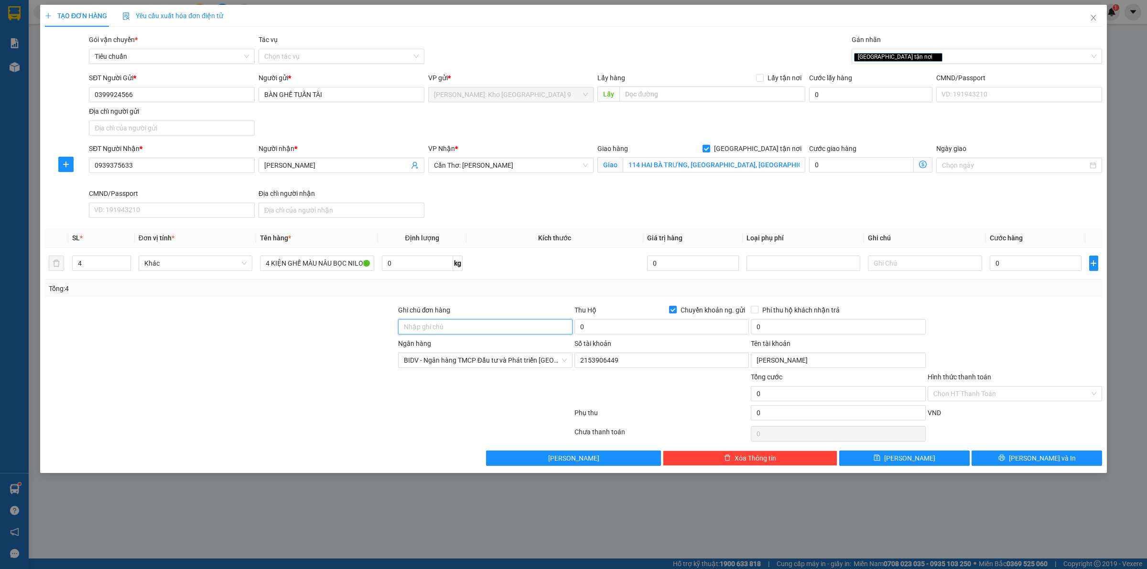
type input "VẬN CHUYỂN NHẸ TAY - HƯ VỠ KHÔNG ĐỀN"
click at [1059, 269] on input "0" at bounding box center [1036, 263] width 92 height 15
type input "32"
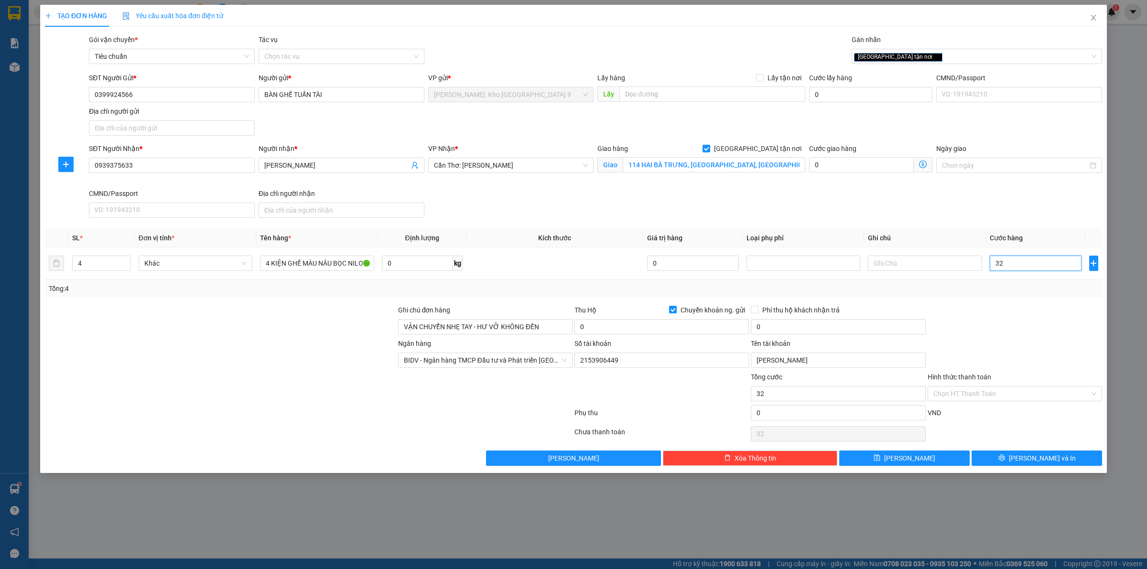
type input "320"
type input "3.200"
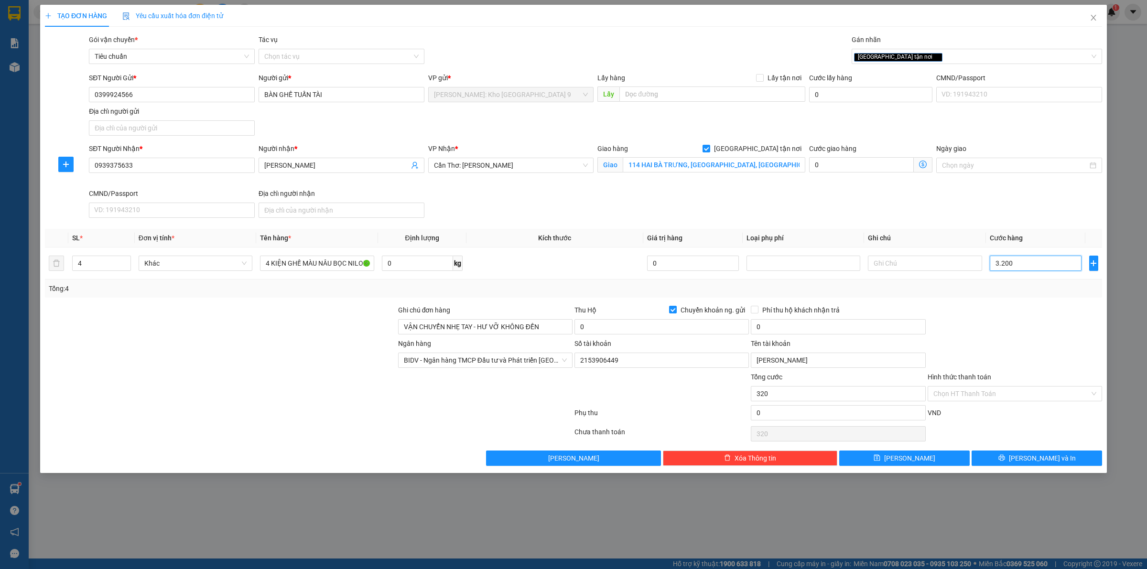
type input "3.200"
type input "320"
type input "32"
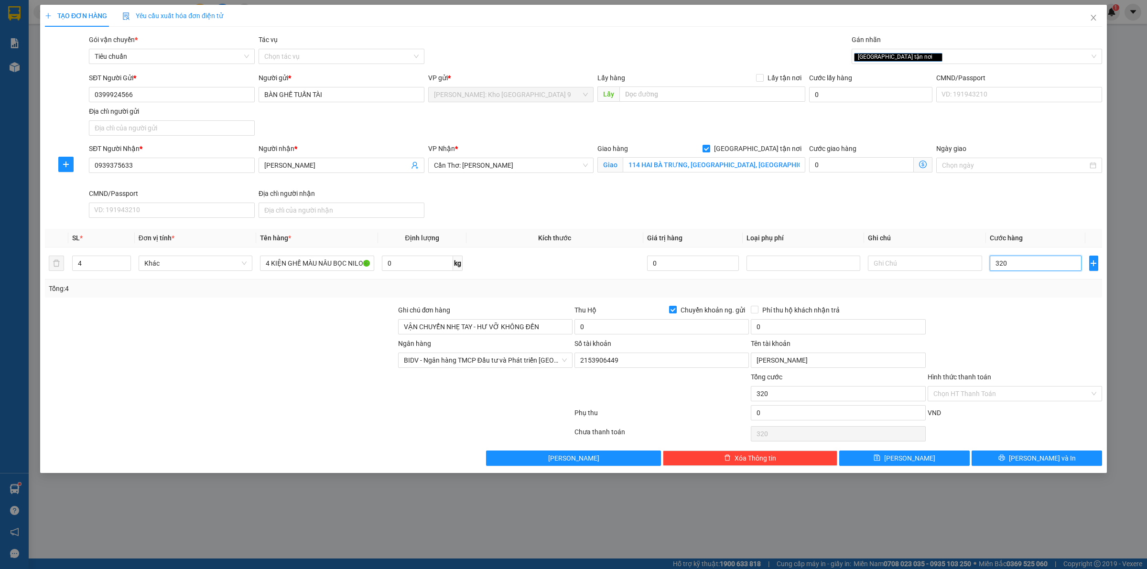
type input "32"
type input "3"
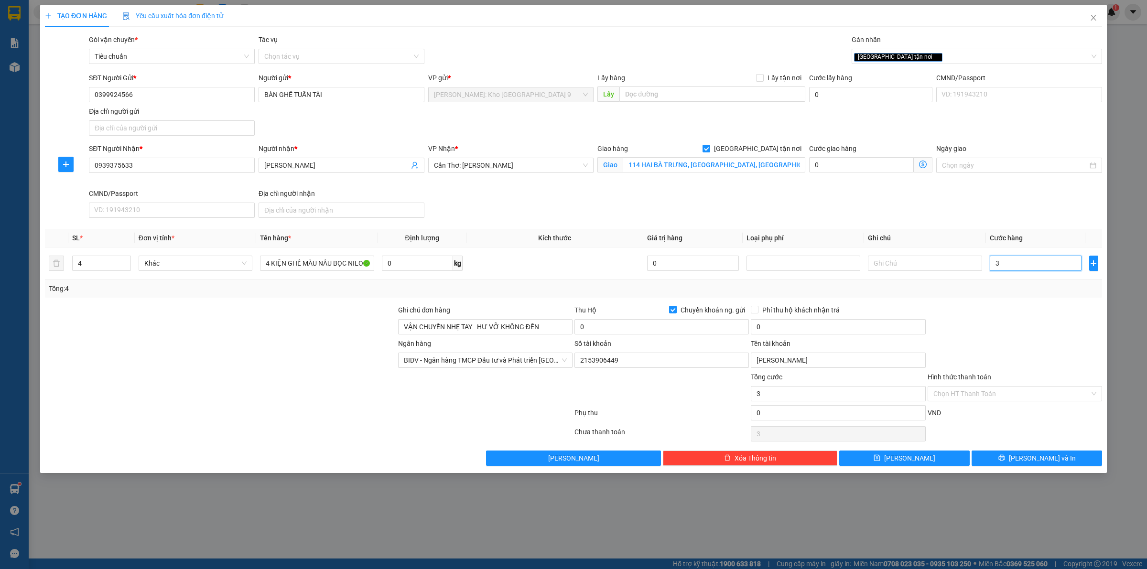
type input "30"
type input "300"
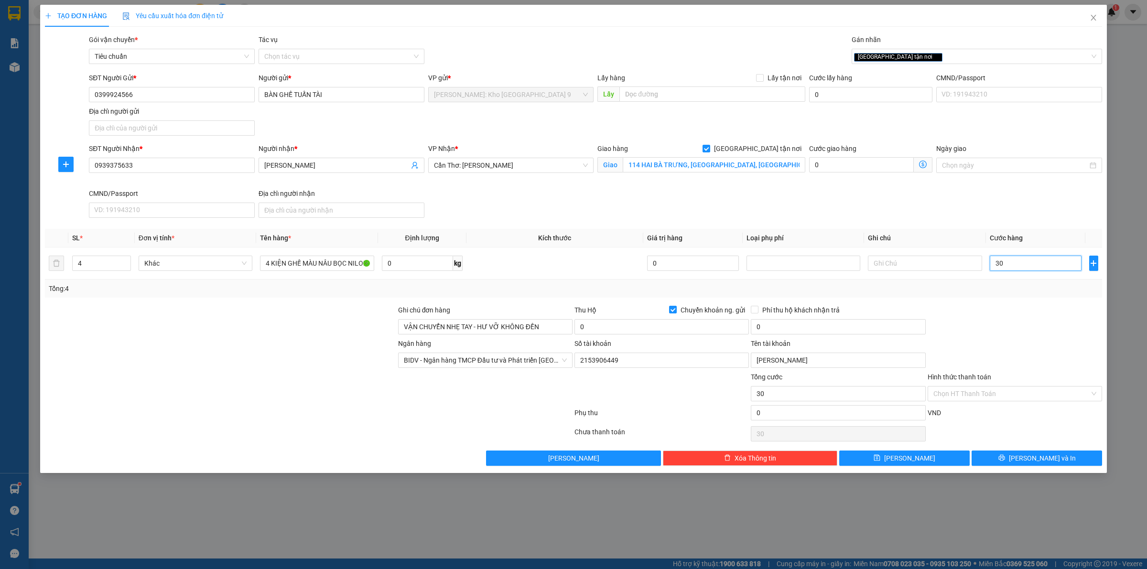
type input "300"
type input "3.000"
type input "30.000"
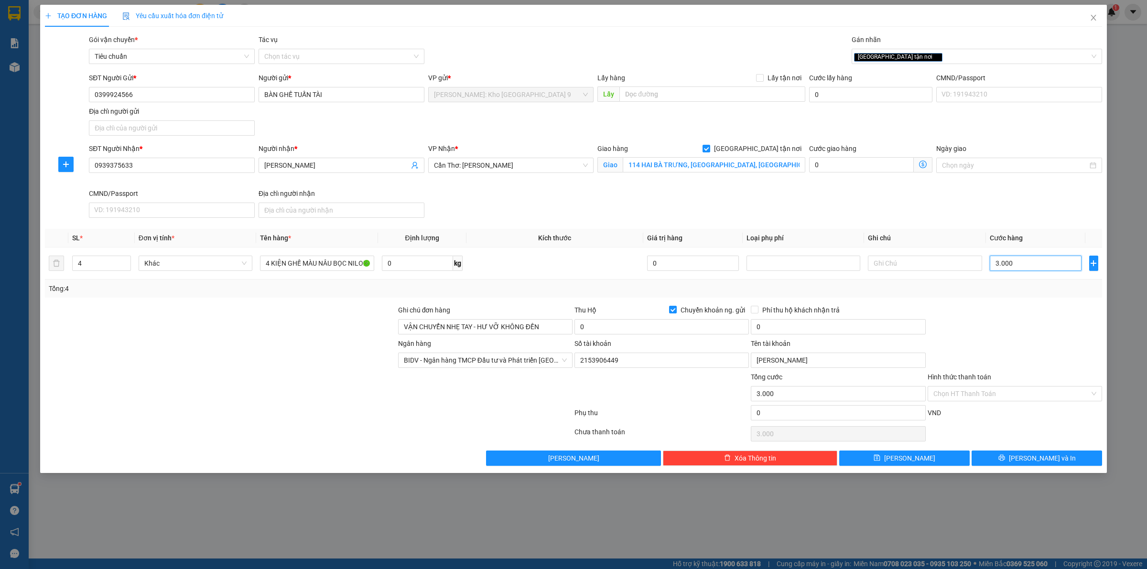
type input "30.000"
type input "300.000"
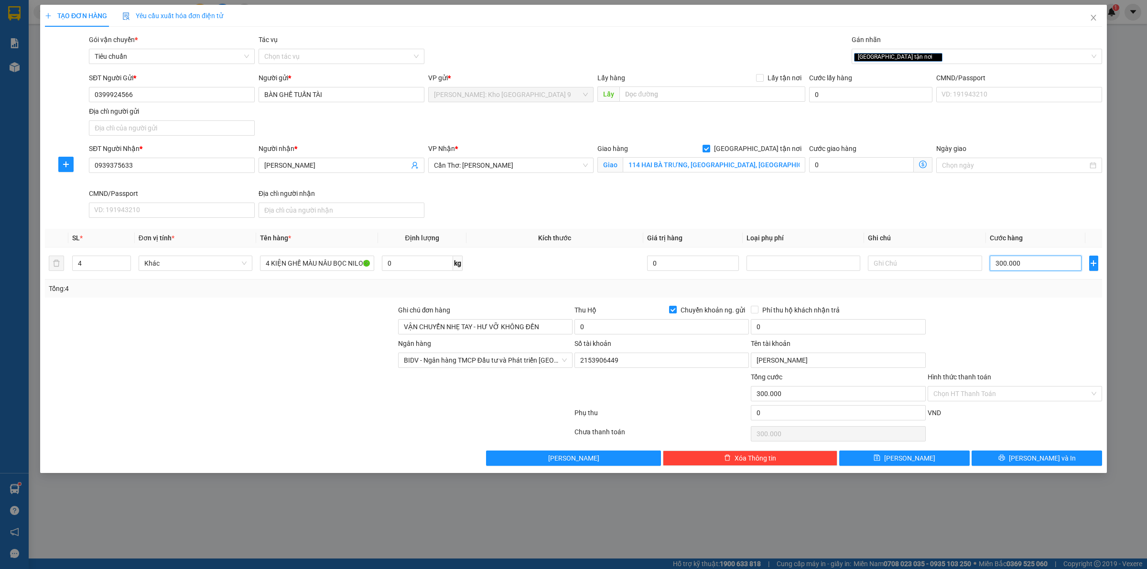
type input "300.000"
click at [1029, 354] on div "Ngân hàng BIDV - Ngân hàng TMCP Đầu tư và Phát triển Việt Nam Số tài khoản 2153…" at bounding box center [573, 354] width 1059 height 33
click at [997, 460] on button "[PERSON_NAME] và In" at bounding box center [1037, 458] width 130 height 15
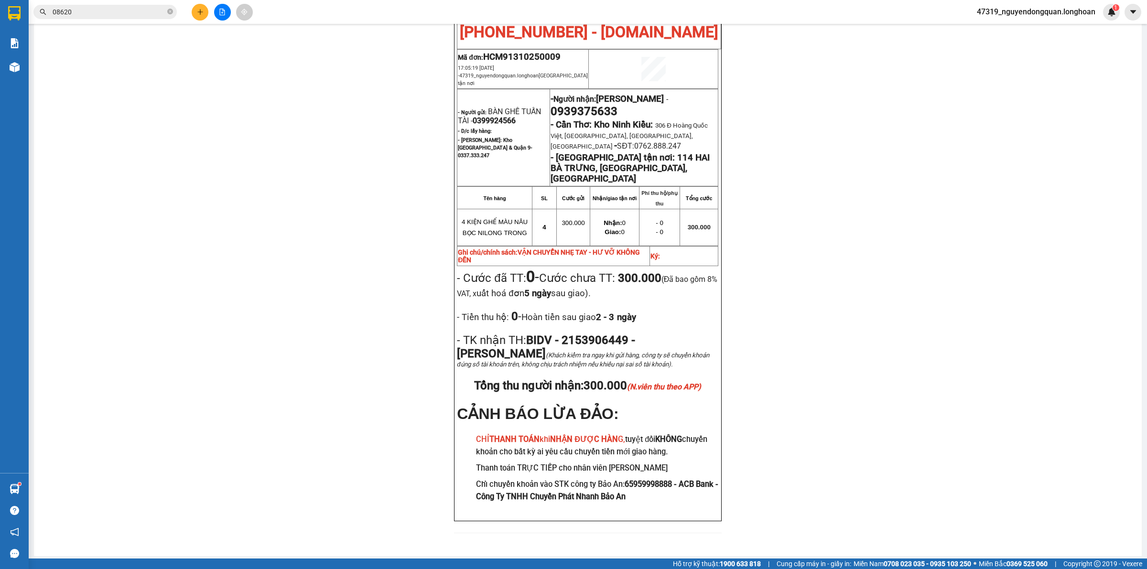
scroll to position [496, 0]
drag, startPoint x: 485, startPoint y: 485, endPoint x: 491, endPoint y: 482, distance: 6.6
click at [488, 474] on h3 "Thanh toán TRỰC TIẾP cho nhân viên [PERSON_NAME]" at bounding box center [597, 467] width 242 height 12
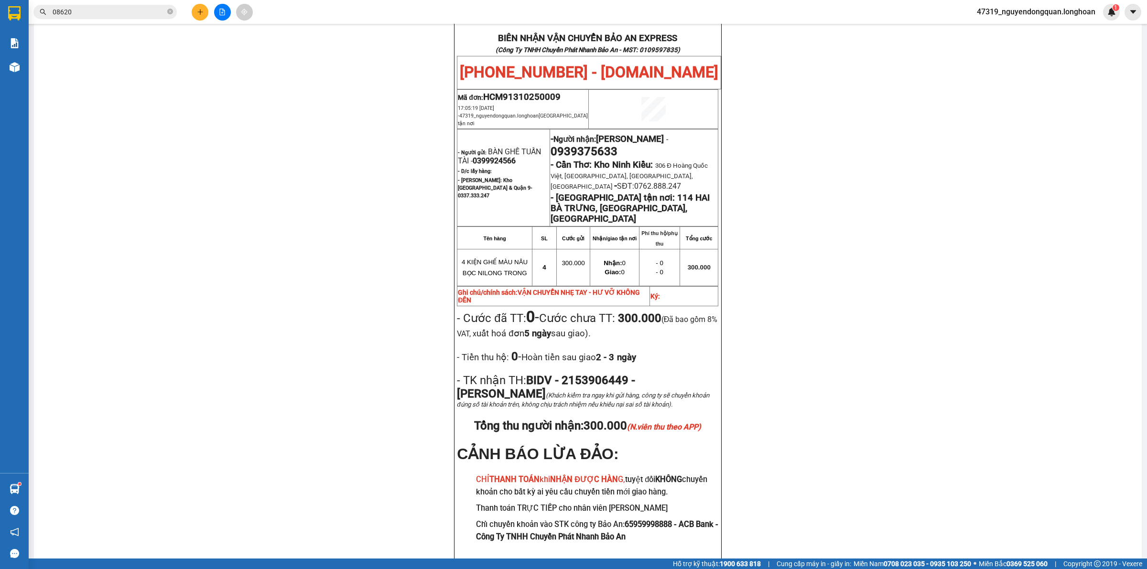
scroll to position [460, 0]
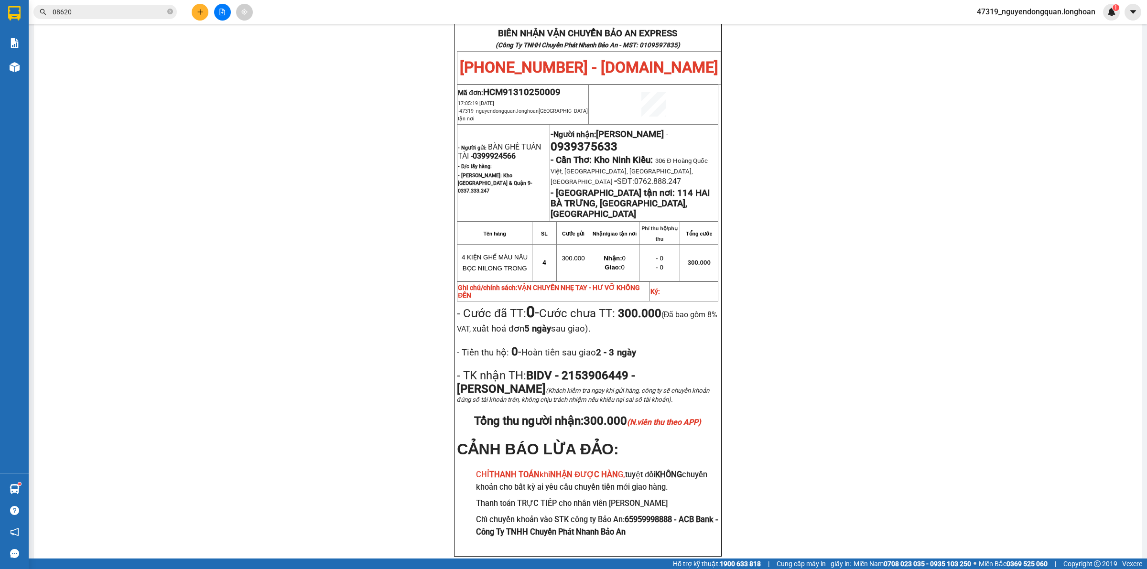
click at [406, 477] on div "PHIẾU DÁN LÊN HÀNG Ngày in phiếu: 17:05 ngày 13-10-2025 CSKH: 1900.06.88.33 CÔN…" at bounding box center [587, 101] width 1085 height 957
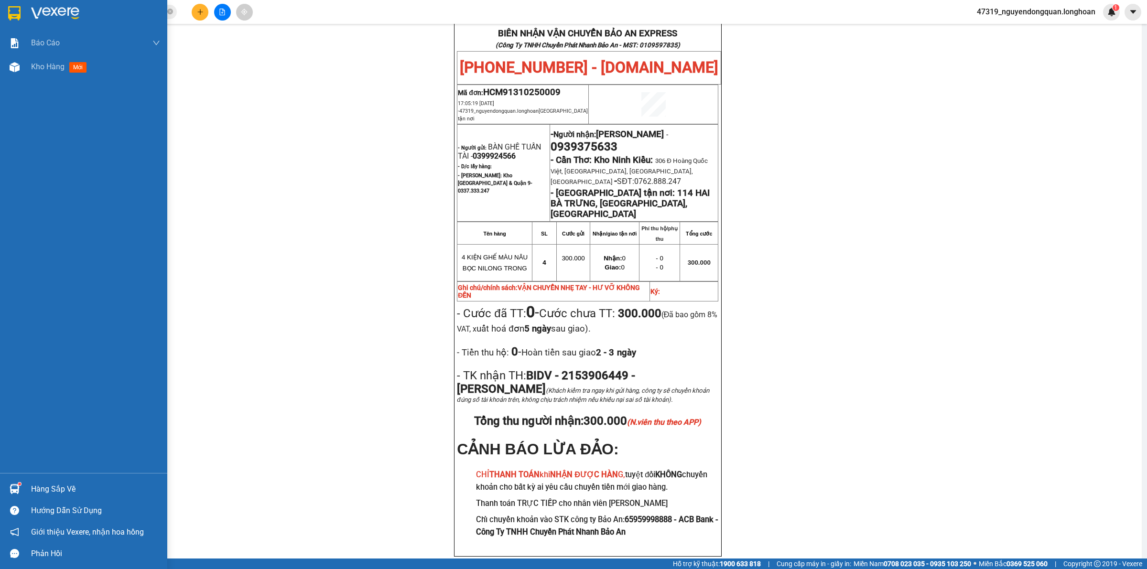
click at [22, 20] on div at bounding box center [14, 13] width 17 height 17
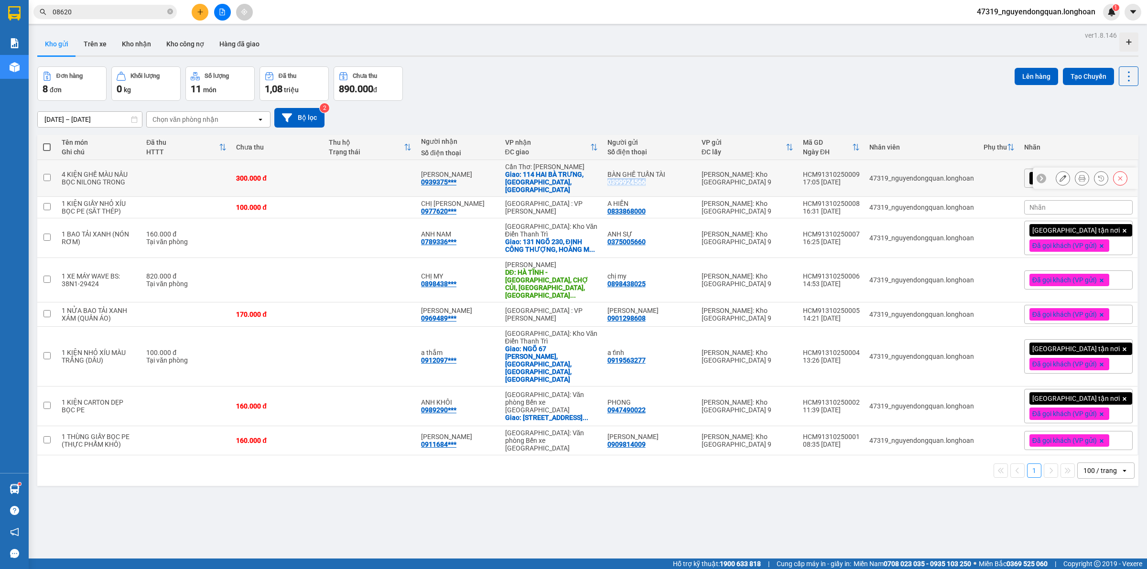
drag, startPoint x: 622, startPoint y: 177, endPoint x: 663, endPoint y: 184, distance: 41.7
click at [663, 184] on td "BÀN GHẾ TUẤN TÀI 0399924566" at bounding box center [650, 178] width 94 height 37
checkbox input "true"
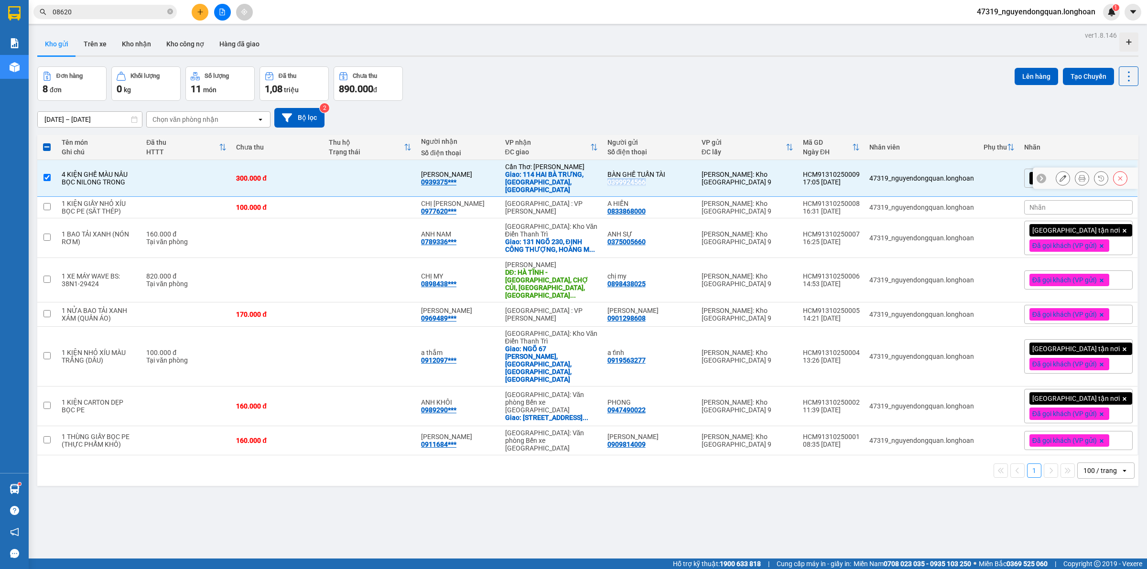
copy div "0399924566"
click at [194, 16] on button at bounding box center [200, 12] width 17 height 17
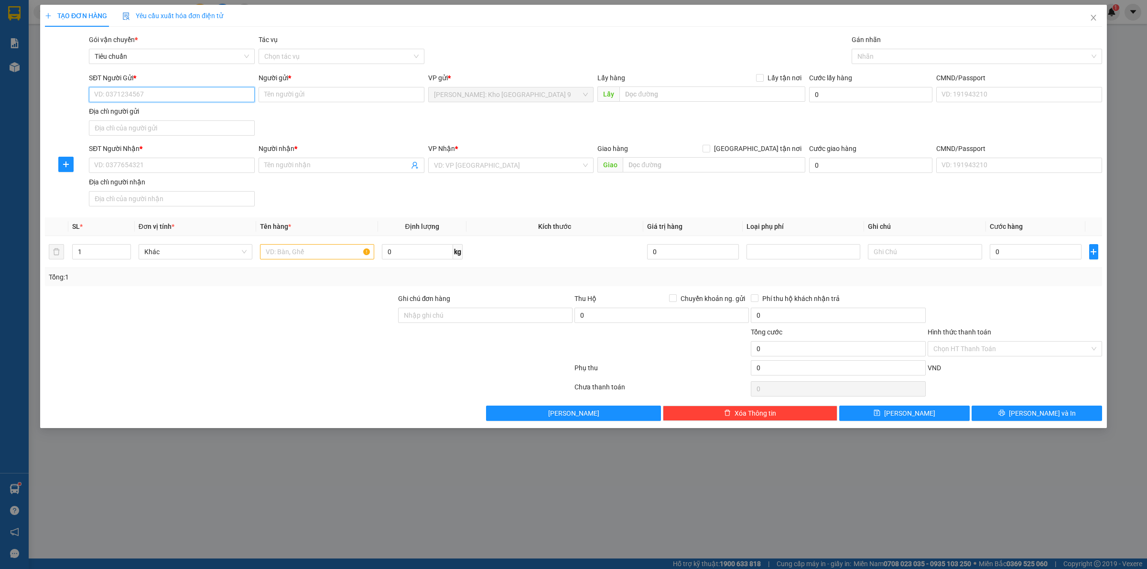
paste input "0399924566"
type input "0399924566"
click at [159, 96] on input "0399924566" at bounding box center [172, 94] width 166 height 15
click at [163, 113] on div "0399924566 - BÀN GHẾ TUẤN TÀI" at bounding box center [172, 114] width 154 height 11
type input "BÀN GHẾ TUẤN TÀI"
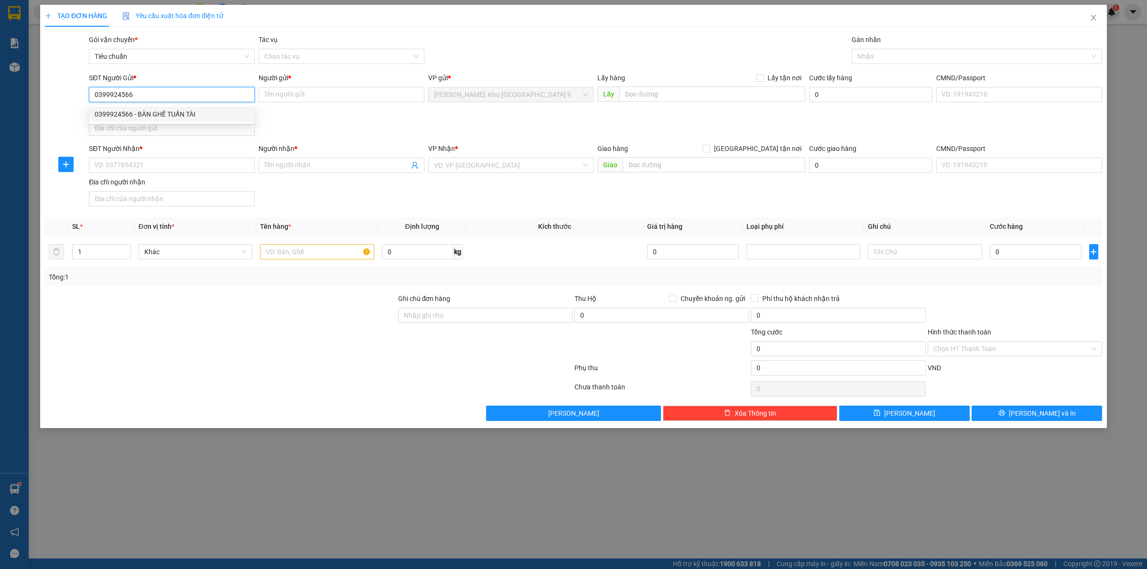
checkbox input "true"
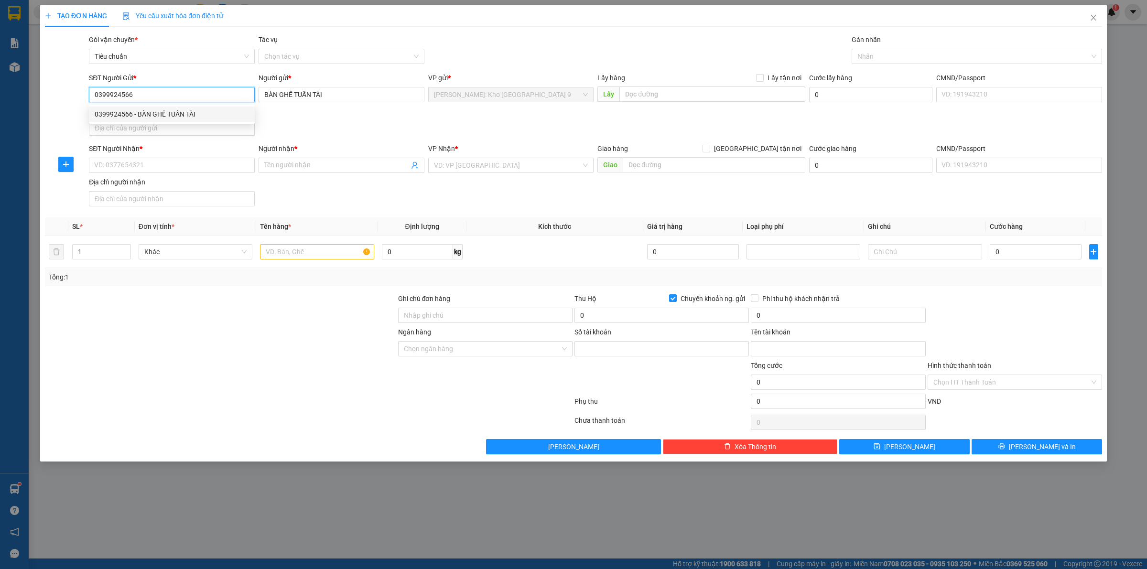
type input "2153906449"
type input "LÝ THỊ CHINH"
type input "0399924566"
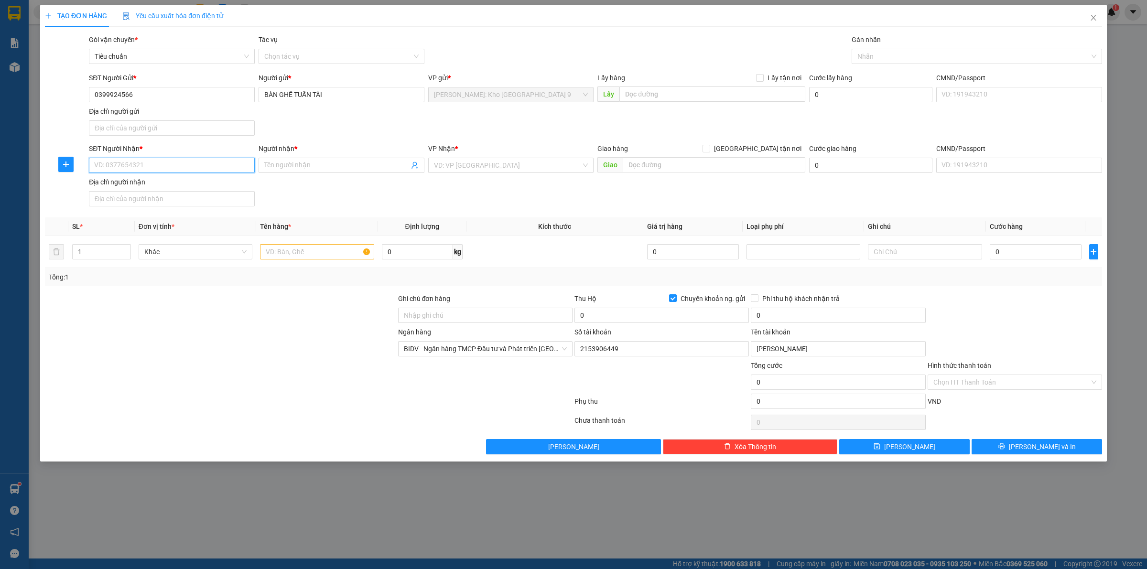
click at [206, 159] on input "SĐT Người Nhận *" at bounding box center [172, 165] width 166 height 15
click at [270, 406] on div at bounding box center [309, 403] width 530 height 19
click at [197, 171] on input "SĐT Người Nhận *" at bounding box center [172, 165] width 166 height 15
type input "0983131255"
click at [304, 160] on span at bounding box center [342, 165] width 166 height 15
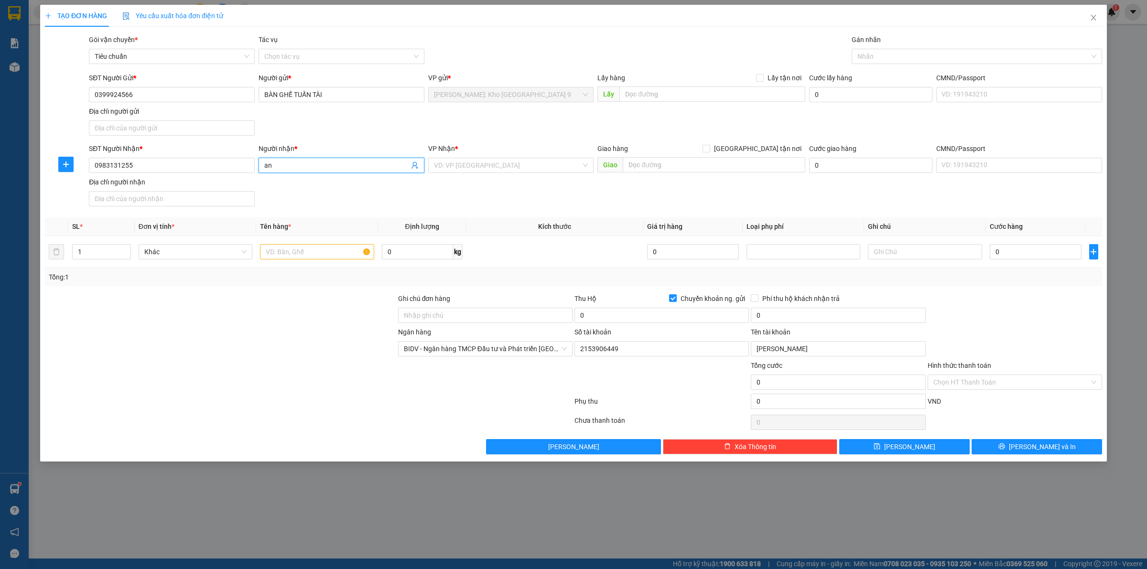
type input "a"
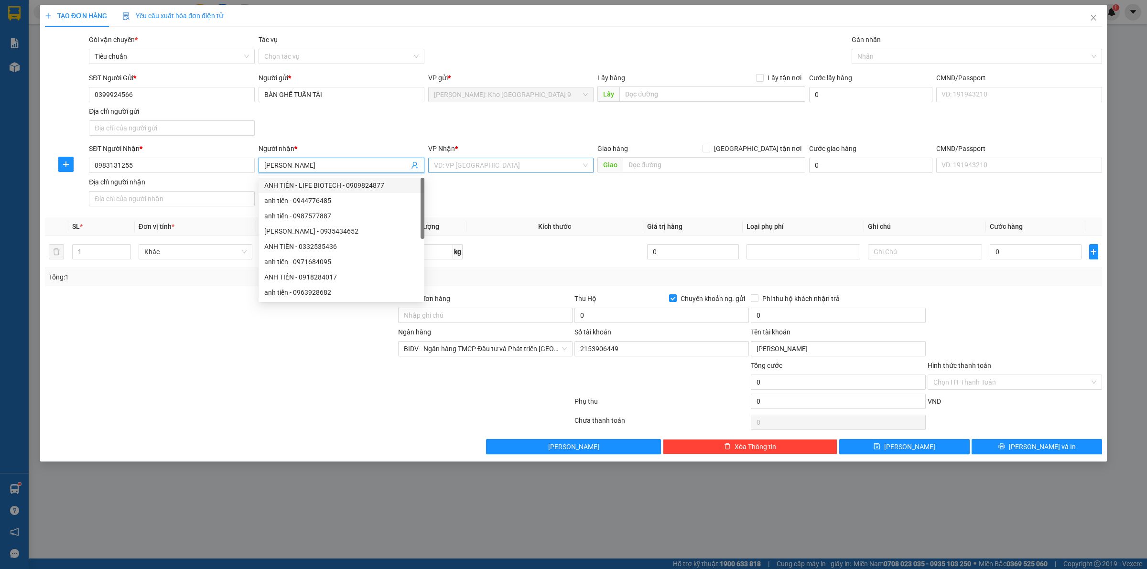
type input "[PERSON_NAME]"
click at [484, 163] on input "search" at bounding box center [508, 165] width 148 height 14
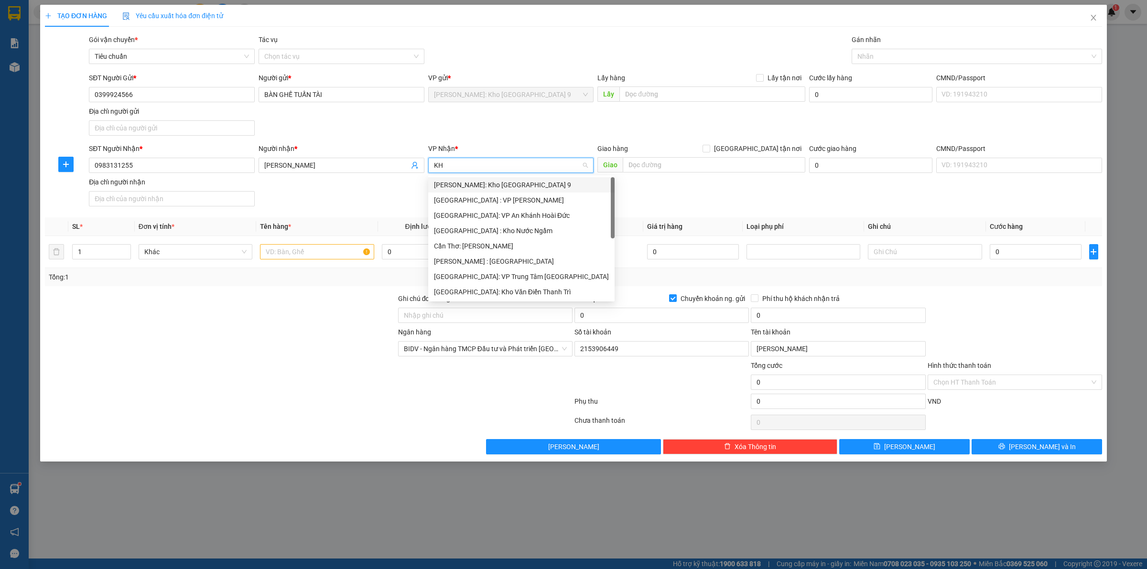
type input "KHO"
click at [546, 234] on div "[PERSON_NAME] : [GEOGRAPHIC_DATA]" at bounding box center [511, 231] width 154 height 11
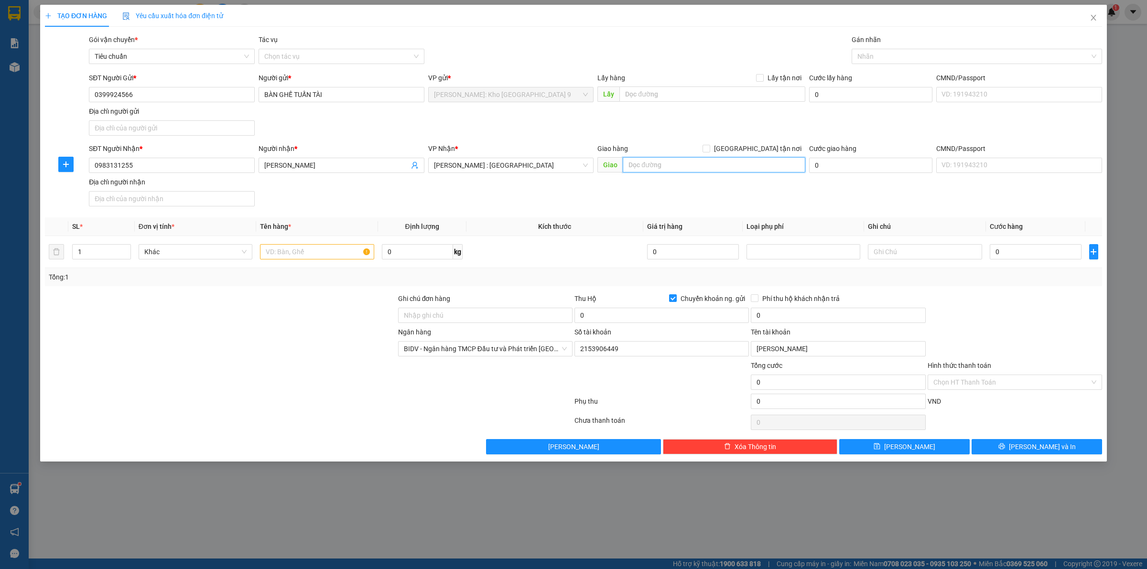
click at [655, 163] on input "text" at bounding box center [714, 164] width 183 height 15
type input "9 NGUYỄN THÀNH CHÂU, P PHƯỚC HIỆP, TP BÀ RỊA, VŨNG TÀU"
click at [709, 151] on input "[GEOGRAPHIC_DATA] tận nơi" at bounding box center [706, 148] width 7 height 7
checkbox input "true"
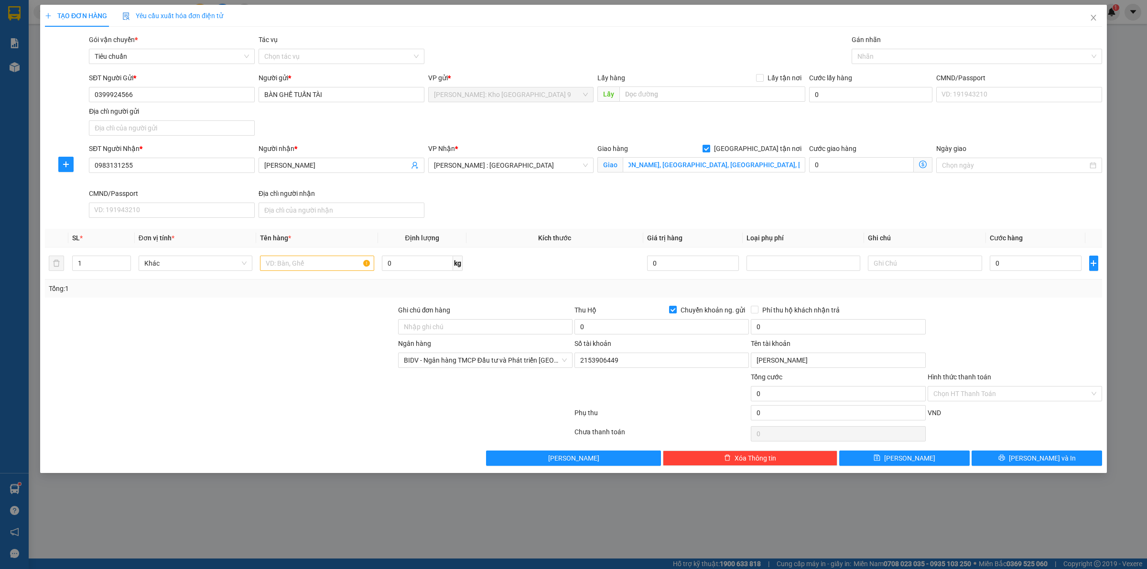
scroll to position [0, 0]
click at [895, 61] on div at bounding box center [972, 56] width 236 height 11
type input "GIAO"
click at [899, 70] on div "[GEOGRAPHIC_DATA] tận nơi" at bounding box center [976, 75] width 239 height 11
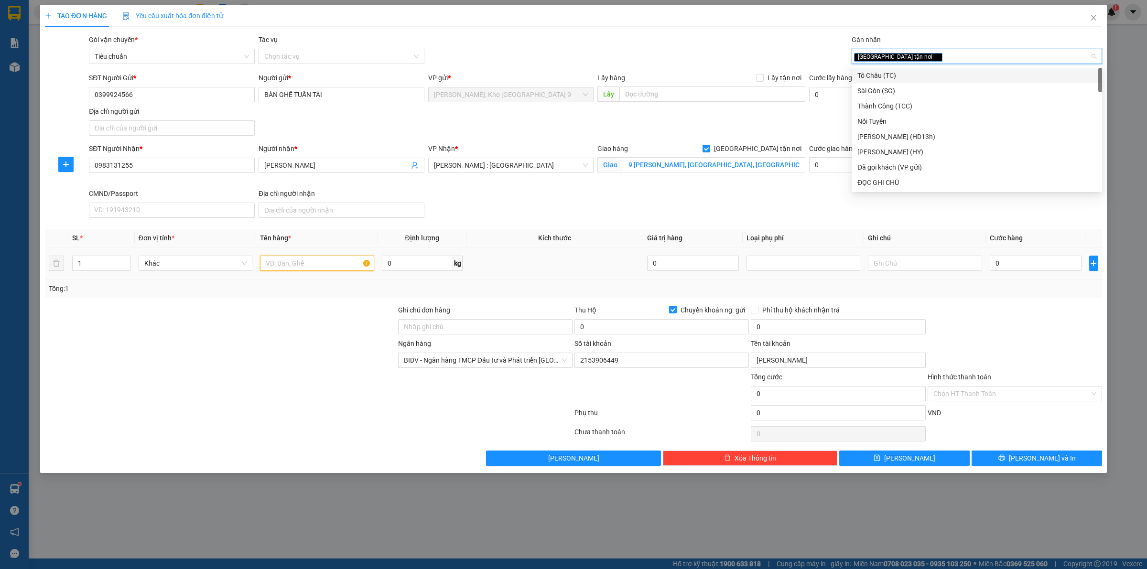
click at [355, 263] on input "text" at bounding box center [317, 263] width 114 height 15
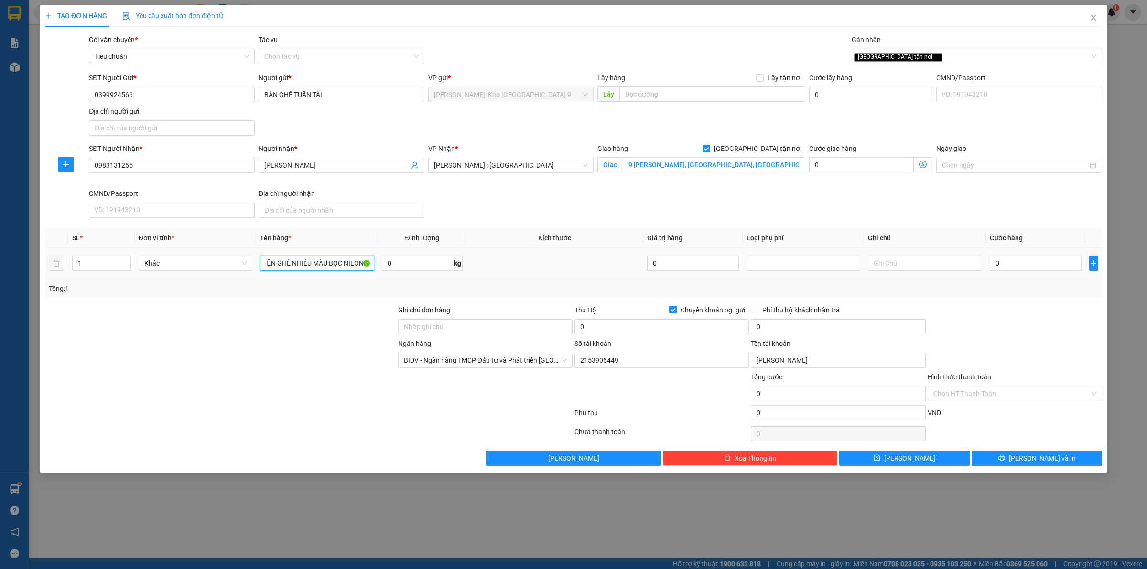
scroll to position [0, 12]
type input "1 KIỆN GHẾ NHIỀU MÀU BỌC NILONG"
click at [493, 326] on input "Ghi chú đơn hàng" at bounding box center [485, 326] width 174 height 15
type input "VẬN CHUYỂN NHẸ TAY - HƯ VỠ KHÔNG ĐỀN"
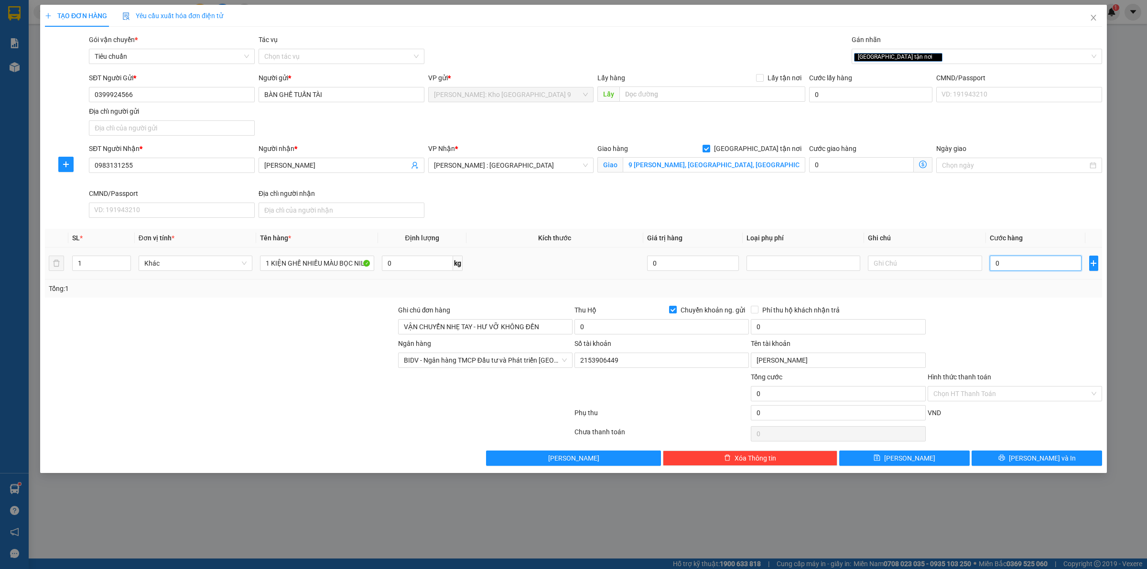
click at [1029, 262] on input "0" at bounding box center [1036, 263] width 92 height 15
type input "1"
type input "12"
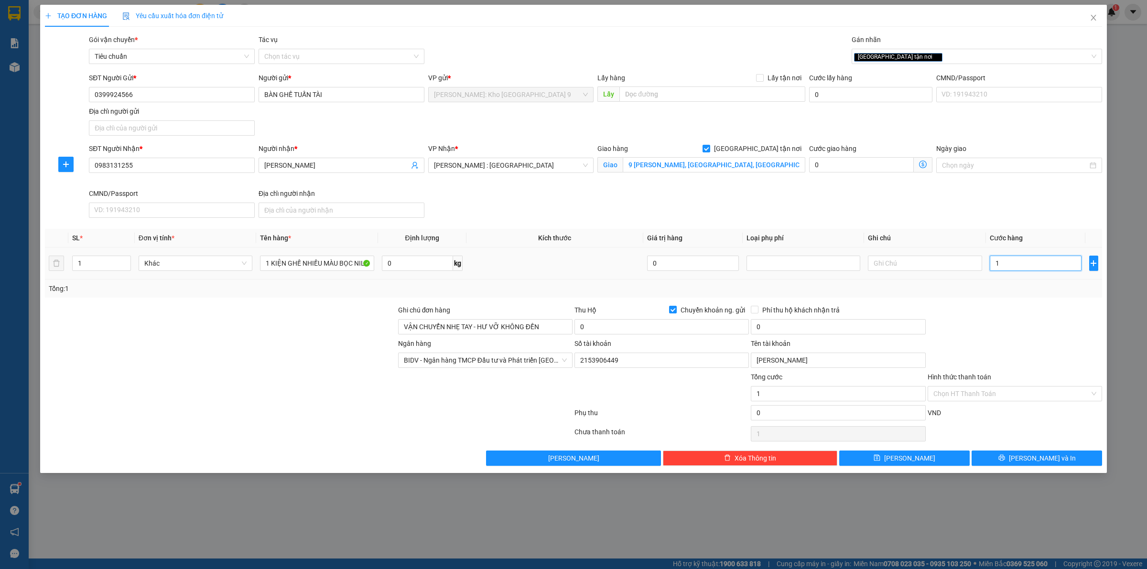
type input "12"
type input "120"
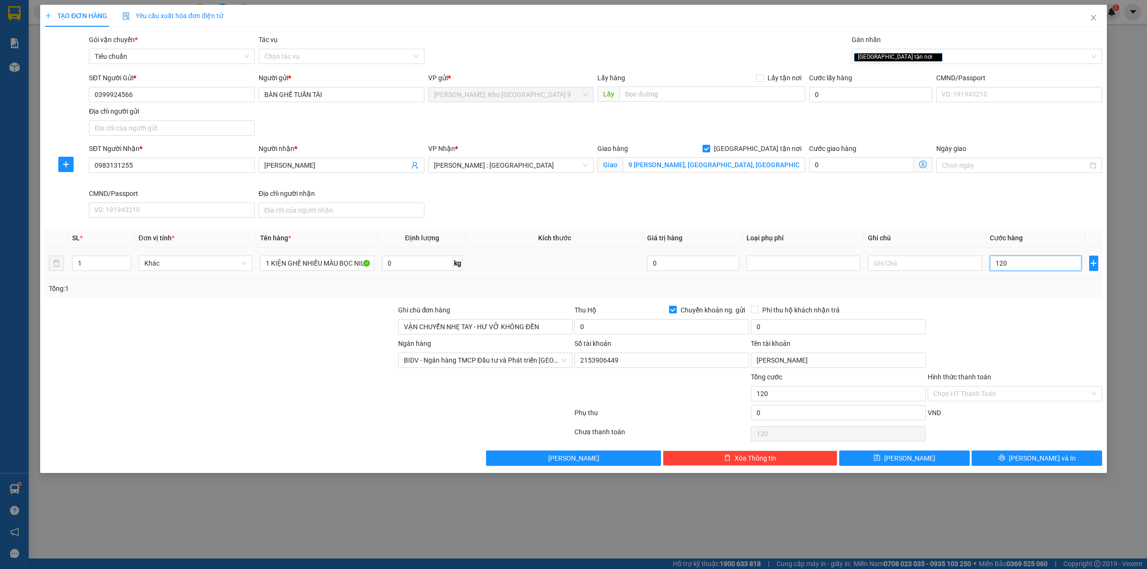
type input "1.200"
type input "12.000"
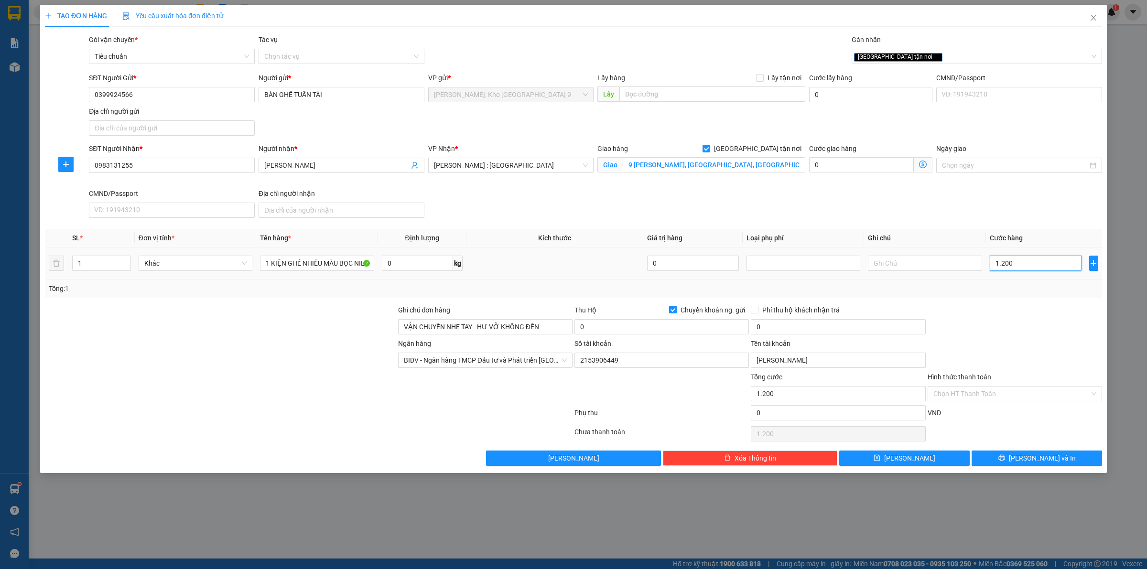
type input "12.000"
type input "120.000"
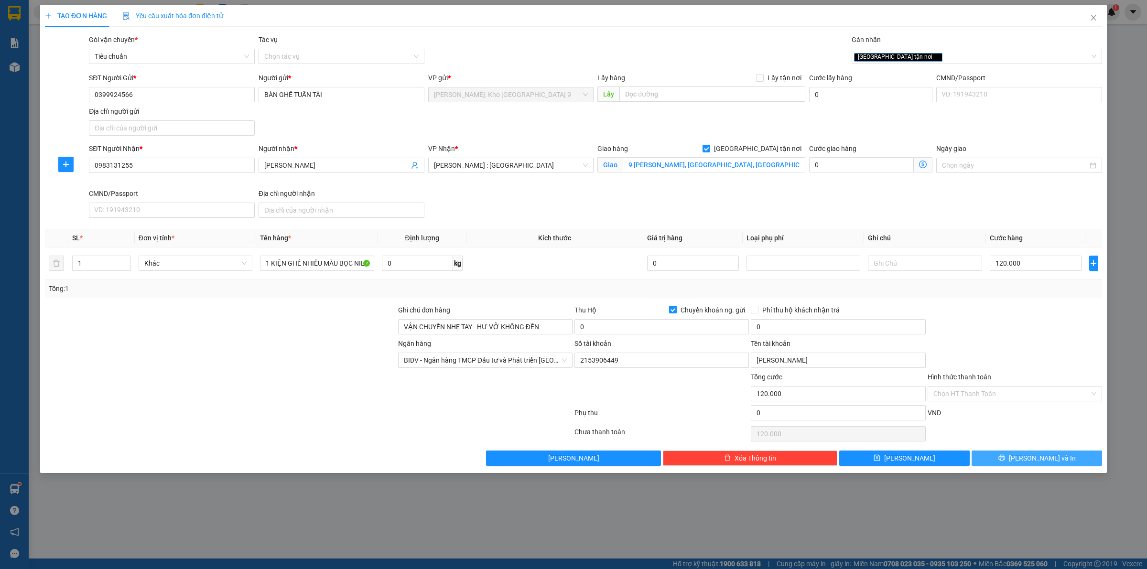
click at [1046, 463] on span "[PERSON_NAME] và In" at bounding box center [1042, 458] width 67 height 11
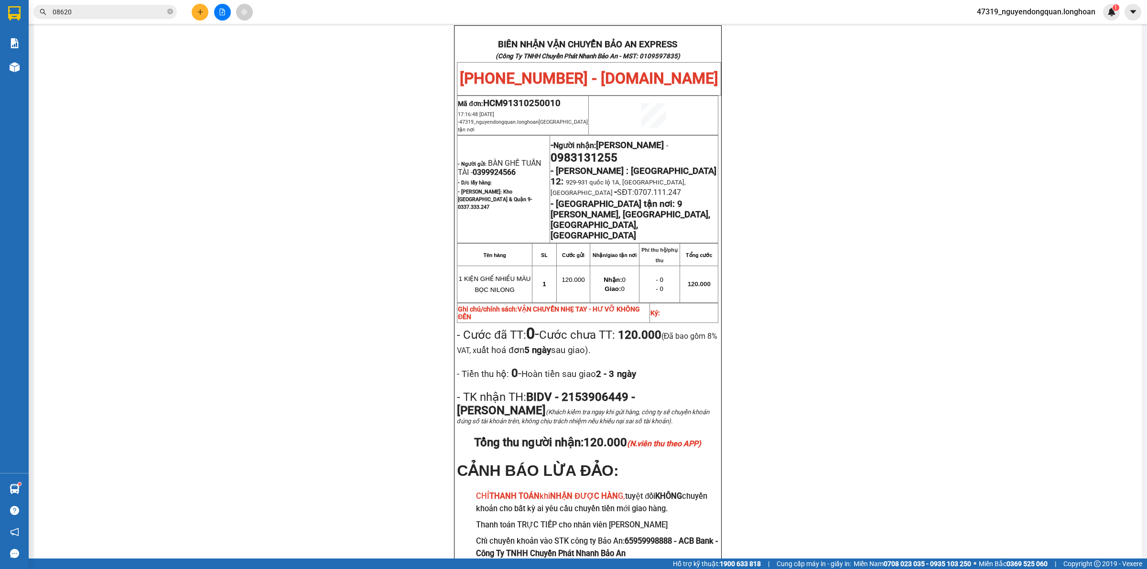
scroll to position [459, 0]
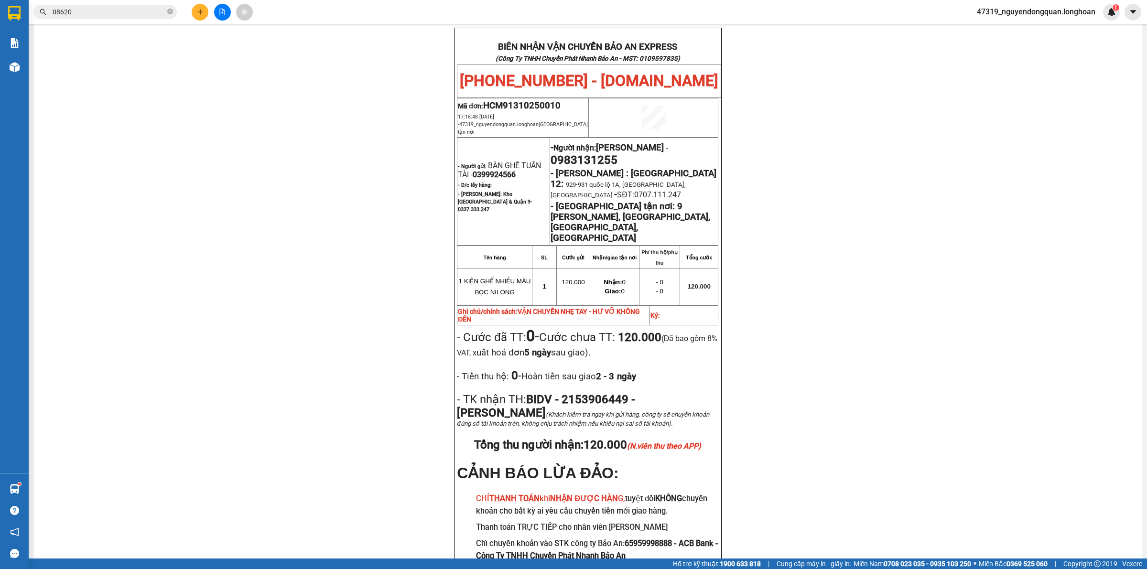
click at [430, 303] on div "PHIẾU DÁN LÊN HÀNG Ngày in phiếu: 17:16 ngày 13-10-2025 CSKH: 1900.06.88.33 CÔN…" at bounding box center [587, 114] width 1085 height 980
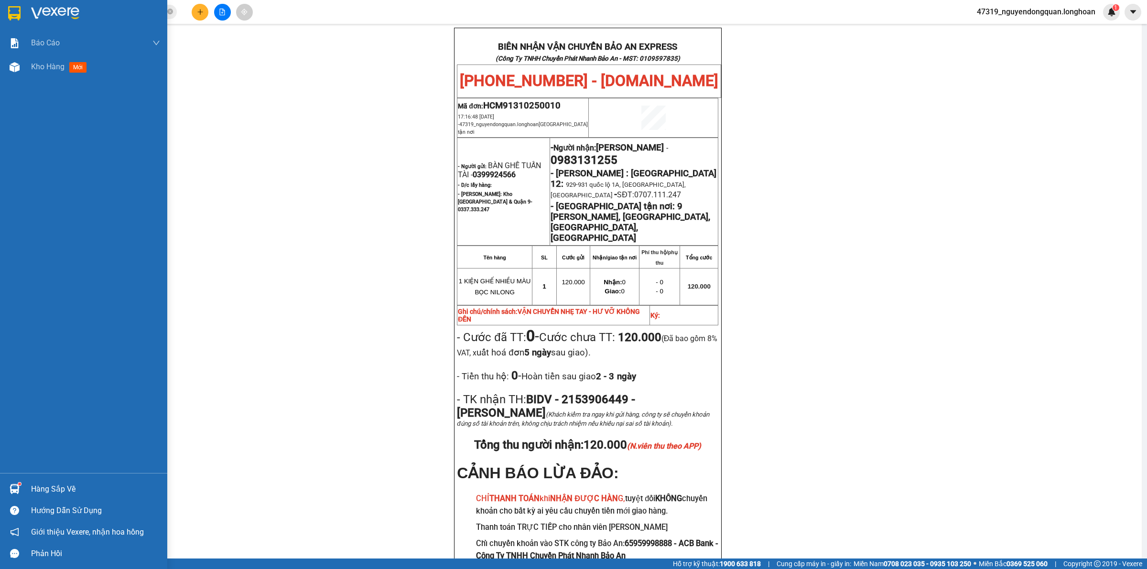
click at [19, 13] on img at bounding box center [14, 13] width 12 height 14
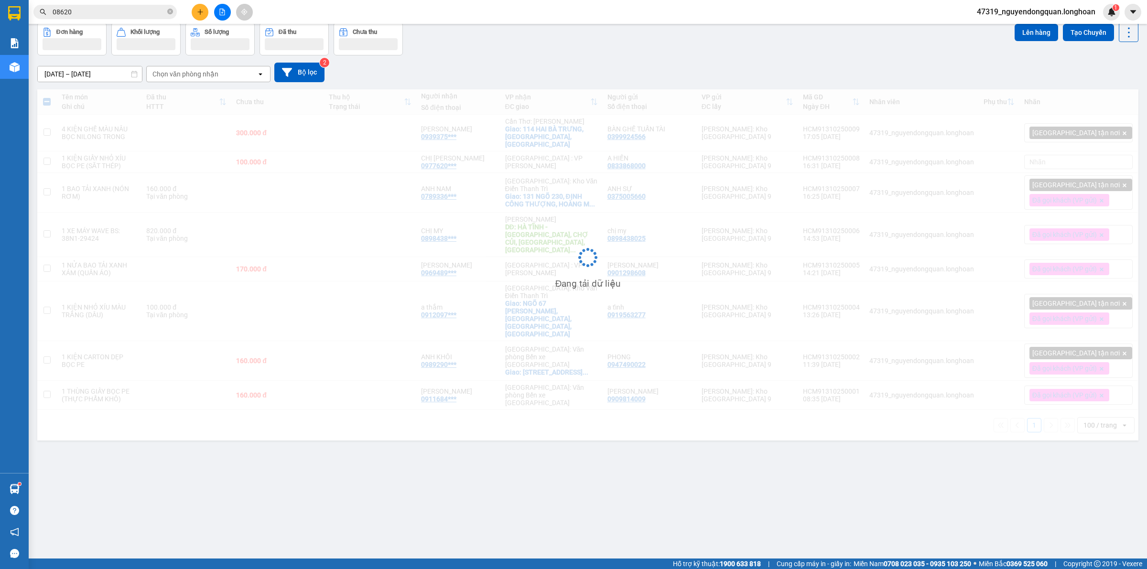
scroll to position [44, 0]
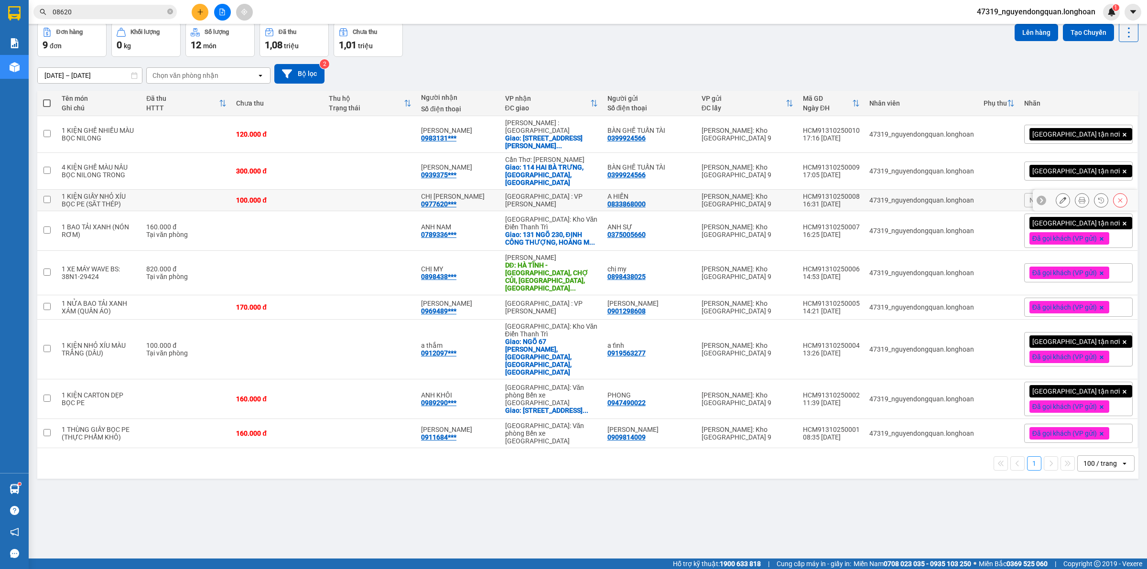
click at [1094, 198] on div at bounding box center [1101, 200] width 14 height 14
click at [1072, 198] on div "Nhãn" at bounding box center [1078, 200] width 109 height 14
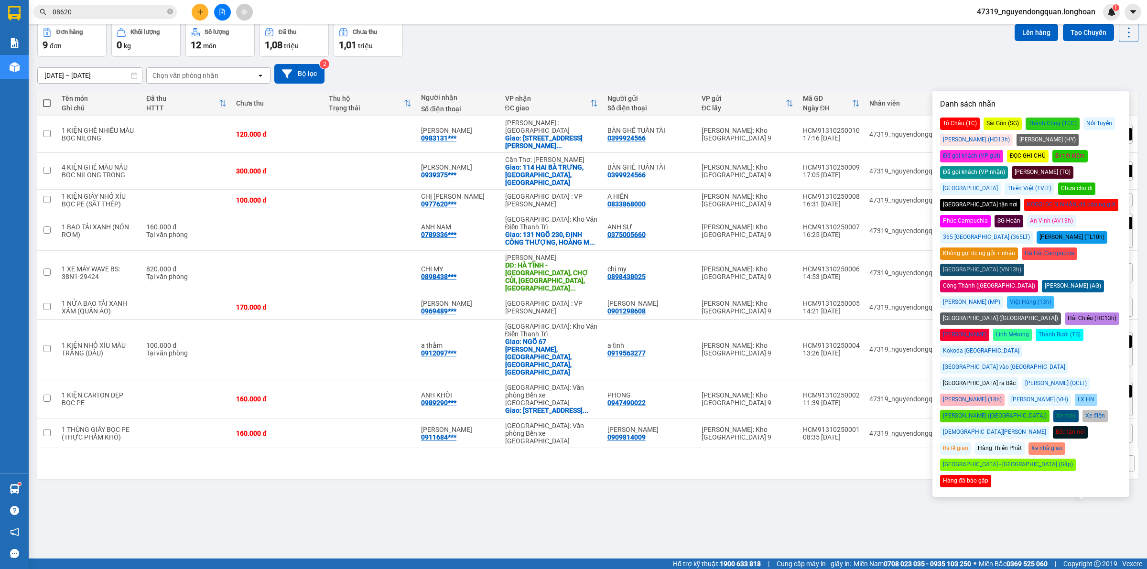
click at [1003, 150] on div "Đã gọi khách (VP gửi)" at bounding box center [971, 156] width 63 height 12
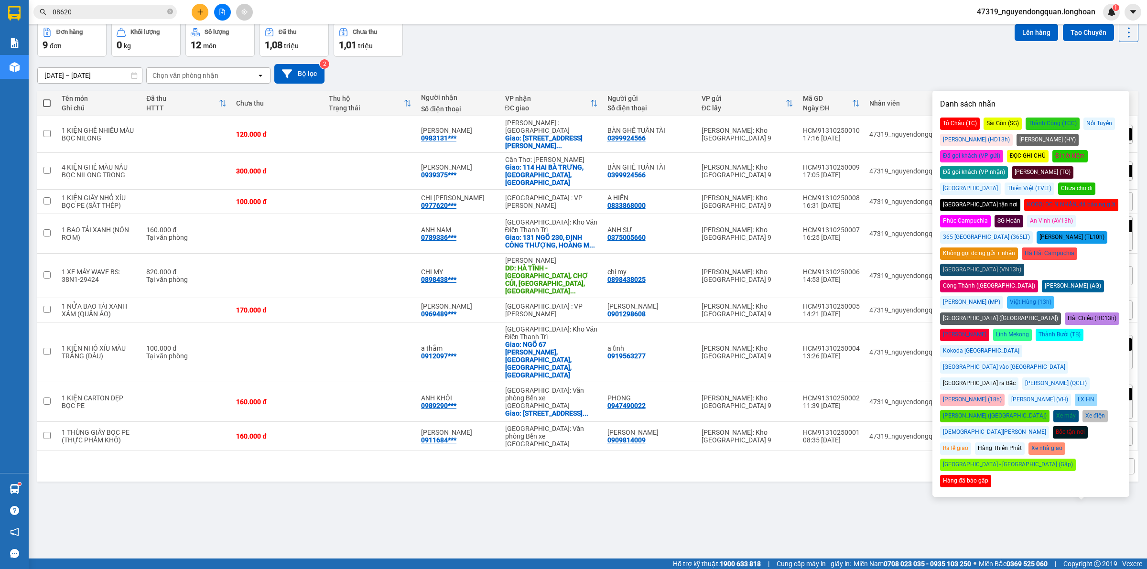
click at [761, 473] on div "ver 1.8.146 Kho gửi Trên xe Kho nhận Kho công nợ Hàng đã giao Đơn hàng 9 đơn Kh…" at bounding box center [587, 269] width 1109 height 569
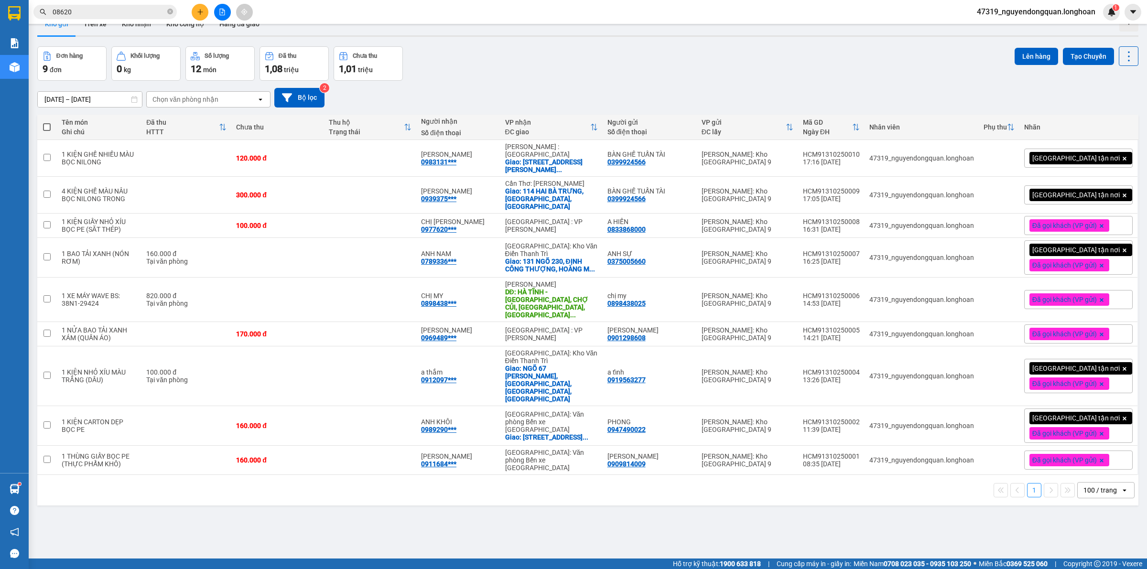
scroll to position [0, 0]
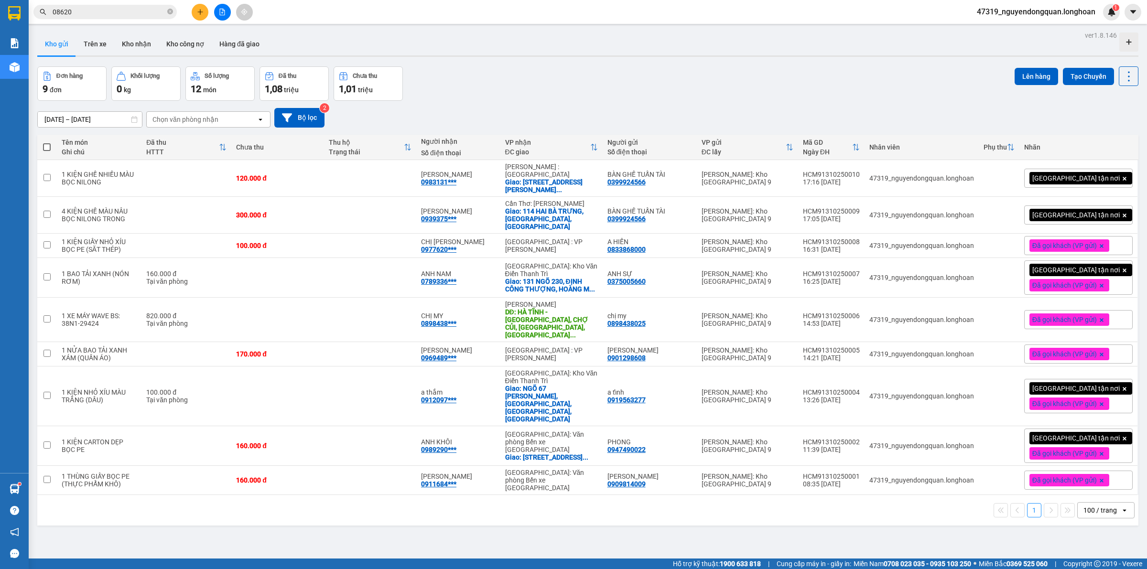
click at [457, 531] on div "ver 1.8.146 Kho gửi Trên xe Kho nhận Kho công nợ Hàng đã giao Đơn hàng 9 đơn Kh…" at bounding box center [587, 313] width 1109 height 569
click at [552, 503] on div "ver 1.8.146 Kho gửi Trên xe Kho nhận Kho công nợ Hàng đã giao Đơn hàng 9 đơn Kh…" at bounding box center [587, 313] width 1109 height 569
click at [611, 510] on div "ver 1.8.146 Kho gửi Trên xe Kho nhận Kho công nợ Hàng đã giao Đơn hàng 9 đơn Kh…" at bounding box center [587, 313] width 1109 height 569
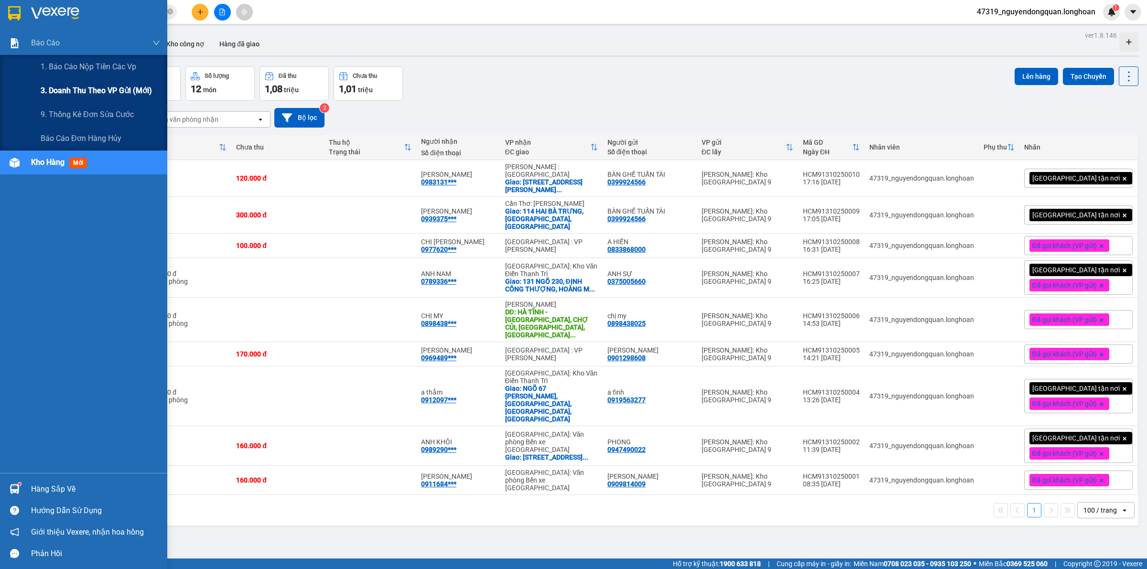
click at [76, 99] on div "3. Doanh Thu theo VP Gửi (mới)" at bounding box center [100, 91] width 119 height 24
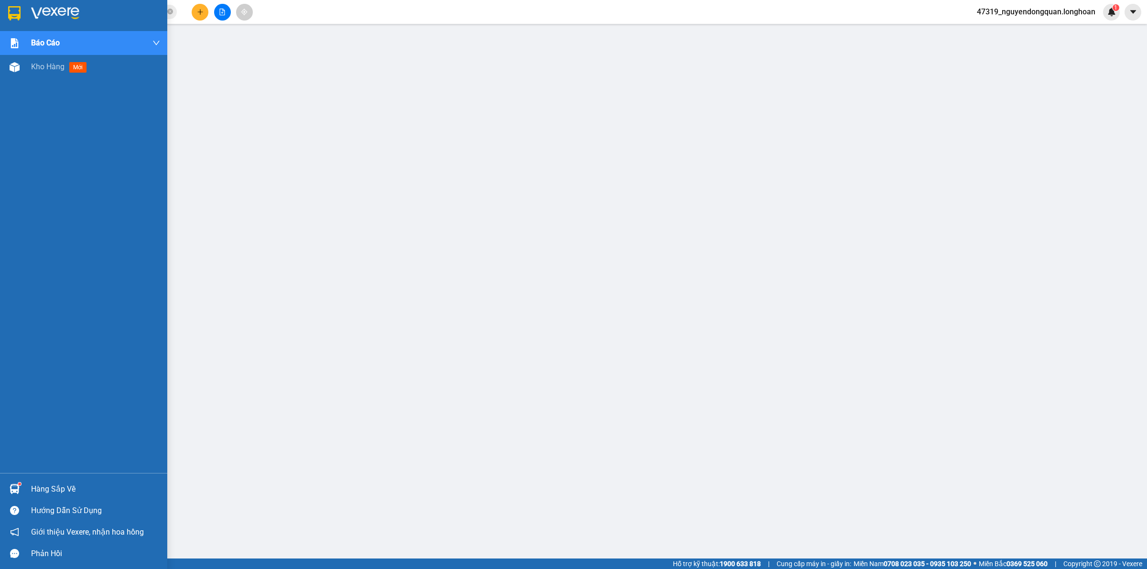
click at [33, 19] on img at bounding box center [55, 13] width 48 height 14
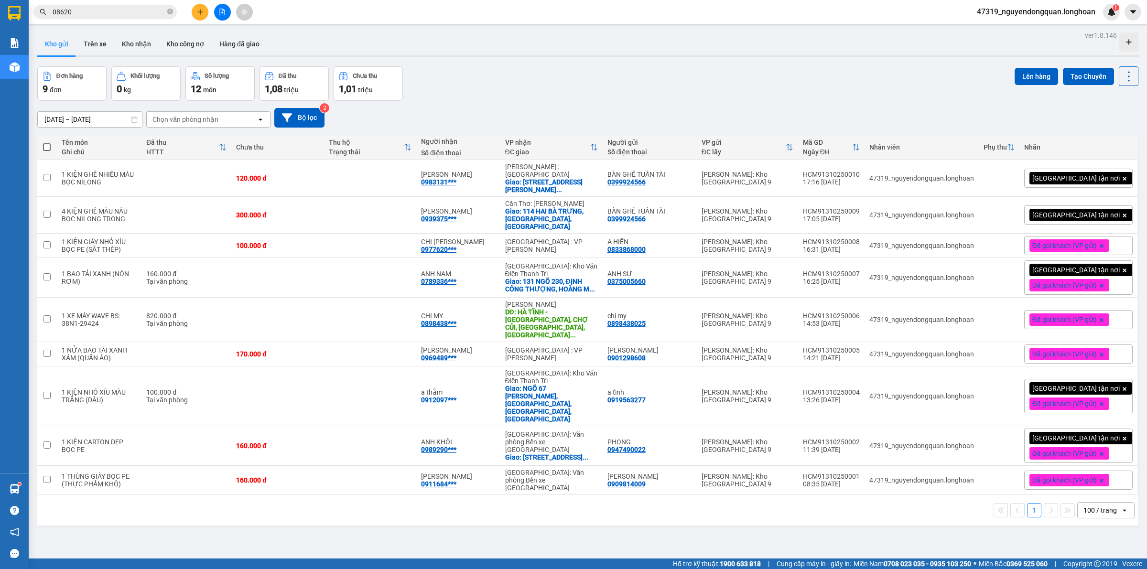
click at [601, 521] on div "ver 1.8.146 Kho gửi Trên xe Kho nhận Kho công nợ Hàng đã giao Đơn hàng 9 đơn Kh…" at bounding box center [587, 313] width 1109 height 569
click at [1060, 212] on icon at bounding box center [1063, 215] width 7 height 7
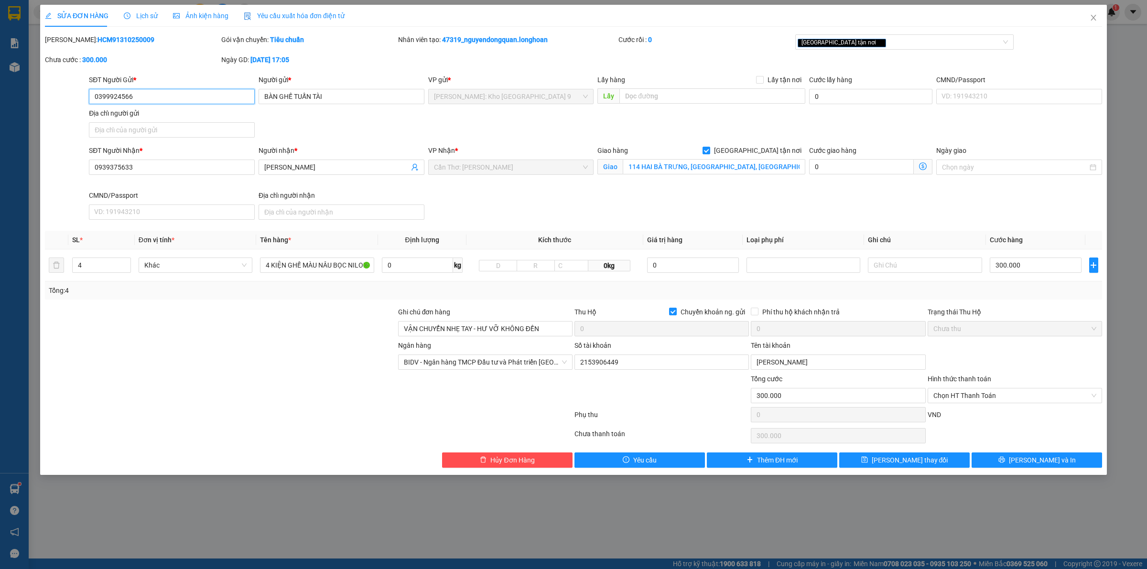
type input "0399924566"
type input "BÀN GHẾ TUẤN TÀI"
type input "0939375633"
type input "[PERSON_NAME]"
checkbox input "true"
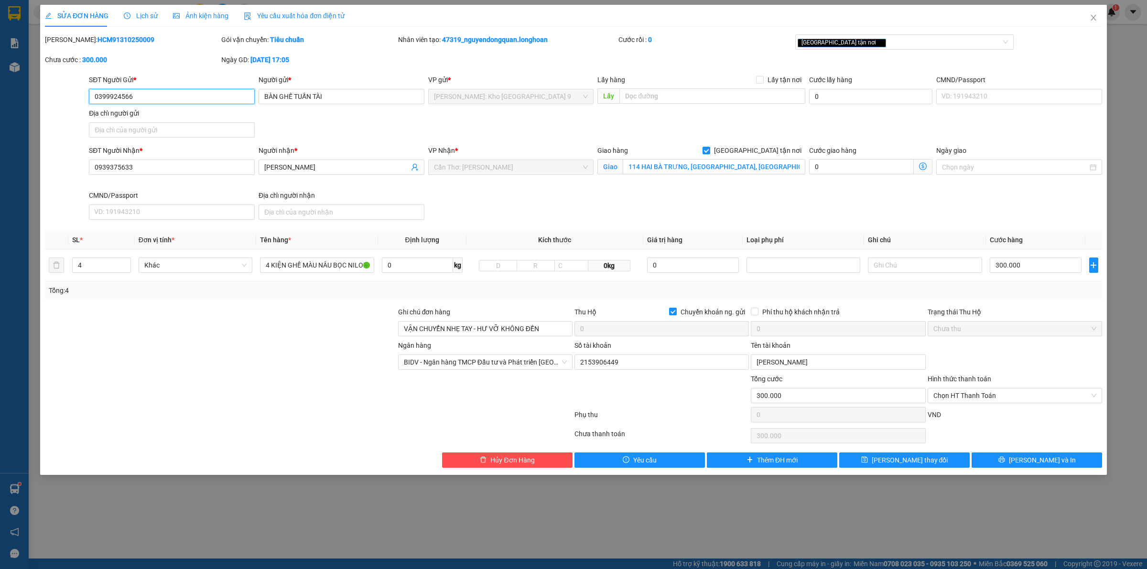
type input "114 HAI BÀ TRƯNG, NINH KIỀU, CẦN THƠ"
type input "VẬN CHUYỂN NHẸ TAY - HƯ VỠ KHÔNG ĐỀN"
checkbox input "true"
type input "0"
type input "300.000"
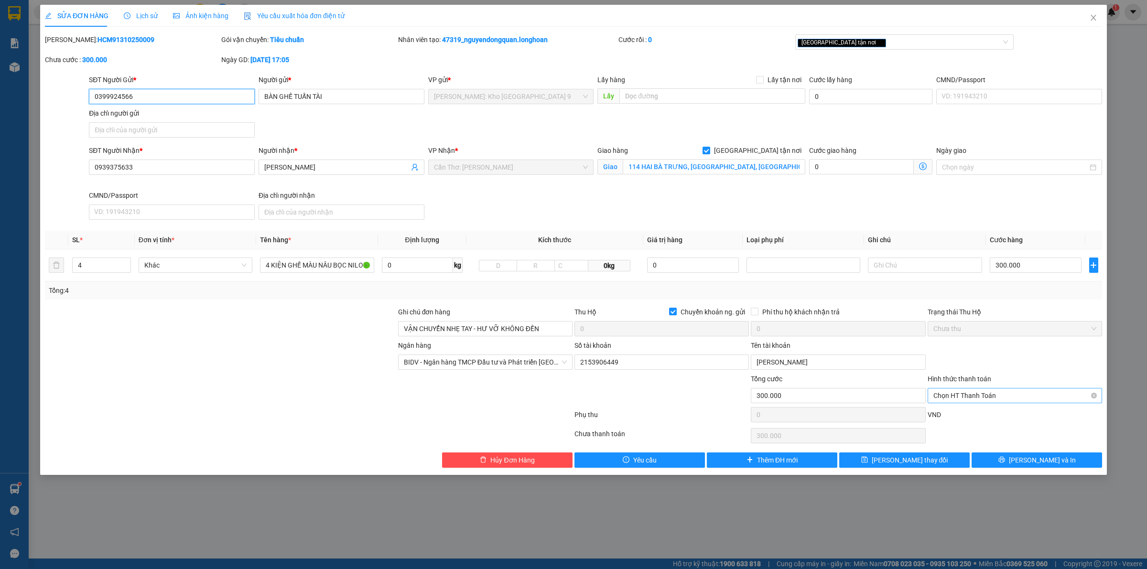
click at [995, 395] on span "Chọn HT Thanh Toán" at bounding box center [1014, 396] width 163 height 14
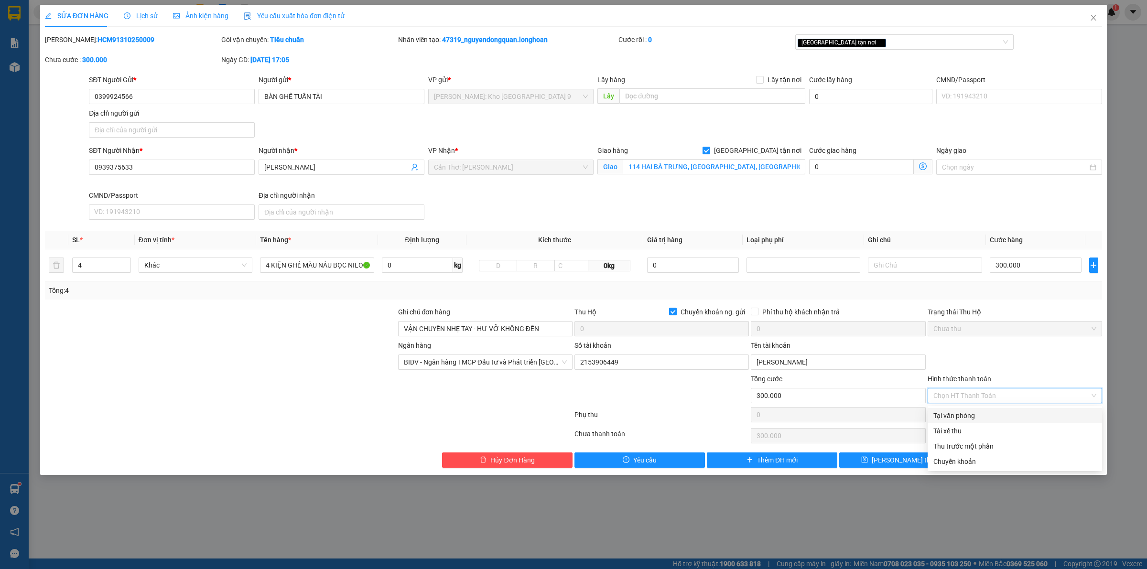
click at [986, 414] on div "Tại văn phòng" at bounding box center [1014, 416] width 163 height 11
type input "0"
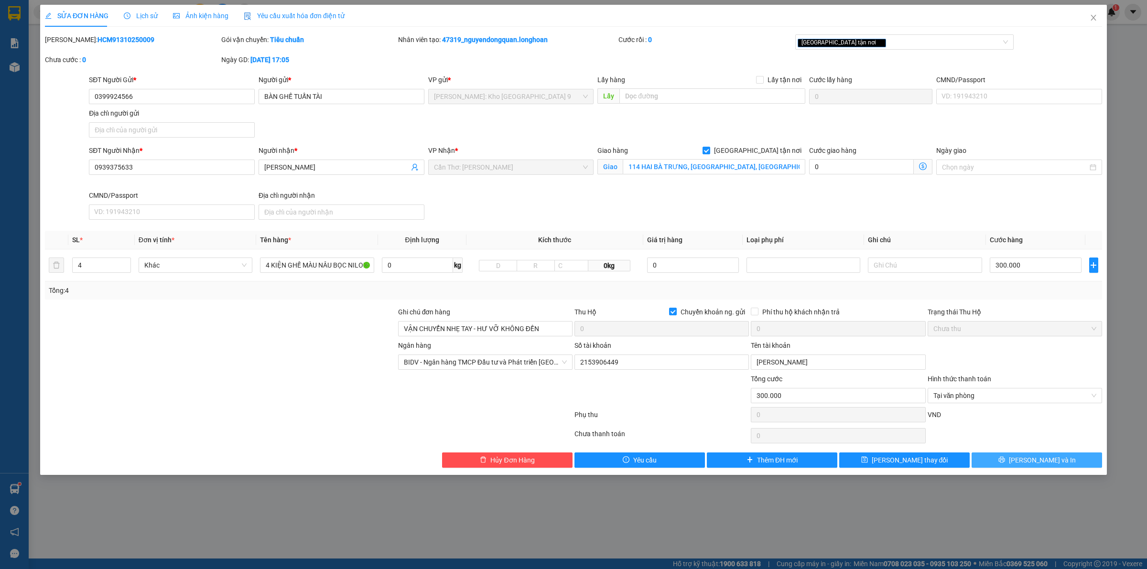
click at [1013, 465] on button "[PERSON_NAME] và In" at bounding box center [1037, 460] width 130 height 15
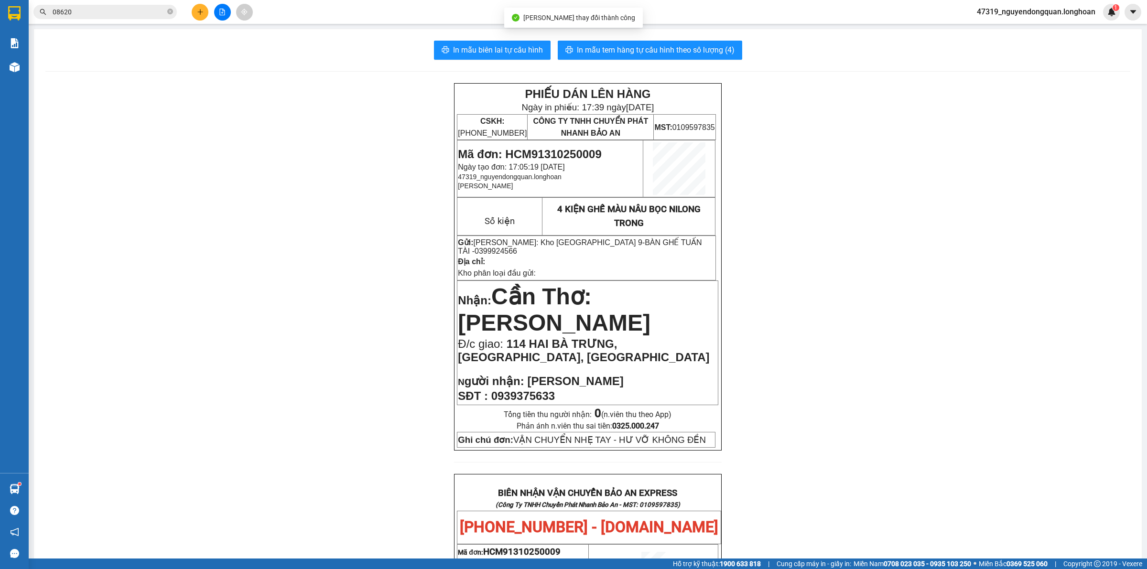
scroll to position [514, 0]
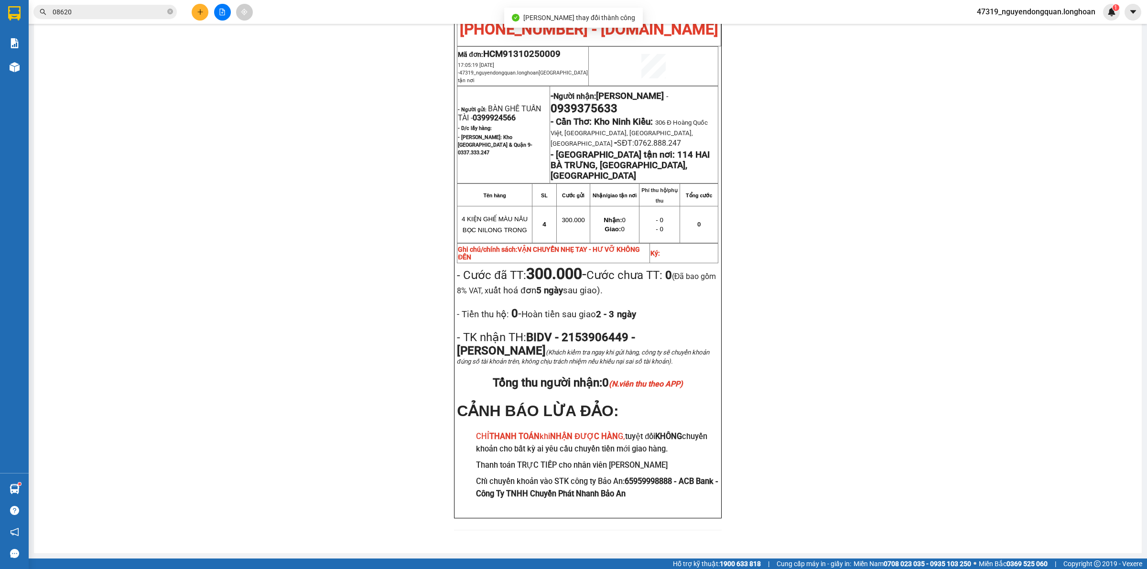
drag, startPoint x: 1136, startPoint y: 380, endPoint x: 1142, endPoint y: 380, distance: 6.2
click at [1141, 380] on main "In mẫu biên lai tự cấu hình In mẫu tem hàng tự cấu hình theo số lượng (4) PHIẾU…" at bounding box center [573, 279] width 1147 height 559
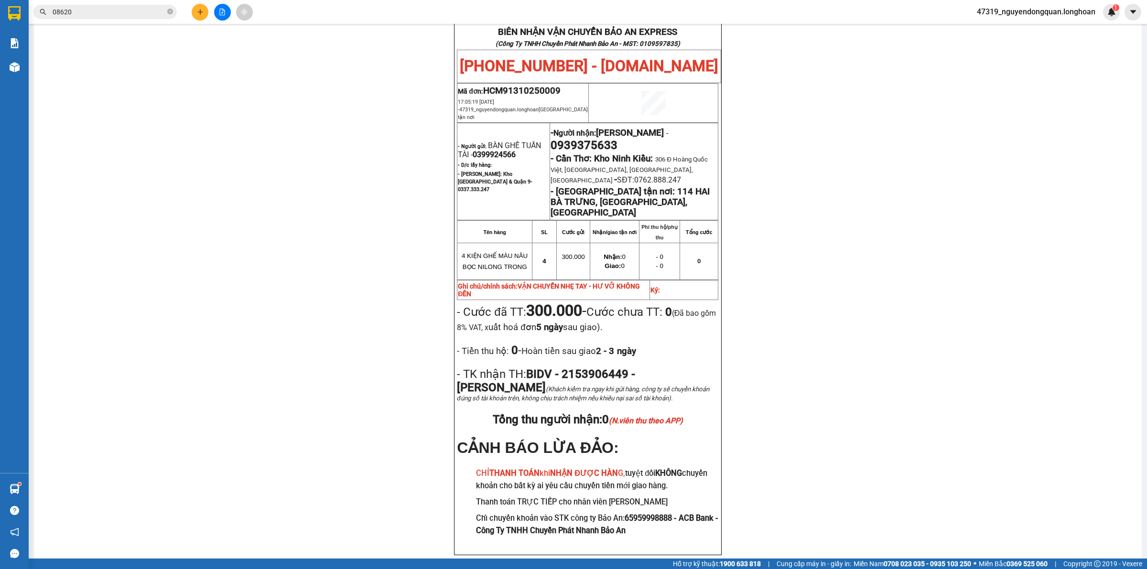
scroll to position [462, 0]
click at [180, 237] on div "PHIẾU DÁN LÊN HÀNG Ngày in phiếu: 17:39 ngày 13-10-2025 CSKH: 1900.06.88.33 CÔN…" at bounding box center [587, 99] width 1085 height 957
drag, startPoint x: 547, startPoint y: 148, endPoint x: 622, endPoint y: 148, distance: 74.6
click at [622, 148] on p "- Người nhận: DIỆP VŨ KHIÊM - 0939375633" at bounding box center [634, 137] width 167 height 27
copy span "0939375633"
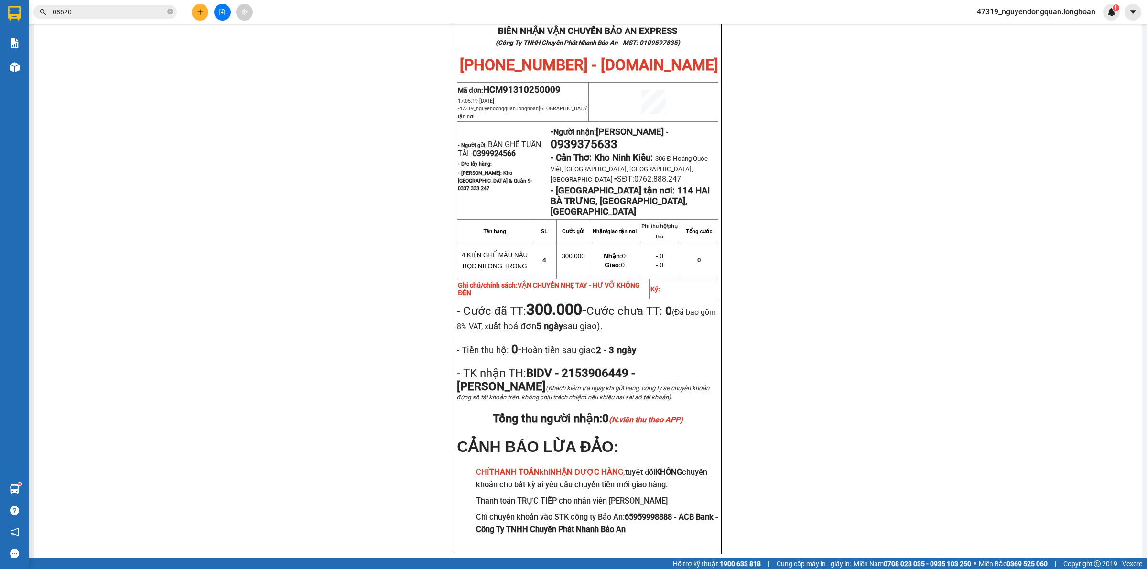
drag, startPoint x: 290, startPoint y: 239, endPoint x: 376, endPoint y: 246, distance: 86.3
click at [293, 237] on div "PHIẾU DÁN LÊN HÀNG Ngày in phiếu: 17:39 ngày 13-10-2025 CSKH: 1900.06.88.33 CÔN…" at bounding box center [587, 99] width 1085 height 957
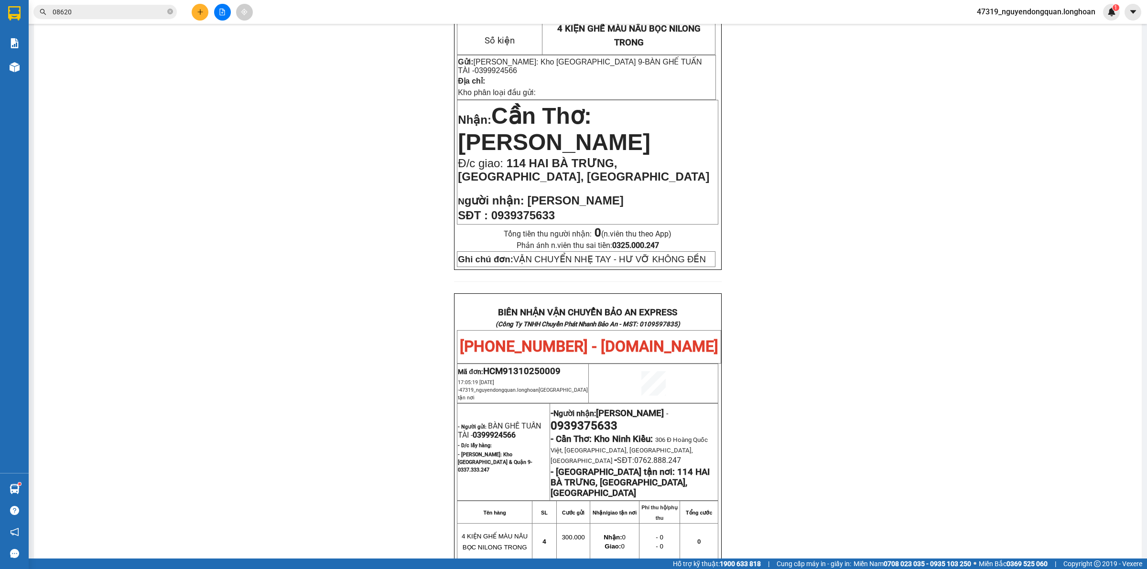
scroll to position [0, 0]
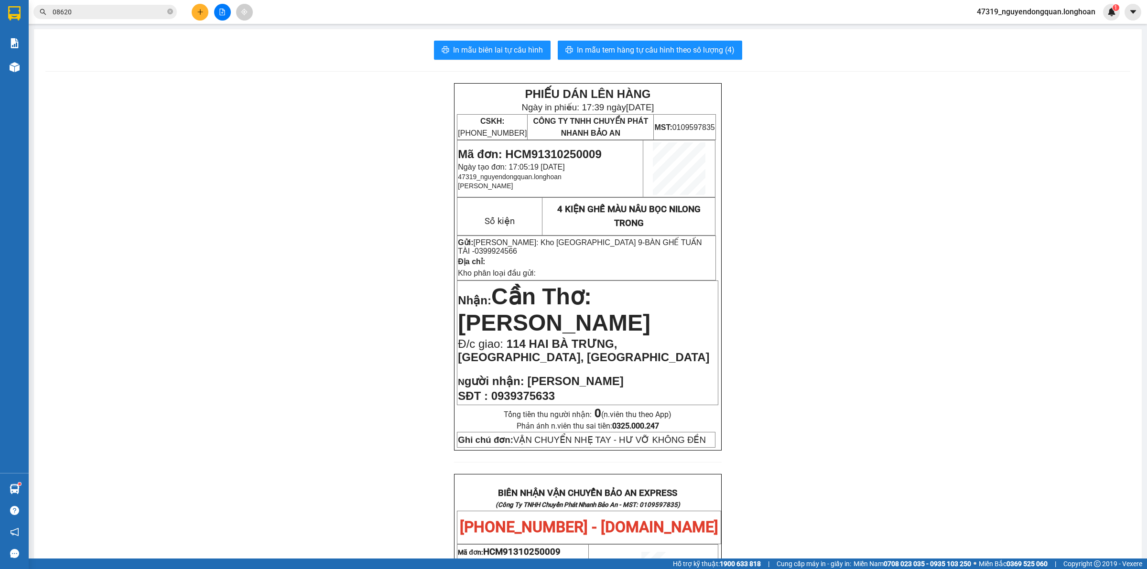
click at [336, 323] on div "PHIẾU DÁN LÊN HÀNG Ngày in phiếu: 17:39 ngày 13-10-2025 CSKH: 1900.06.88.33 CÔN…" at bounding box center [587, 561] width 1085 height 957
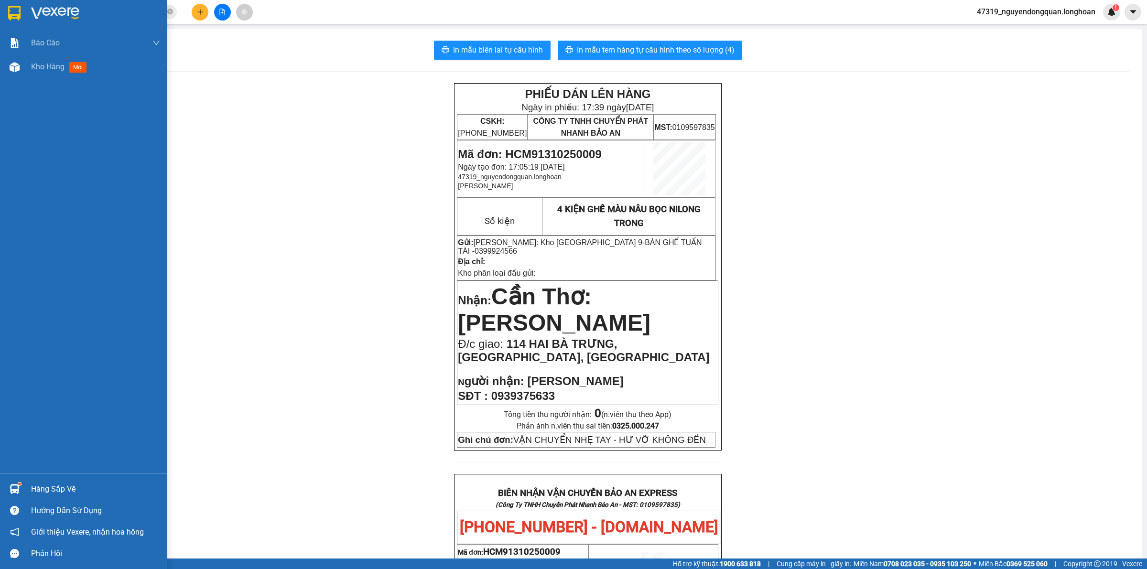
click at [30, 18] on div at bounding box center [83, 15] width 167 height 31
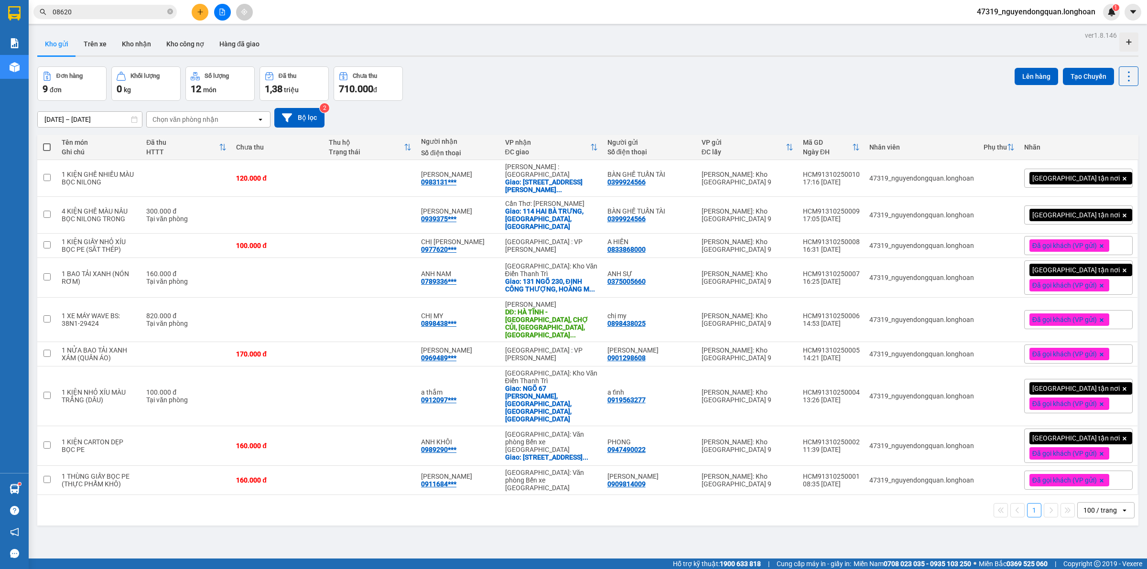
click at [1107, 214] on div "[GEOGRAPHIC_DATA] tận nơi" at bounding box center [1078, 215] width 109 height 19
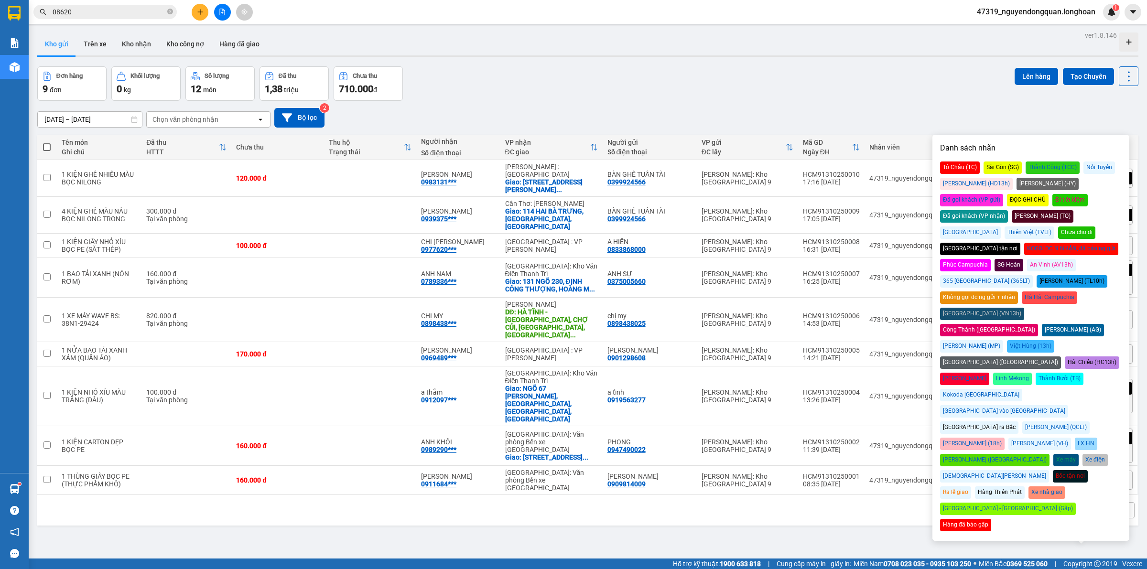
click at [1003, 194] on div "Đã gọi khách (VP gửi)" at bounding box center [971, 200] width 63 height 12
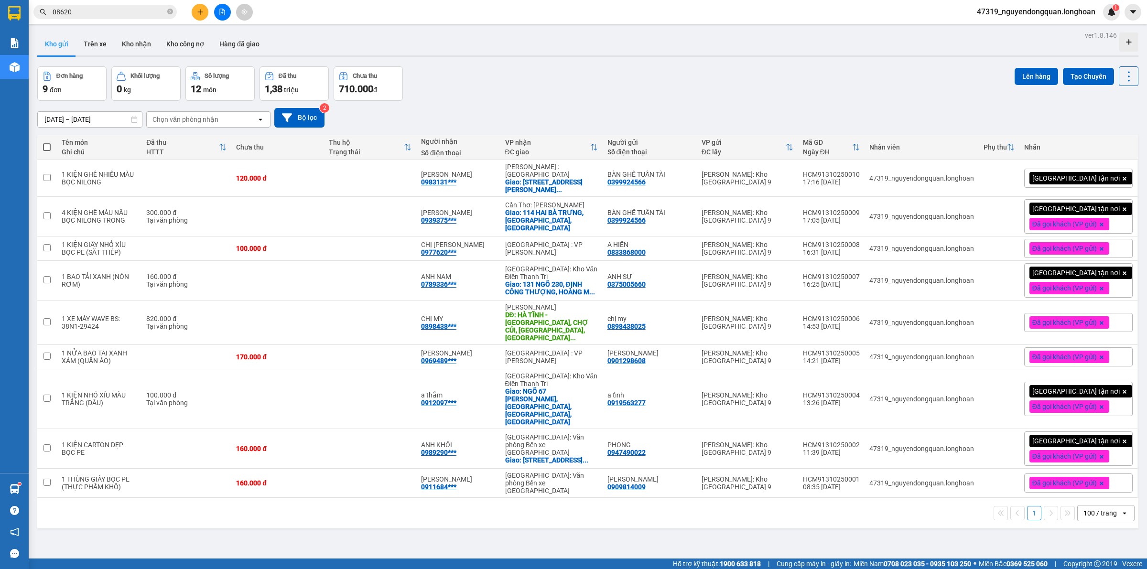
click at [941, 81] on div "Đơn hàng 9 đơn Khối lượng 0 kg Số lượng 12 món Đã thu 1,38 triệu Chưa thu 710.0…" at bounding box center [587, 83] width 1101 height 34
click at [1056, 183] on button at bounding box center [1062, 178] width 13 height 17
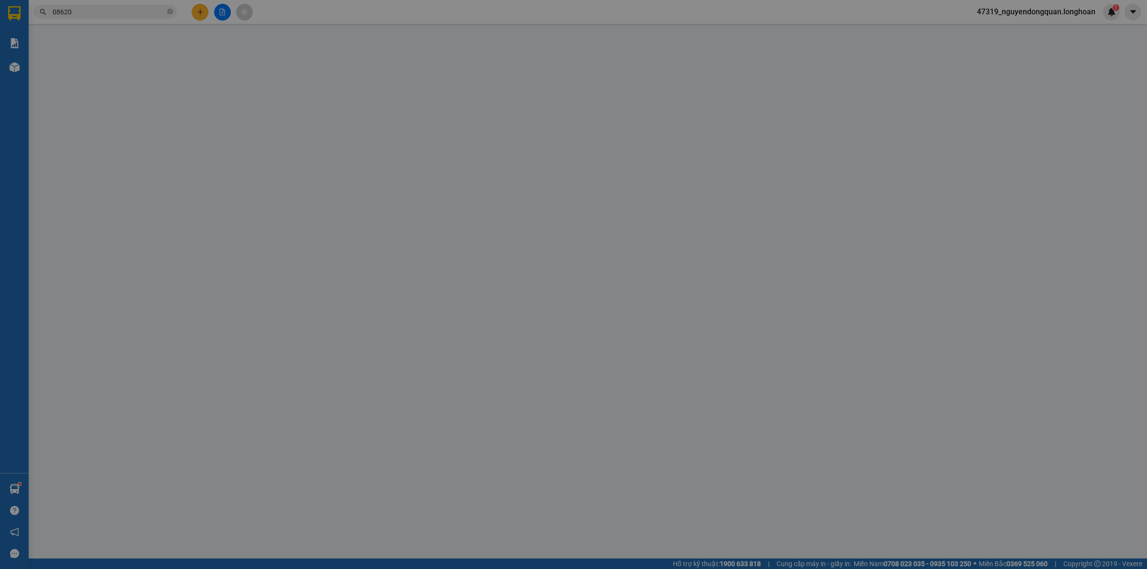
type input "0399924566"
type input "BÀN GHẾ TUẤN TÀI"
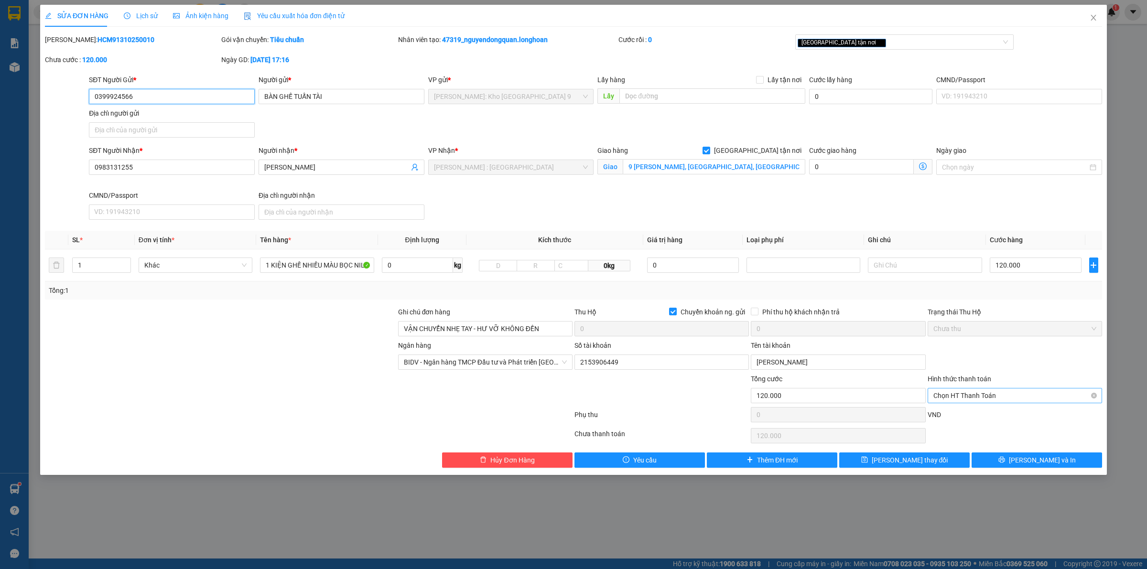
click at [993, 392] on span "Chọn HT Thanh Toán" at bounding box center [1014, 396] width 163 height 14
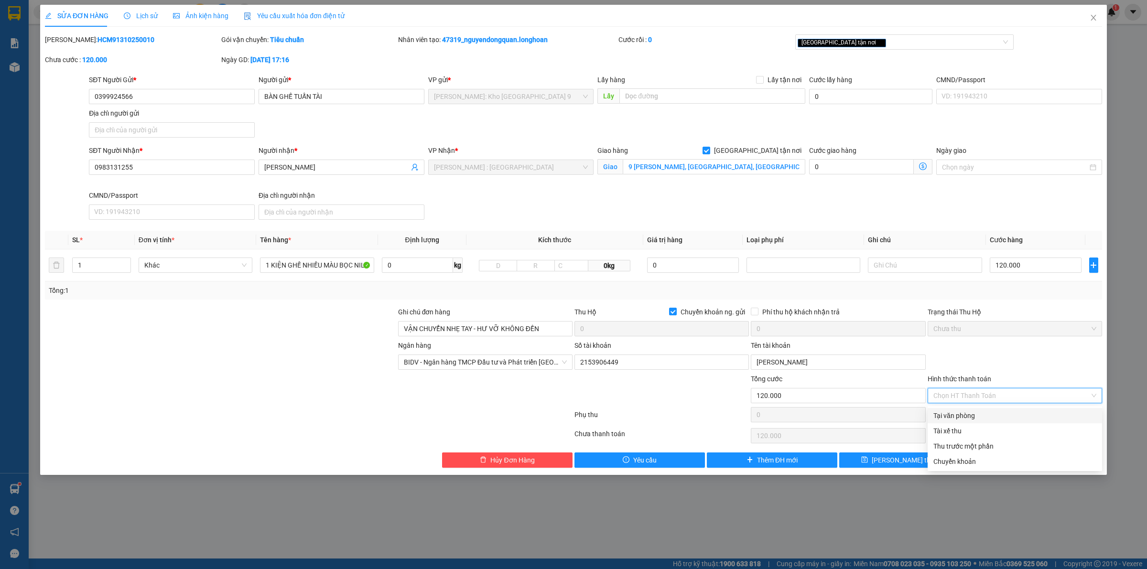
click at [986, 412] on div "Tại văn phòng" at bounding box center [1014, 416] width 163 height 11
click at [1007, 467] on button "[PERSON_NAME] và In" at bounding box center [1037, 460] width 130 height 15
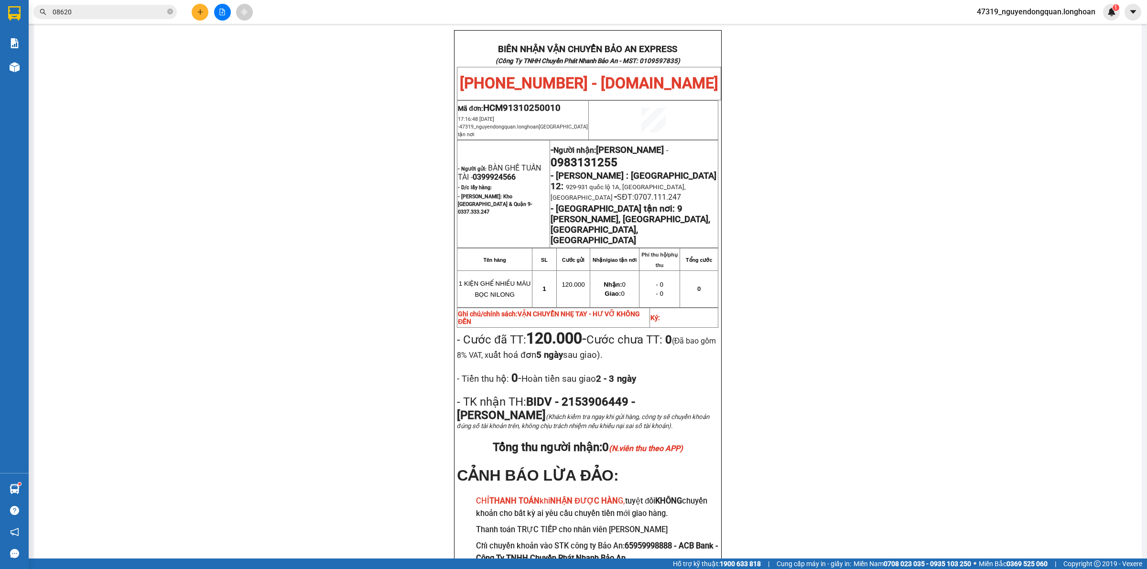
scroll to position [458, 0]
click at [409, 316] on div "PHIẾU DÁN LÊN HÀNG Ngày in phiếu: 17:41 ngày 13-10-2025 CSKH: 1900.06.88.33 CÔN…" at bounding box center [587, 115] width 1085 height 980
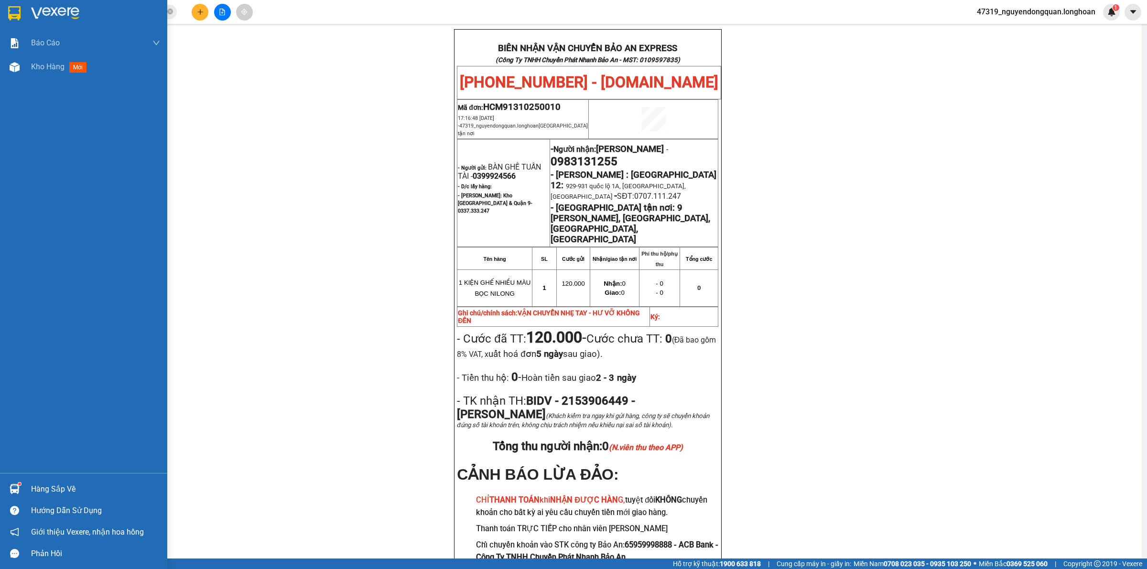
click at [13, 15] on img at bounding box center [14, 13] width 12 height 14
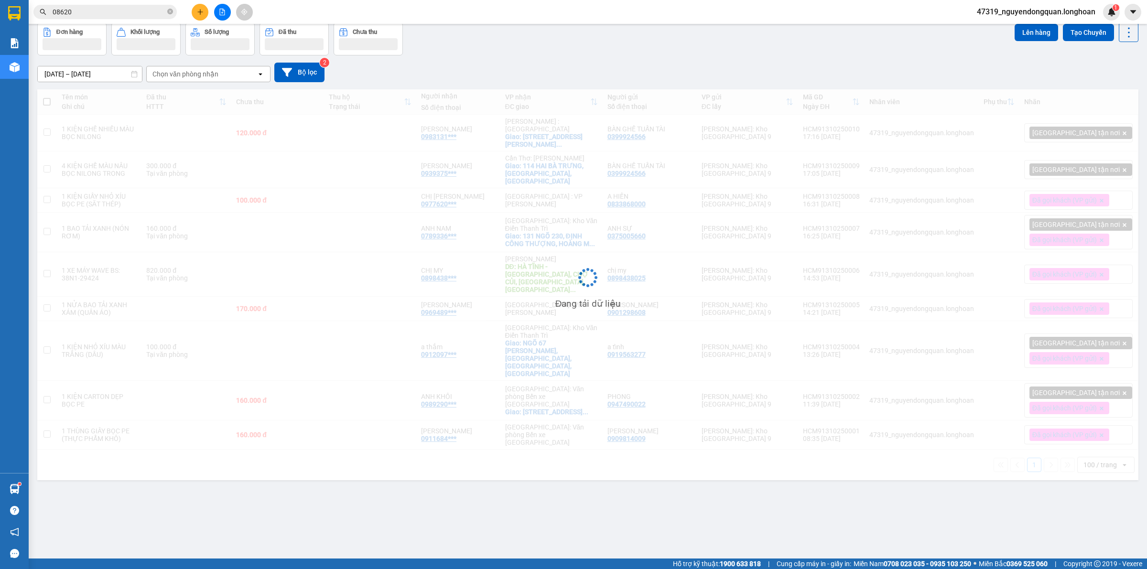
scroll to position [44, 0]
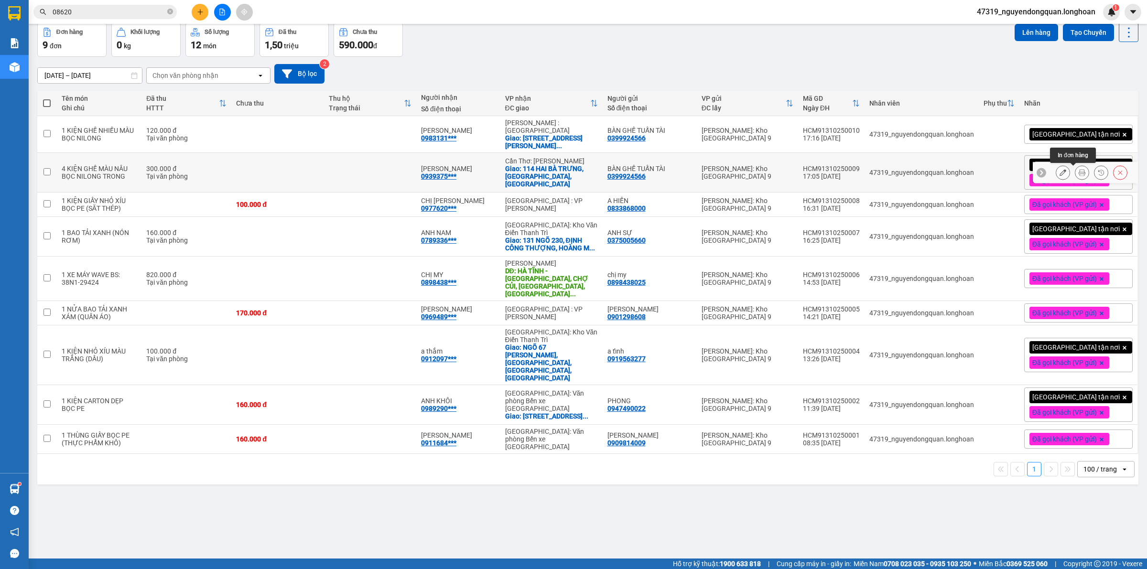
click at [1079, 173] on icon at bounding box center [1082, 172] width 7 height 7
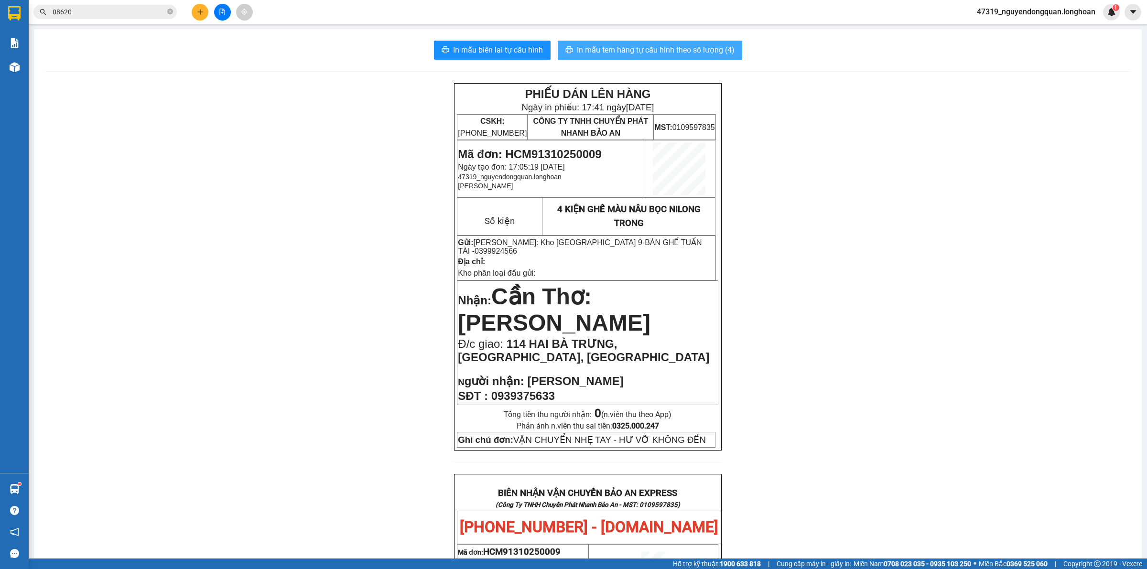
click at [698, 51] on span "In mẫu tem hàng tự cấu hình theo số lượng (4)" at bounding box center [656, 50] width 158 height 12
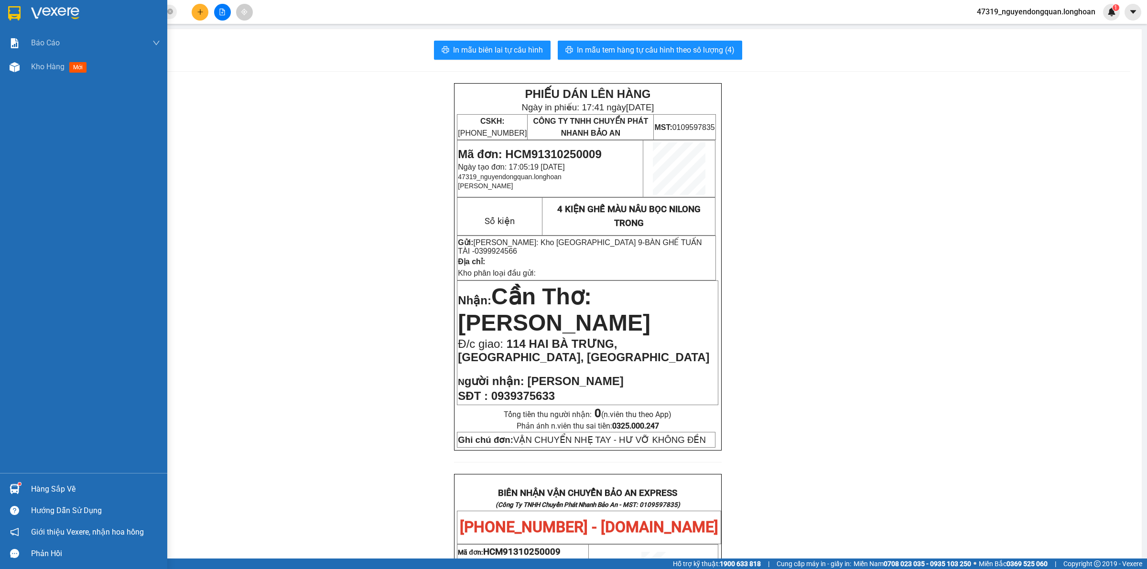
click at [24, 11] on div at bounding box center [83, 15] width 167 height 31
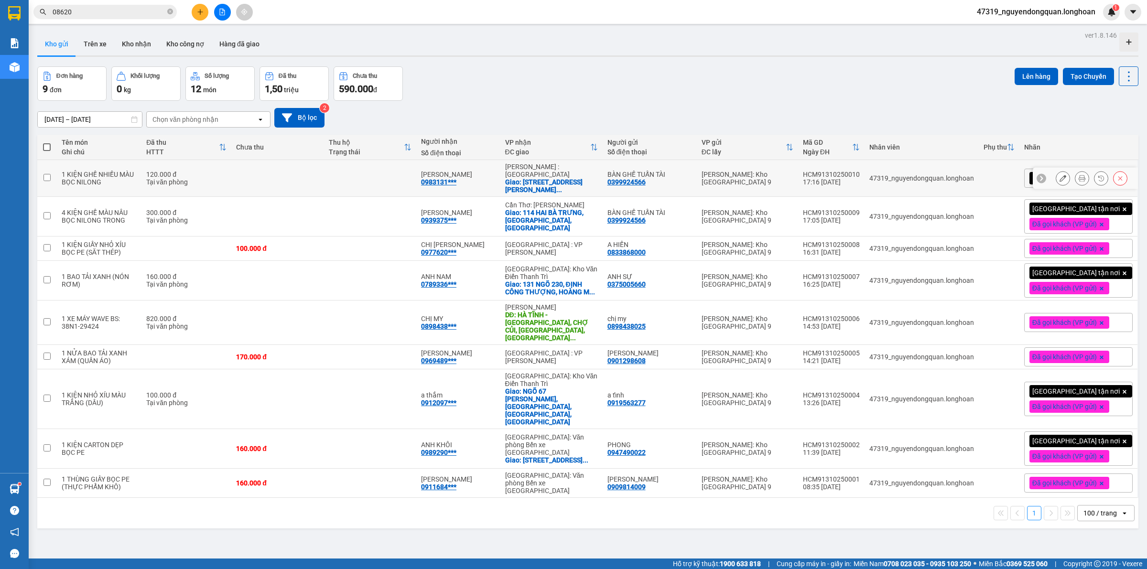
click at [1075, 180] on button at bounding box center [1081, 178] width 13 height 17
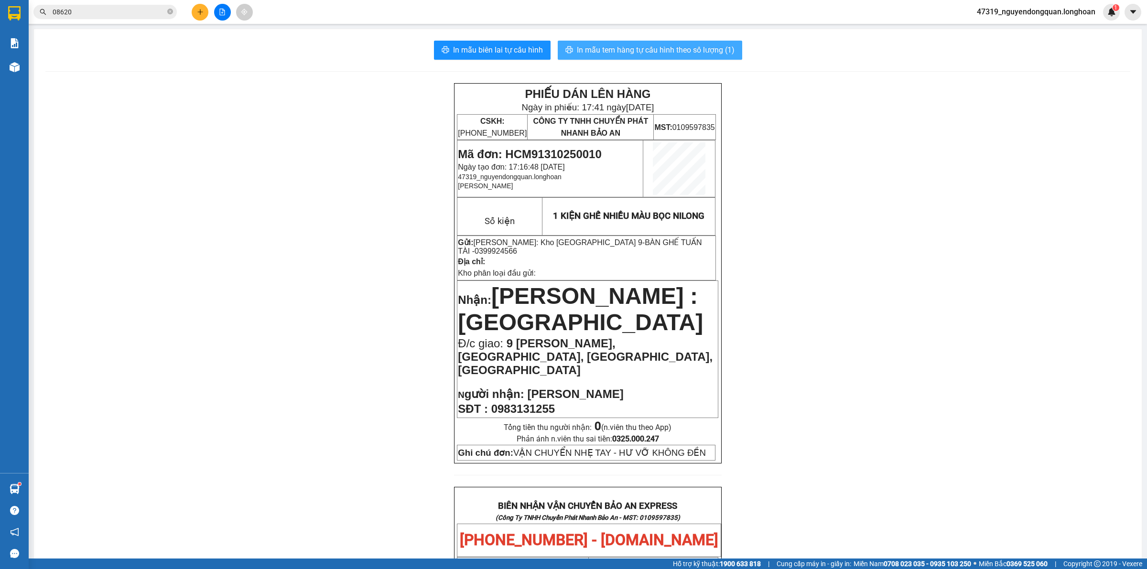
click at [675, 42] on button "In mẫu tem hàng tự cấu hình theo số lượng (1)" at bounding box center [650, 50] width 185 height 19
click at [204, 12] on button at bounding box center [200, 12] width 17 height 17
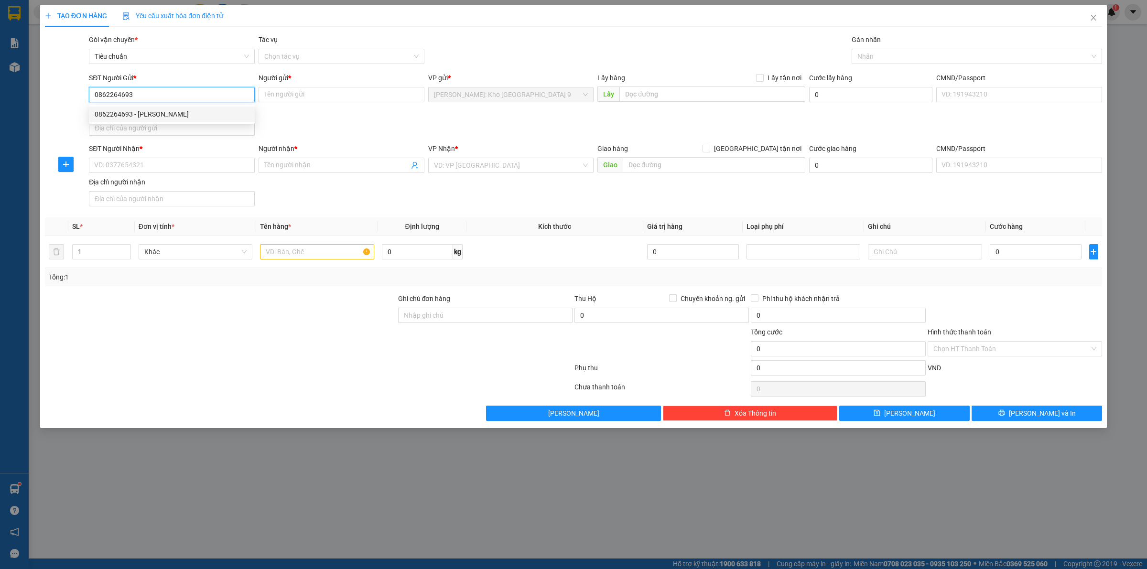
click at [169, 116] on div "0862264693 - BÁ CƯỜNG" at bounding box center [172, 114] width 154 height 11
drag, startPoint x: 183, startPoint y: 165, endPoint x: 180, endPoint y: 161, distance: 5.3
click at [183, 166] on input "SĐT Người Nhận *" at bounding box center [172, 165] width 166 height 15
click at [297, 171] on input "Người nhận *" at bounding box center [336, 165] width 145 height 11
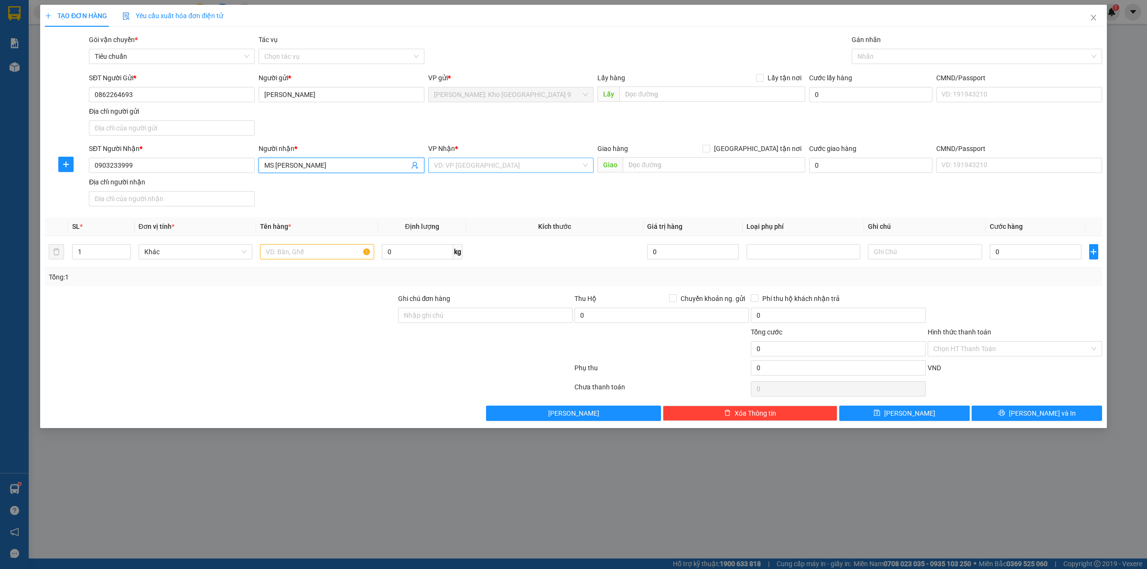
click at [462, 159] on input "search" at bounding box center [508, 165] width 148 height 14
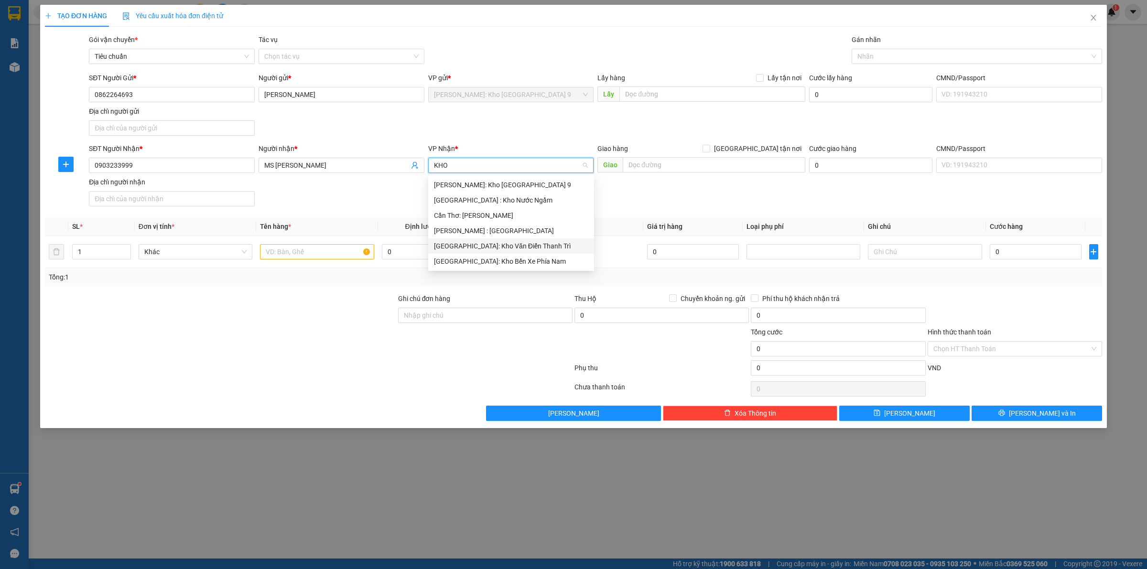
click at [534, 247] on div "[GEOGRAPHIC_DATA]: Kho Văn Điển Thanh Trì" at bounding box center [511, 246] width 154 height 11
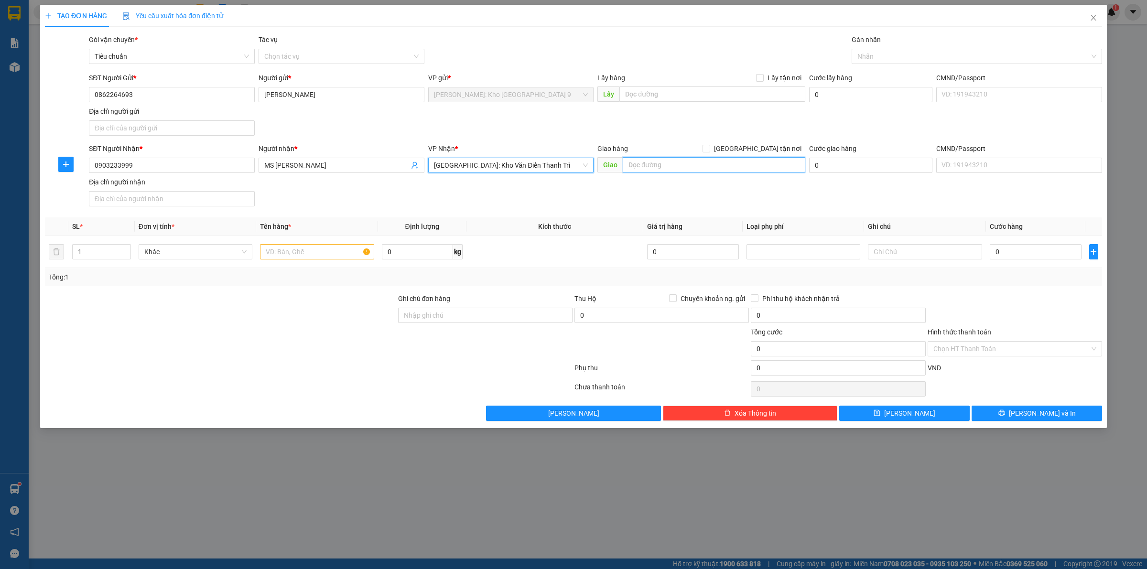
click at [647, 167] on input "text" at bounding box center [714, 164] width 183 height 15
click at [709, 148] on input "[GEOGRAPHIC_DATA] tận nơi" at bounding box center [706, 148] width 7 height 7
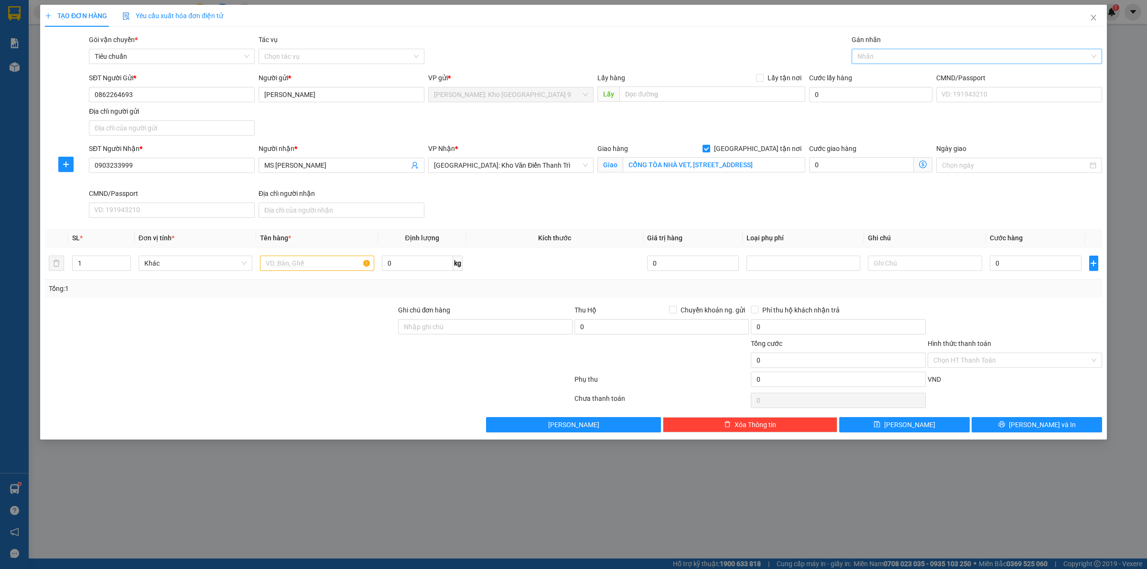
click at [896, 55] on div at bounding box center [972, 56] width 236 height 11
click at [897, 80] on div "[GEOGRAPHIC_DATA] tận nơi" at bounding box center [976, 75] width 239 height 11
click at [329, 264] on input "text" at bounding box center [317, 263] width 114 height 15
click at [450, 326] on input "Ghi chú đơn hàng" at bounding box center [485, 326] width 174 height 15
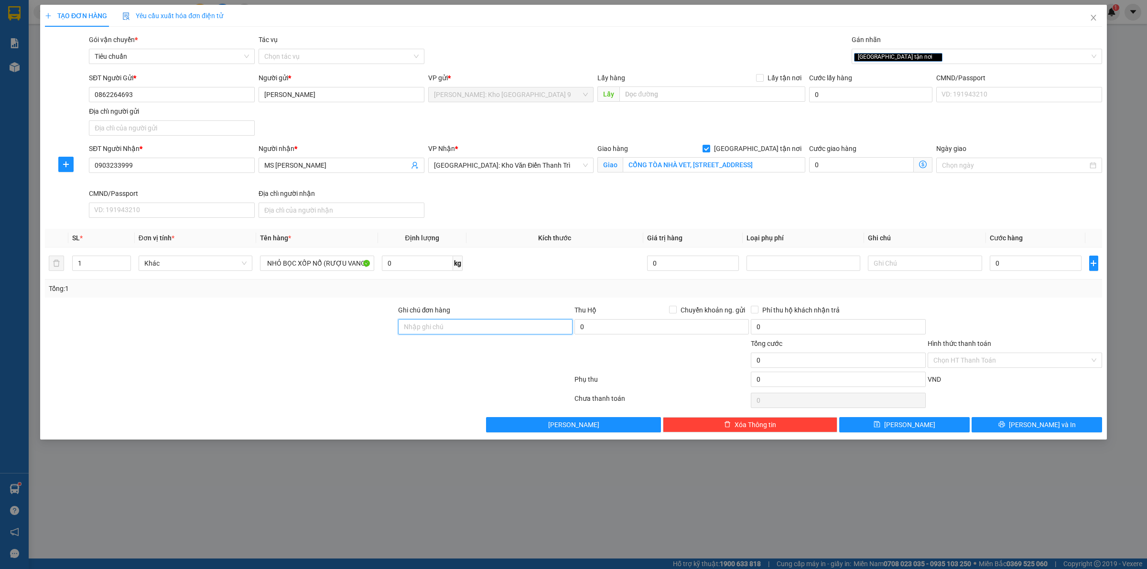
scroll to position [0, 0]
drag, startPoint x: 1012, startPoint y: 260, endPoint x: 1018, endPoint y: 260, distance: 5.8
click at [1013, 260] on input "0" at bounding box center [1036, 263] width 92 height 15
click at [1023, 328] on div at bounding box center [1015, 321] width 176 height 33
drag, startPoint x: 162, startPoint y: 98, endPoint x: 89, endPoint y: 98, distance: 72.2
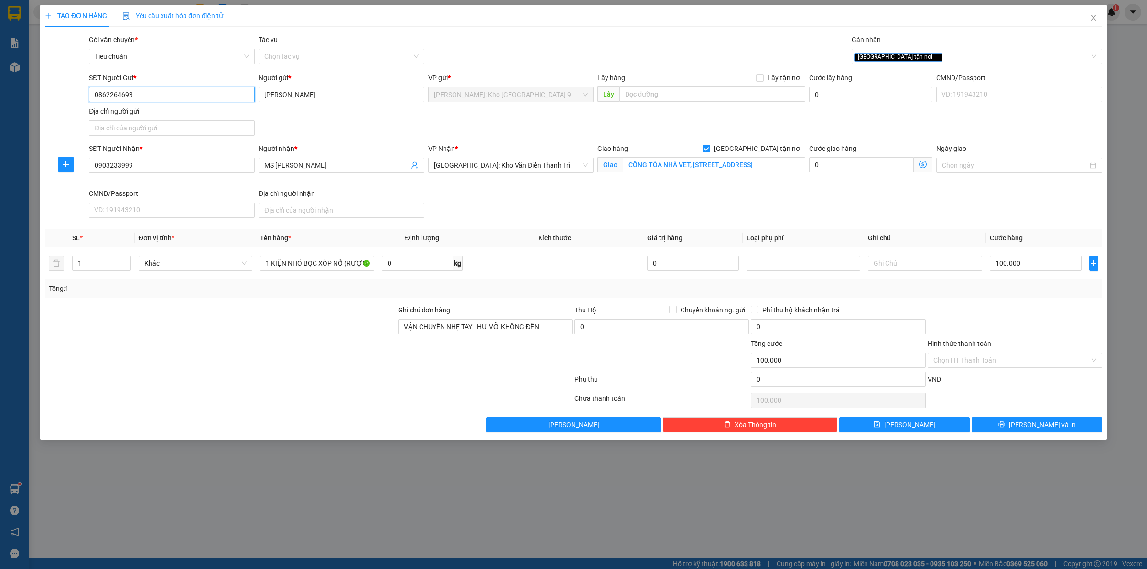
click at [89, 98] on input "0862264693" at bounding box center [172, 94] width 166 height 15
click at [997, 357] on input "Hình thức thanh toán" at bounding box center [1011, 360] width 156 height 14
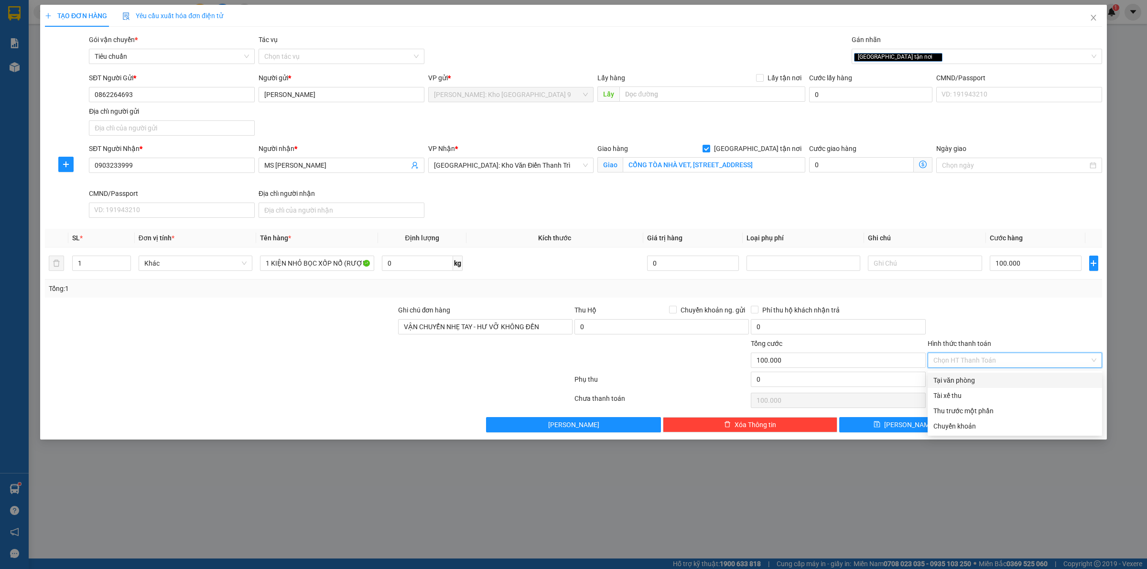
click at [995, 383] on div "Tại văn phòng" at bounding box center [1014, 380] width 163 height 11
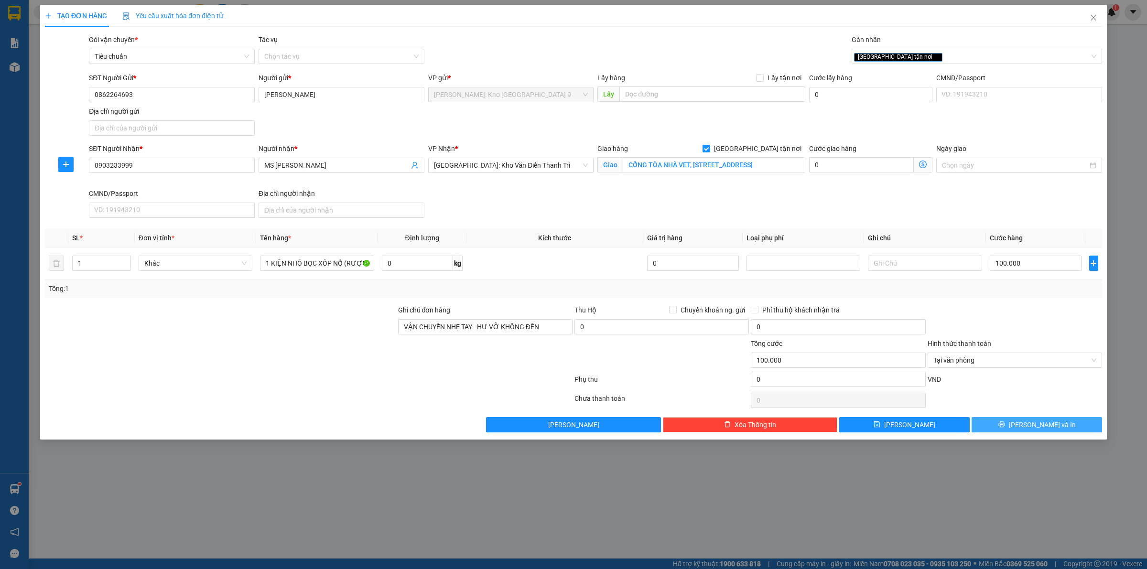
click at [1005, 427] on icon "printer" at bounding box center [1002, 424] width 7 height 7
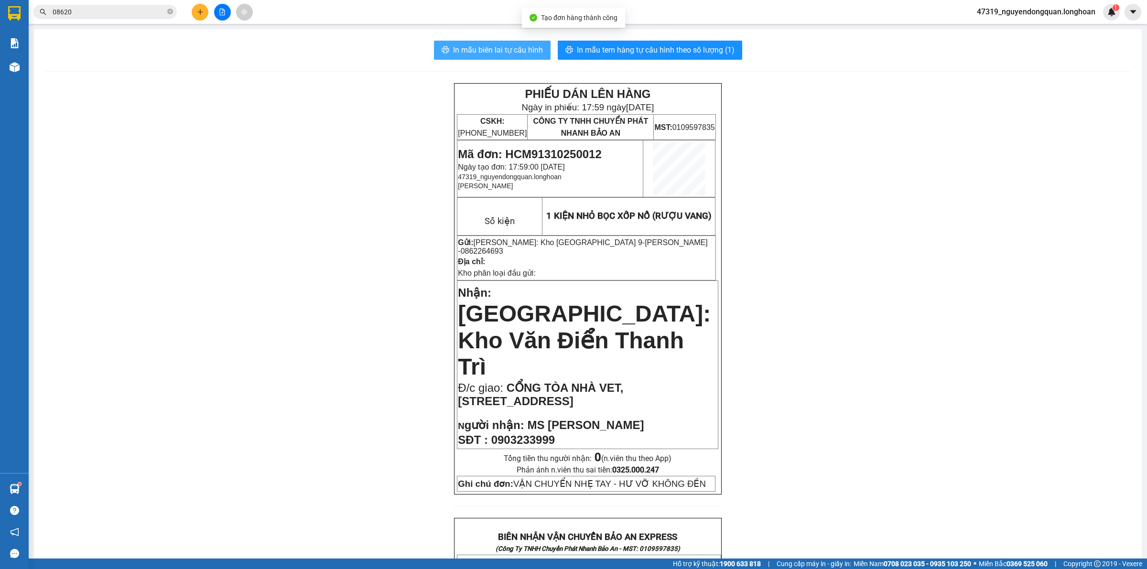
click at [483, 47] on span "In mẫu biên lai tự cấu hình" at bounding box center [498, 50] width 90 height 12
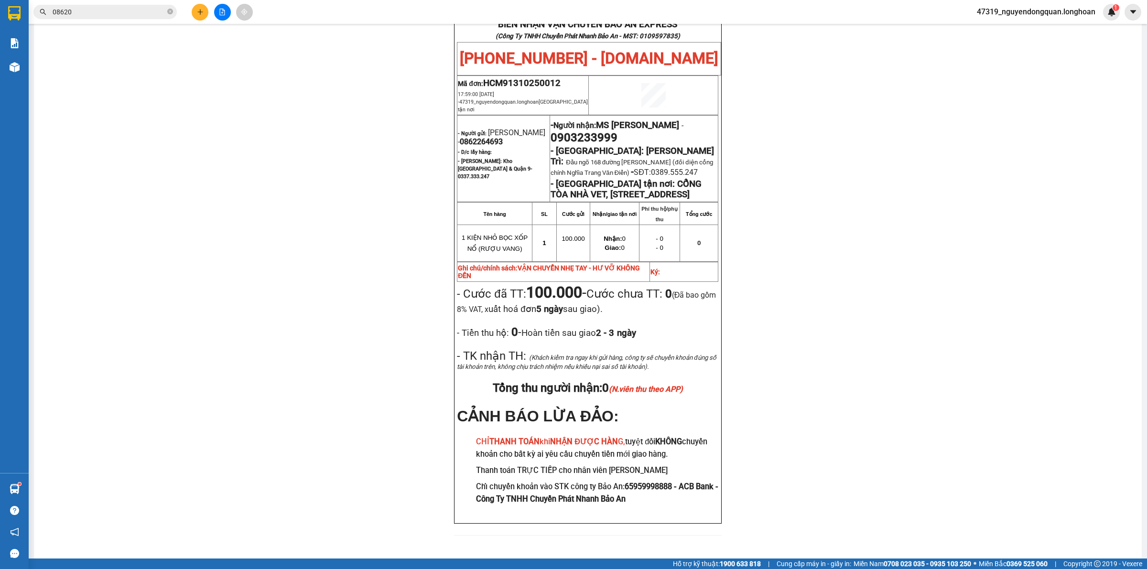
drag, startPoint x: 239, startPoint y: 288, endPoint x: 245, endPoint y: 284, distance: 7.1
click at [239, 287] on div "PHIẾU DÁN LÊN HÀNG Ngày in phiếu: 17:59 ngày 13-10-2025 CSKH: 1900.06.88.33 CÔN…" at bounding box center [587, 58] width 1085 height 977
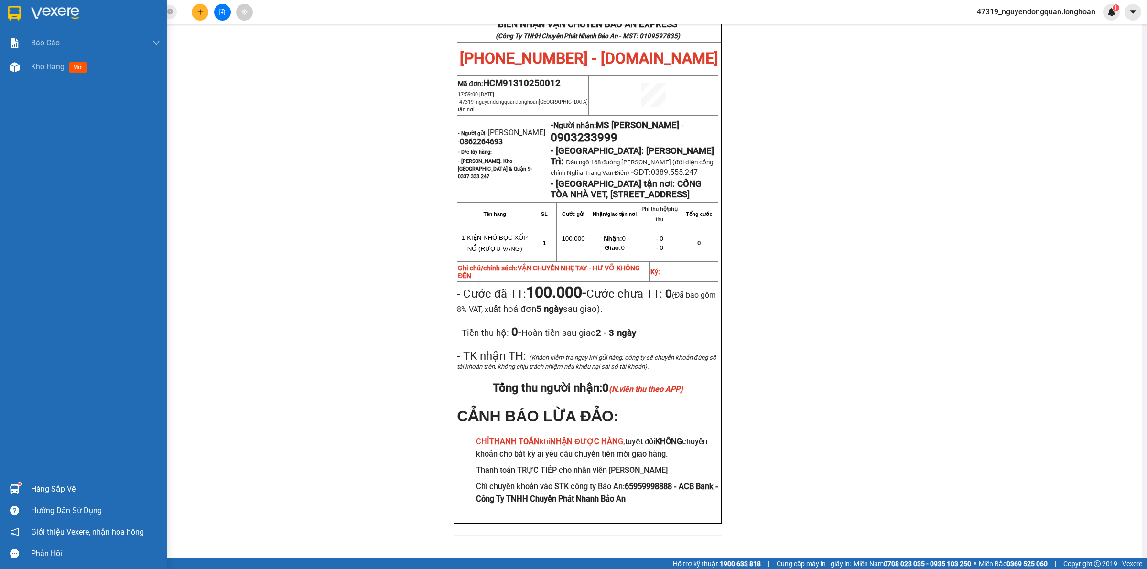
click at [25, 12] on div at bounding box center [83, 15] width 167 height 31
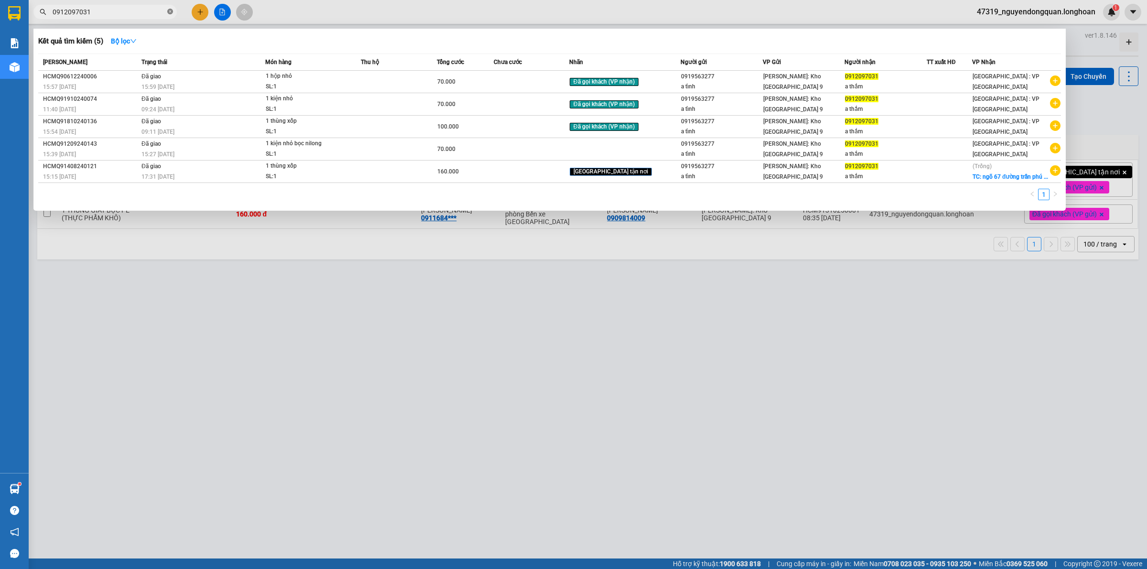
click at [171, 11] on icon "close-circle" at bounding box center [170, 12] width 6 height 6
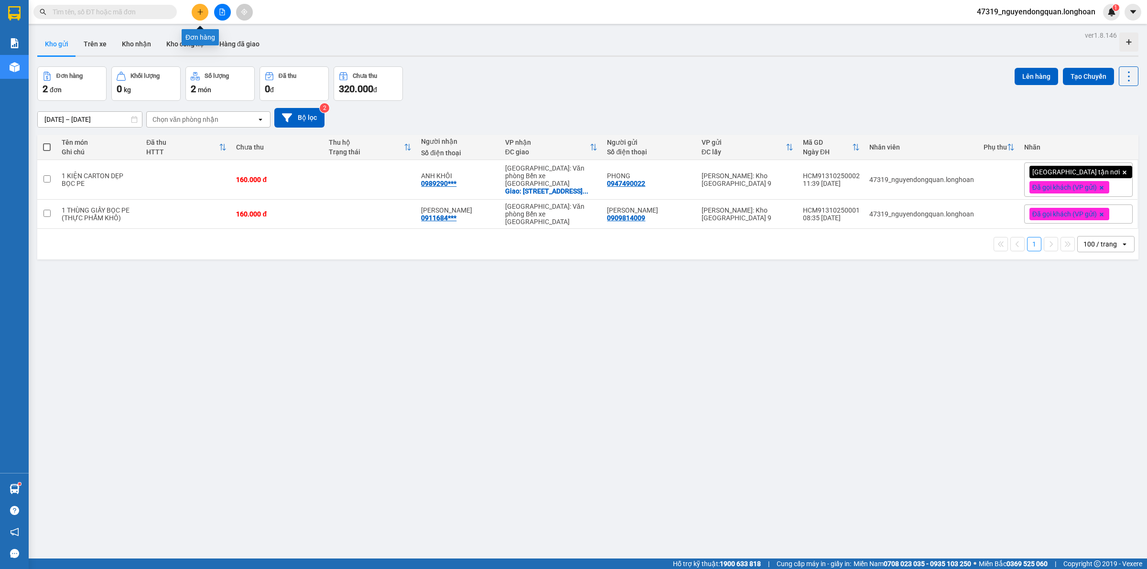
click at [195, 13] on button at bounding box center [200, 12] width 17 height 17
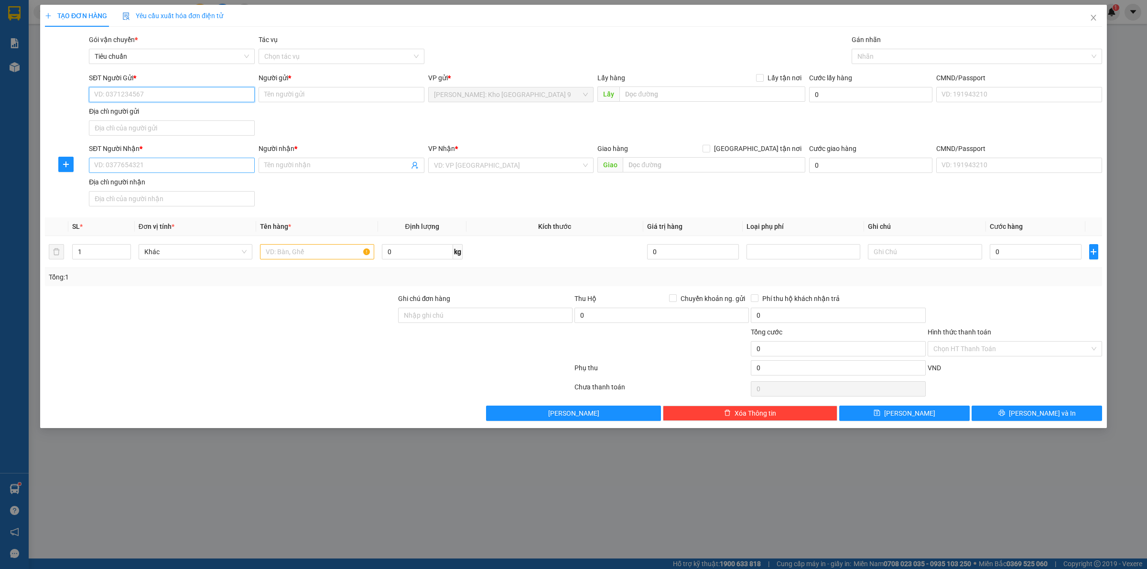
paste input "0862264693"
type input "0862264693"
click at [183, 115] on div "0862264693 - BÁ CƯỜNG" at bounding box center [172, 114] width 154 height 11
type input "BÁ CƯỜNG"
type input "0862264693"
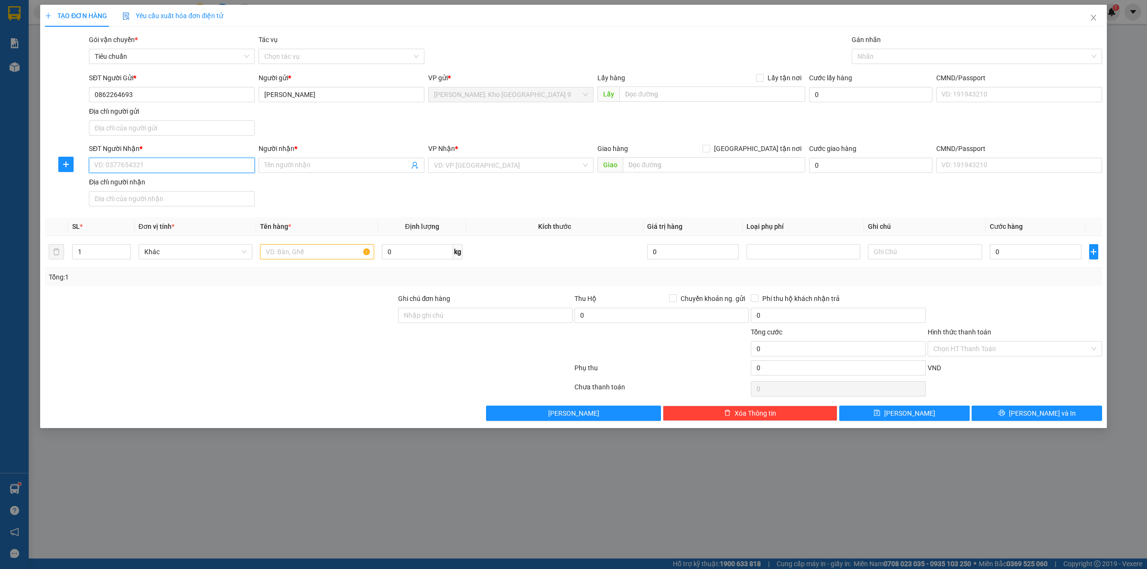
click at [183, 168] on input "SĐT Người Nhận *" at bounding box center [172, 165] width 166 height 15
type input "0913520027"
click at [310, 166] on input "Người nhận *" at bounding box center [336, 165] width 145 height 11
type input "m"
type input "MR NGUYỄN MẠNH"
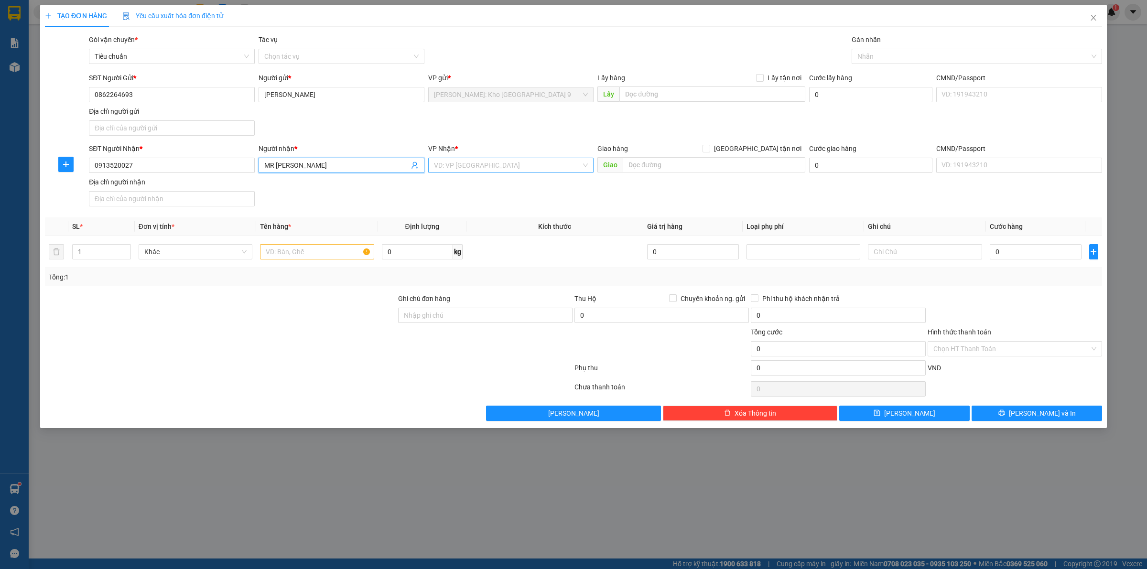
click at [504, 171] on input "search" at bounding box center [508, 165] width 148 height 14
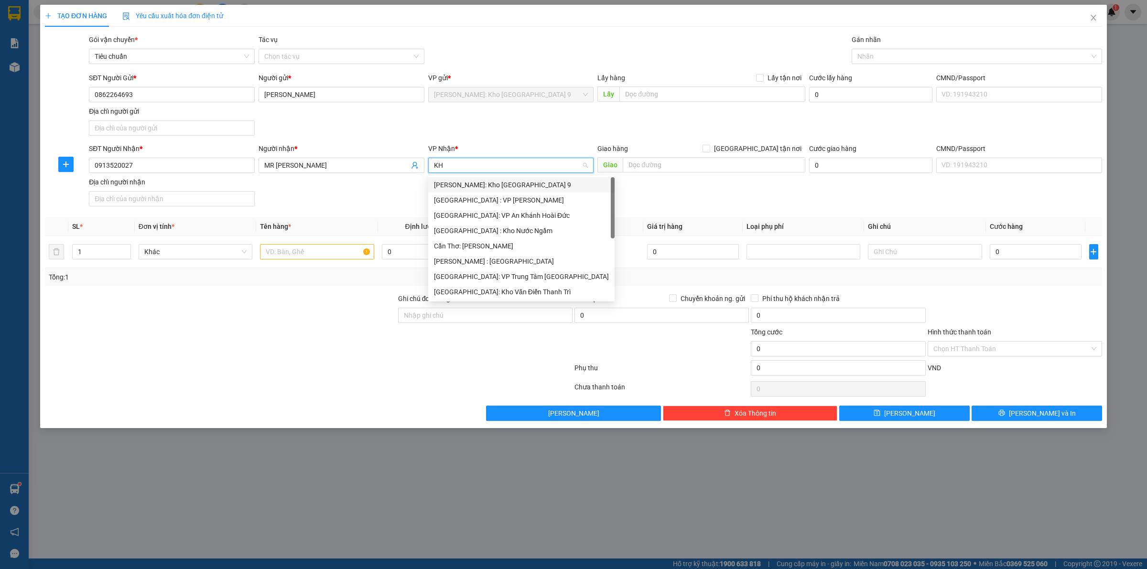
type input "KHO"
click at [513, 244] on div "[GEOGRAPHIC_DATA]: Kho Văn Điển Thanh Trì" at bounding box center [511, 246] width 154 height 11
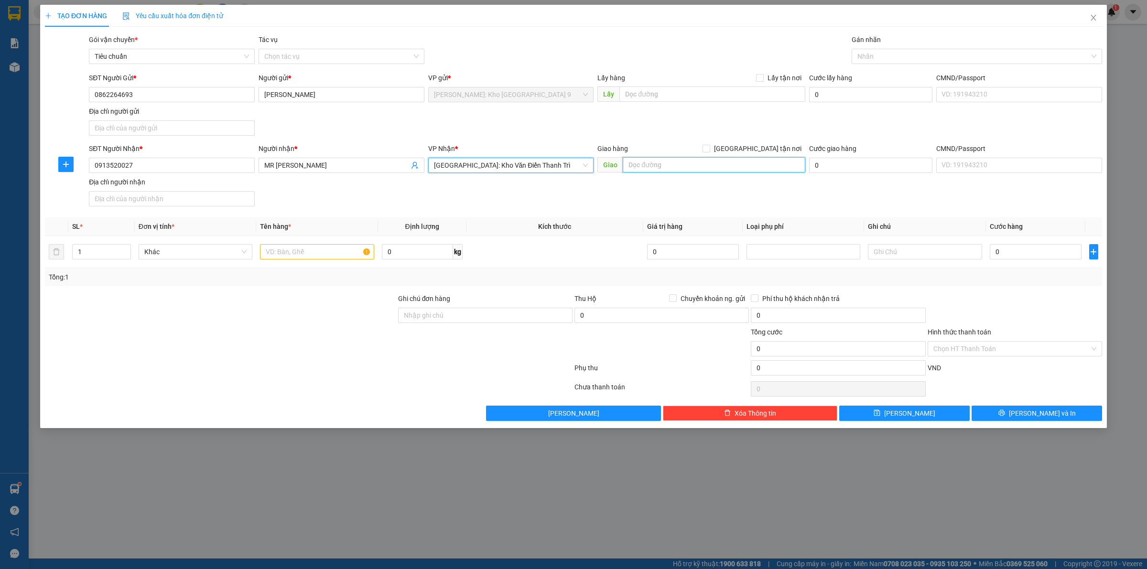
click at [687, 170] on input "text" at bounding box center [714, 164] width 183 height 15
paste input "CỔNG TÒA NHÀ VET, [STREET_ADDRESS]"
type input "CỔNG TÒA NHÀ VET, [STREET_ADDRESS]"
click at [762, 147] on span "[GEOGRAPHIC_DATA] tận nơi" at bounding box center [757, 148] width 95 height 11
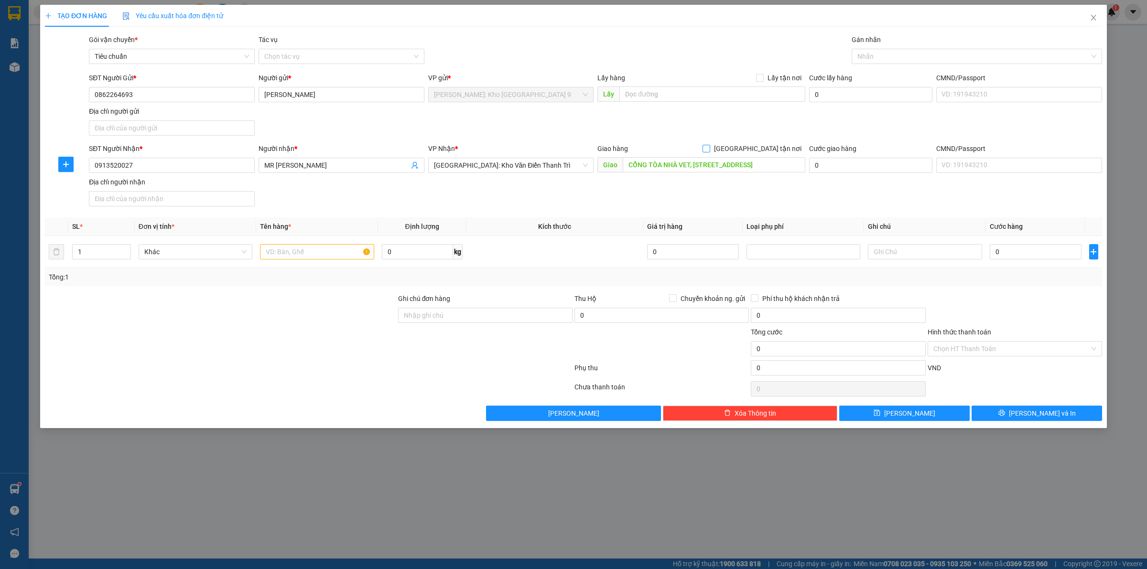
click at [709, 147] on input "[GEOGRAPHIC_DATA] tận nơi" at bounding box center [706, 148] width 7 height 7
checkbox input "true"
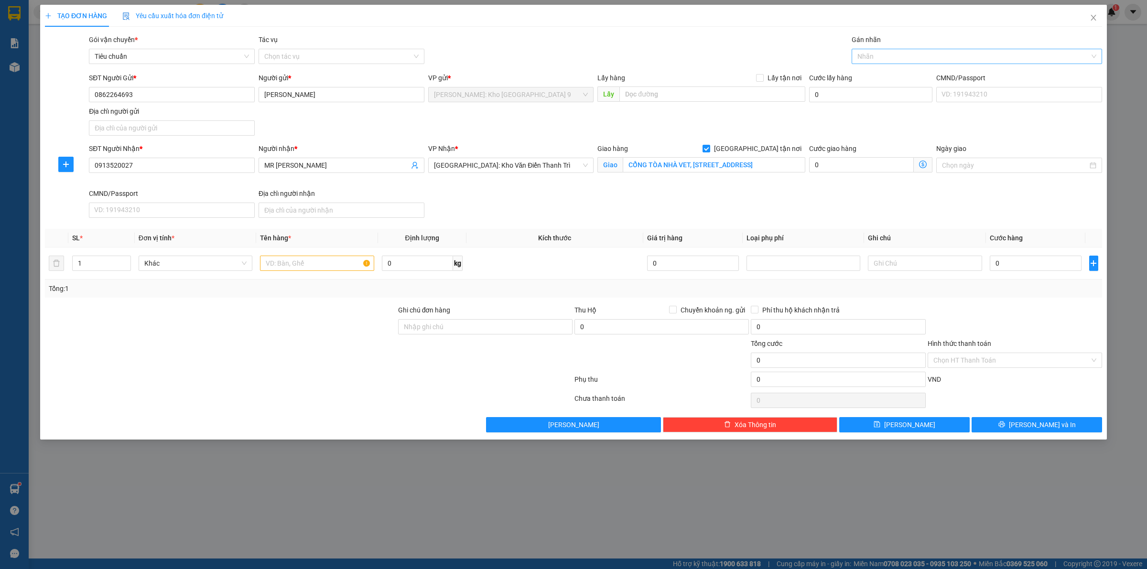
click at [933, 58] on div at bounding box center [972, 56] width 236 height 11
type input "GIAO"
click at [928, 73] on div "[GEOGRAPHIC_DATA] tận nơi" at bounding box center [976, 75] width 239 height 11
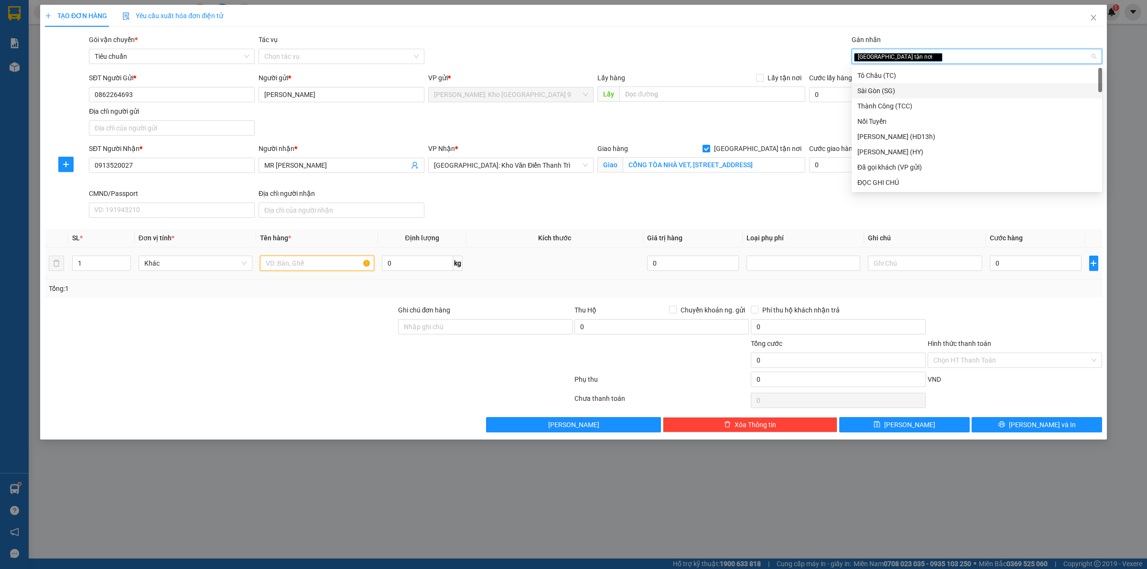
click at [277, 266] on input "text" at bounding box center [317, 263] width 114 height 15
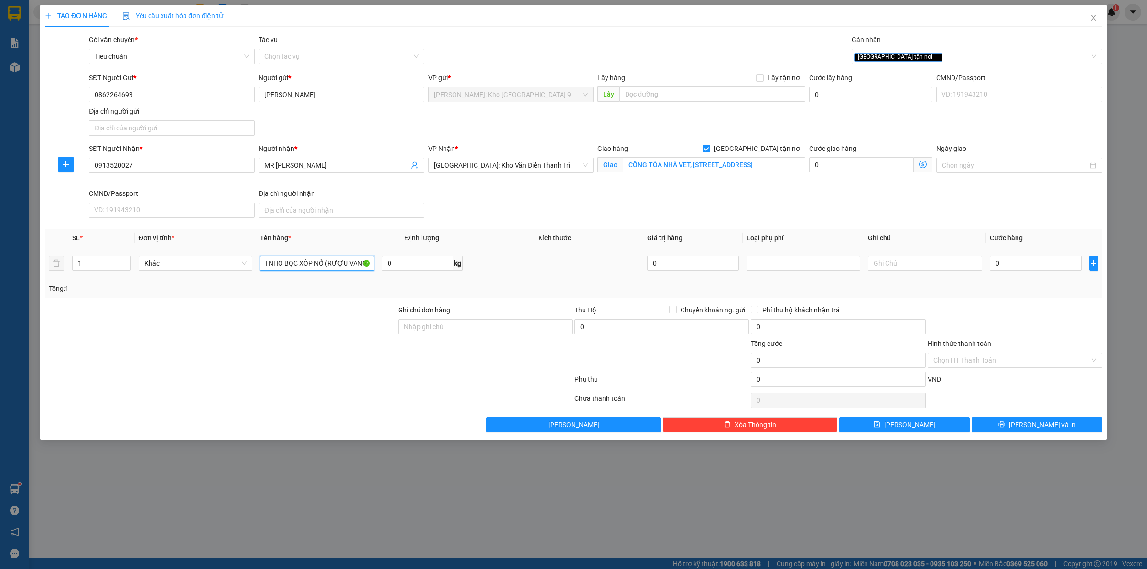
scroll to position [0, 21]
type input "1 KIỆN NHỎ BỌC XỐP NỔ (RƯỢU VANG)"
click at [488, 335] on input "Ghi chú đơn hàng" at bounding box center [485, 326] width 174 height 15
type input "VẬN CHUYỂN NHẸ TAY - HƯ VỠ KHÔNG ĐỀN"
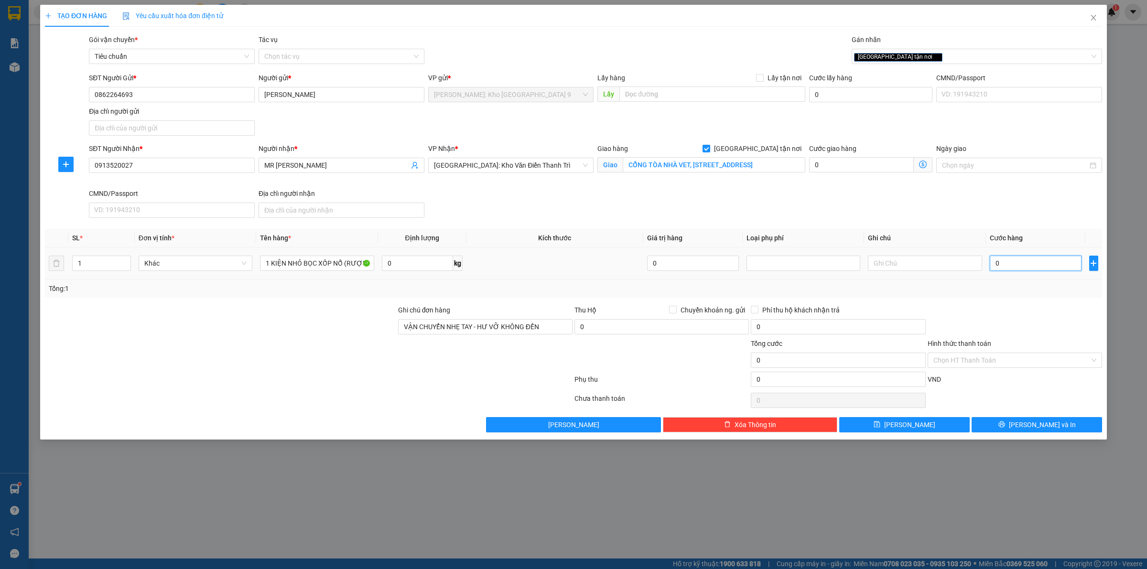
click at [1044, 269] on input "0" at bounding box center [1036, 263] width 92 height 15
type input "1"
type input "10"
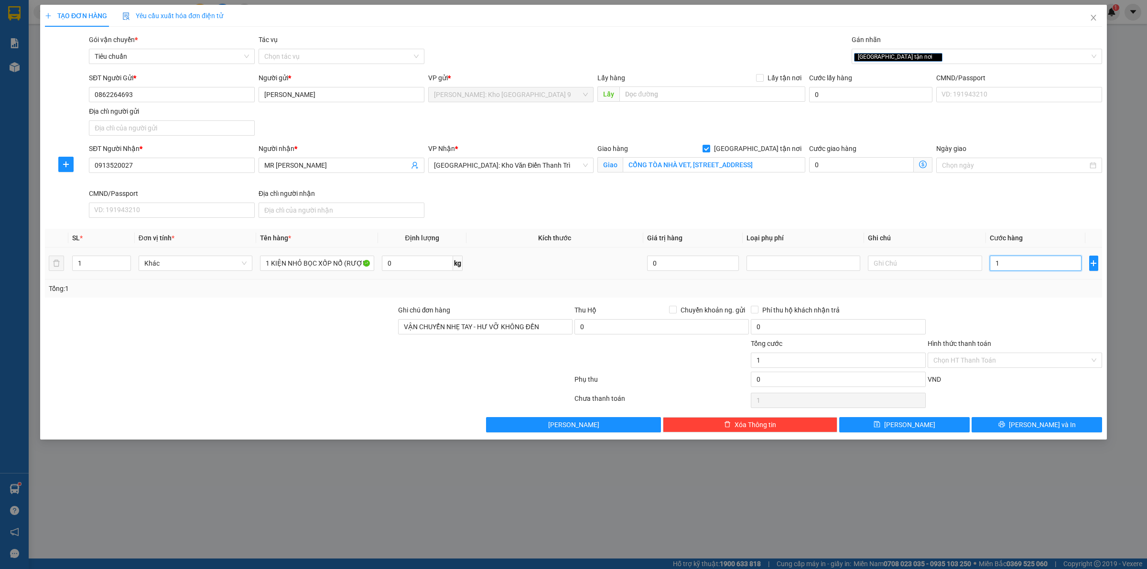
type input "10"
type input "100"
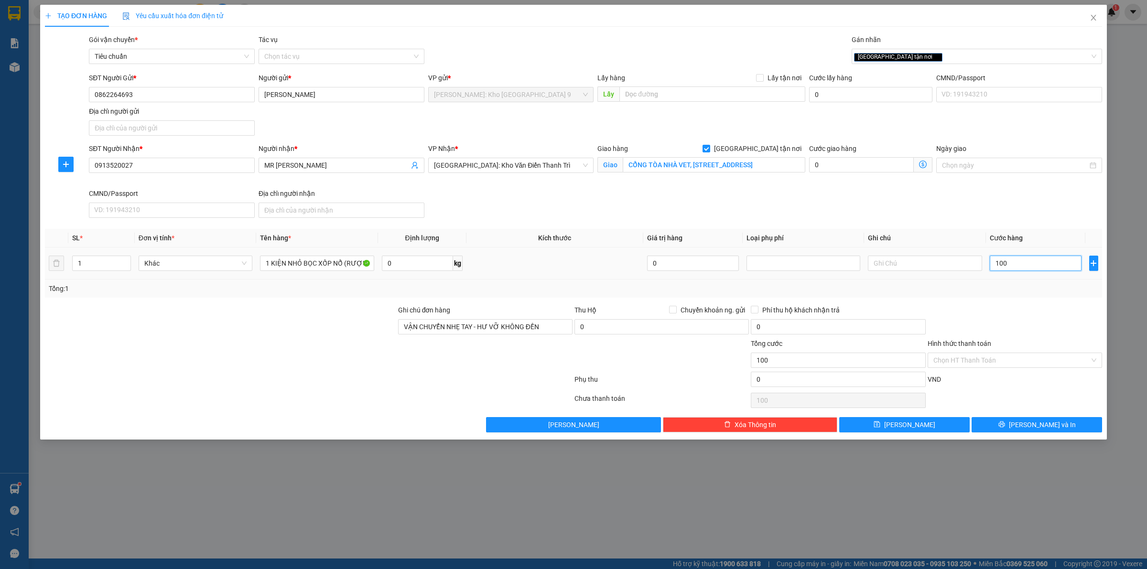
type input "1.000"
type input "10.000"
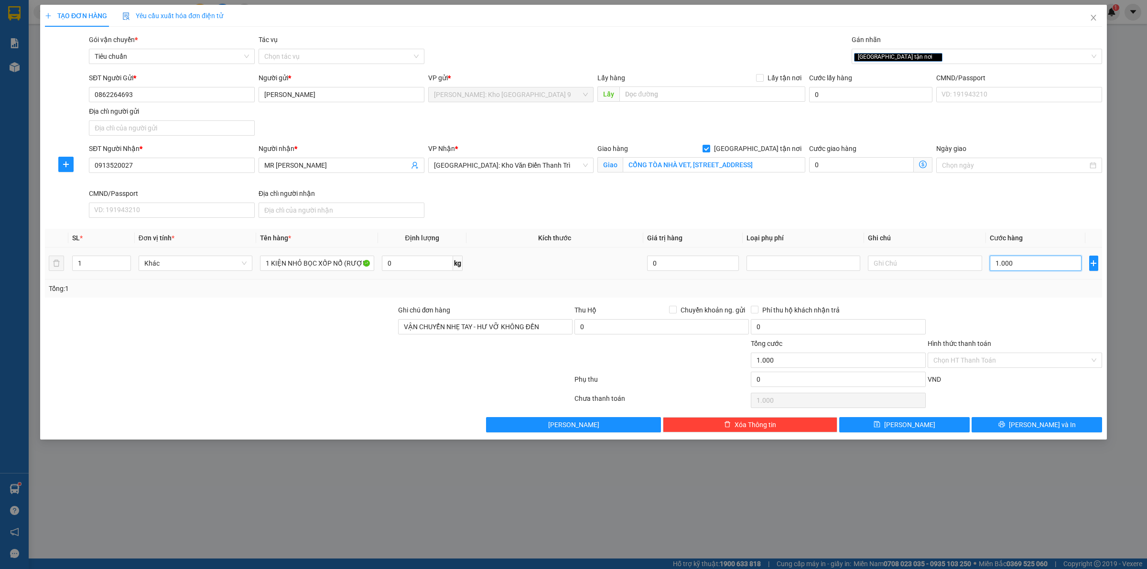
type input "10.000"
type input "100.000"
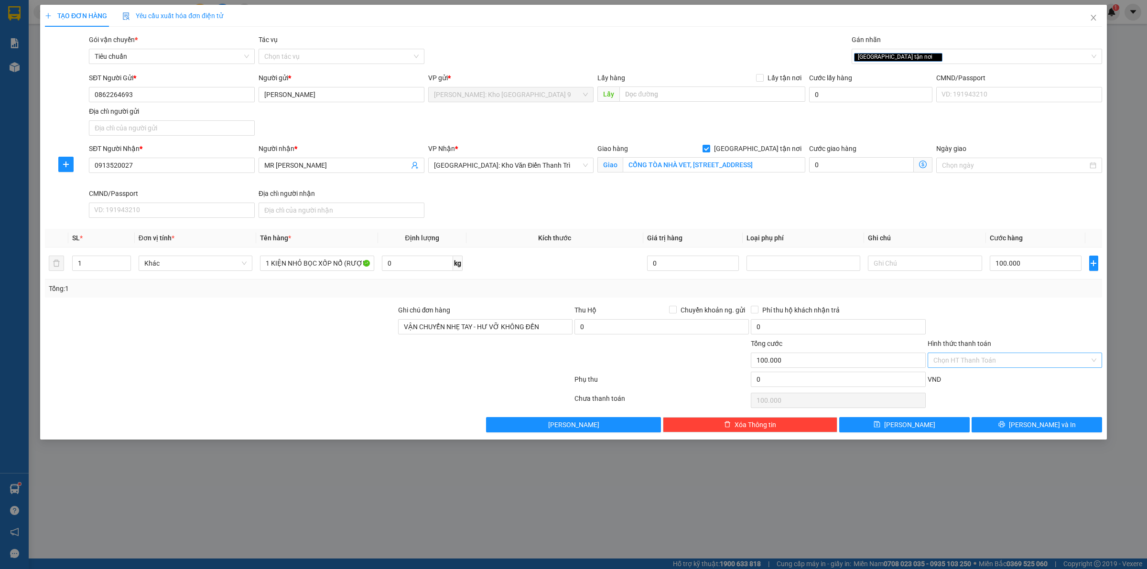
click at [1011, 361] on input "Hình thức thanh toán" at bounding box center [1011, 360] width 156 height 14
click at [1003, 375] on div "Tại văn phòng" at bounding box center [1014, 380] width 163 height 11
type input "0"
click at [1018, 430] on button "Lưu và In" at bounding box center [1037, 424] width 130 height 15
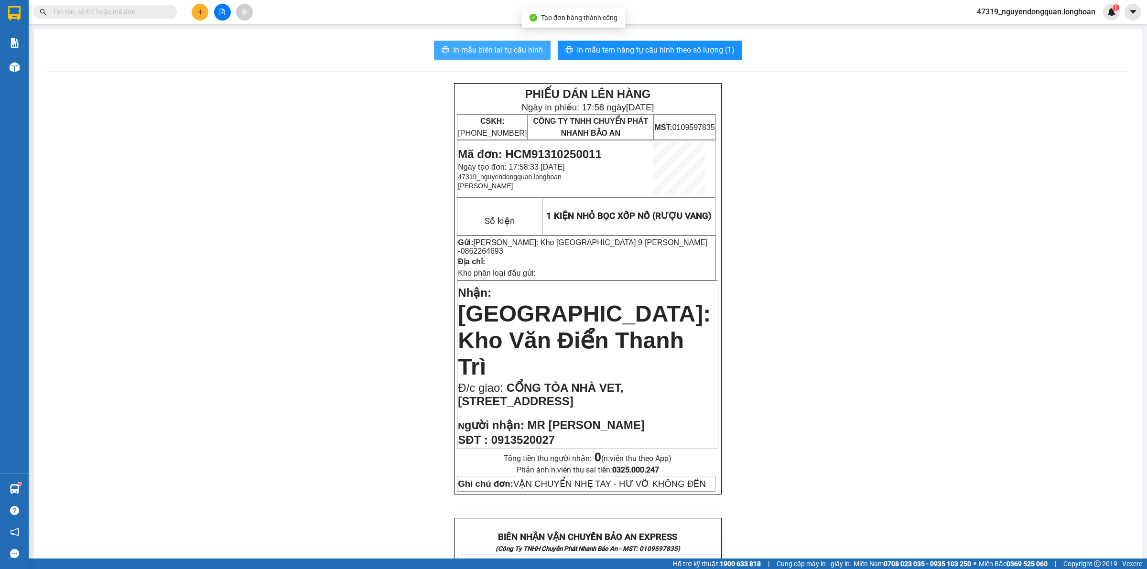
click at [520, 51] on span "In mẫu biên lai tự cấu hình" at bounding box center [498, 50] width 90 height 12
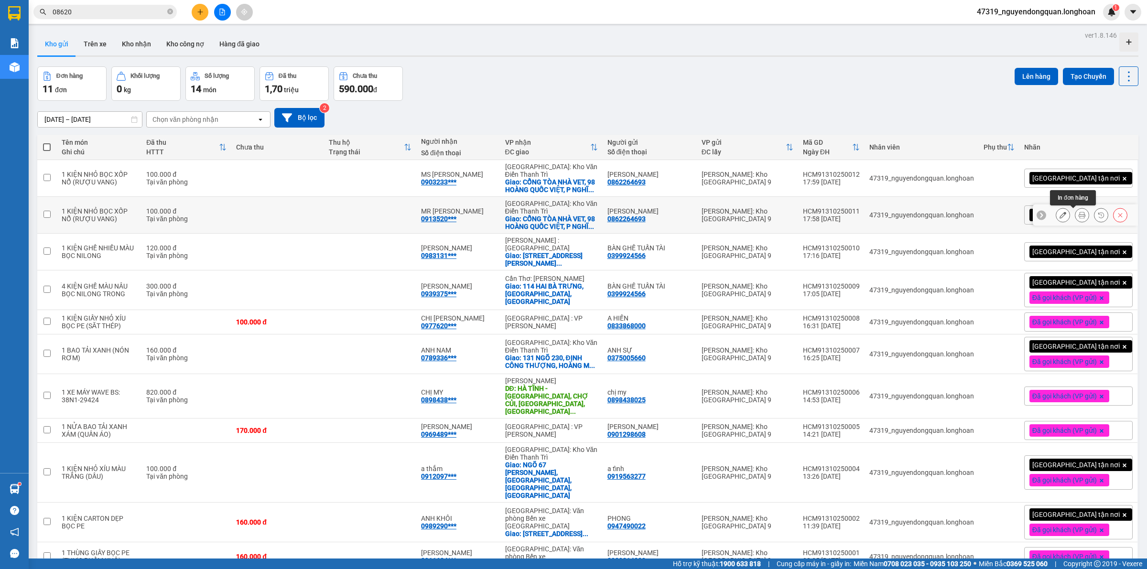
click at [1076, 217] on button at bounding box center [1081, 215] width 13 height 17
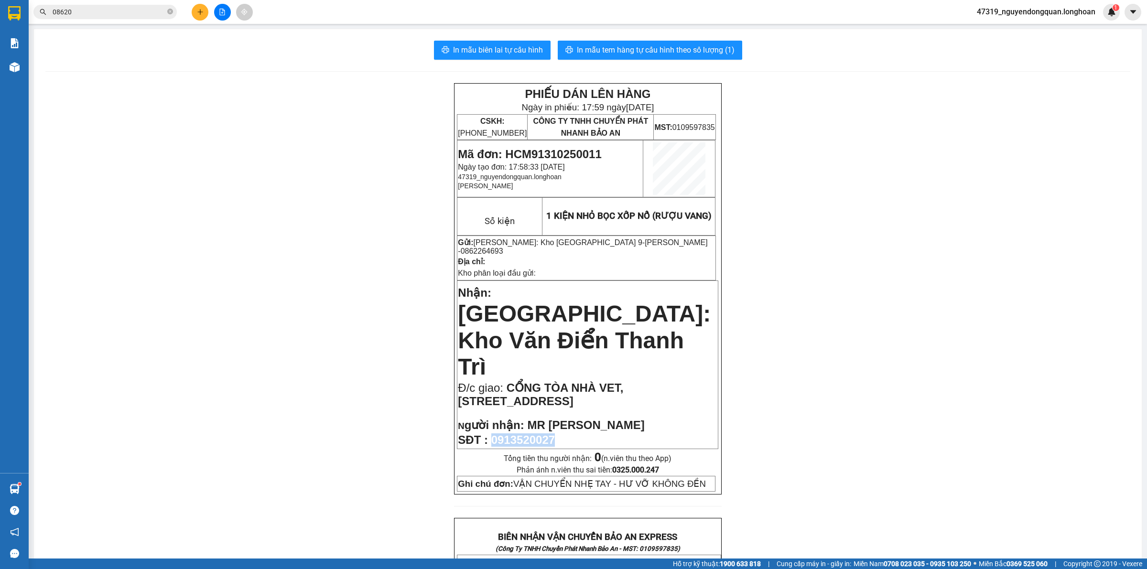
drag, startPoint x: 491, startPoint y: 389, endPoint x: 565, endPoint y: 382, distance: 74.8
click at [565, 434] on p "SĐT : 0913520027" at bounding box center [588, 440] width 260 height 13
copy span "0913520027"
click at [354, 150] on div "PHIẾU DÁN LÊN HÀNG Ngày in phiếu: 17:59 [DATE] CSKH: [PHONE_NUMBER] CÔNG TY TNH…" at bounding box center [587, 571] width 1085 height 977
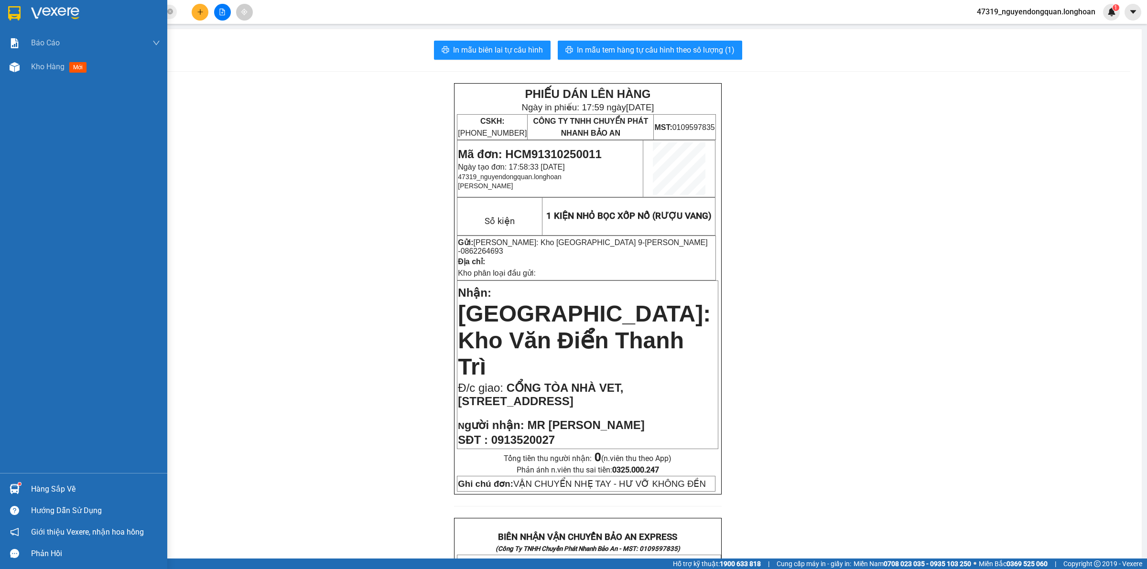
click at [12, 18] on img at bounding box center [14, 13] width 12 height 14
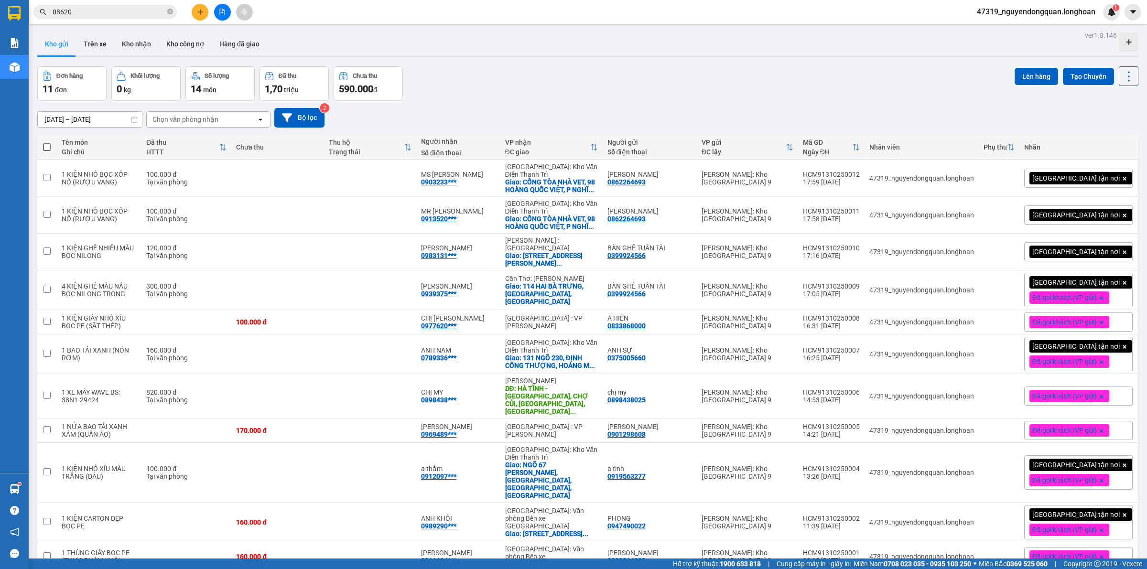
click at [1114, 223] on div "[GEOGRAPHIC_DATA] tận nơi" at bounding box center [1078, 215] width 109 height 19
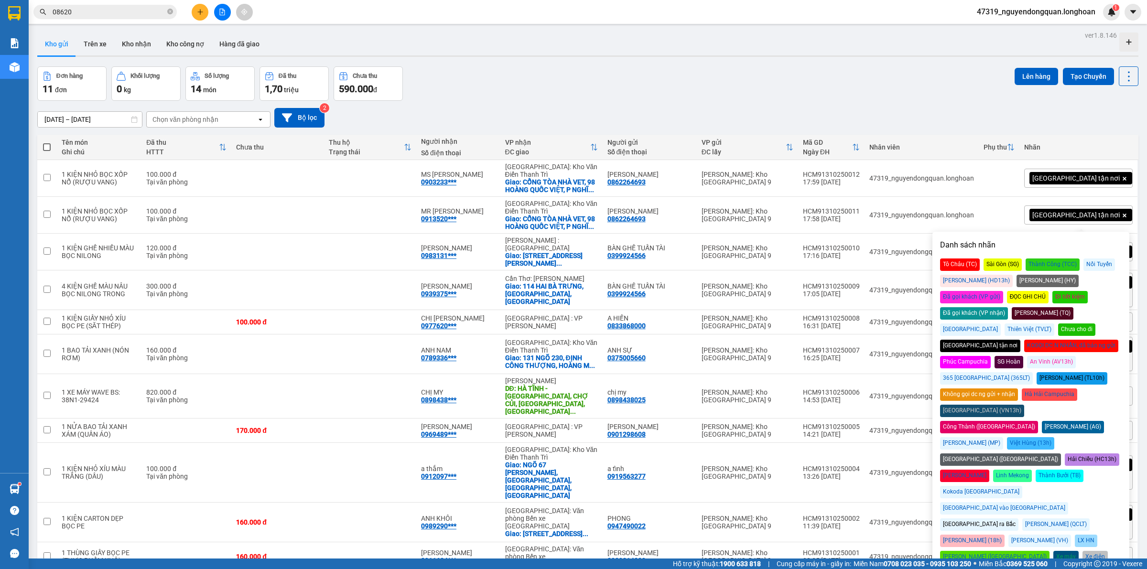
click at [1003, 291] on div "Đã gọi khách (VP gửi)" at bounding box center [971, 297] width 63 height 12
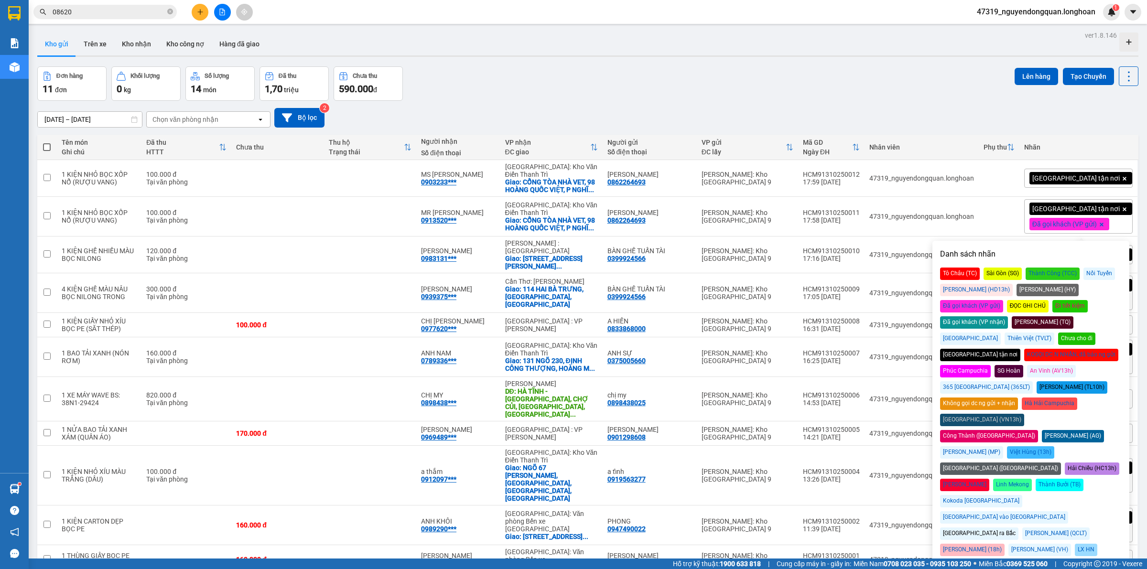
click at [1015, 142] on div "Phụ thu" at bounding box center [999, 147] width 31 height 19
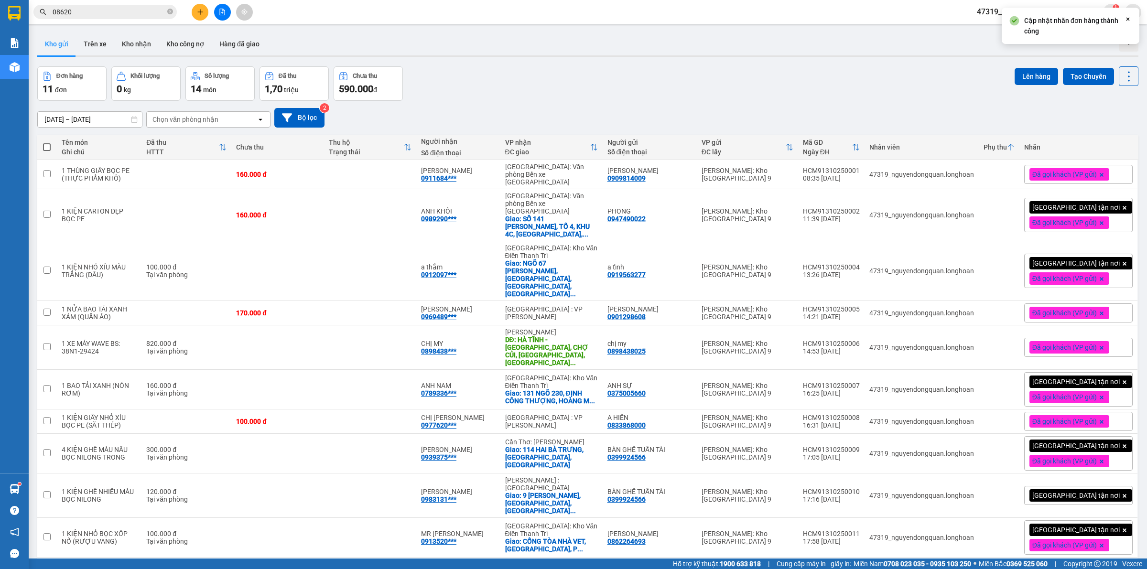
click at [1007, 148] on div "Phụ thu" at bounding box center [995, 147] width 23 height 8
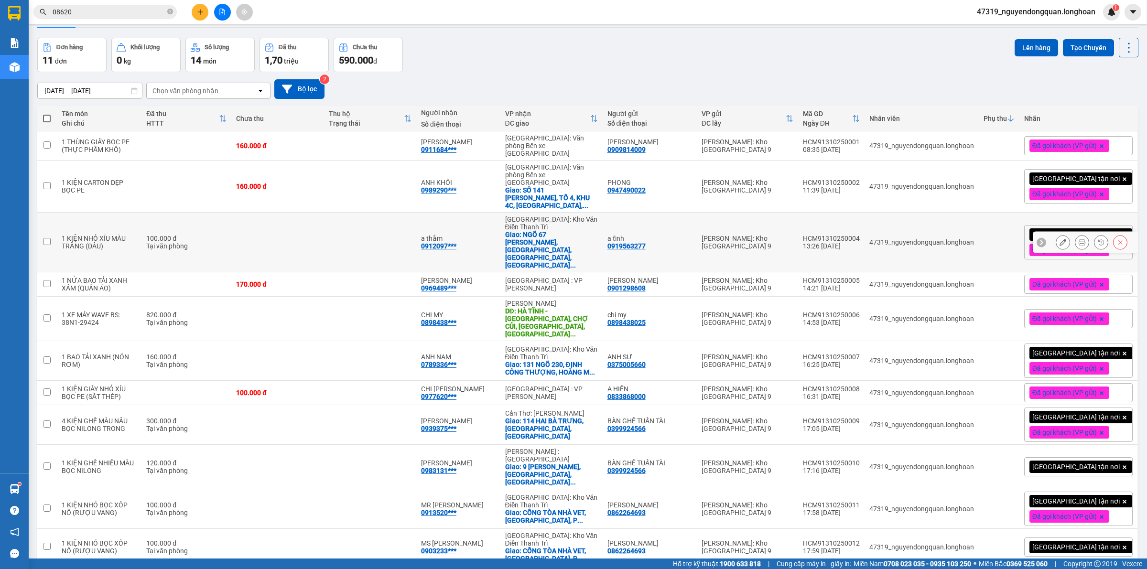
scroll to position [44, 0]
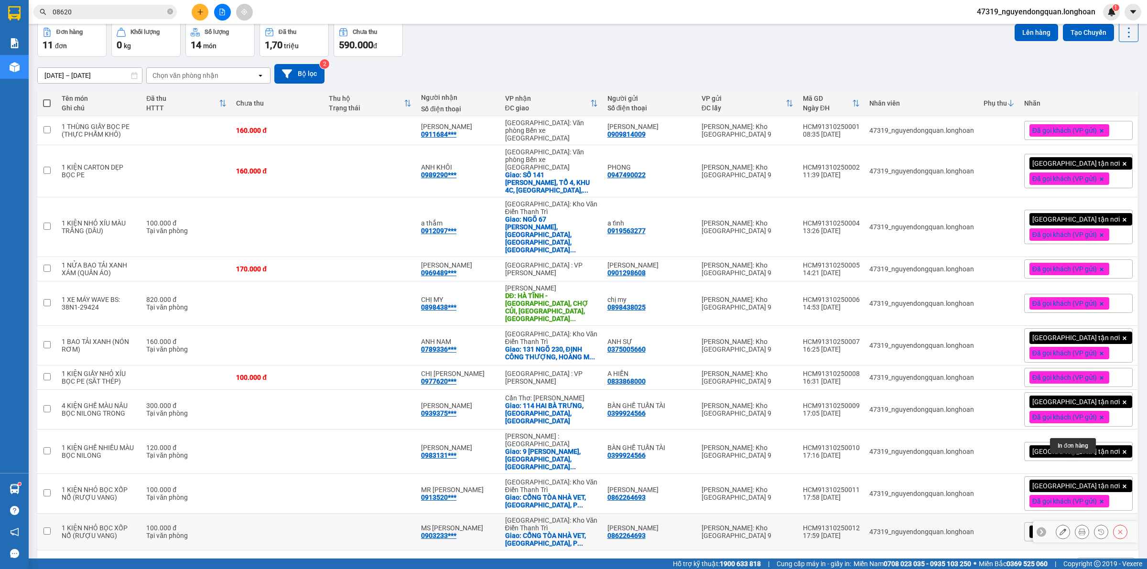
click at [1079, 529] on icon at bounding box center [1082, 532] width 7 height 7
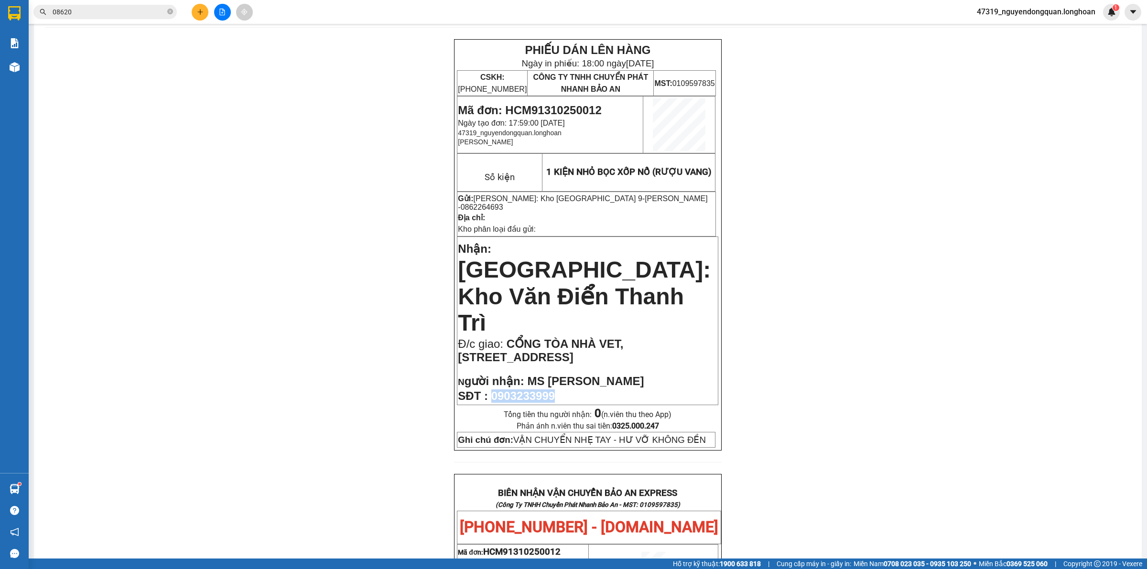
drag, startPoint x: 490, startPoint y: 343, endPoint x: 562, endPoint y: 338, distance: 72.3
click at [562, 390] on p "SĐT : 0903233999" at bounding box center [588, 396] width 260 height 13
copy span "0903233999"
click at [223, 463] on div "PHIẾU DÁN LÊN HÀNG Ngày in phiếu: 18:00 ngày 13-10-2025 CSKH: 1900.06.88.33 CÔN…" at bounding box center [587, 527] width 1085 height 977
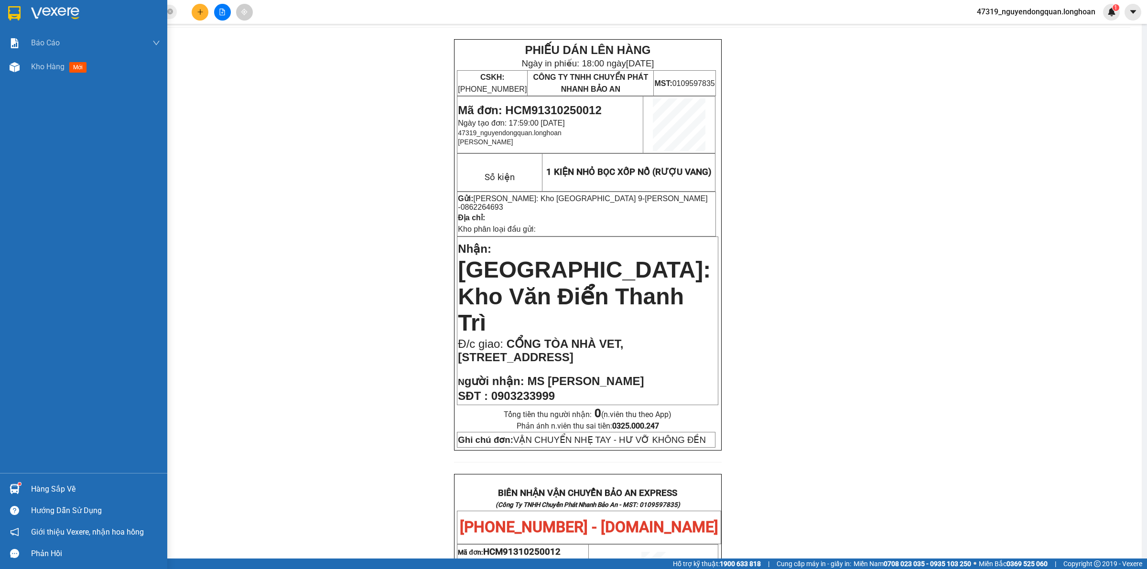
click at [3, 11] on div at bounding box center [83, 15] width 167 height 31
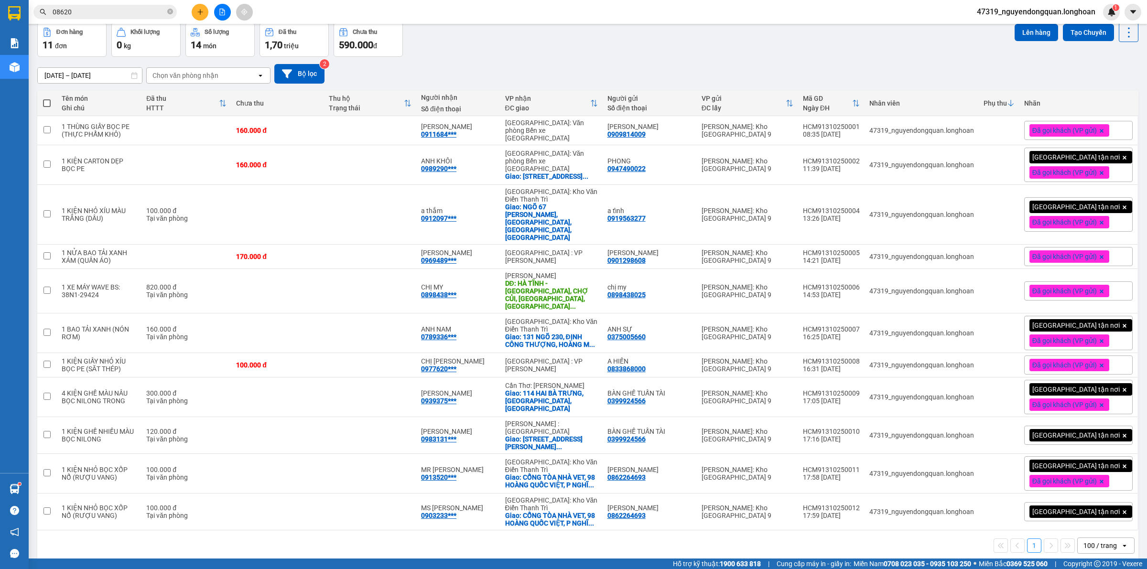
click at [1109, 502] on div "[GEOGRAPHIC_DATA] tận nơi" at bounding box center [1078, 511] width 109 height 19
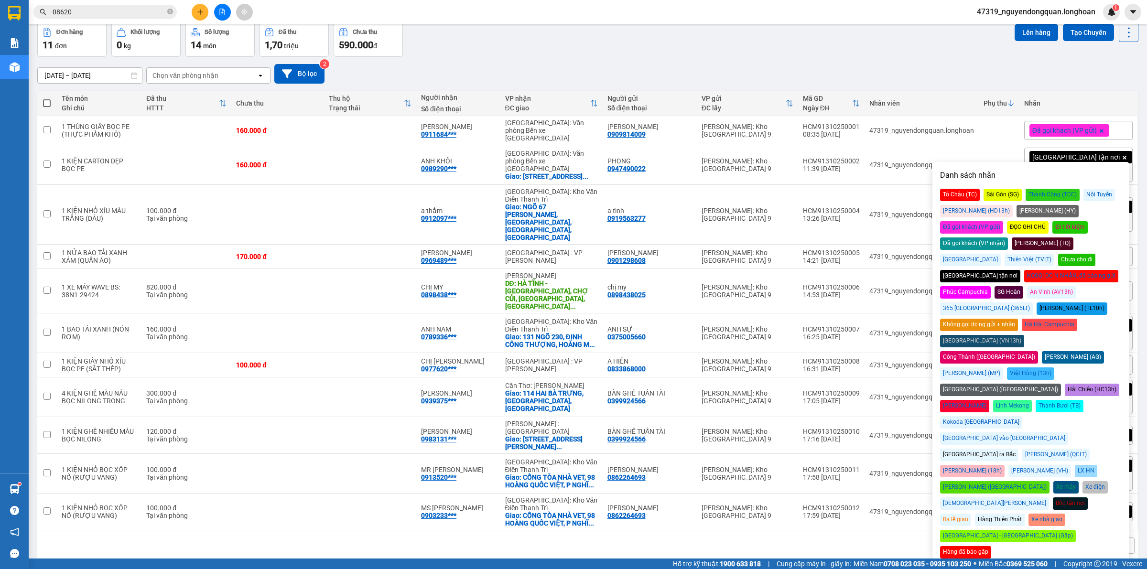
click at [1003, 221] on div "Đã gọi khách (VP gửi)" at bounding box center [971, 227] width 63 height 12
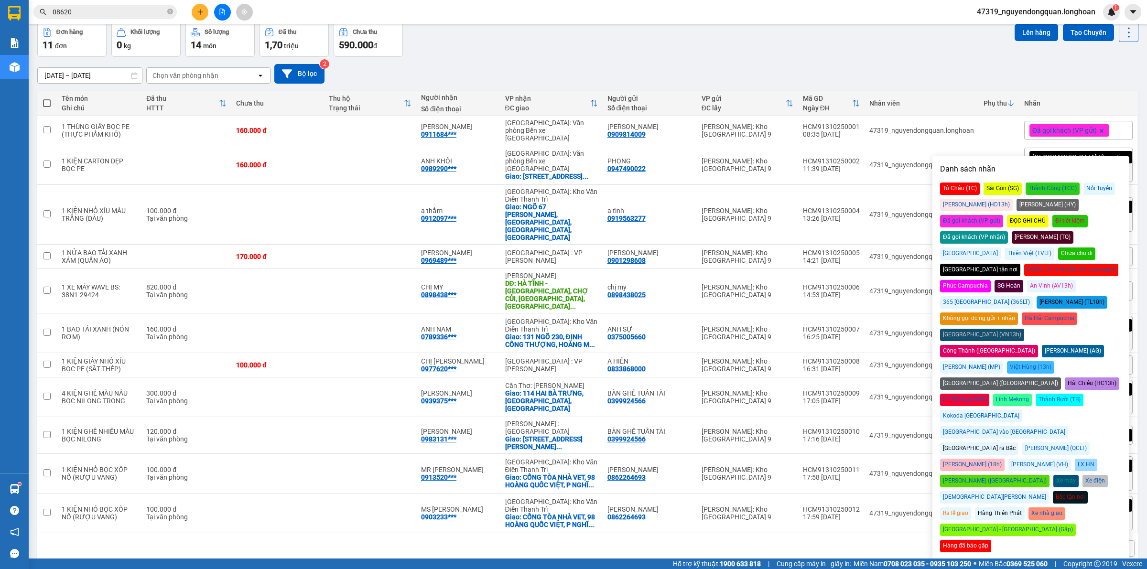
click at [880, 64] on div "14/09/2025 – 13/10/2025 Press the down arrow key to interact with the calendar …" at bounding box center [587, 74] width 1101 height 20
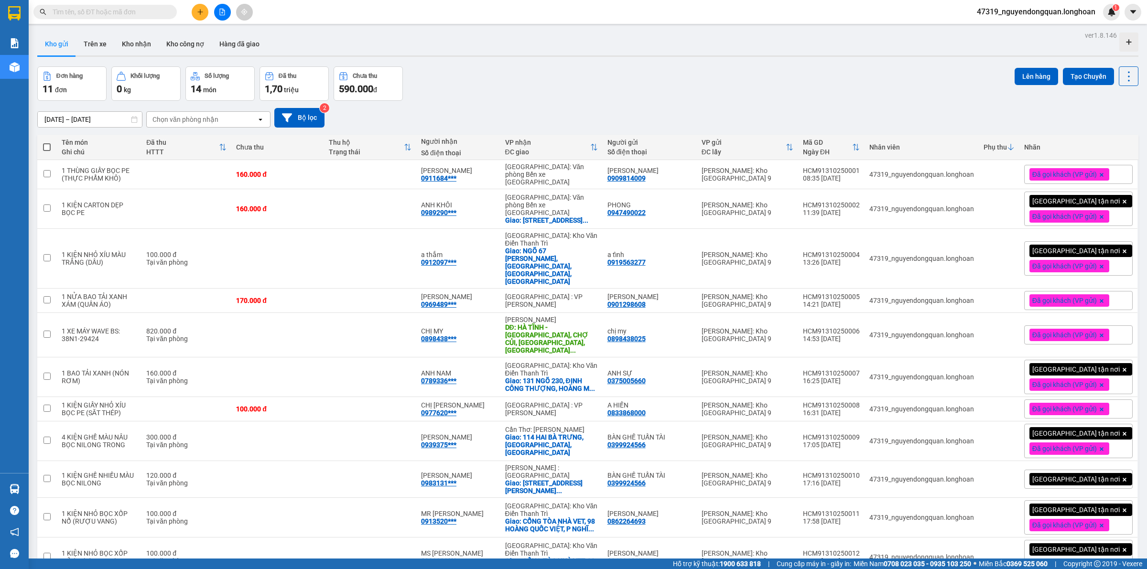
click at [860, 150] on icon at bounding box center [856, 147] width 8 height 8
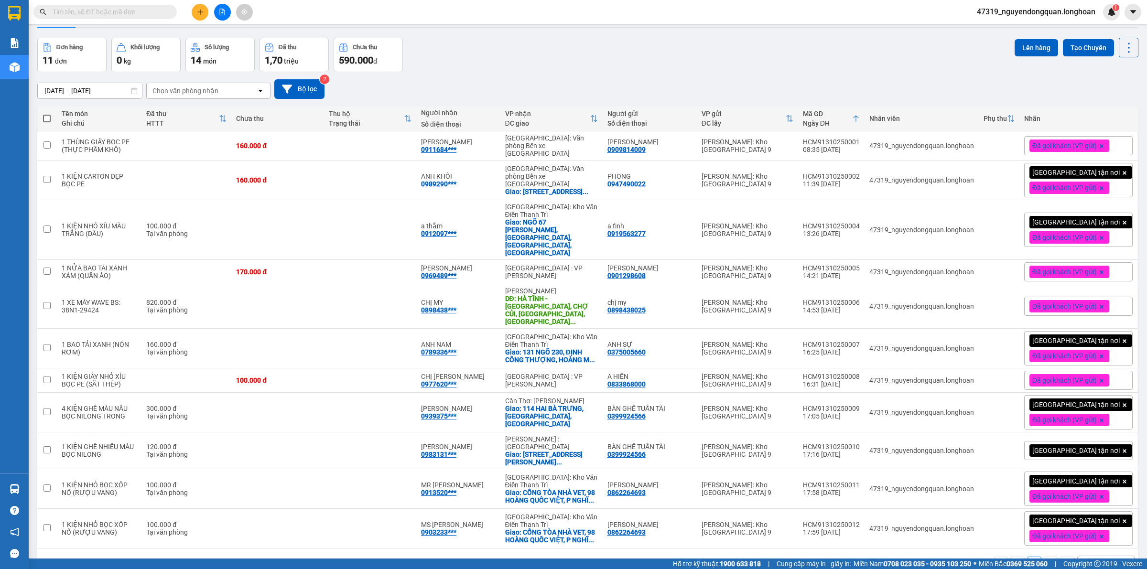
scroll to position [44, 0]
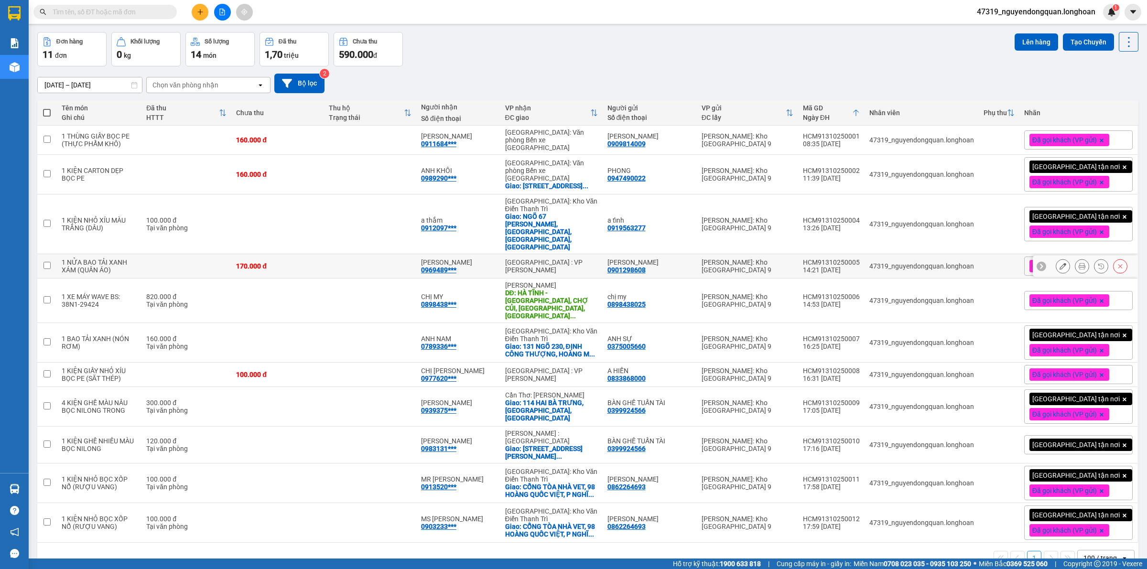
scroll to position [44, 0]
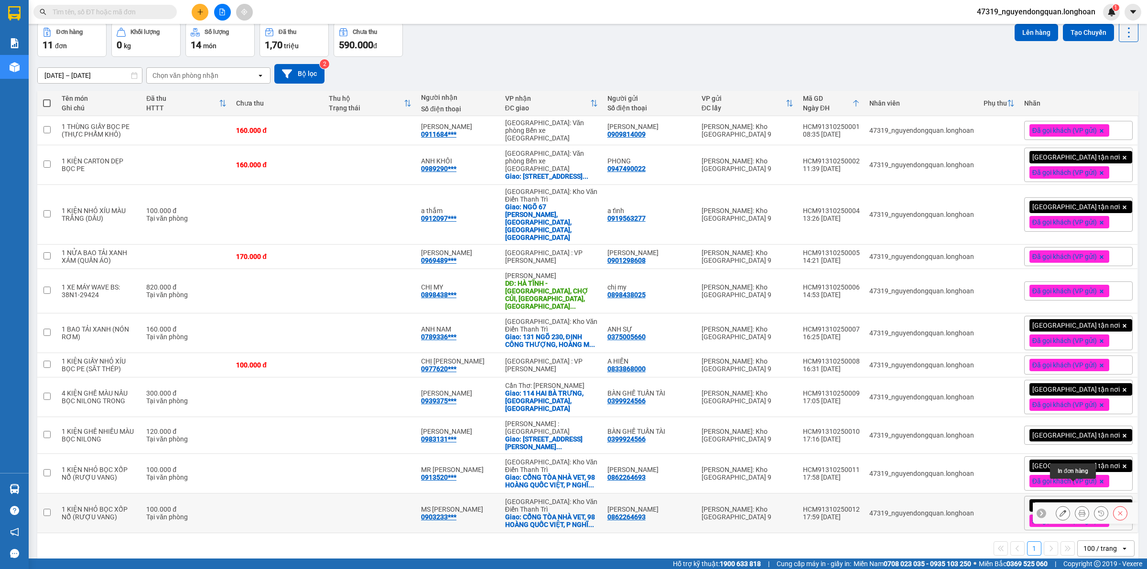
click at [1079, 510] on icon at bounding box center [1082, 513] width 7 height 7
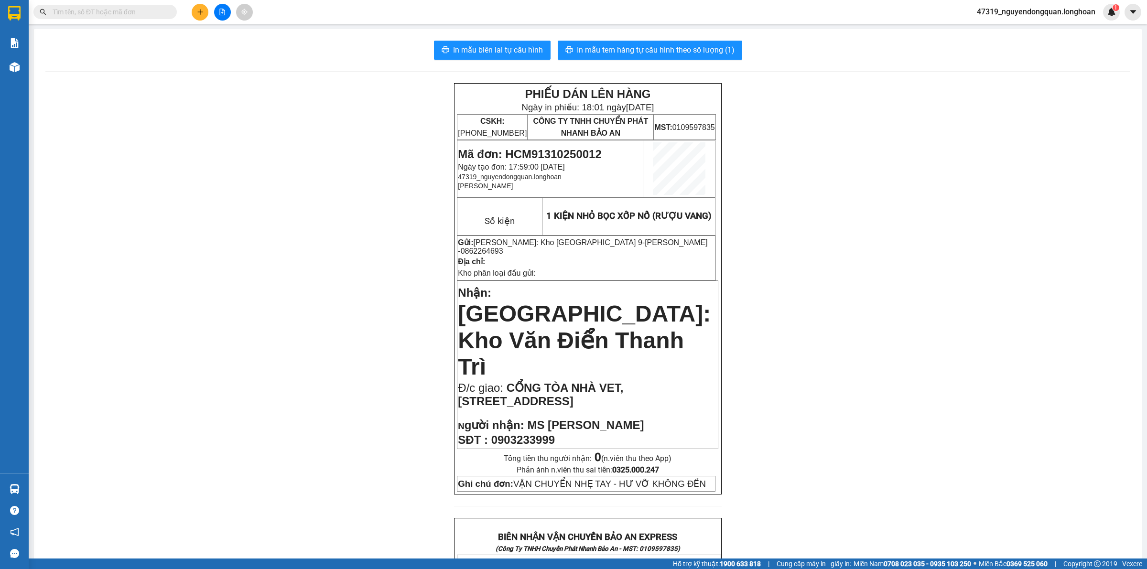
click at [623, 63] on div "In mẫu biên lai tự cấu hình In mẫu tem hàng tự cấu hình theo số lượng (1) PHIẾU…" at bounding box center [588, 550] width 1108 height 1042
click at [623, 60] on button "In mẫu tem hàng tự cấu hình theo số lượng (1)" at bounding box center [650, 50] width 185 height 19
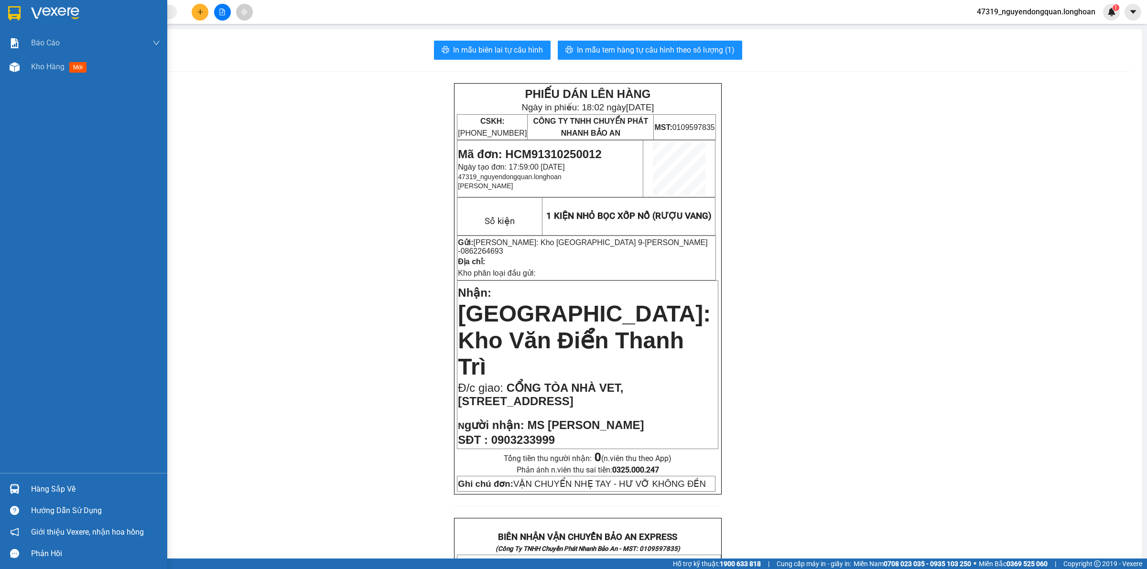
click at [45, 9] on img at bounding box center [55, 13] width 48 height 14
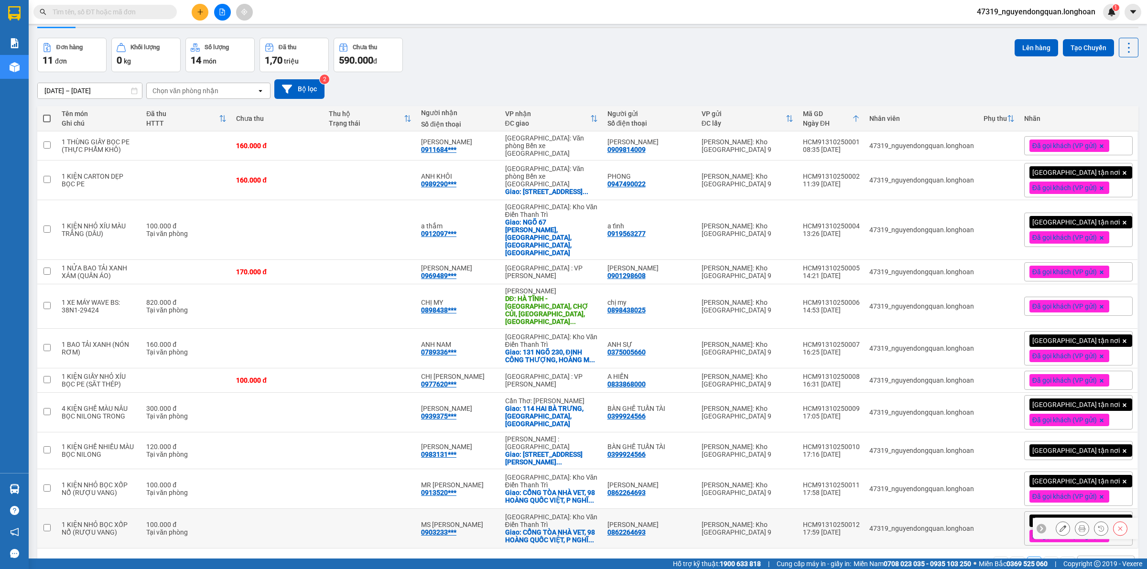
scroll to position [44, 0]
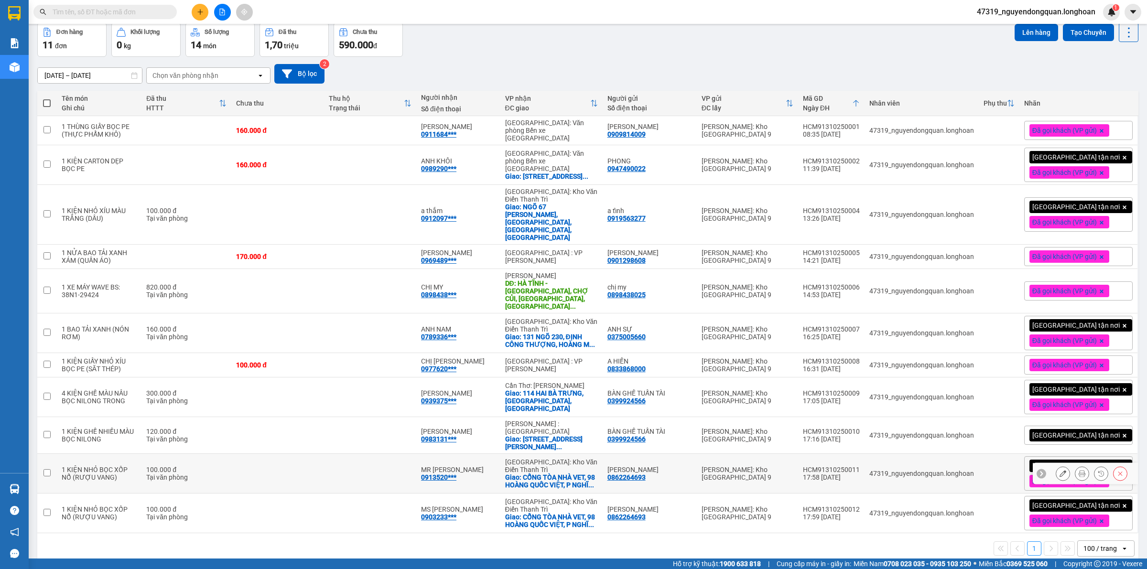
click at [1075, 466] on button at bounding box center [1081, 474] width 13 height 17
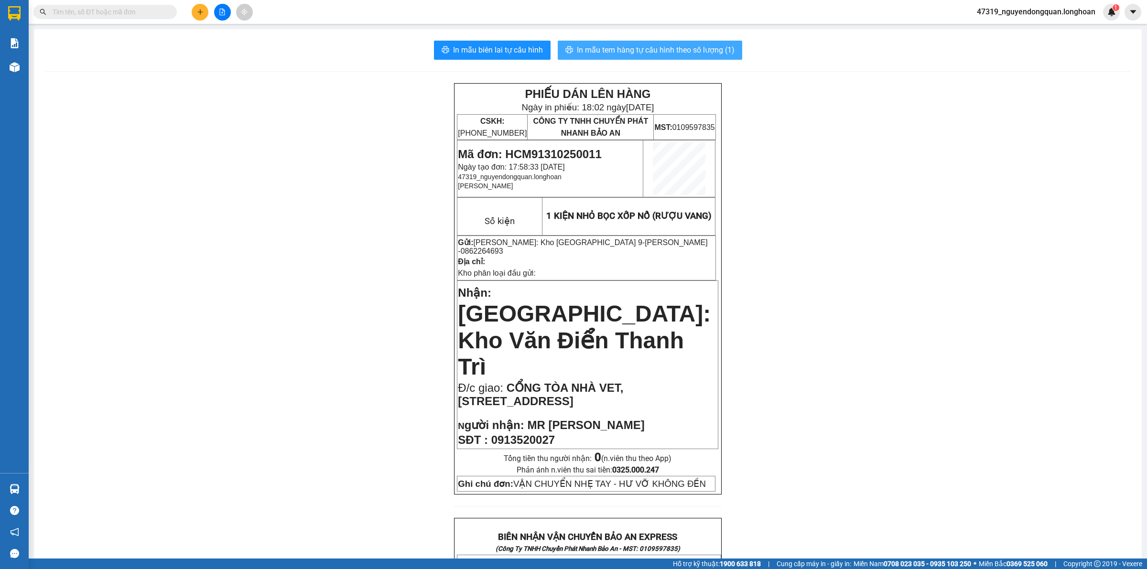
click at [697, 54] on span "In mẫu tem hàng tự cấu hình theo số lượng (1)" at bounding box center [656, 50] width 158 height 12
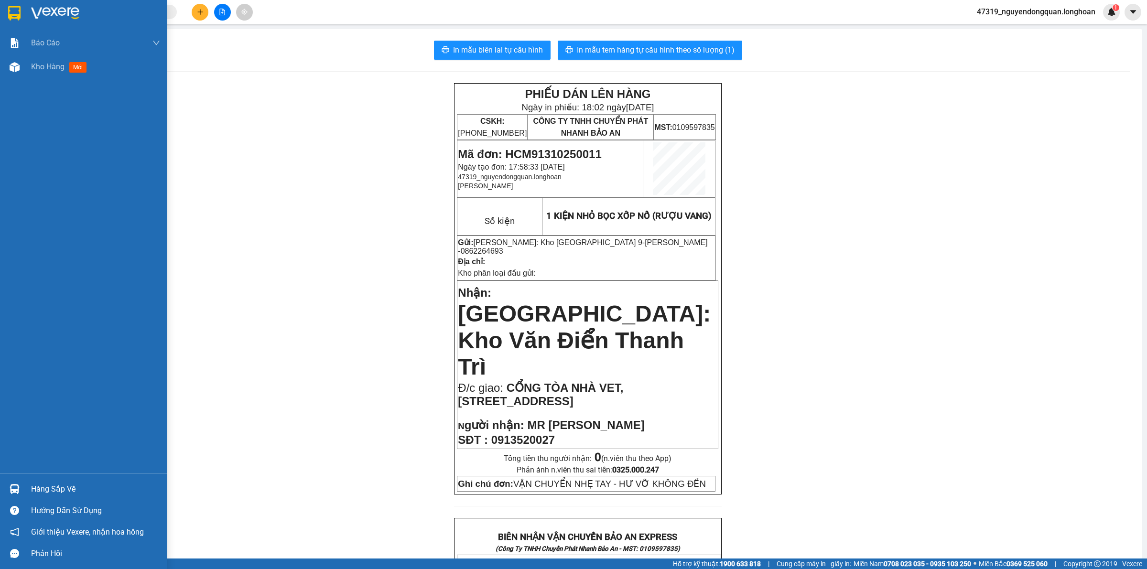
drag, startPoint x: 711, startPoint y: 419, endPoint x: 22, endPoint y: 15, distance: 799.3
click at [22, 15] on div at bounding box center [14, 13] width 17 height 17
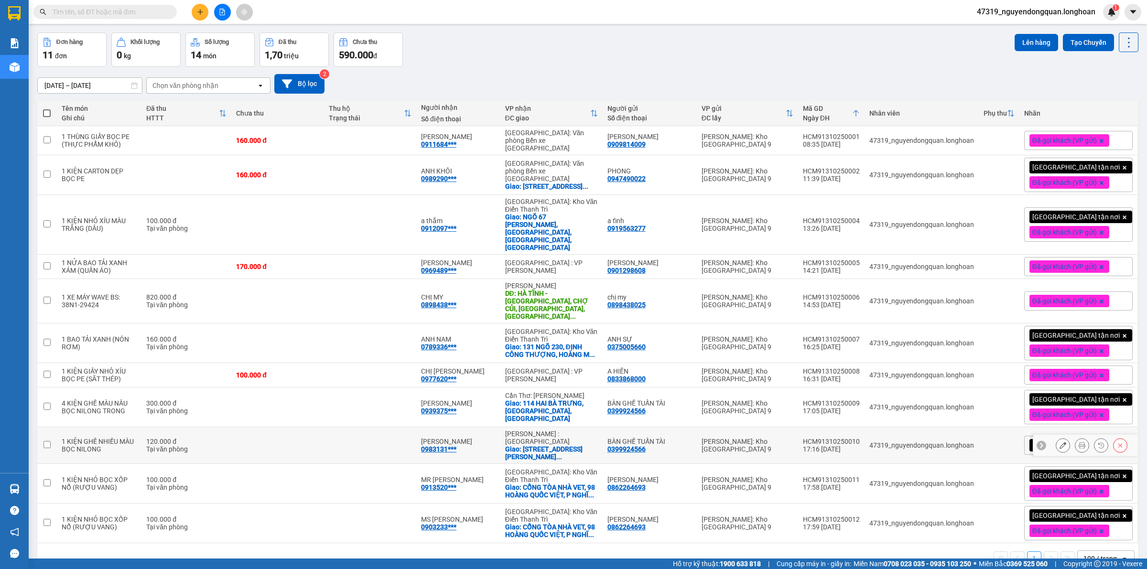
scroll to position [44, 0]
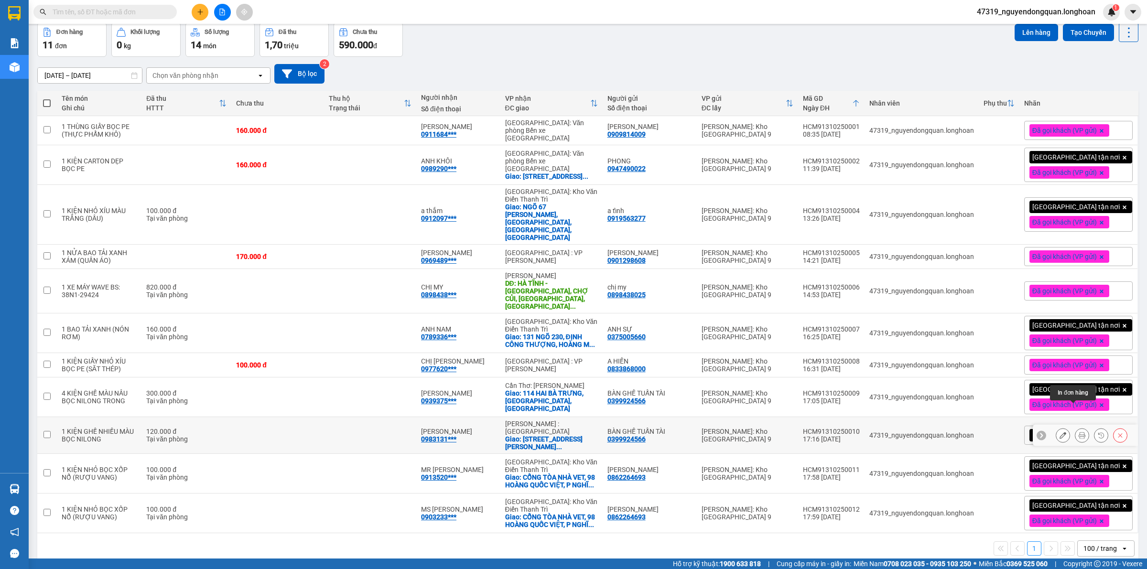
click at [1079, 432] on icon at bounding box center [1082, 435] width 7 height 7
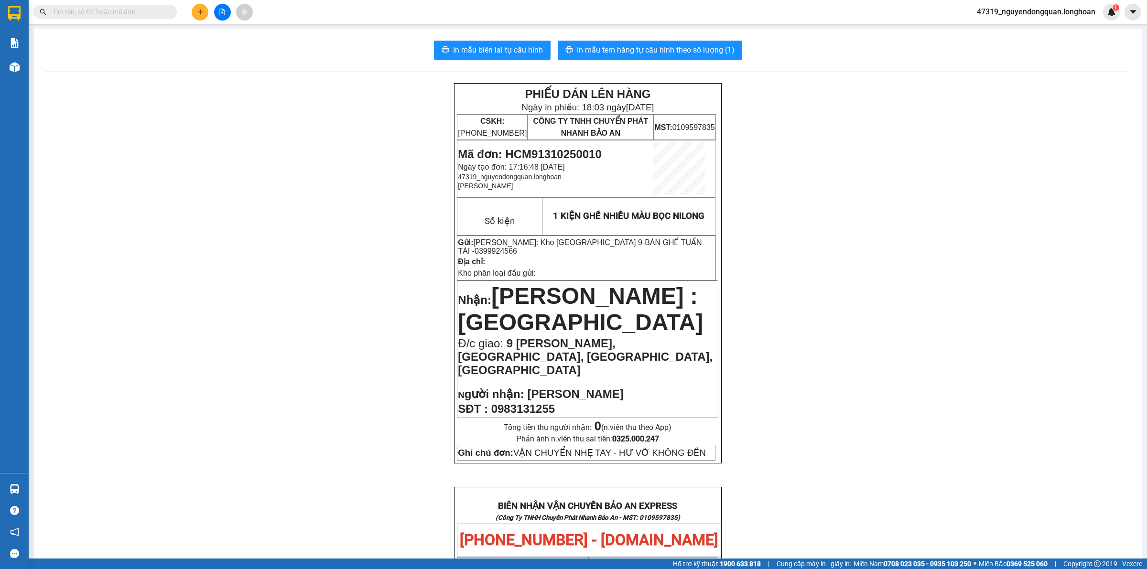
click at [290, 155] on div "PHIẾU DÁN LÊN HÀNG Ngày in phiếu: 18:03 [DATE] CSKH: [PHONE_NUMBER] CÔNG TY TNH…" at bounding box center [587, 573] width 1085 height 980
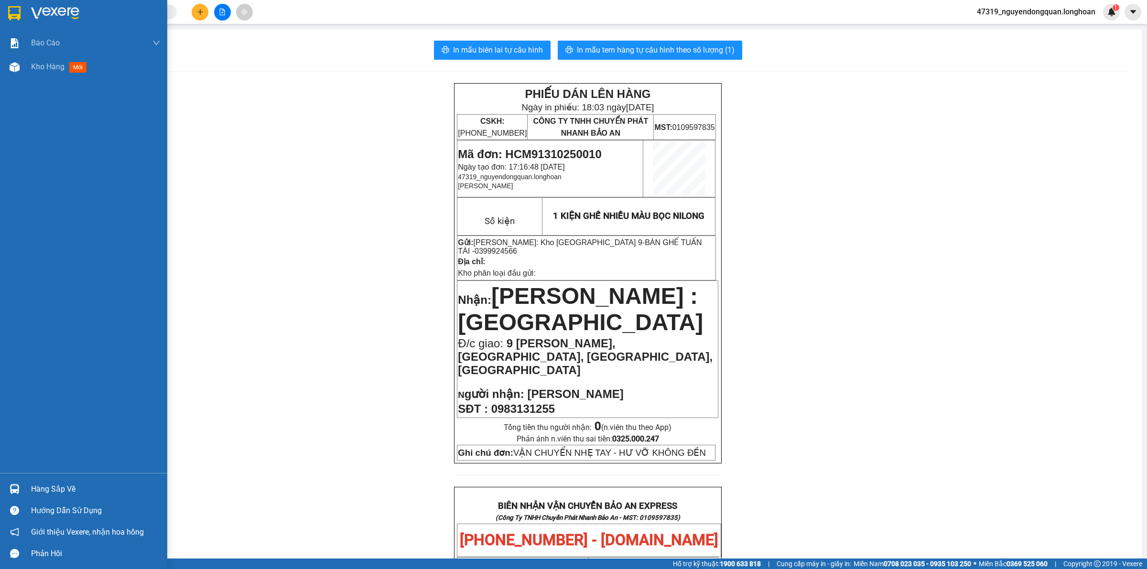
click at [30, 17] on div at bounding box center [83, 15] width 167 height 31
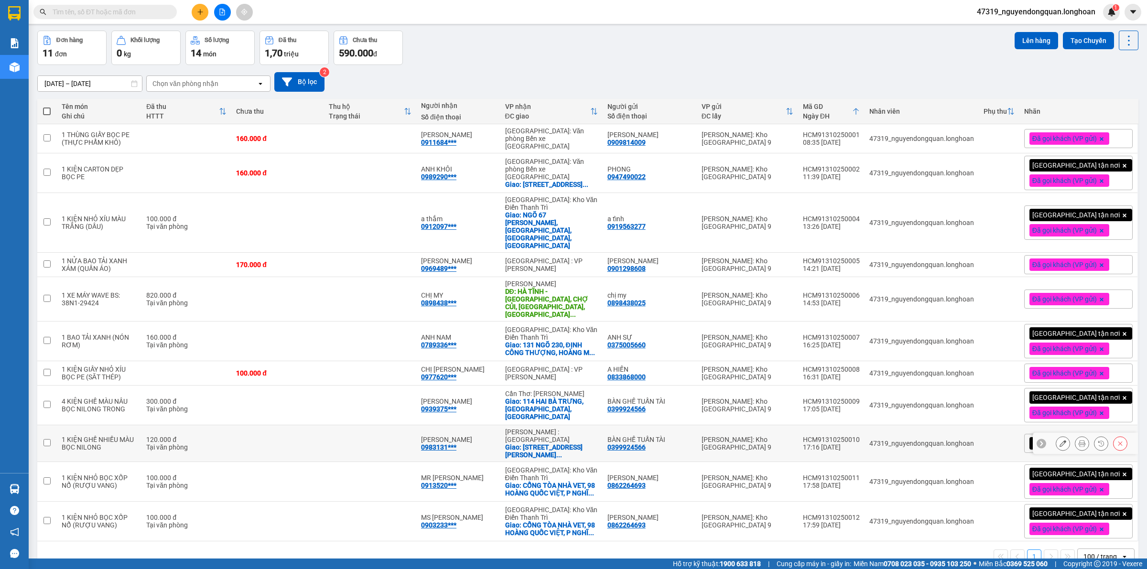
scroll to position [44, 0]
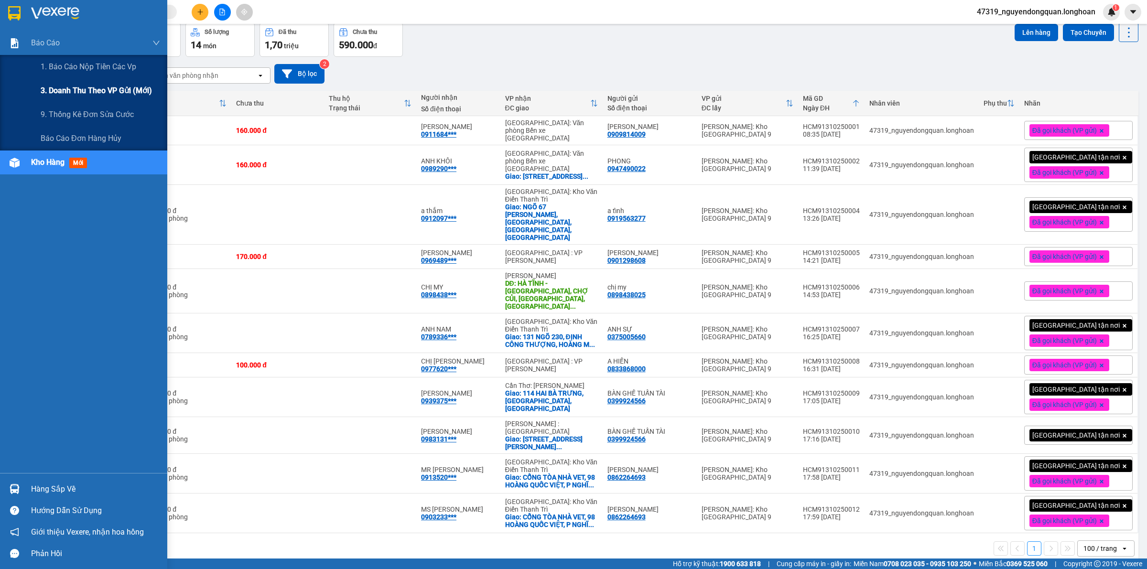
click at [67, 82] on div "3. Doanh Thu theo VP Gửi (mới)" at bounding box center [100, 91] width 119 height 24
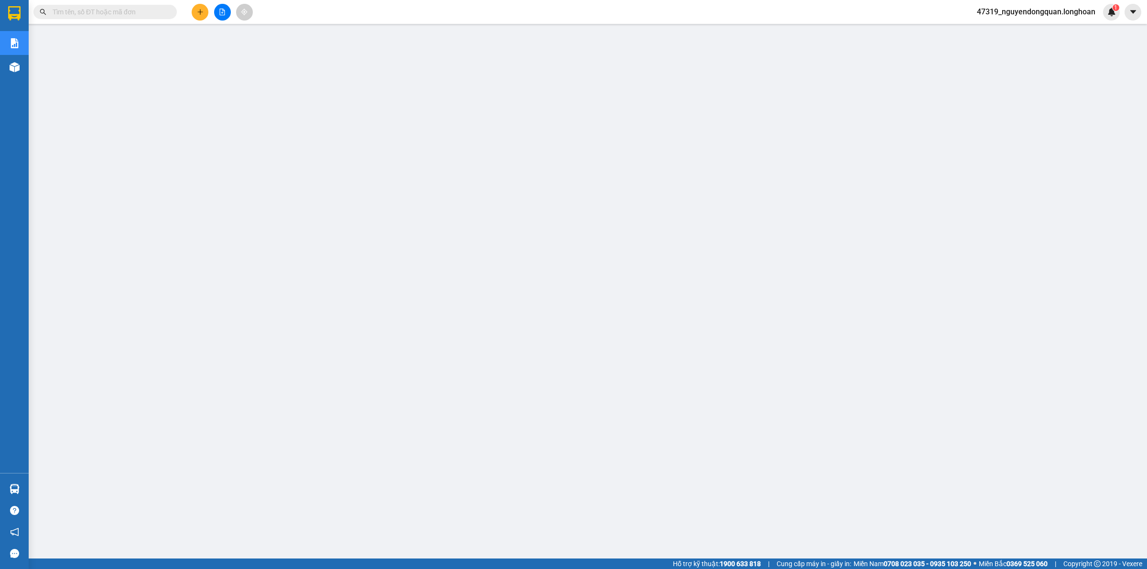
click at [1023, 11] on span "47319_nguyendongquan.longhoan" at bounding box center [1036, 12] width 134 height 12
click at [1012, 27] on span "Đăng xuất" at bounding box center [1039, 29] width 115 height 11
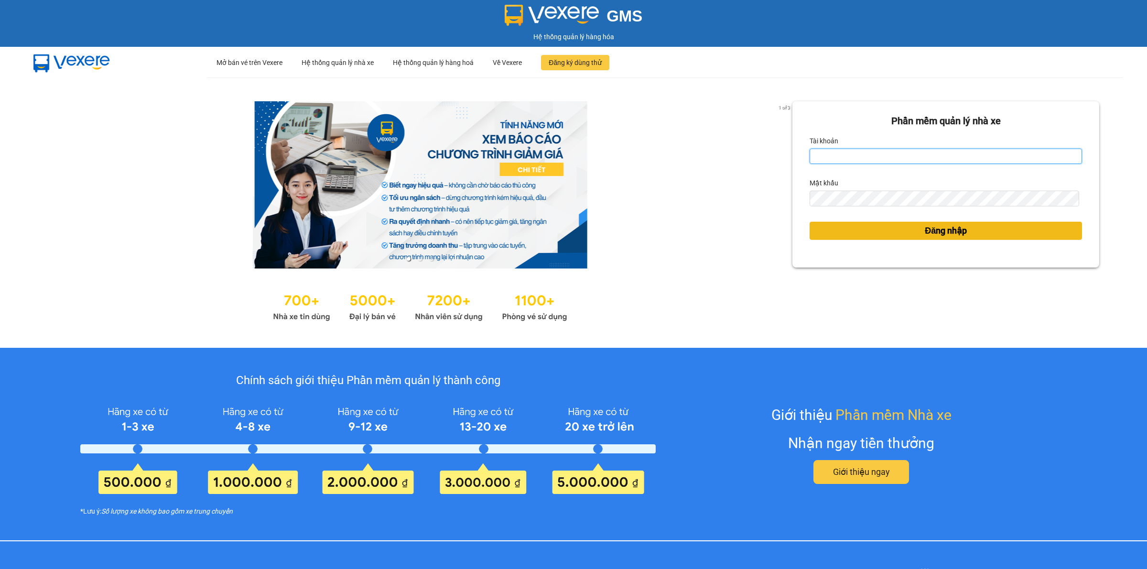
type input "nguyendongquan.longhoan"
click at [925, 225] on span "Đăng nhập" at bounding box center [946, 230] width 42 height 13
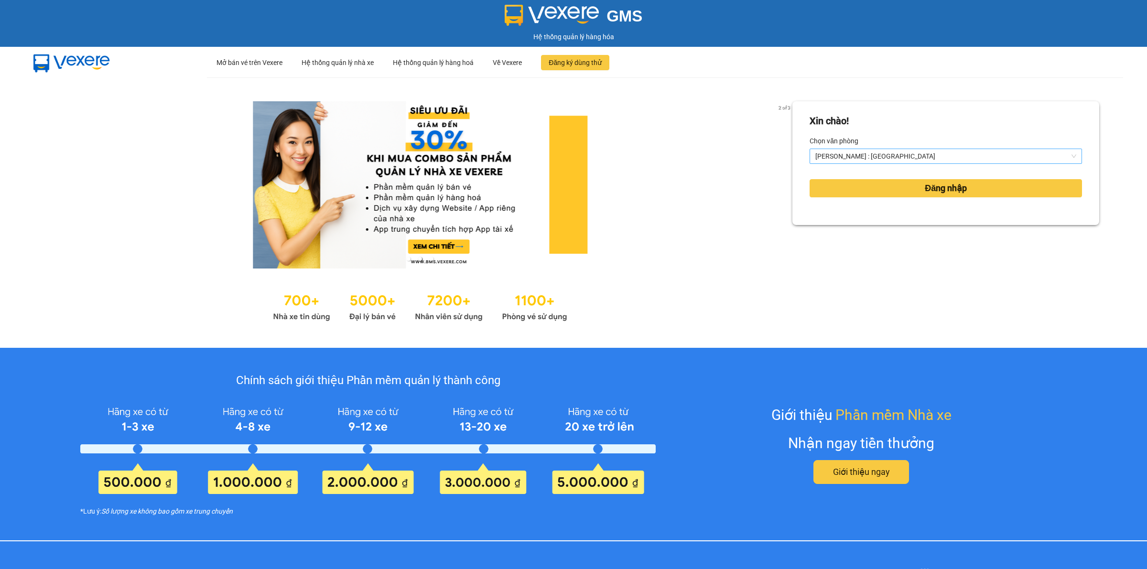
click at [870, 157] on span "[PERSON_NAME] : [GEOGRAPHIC_DATA]" at bounding box center [945, 156] width 261 height 14
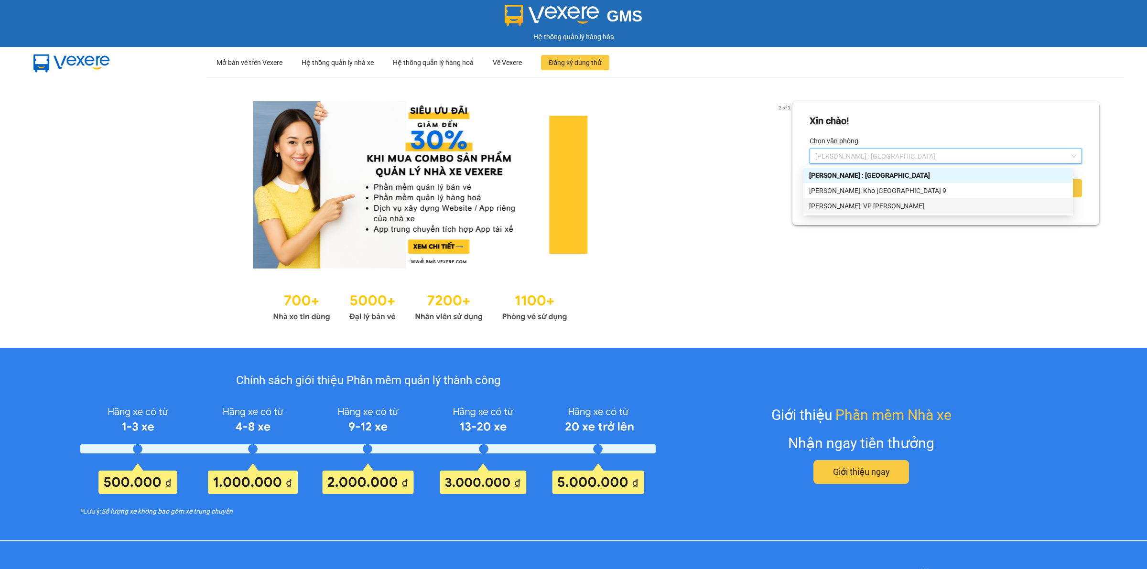
click at [869, 211] on div "[PERSON_NAME]: VP [PERSON_NAME]" at bounding box center [938, 205] width 270 height 15
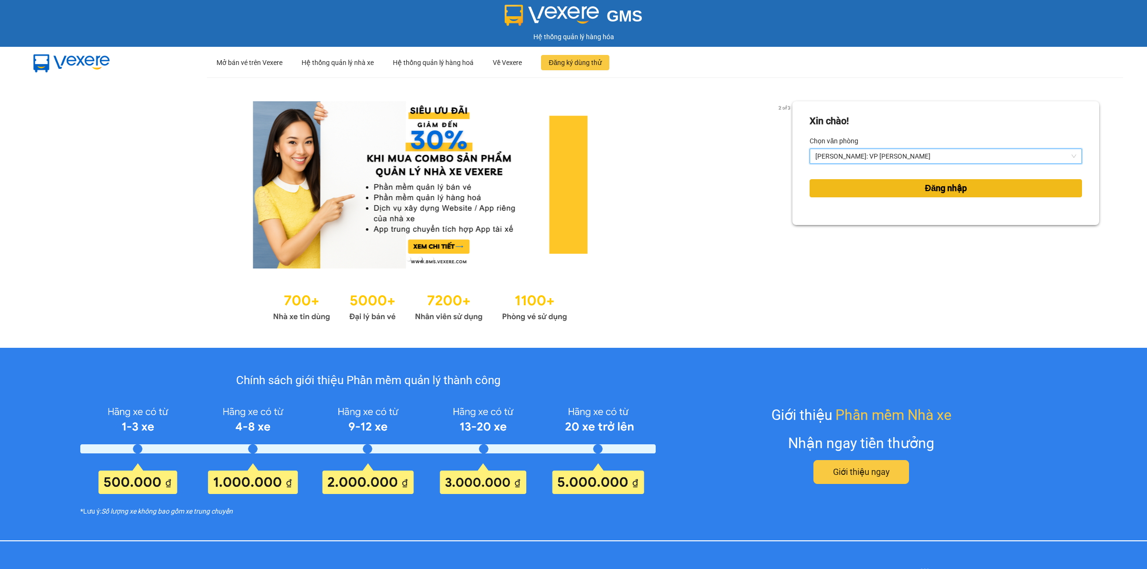
click at [899, 190] on button "Đăng nhập" at bounding box center [946, 188] width 272 height 18
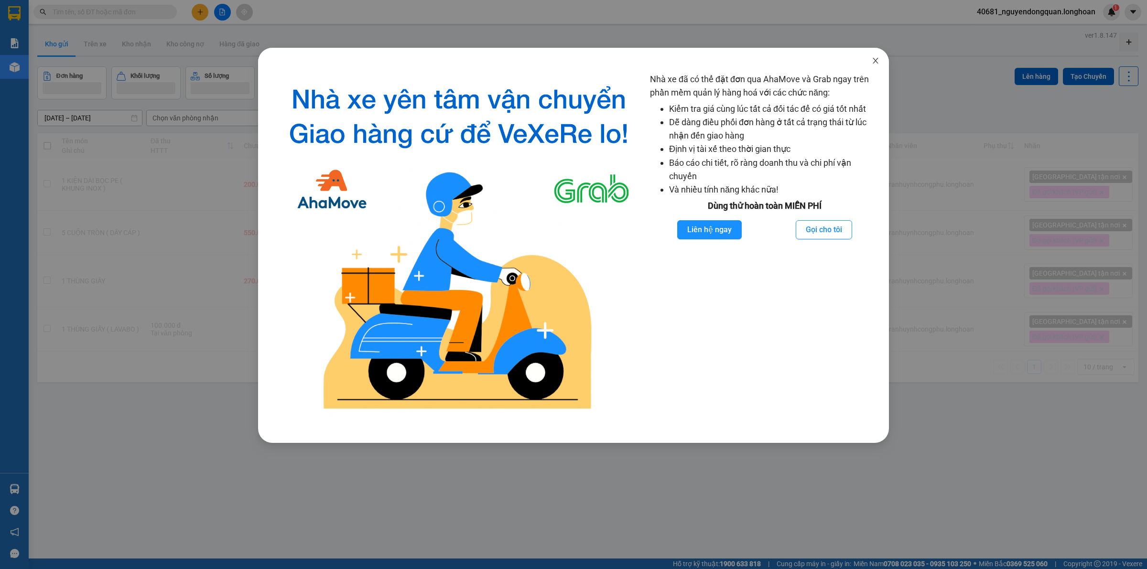
click at [873, 59] on icon "close" at bounding box center [876, 61] width 8 height 8
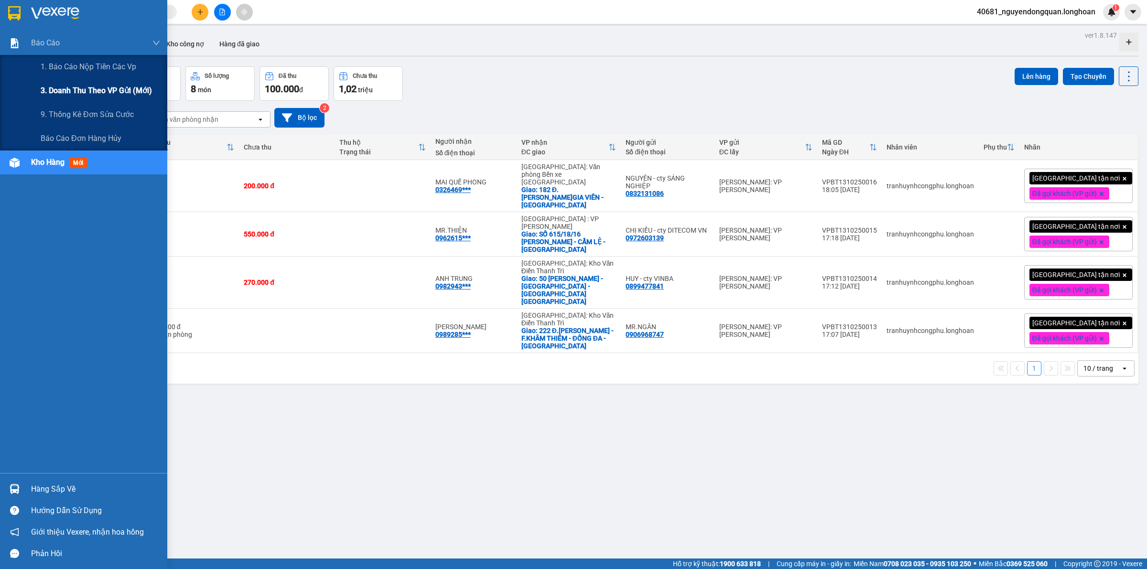
click at [61, 92] on span "3. Doanh Thu theo VP Gửi (mới)" at bounding box center [96, 91] width 111 height 12
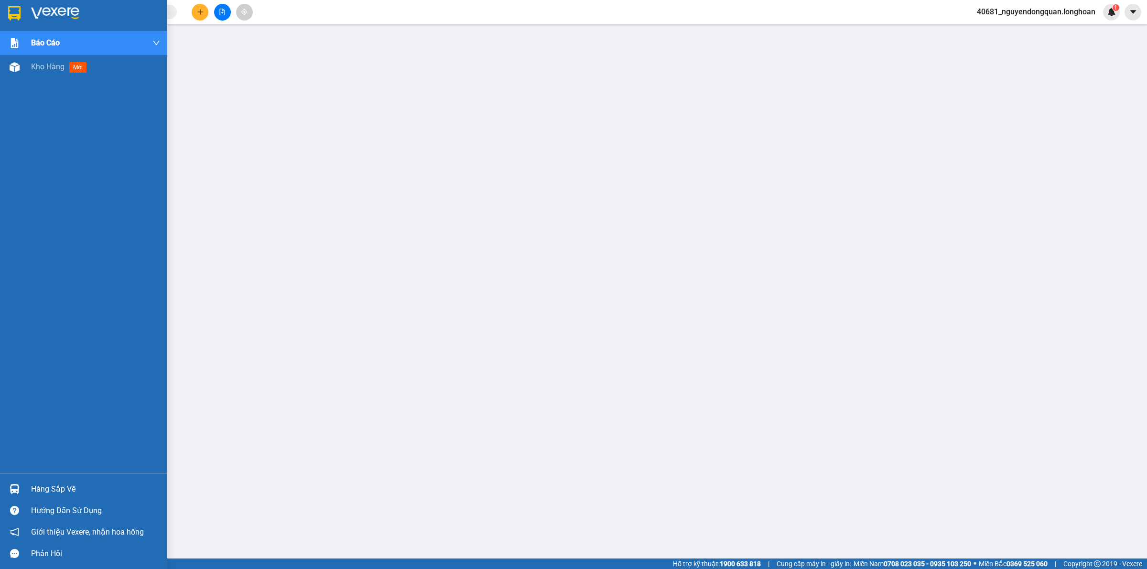
click at [23, 16] on div at bounding box center [83, 15] width 167 height 31
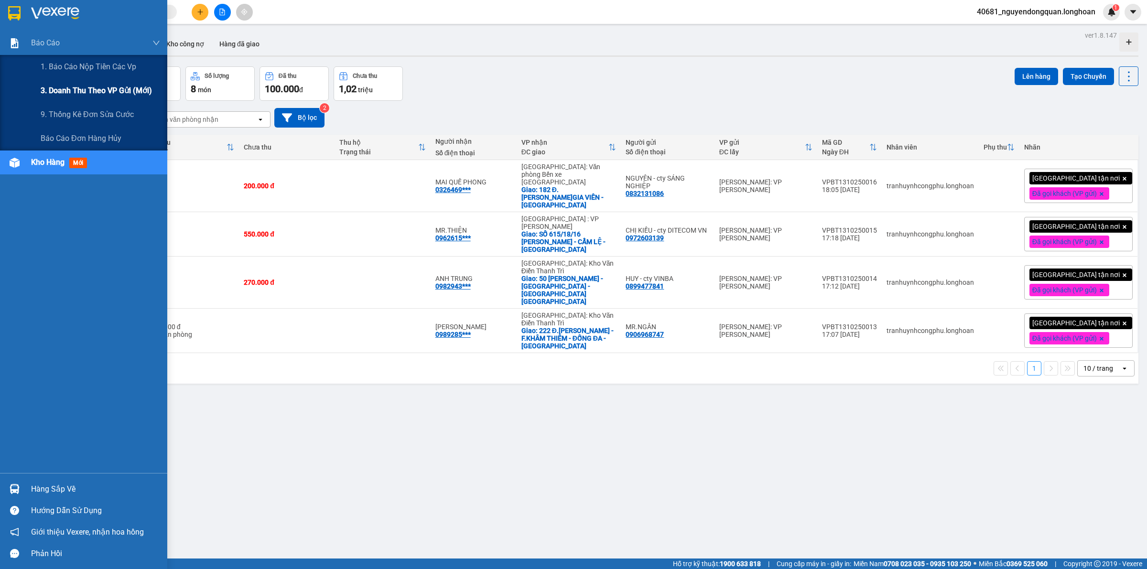
click at [64, 97] on span "3. Doanh Thu theo VP Gửi (mới)" at bounding box center [96, 91] width 111 height 12
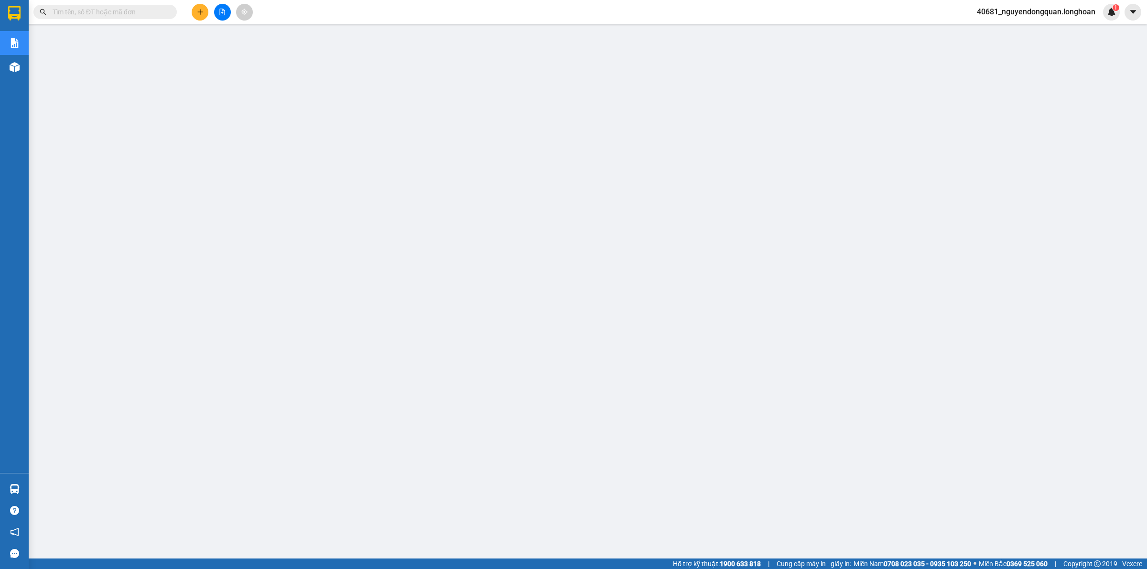
click at [1069, 16] on span "40681_nguyendongquan.longhoan" at bounding box center [1036, 12] width 134 height 12
click at [1018, 31] on span "Đăng xuất" at bounding box center [1039, 29] width 115 height 11
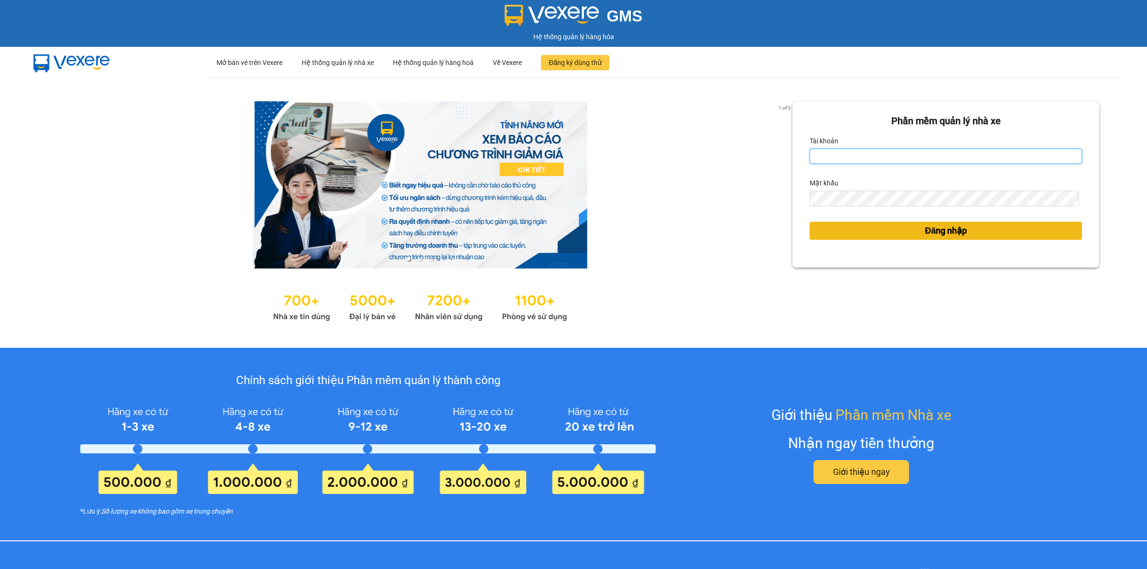
type input "nguyendongquan.longhoan"
click at [925, 226] on span "Đăng nhập" at bounding box center [946, 230] width 42 height 13
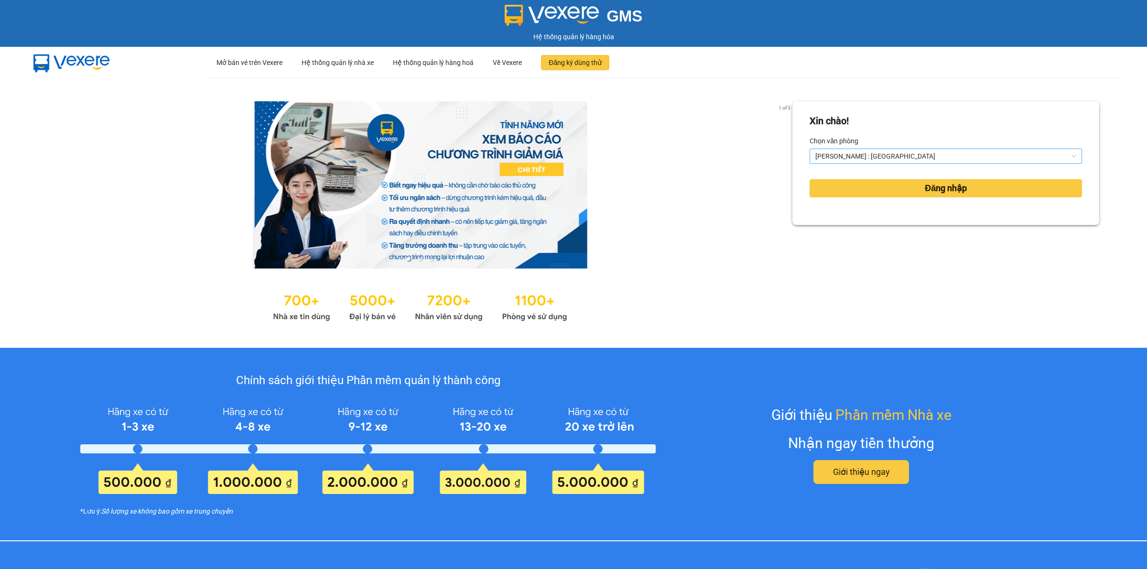
click at [890, 153] on span "[PERSON_NAME] : [GEOGRAPHIC_DATA]" at bounding box center [945, 156] width 261 height 14
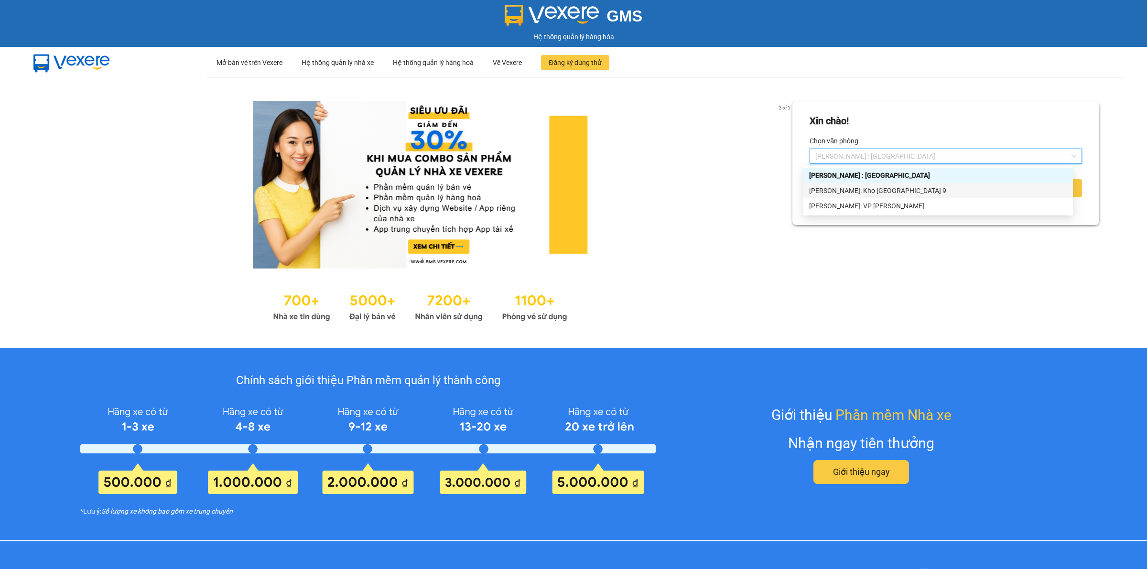
click at [900, 188] on div "[PERSON_NAME]: Kho [GEOGRAPHIC_DATA] 9" at bounding box center [938, 190] width 258 height 11
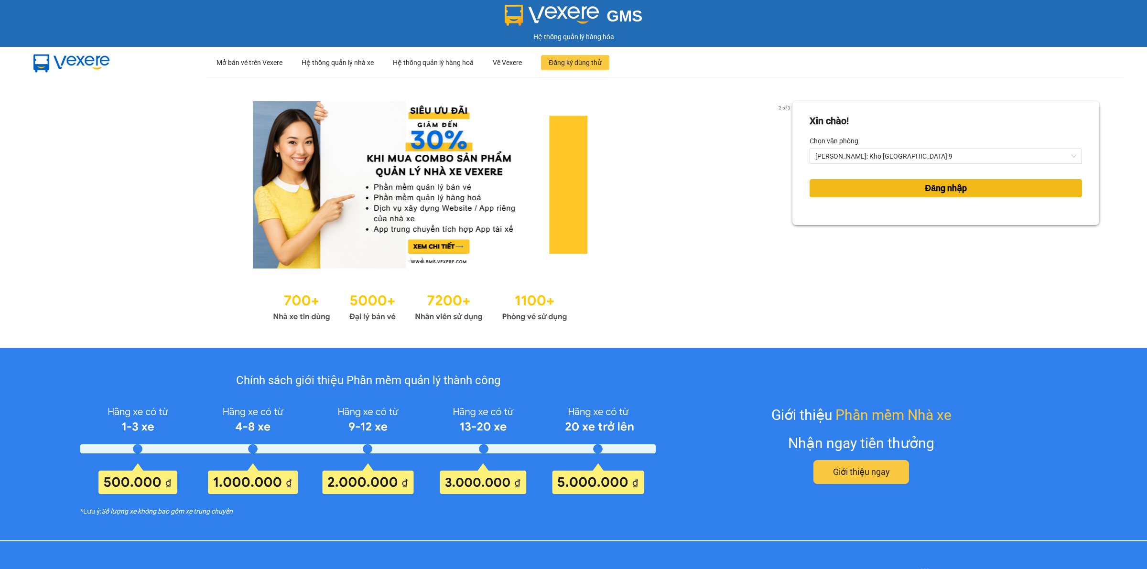
click at [928, 191] on span "Đăng nhập" at bounding box center [946, 188] width 42 height 13
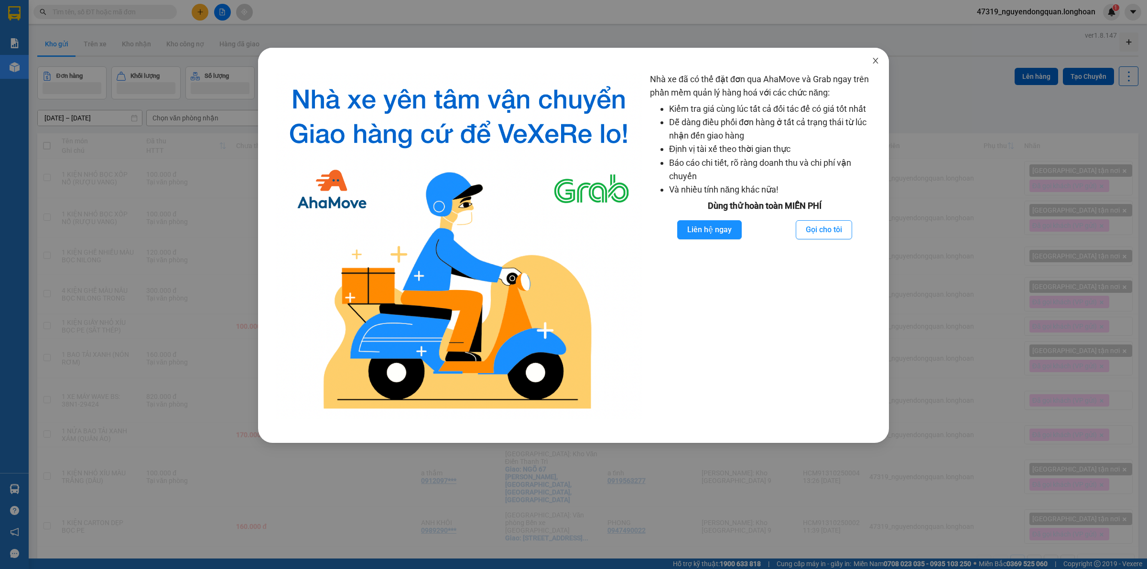
click at [884, 64] on span "Close" at bounding box center [875, 61] width 27 height 27
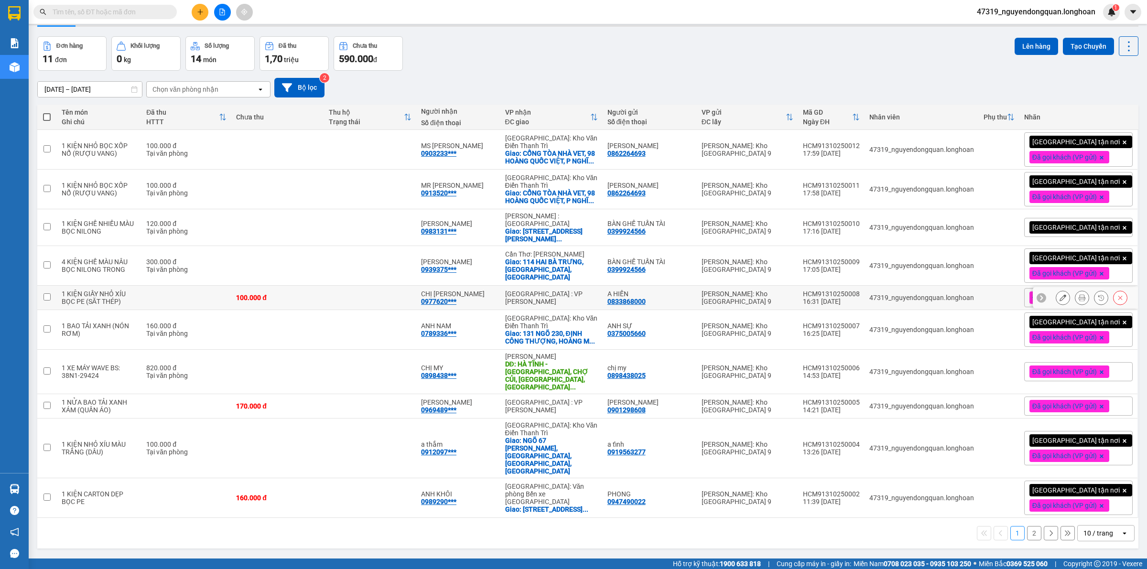
scroll to position [44, 0]
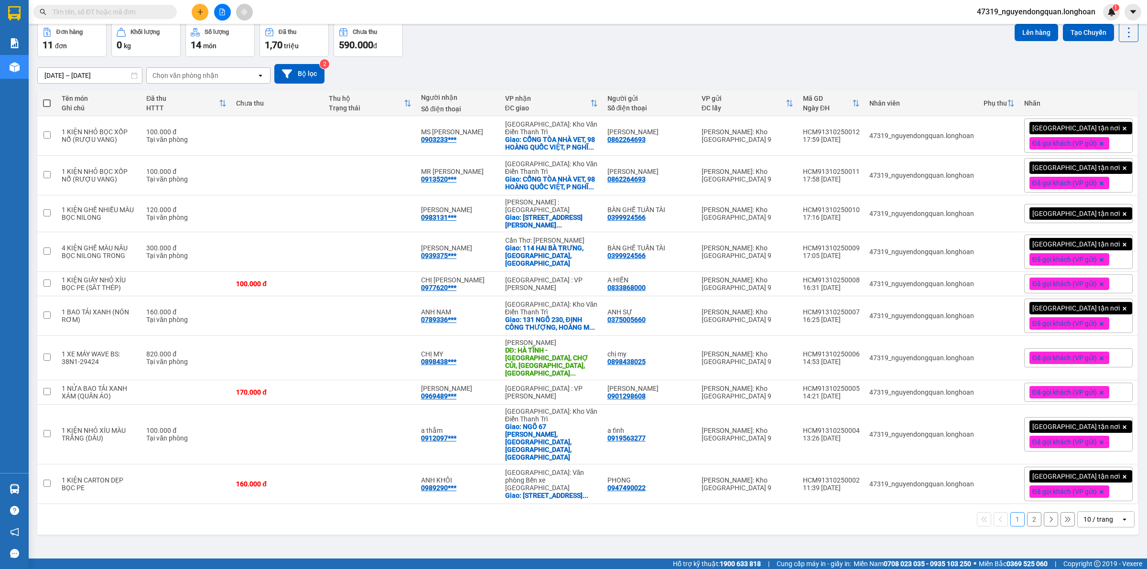
click at [1103, 515] on div "10 / trang" at bounding box center [1099, 520] width 30 height 10
click at [1088, 483] on span "100 / trang" at bounding box center [1093, 479] width 34 height 10
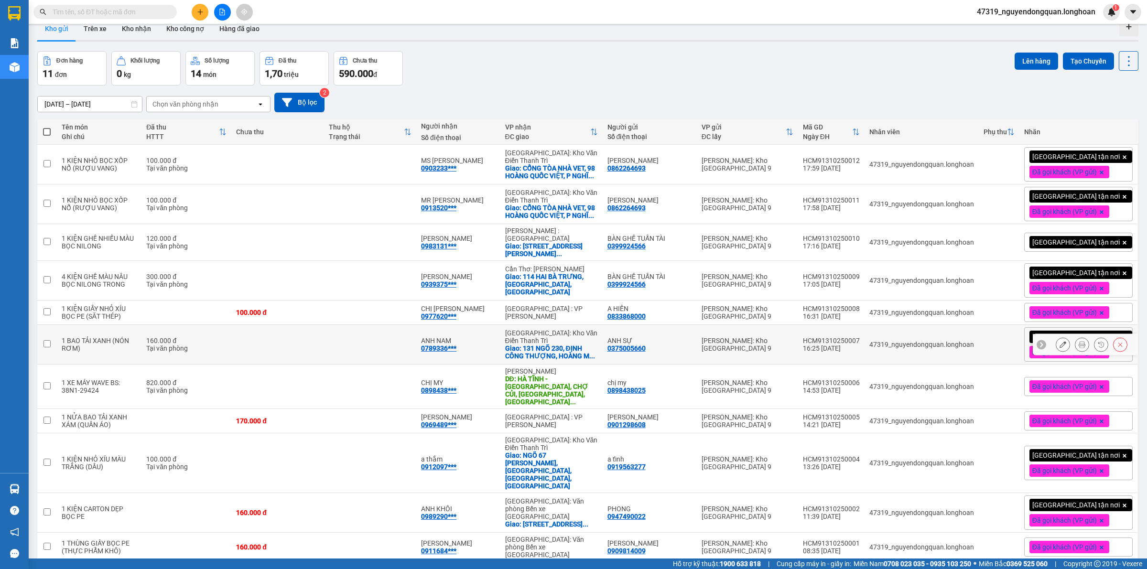
scroll to position [0, 0]
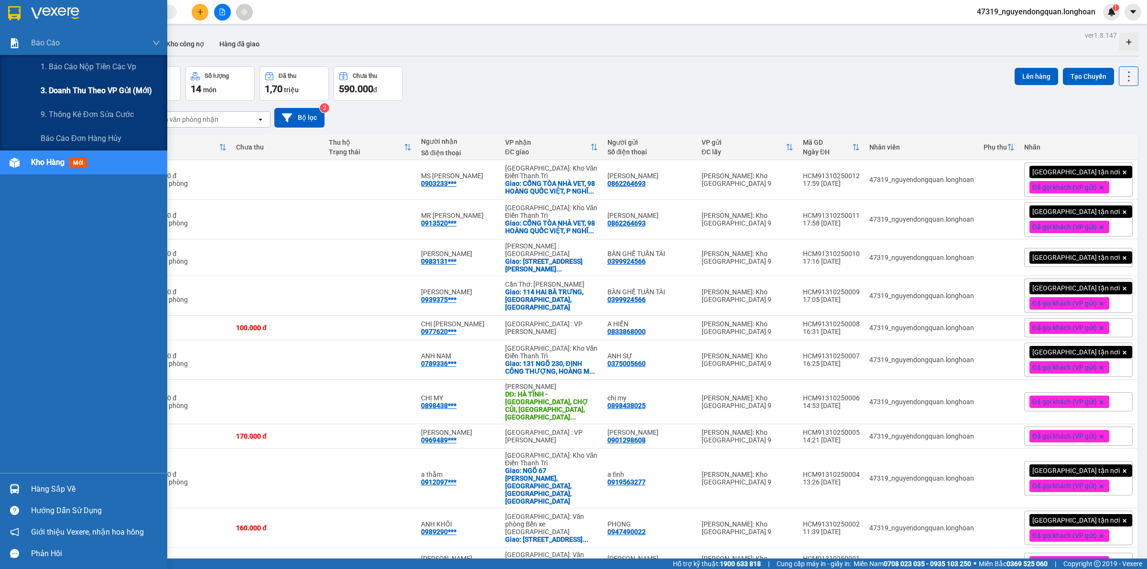
click at [68, 85] on span "3. Doanh Thu theo VP Gửi (mới)" at bounding box center [96, 91] width 111 height 12
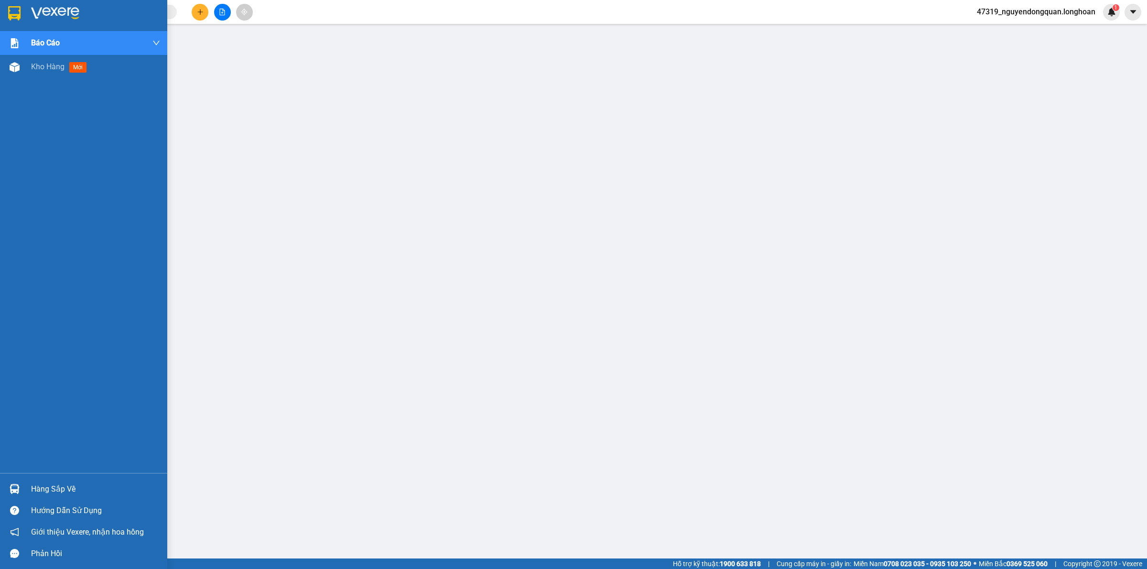
click at [66, 17] on img at bounding box center [55, 13] width 48 height 14
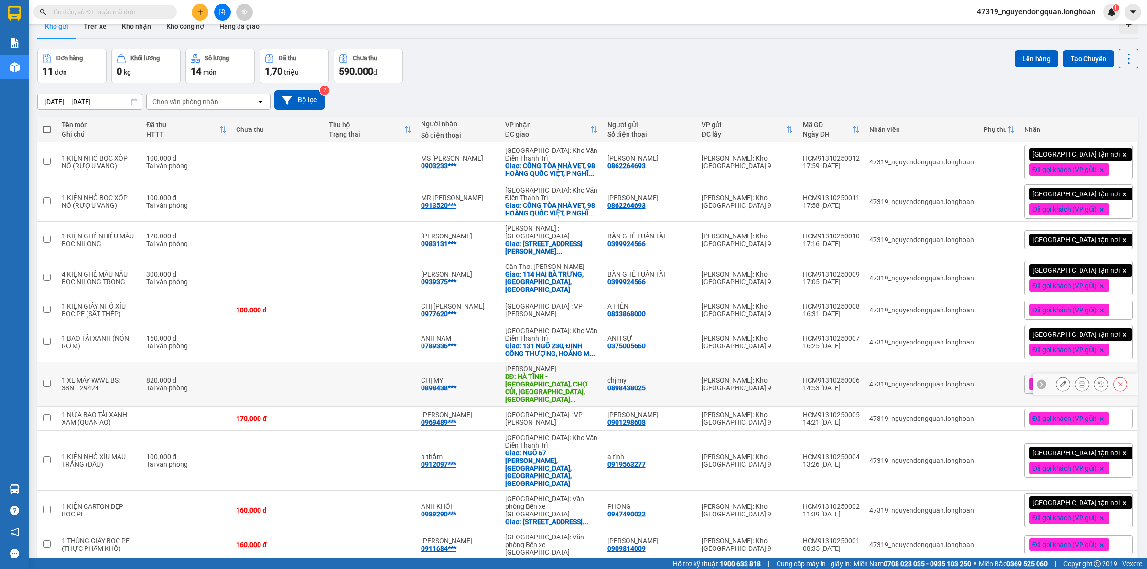
scroll to position [44, 0]
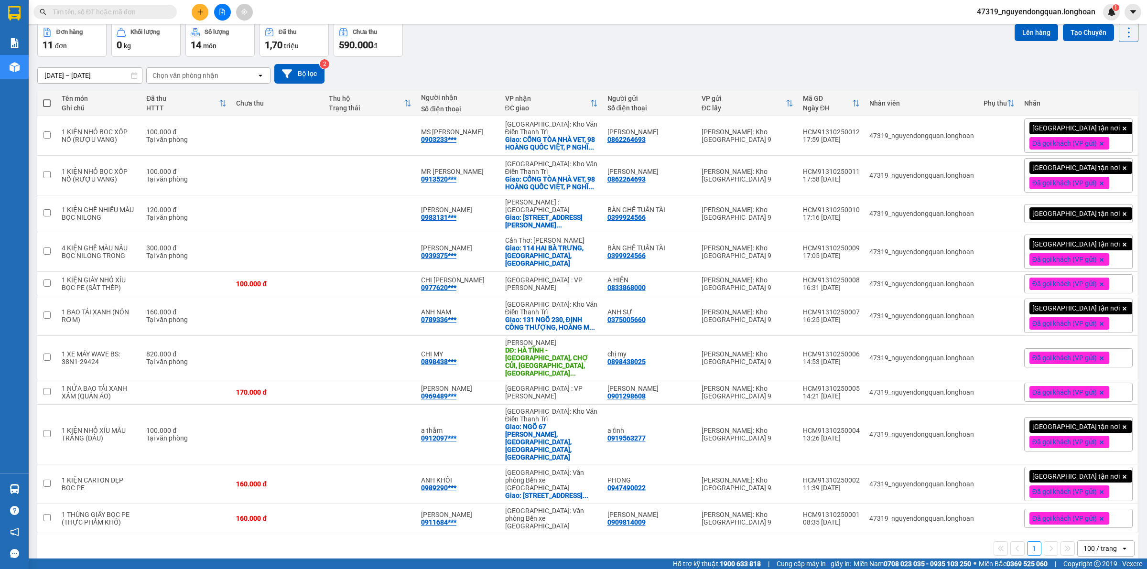
click at [548, 61] on div "[DATE] – [DATE] Press the down arrow key to interact with the calendar and sele…" at bounding box center [587, 74] width 1101 height 34
click at [197, 11] on icon "plus" at bounding box center [200, 12] width 7 height 7
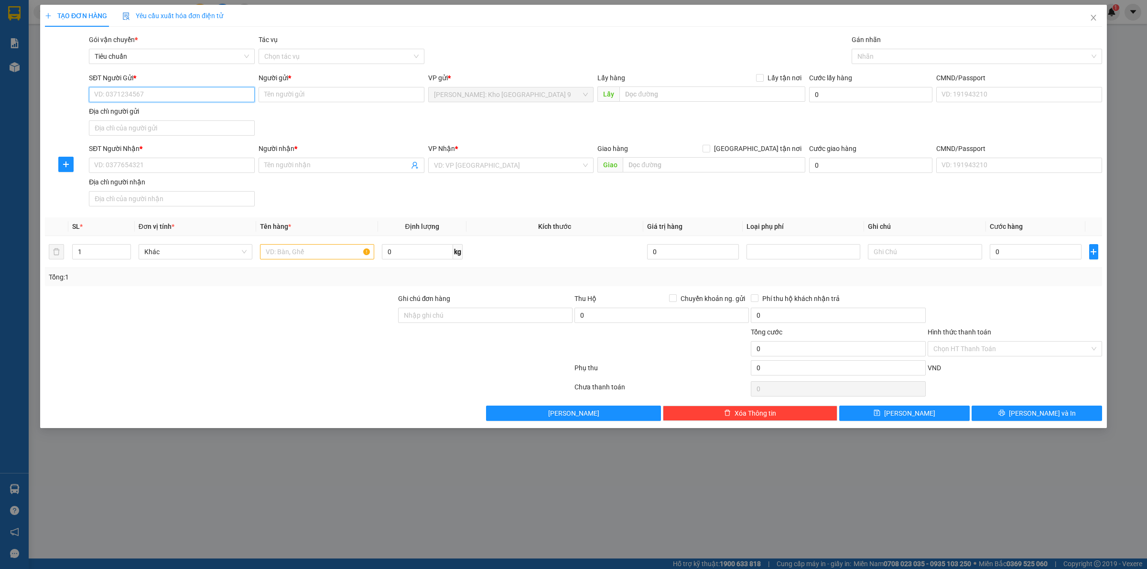
click at [146, 93] on input "SĐT Người Gửi *" at bounding box center [172, 94] width 166 height 15
click at [185, 110] on div "0907564210 - đèn đông phương" at bounding box center [172, 114] width 154 height 11
type input "0907564210"
type input "đèn đông phương"
type input "0907564210"
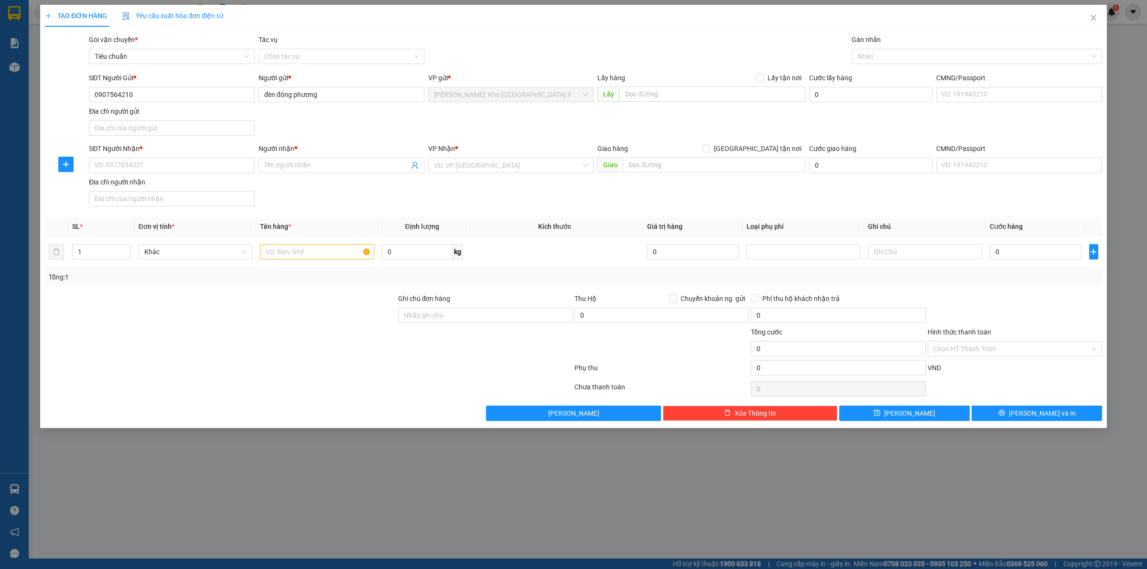
click at [178, 174] on div "SĐT Người Nhận * VD: 0377654321" at bounding box center [172, 159] width 166 height 33
click at [179, 168] on input "SĐT Người Nhận *" at bounding box center [172, 165] width 166 height 15
type input "0983571586"
click at [340, 167] on input "Người nhận *" at bounding box center [336, 165] width 145 height 11
click at [293, 167] on input "Người nhận *" at bounding box center [336, 165] width 145 height 11
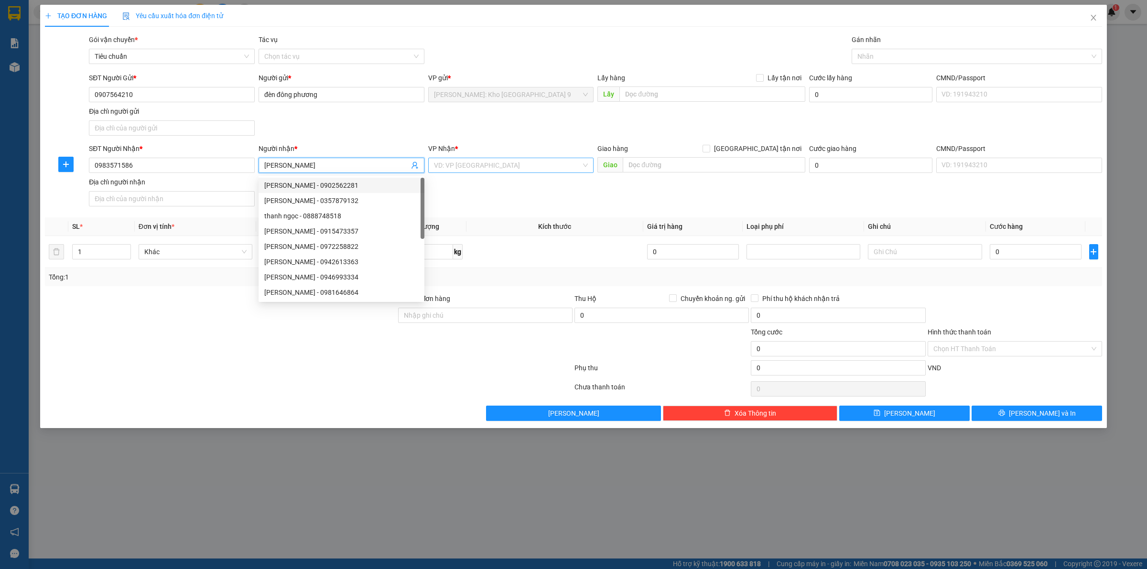
type input "[PERSON_NAME]"
click at [512, 172] on input "search" at bounding box center [508, 165] width 148 height 14
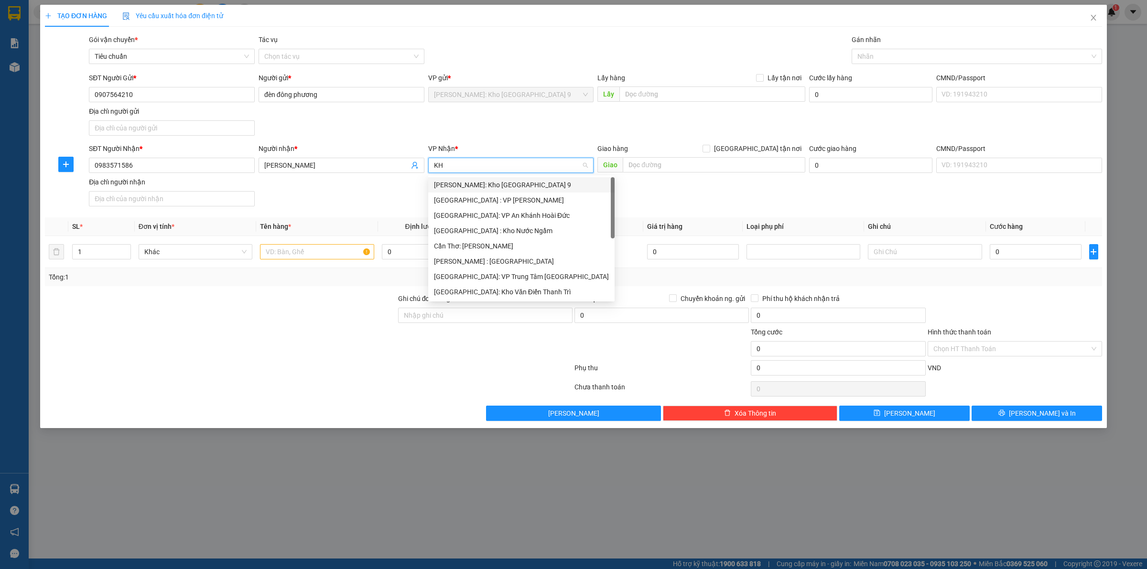
type input "KHO"
click at [490, 241] on div "[GEOGRAPHIC_DATA]: Kho Văn Điển Thanh Trì" at bounding box center [511, 246] width 154 height 11
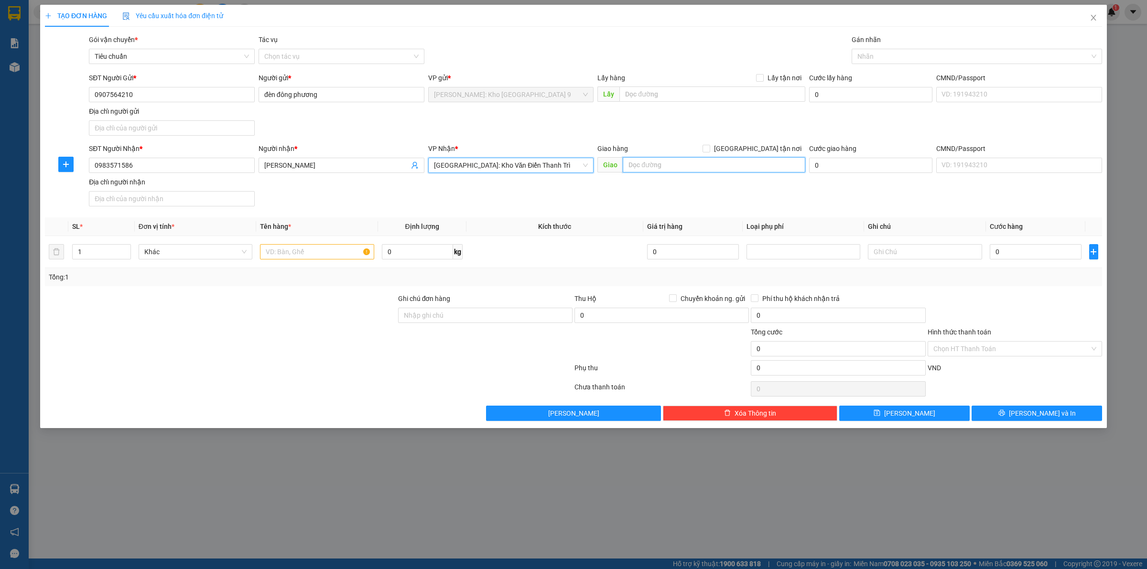
click at [660, 166] on input "text" at bounding box center [714, 164] width 183 height 15
type input "[STREET_ADDRESS][PERSON_NAME][PERSON_NAME]"
click at [764, 147] on span "[GEOGRAPHIC_DATA] tận nơi" at bounding box center [757, 148] width 95 height 11
click at [709, 147] on input "[GEOGRAPHIC_DATA] tận nơi" at bounding box center [706, 148] width 7 height 7
checkbox input "true"
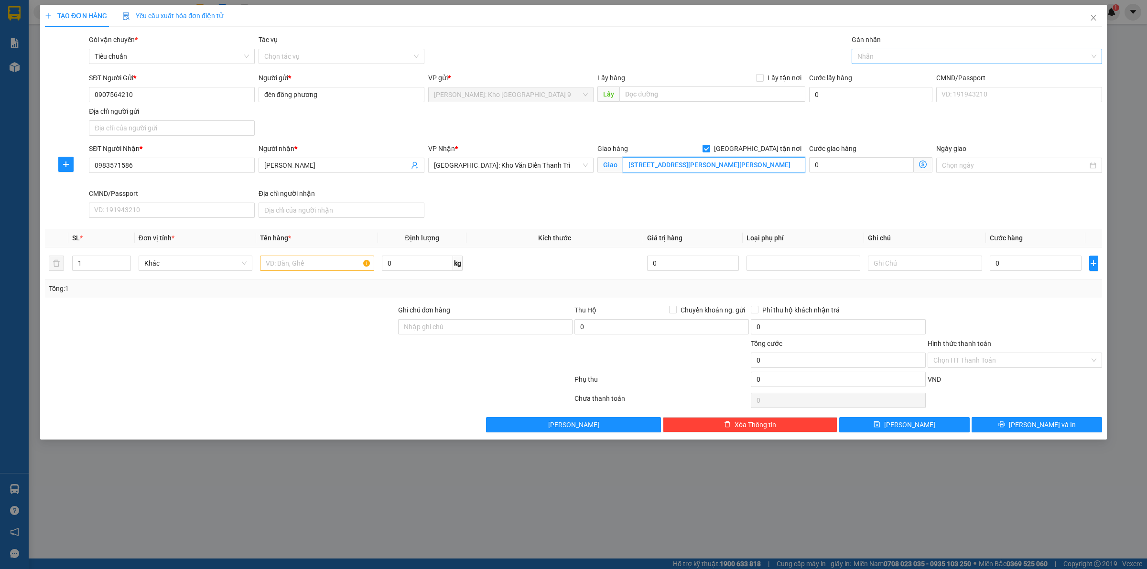
click at [867, 61] on div at bounding box center [972, 56] width 236 height 11
type input "GIAO"
click at [901, 76] on div "[GEOGRAPHIC_DATA] tận nơi" at bounding box center [976, 75] width 239 height 11
click at [288, 268] on input "text" at bounding box center [317, 263] width 114 height 15
type input "1 KIỆN CARTON TO (ĐÈN)"
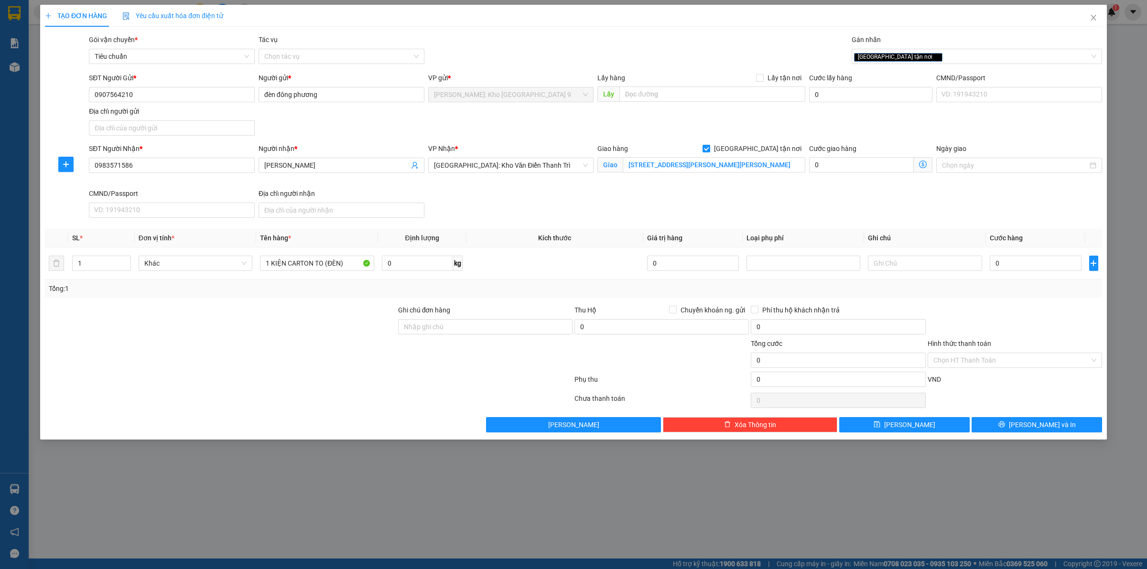
click at [459, 318] on div "Ghi chú đơn hàng" at bounding box center [485, 312] width 174 height 14
click at [460, 331] on input "Ghi chú đơn hàng" at bounding box center [485, 326] width 174 height 15
type input "VẬN CHUYỂN NHẸ TAY - HƯ VỠ KHÔNG ĐỀN"
click at [1031, 266] on input "0" at bounding box center [1036, 263] width 92 height 15
click at [1005, 263] on input "0" at bounding box center [1036, 263] width 92 height 15
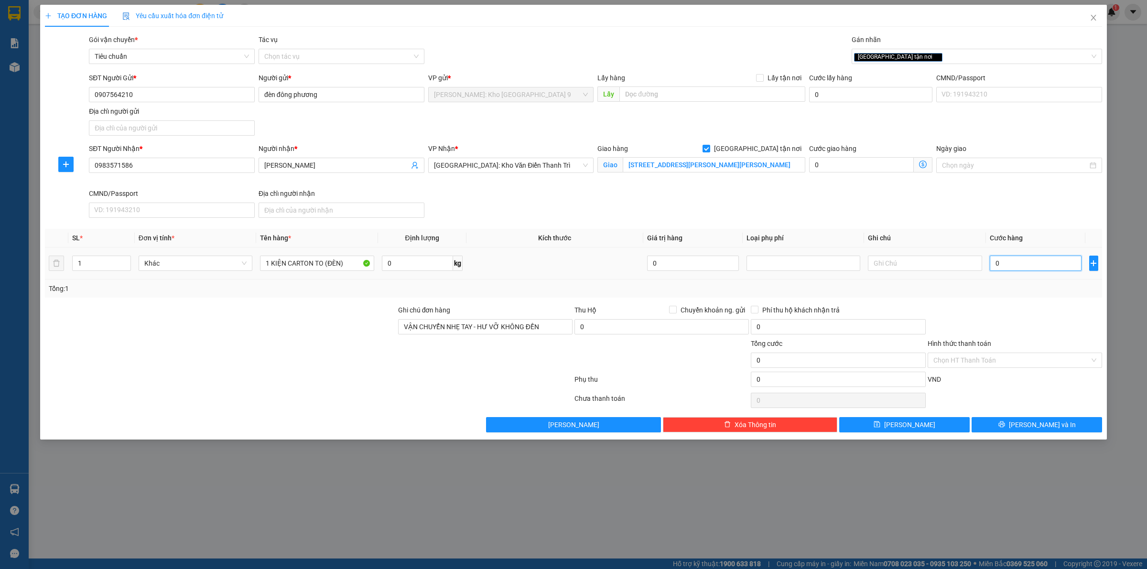
type input "0"
click at [338, 267] on input "1 KIỆN CARTON TO (ĐÈN)" at bounding box center [317, 263] width 114 height 15
type input "1 KIỆN CARTON TO (ĐÈN THỦY TINH)"
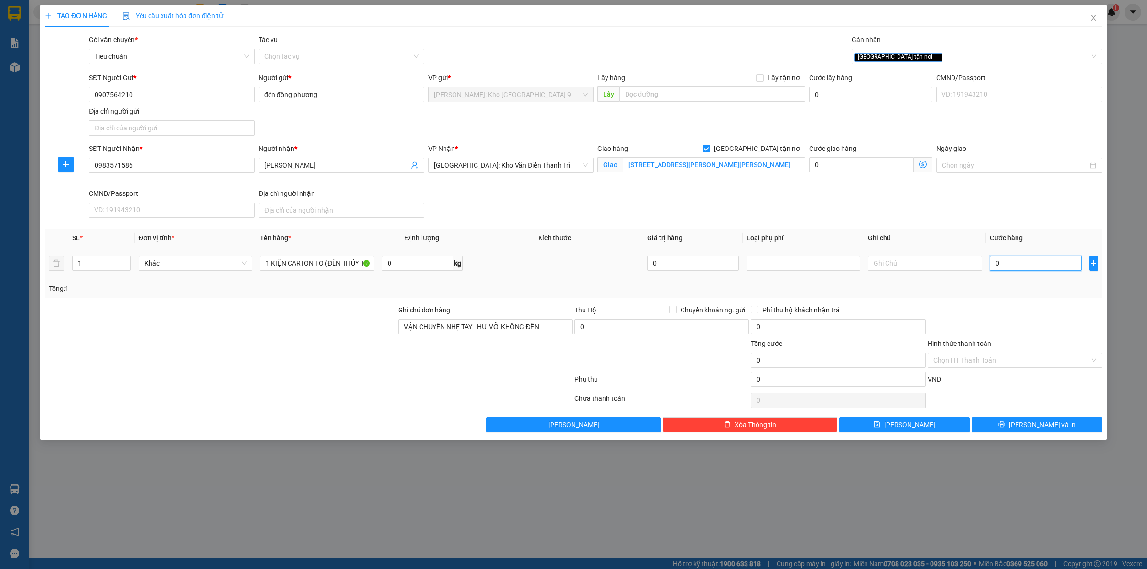
click at [1031, 267] on input "0" at bounding box center [1036, 263] width 92 height 15
type input "06"
type input "6"
type input "065"
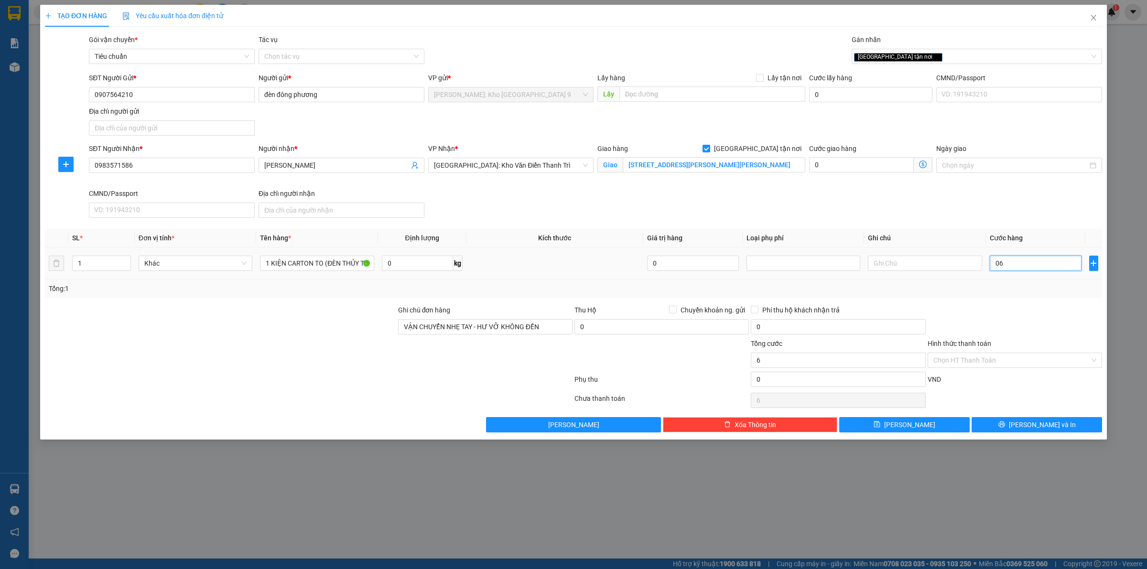
type input "65"
type input "0.650"
type input "650"
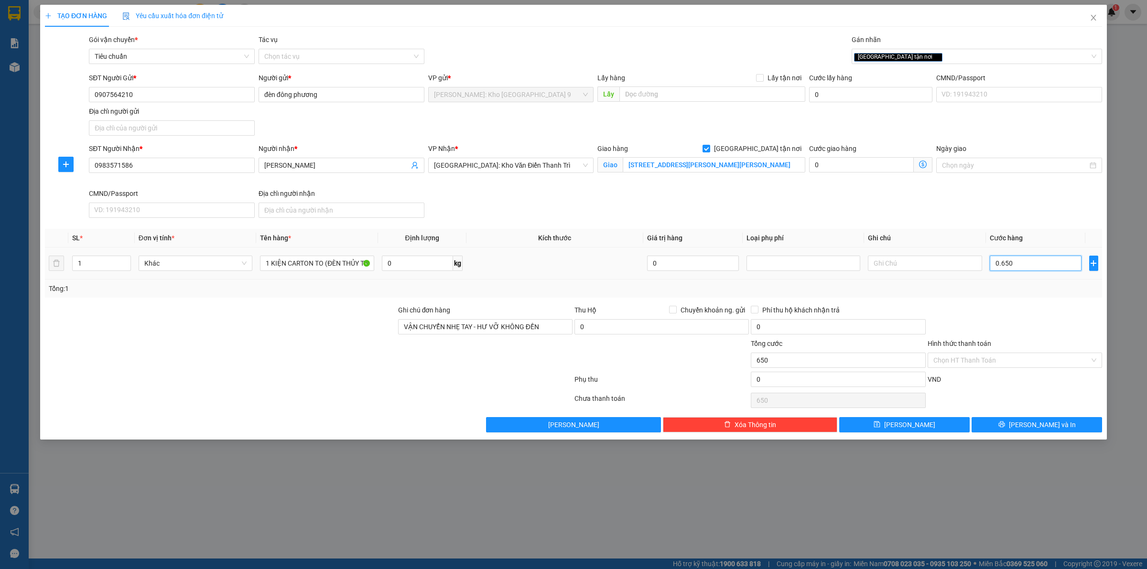
type input "06.500"
type input "6.500"
type input "065.000"
type input "65.000"
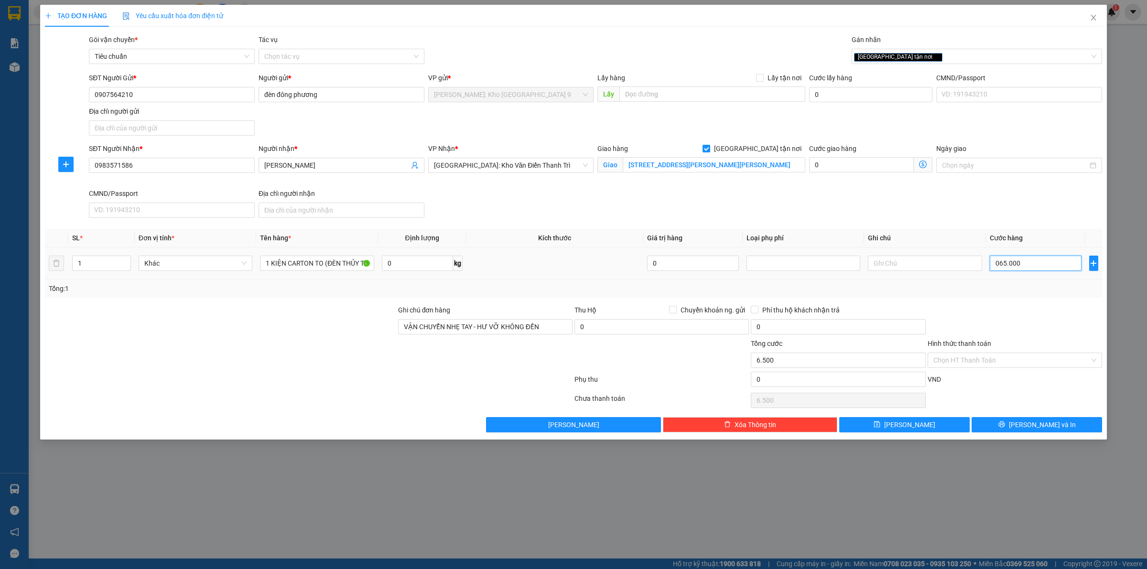
type input "65.000"
type input "0.650.000"
type input "650.000"
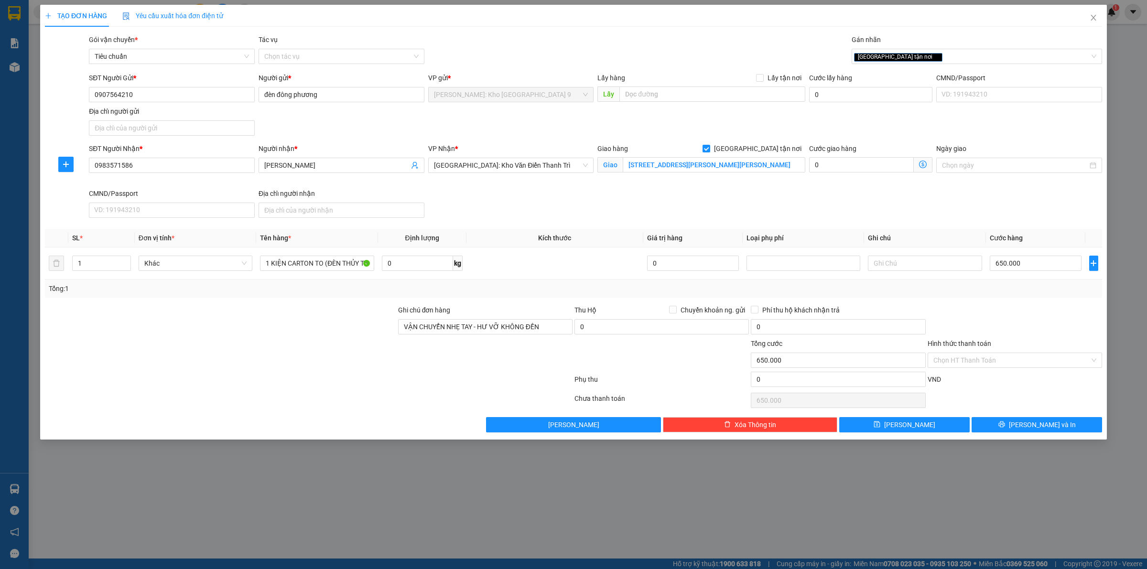
click at [985, 336] on div at bounding box center [1015, 321] width 176 height 33
click at [1017, 423] on button "[PERSON_NAME] và In" at bounding box center [1037, 424] width 130 height 15
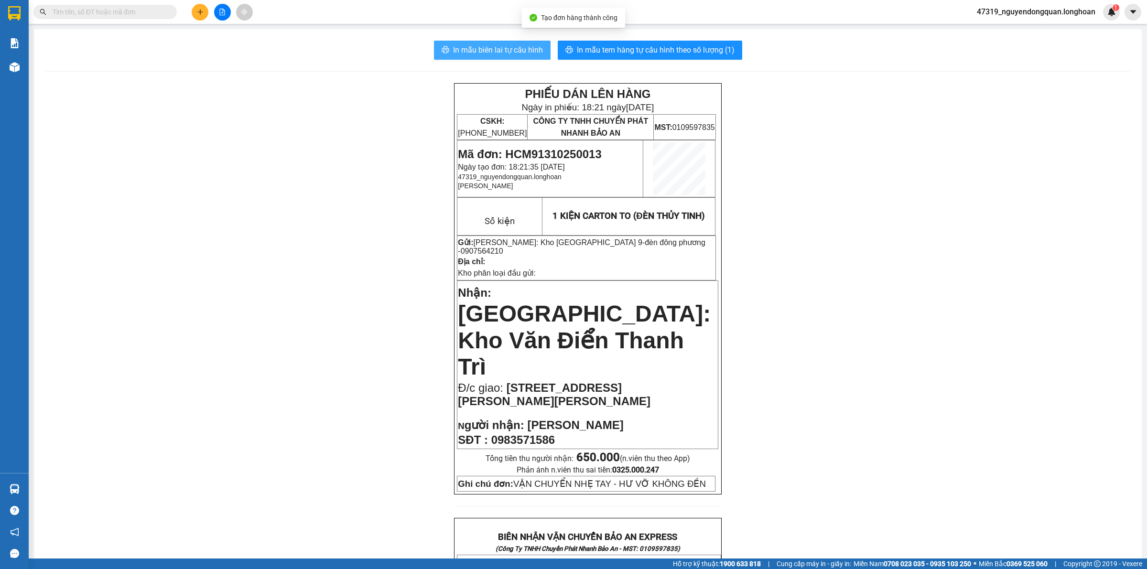
click at [492, 47] on span "In mẫu biên lai tự cấu hình" at bounding box center [498, 50] width 90 height 12
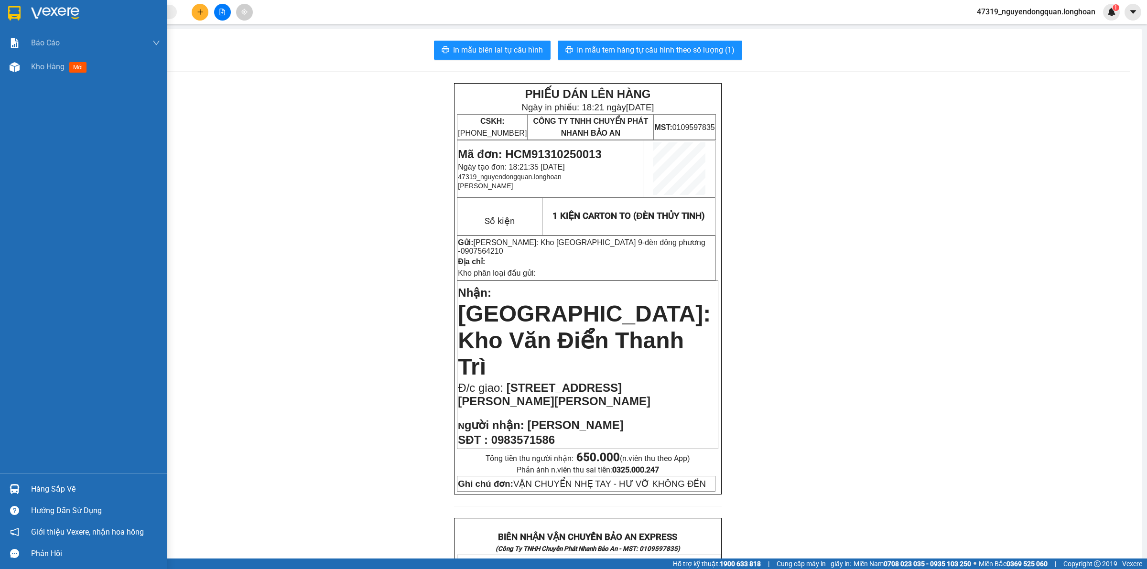
click at [18, 17] on img at bounding box center [14, 13] width 12 height 14
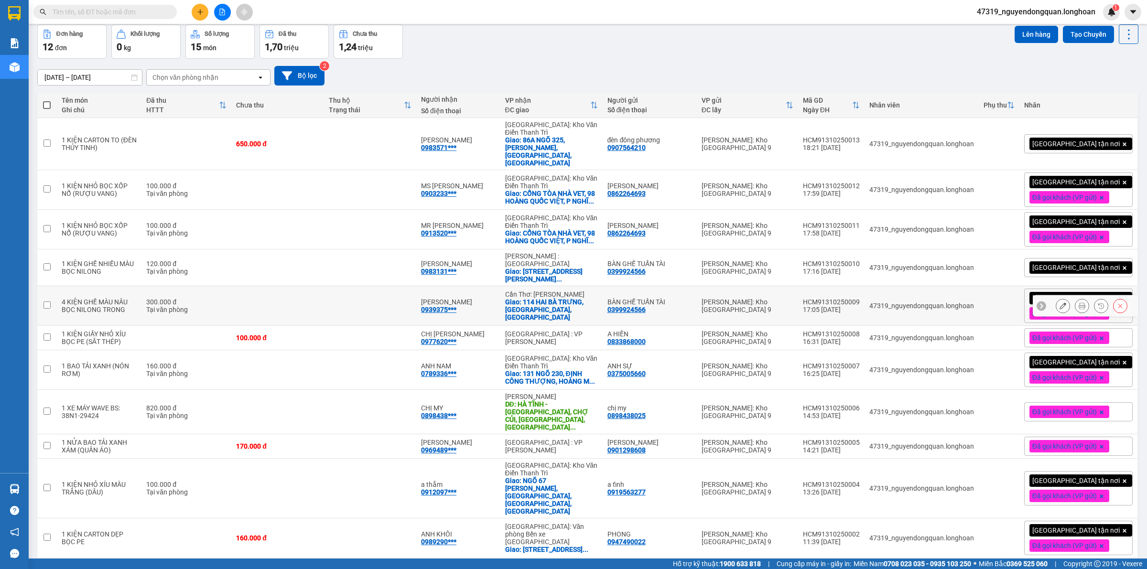
scroll to position [63, 0]
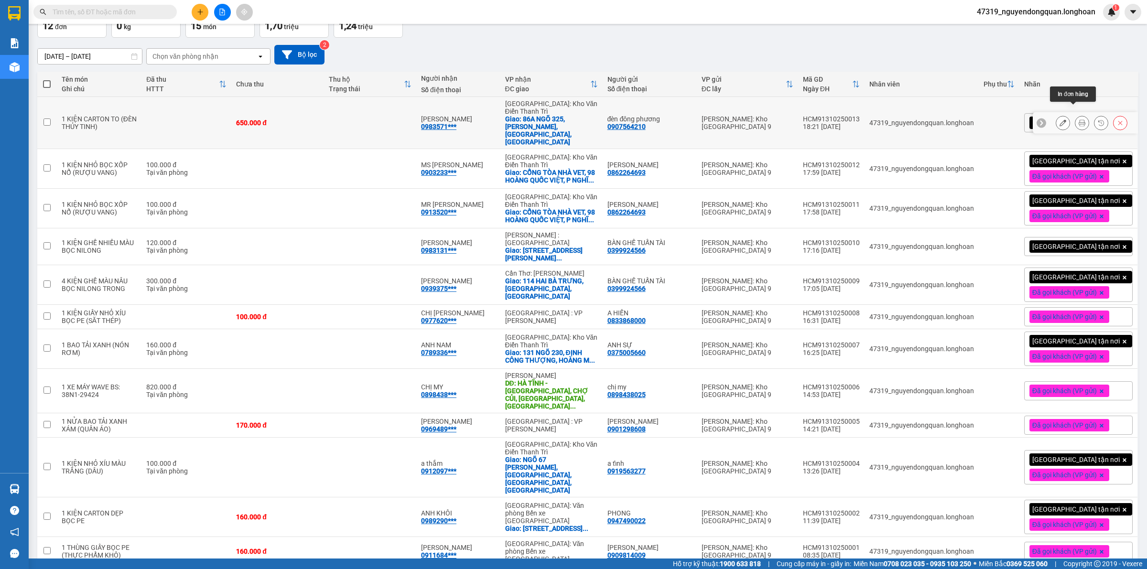
click at [1079, 119] on icon at bounding box center [1082, 122] width 7 height 7
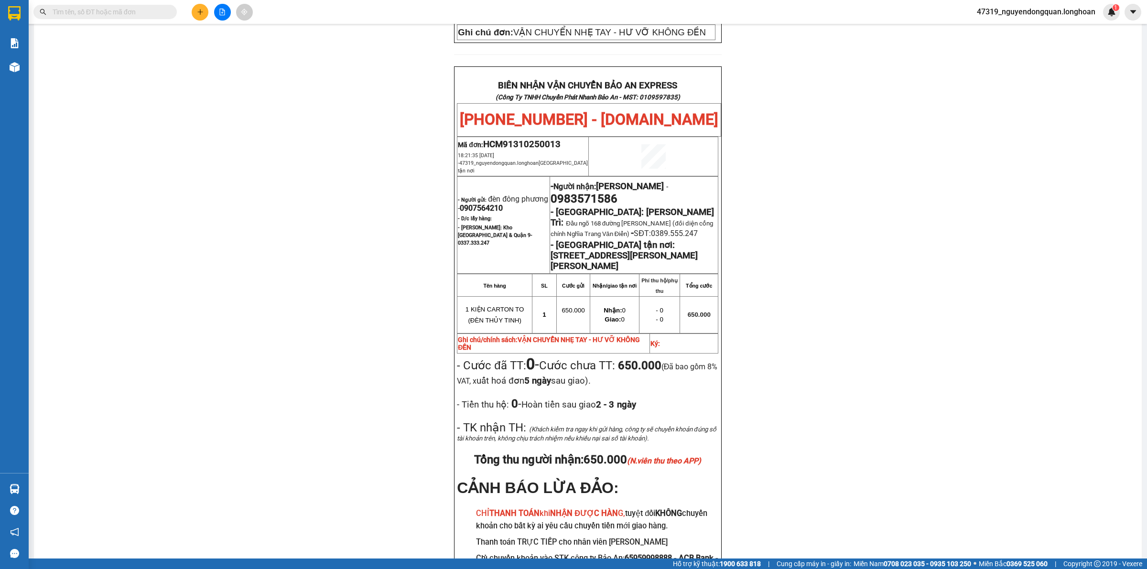
scroll to position [464, 0]
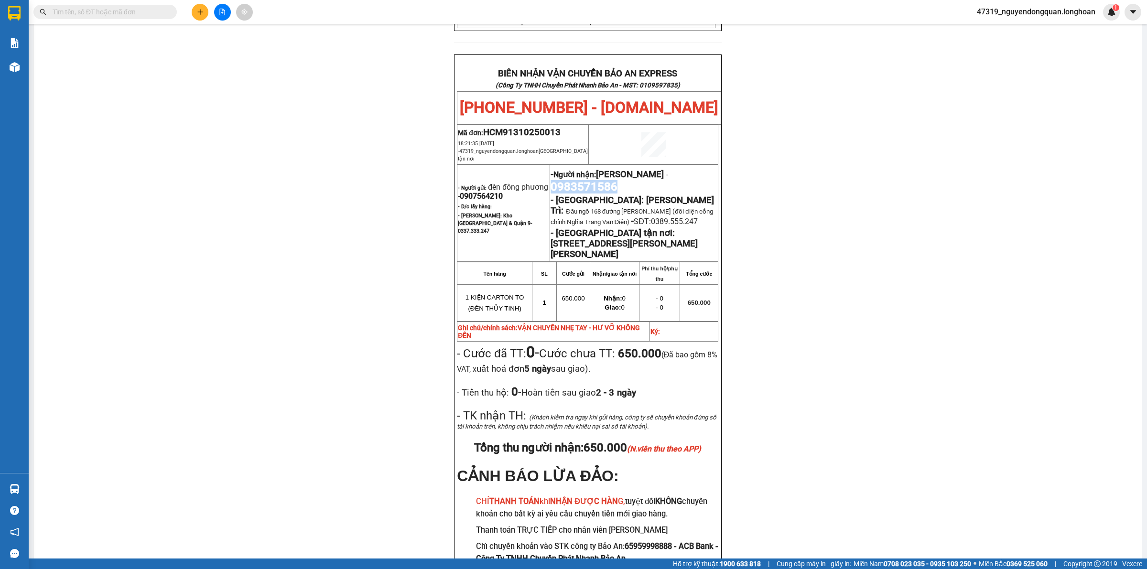
drag, startPoint x: 547, startPoint y: 147, endPoint x: 615, endPoint y: 150, distance: 67.4
click at [615, 167] on p "- Người nhận: [PERSON_NAME] - 0983571586" at bounding box center [634, 180] width 167 height 27
copy span "0983571586"
click at [360, 199] on div "PHIẾU DÁN LÊN HÀNG Ngày in phiếu: 18:22 [DATE] CSKH: [PHONE_NUMBER] CÔNG TY TNH…" at bounding box center [587, 114] width 1085 height 988
click at [395, 163] on div "PHIẾU DÁN LÊN HÀNG Ngày in phiếu: 18:22 [DATE] CSKH: [PHONE_NUMBER] CÔNG TY TNH…" at bounding box center [587, 114] width 1085 height 988
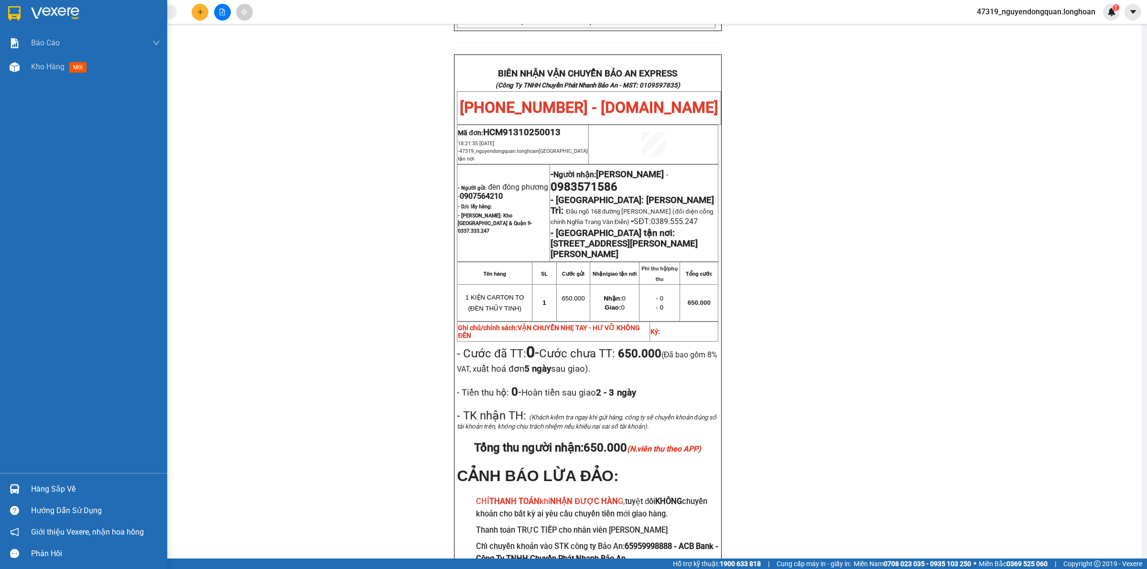
click at [19, 9] on img at bounding box center [14, 13] width 12 height 14
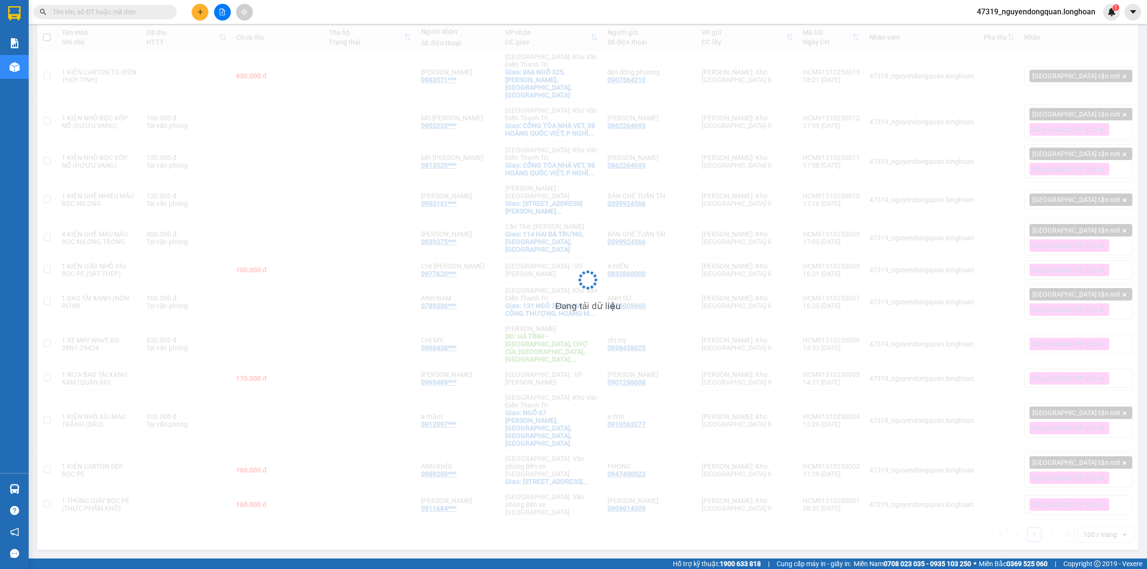
scroll to position [44, 0]
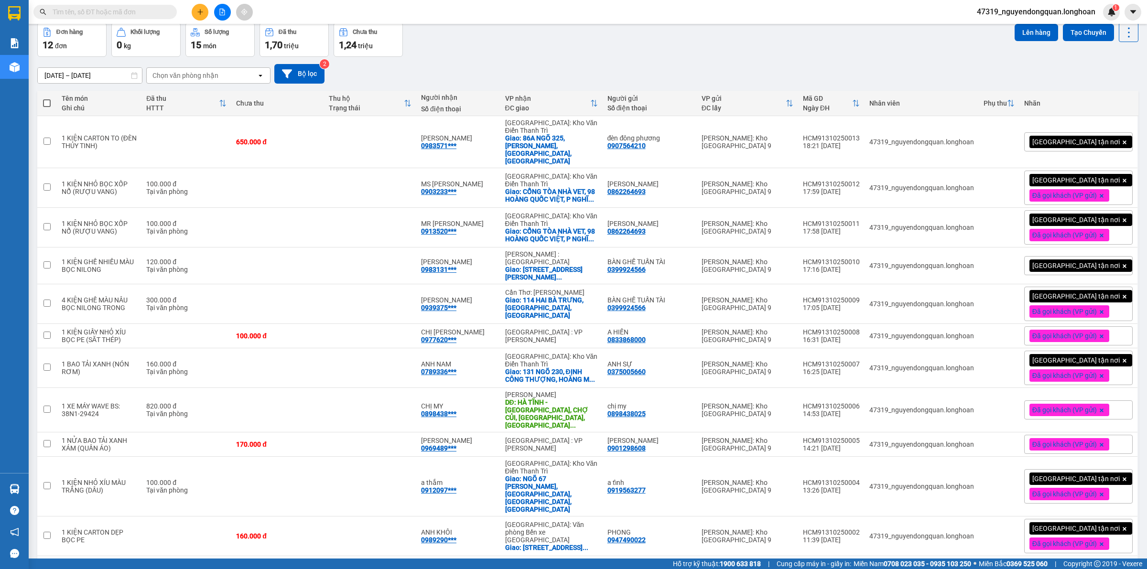
click at [1105, 132] on div "[GEOGRAPHIC_DATA] tận nơi" at bounding box center [1078, 141] width 109 height 19
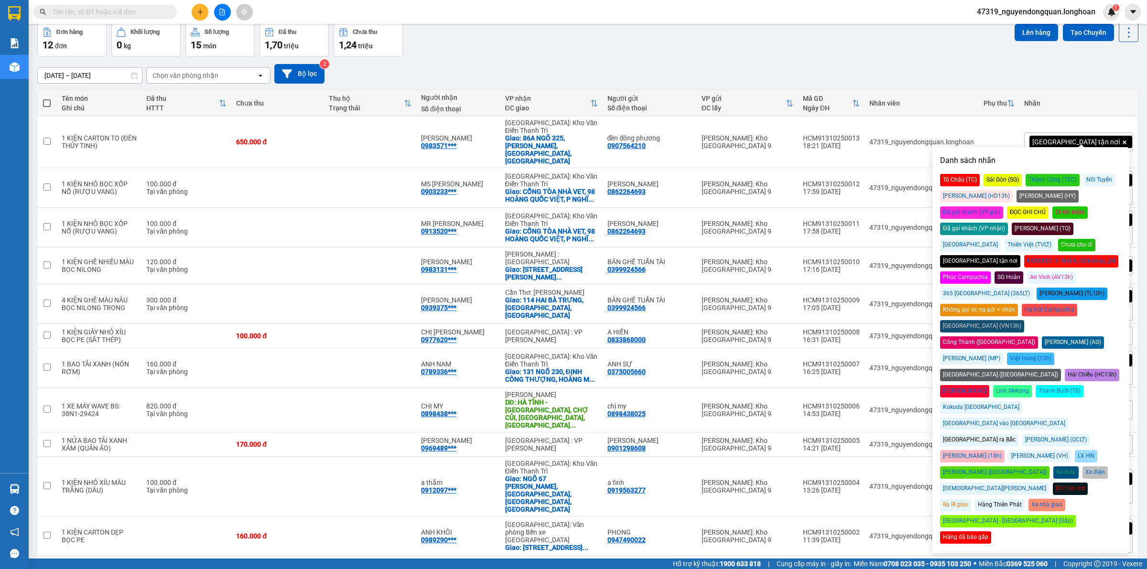
click at [1003, 206] on div "Đã gọi khách (VP gửi)" at bounding box center [971, 212] width 63 height 12
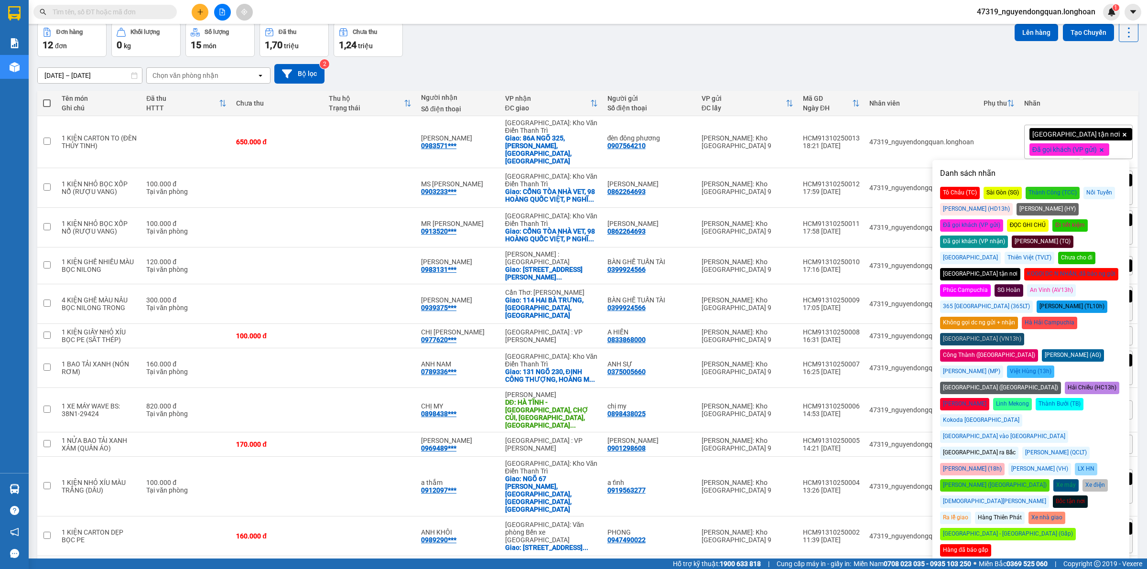
click at [985, 53] on div "Đơn hàng 12 đơn Khối lượng 0 kg Số lượng 15 món Đã thu 1,70 triệu Chưa thu 1,24…" at bounding box center [587, 39] width 1101 height 34
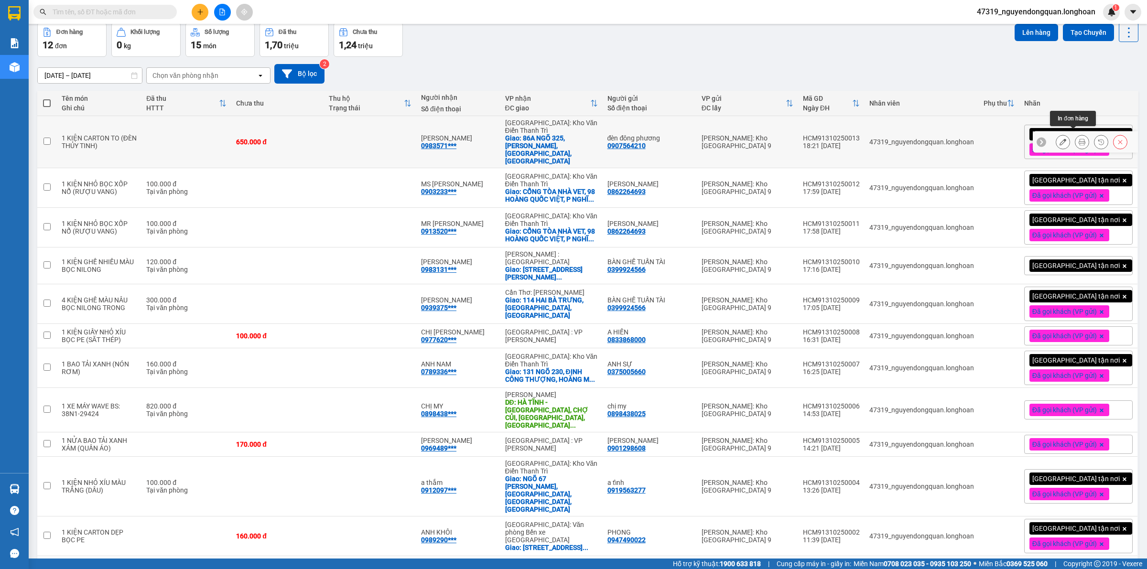
click at [1076, 140] on button at bounding box center [1081, 142] width 13 height 17
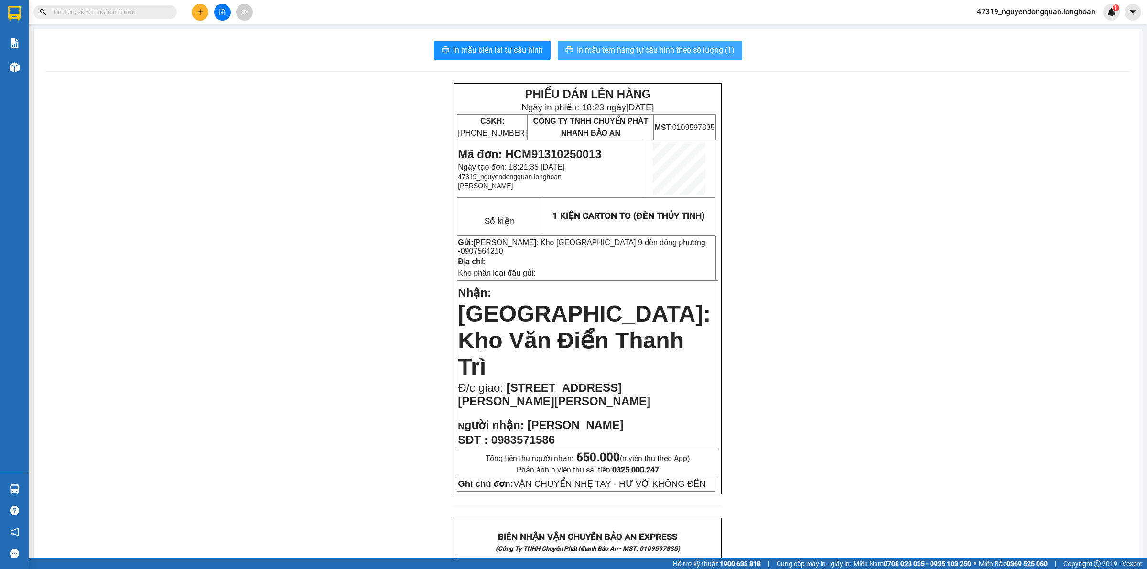
click at [674, 58] on button "In mẫu tem hàng tự cấu hình theo số lượng (1)" at bounding box center [650, 50] width 185 height 19
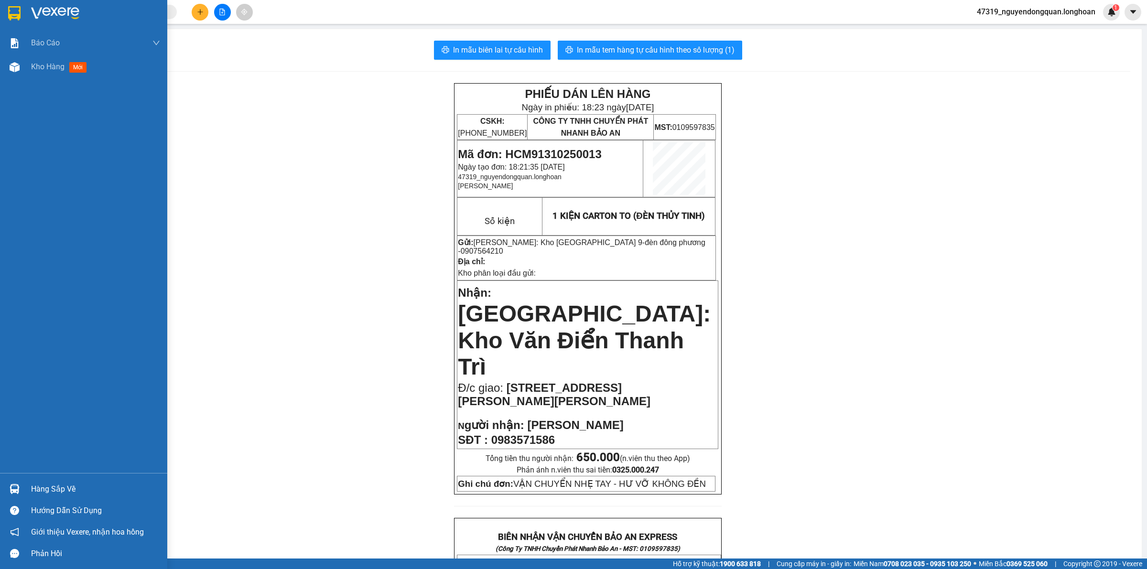
click at [5, 14] on div at bounding box center [83, 15] width 167 height 31
